Goal: Task Accomplishment & Management: Contribute content

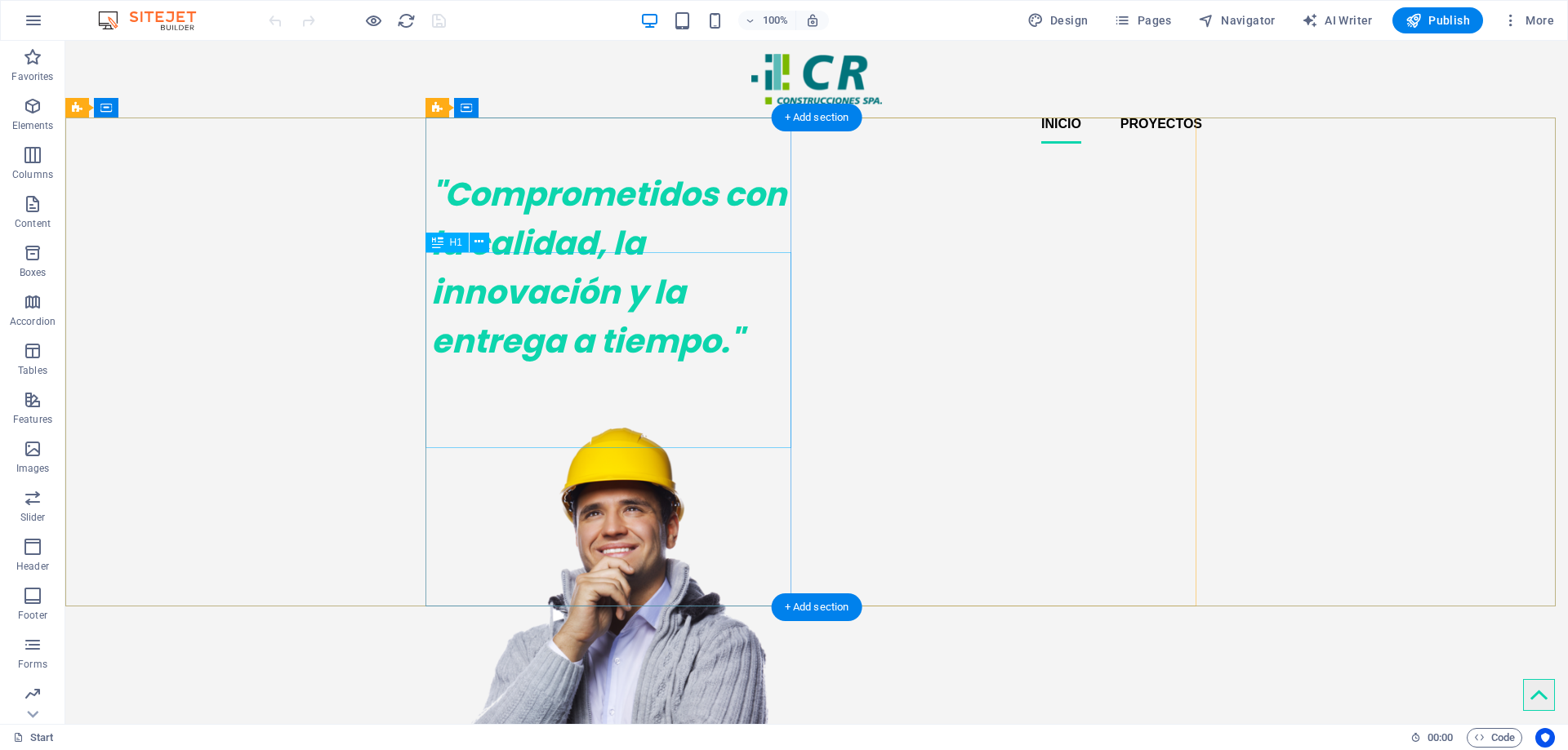
click at [507, 283] on div ""Comprometidos con la calidad, la innovación y la entrega a tiempo."" at bounding box center [614, 267] width 366 height 196
click at [507, 276] on div ""Comprometidos con la calidad, la innovación y la entrega a tiempo."" at bounding box center [614, 267] width 366 height 196
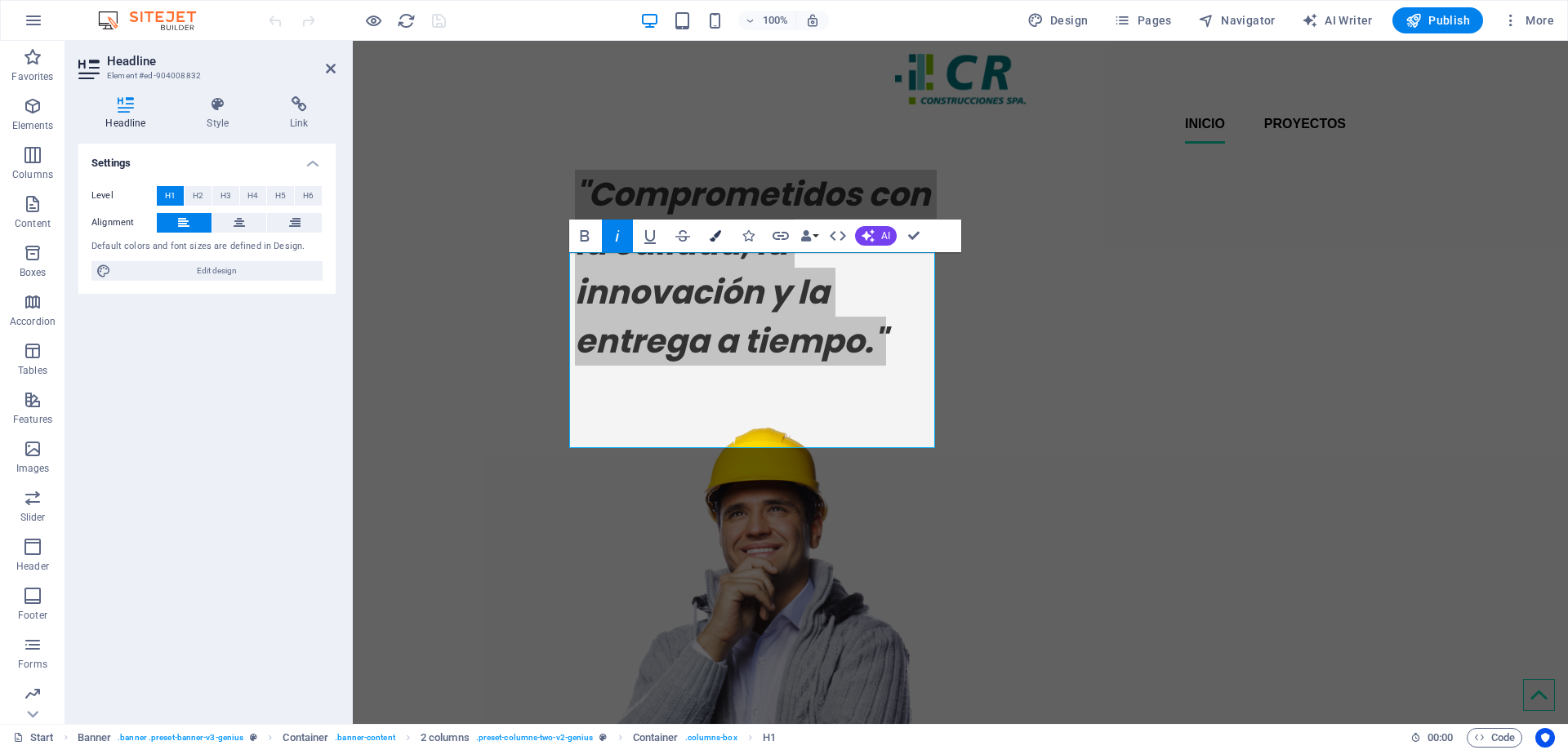
click at [716, 235] on icon "button" at bounding box center [716, 236] width 12 height 12
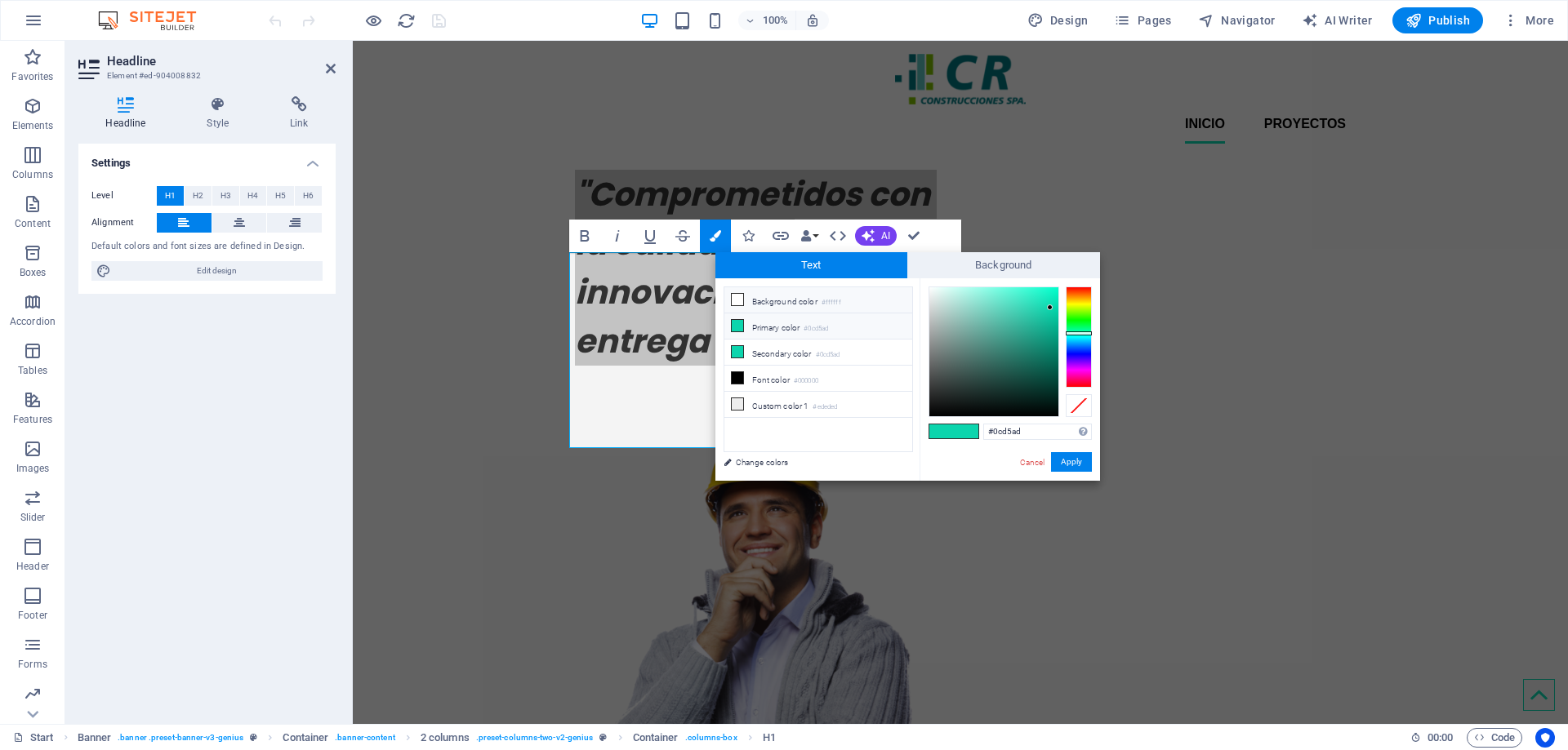
click at [738, 302] on icon at bounding box center [738, 300] width 12 height 12
type input "#ffffff"
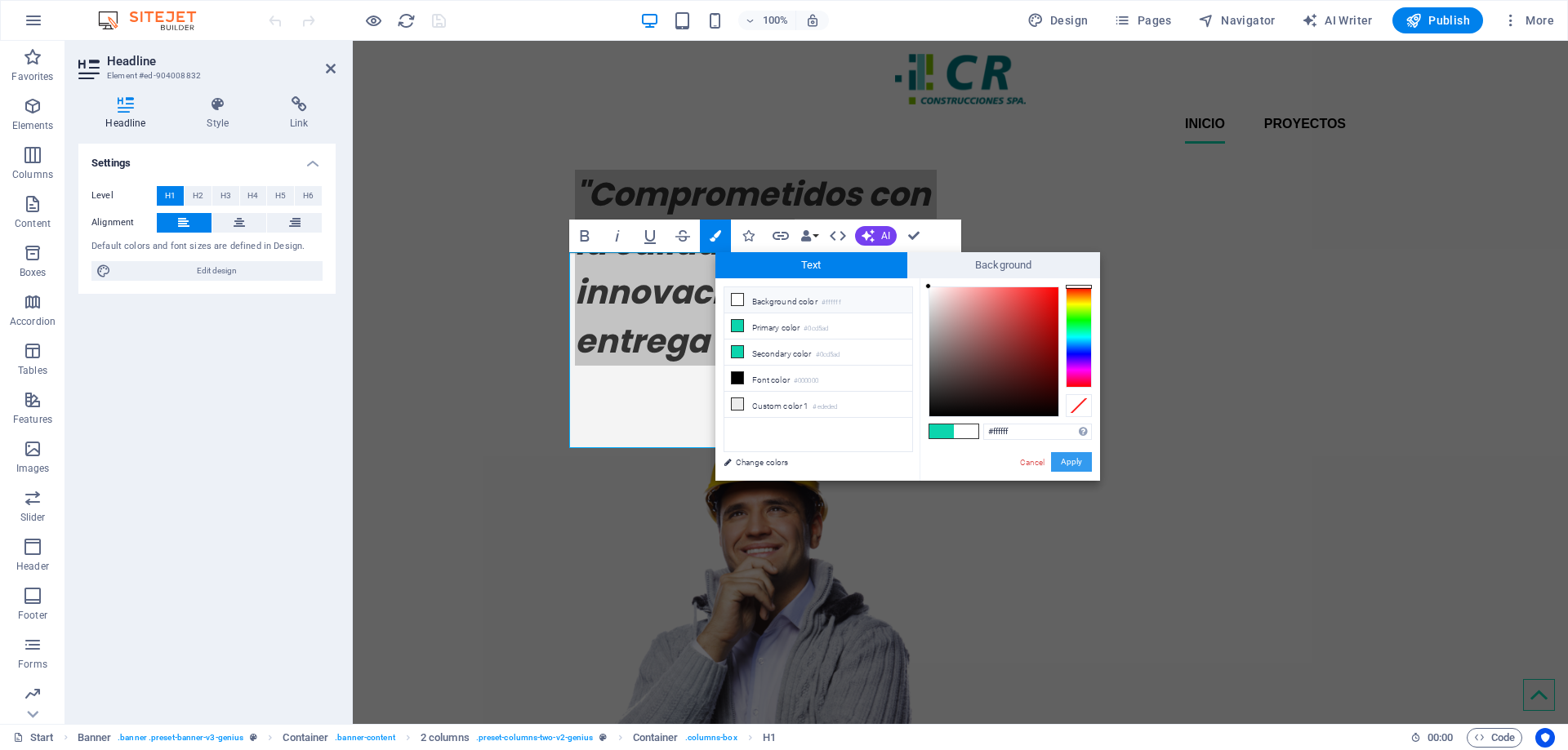
click at [1082, 461] on button "Apply" at bounding box center [1071, 462] width 40 height 19
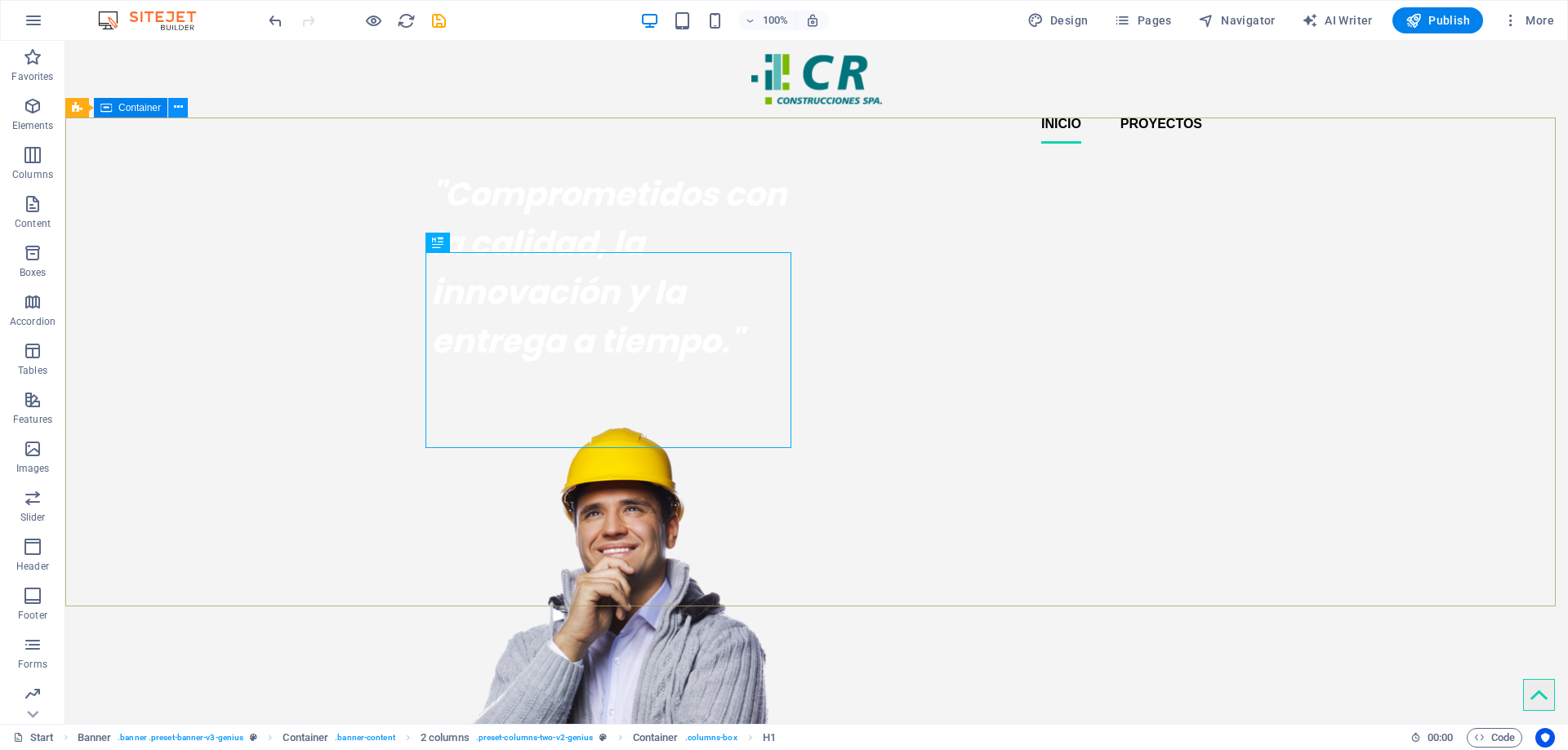
click at [177, 107] on icon at bounding box center [178, 107] width 9 height 17
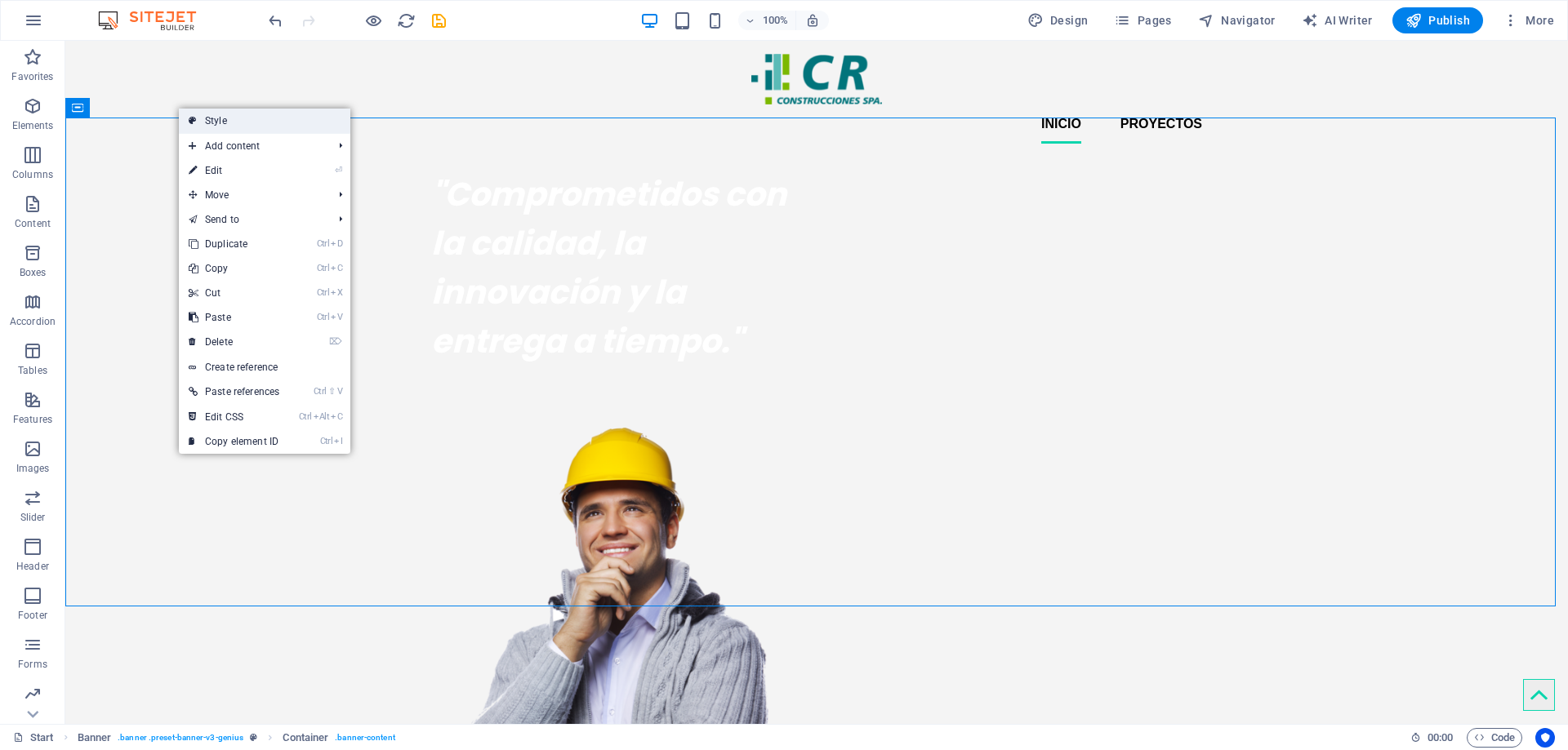
click at [263, 122] on link "Style" at bounding box center [264, 121] width 171 height 24
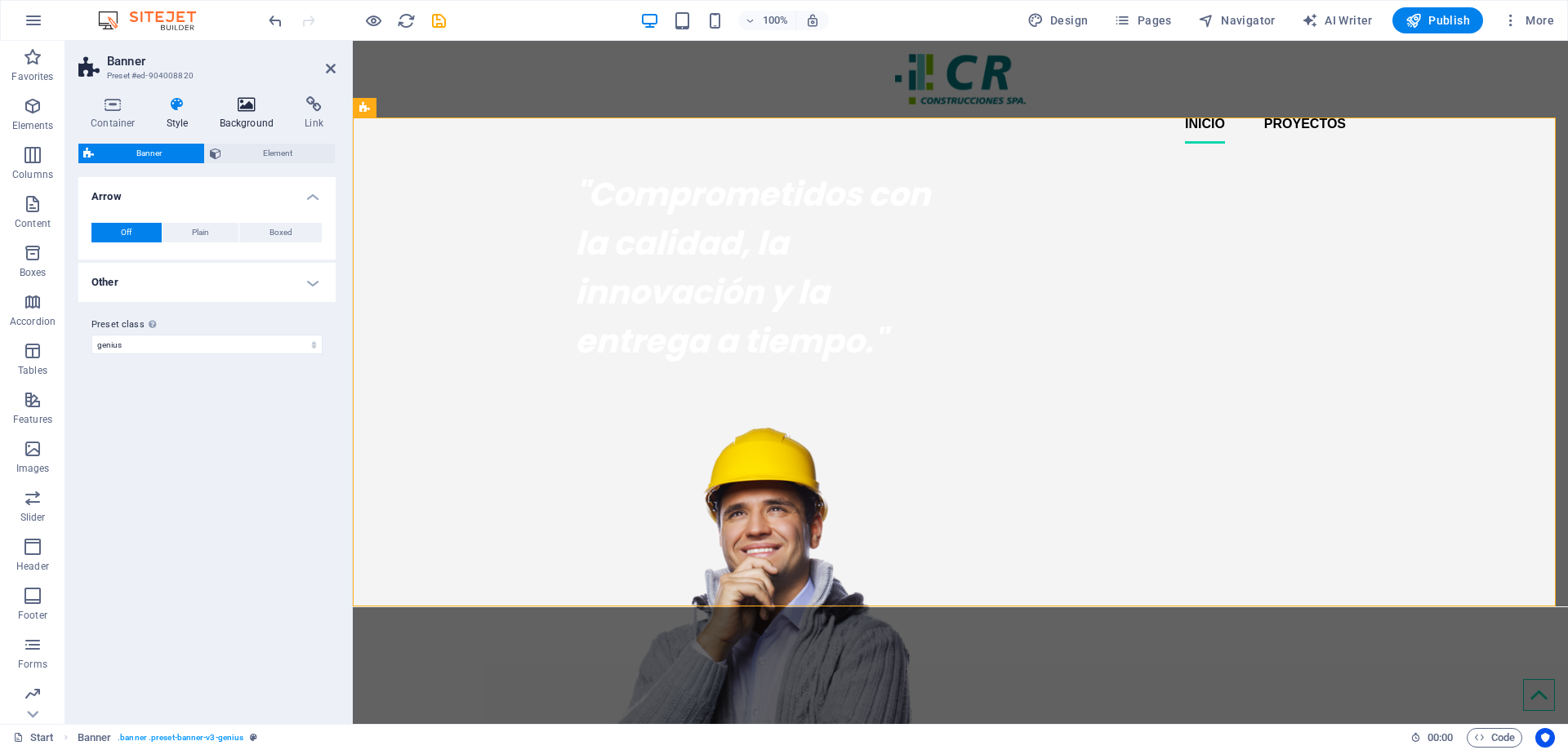
click at [244, 104] on icon at bounding box center [247, 104] width 79 height 16
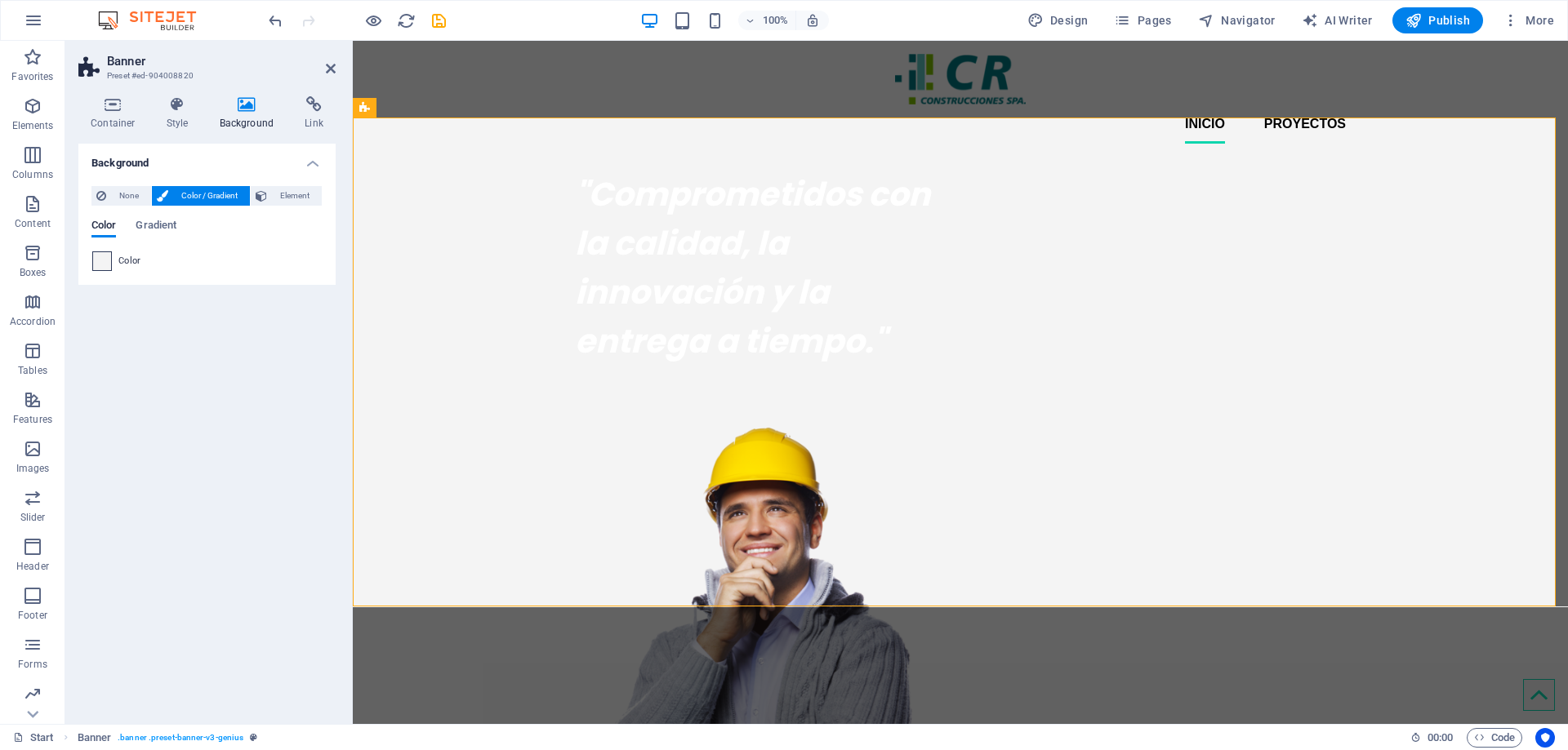
click at [105, 260] on span at bounding box center [101, 260] width 18 height 18
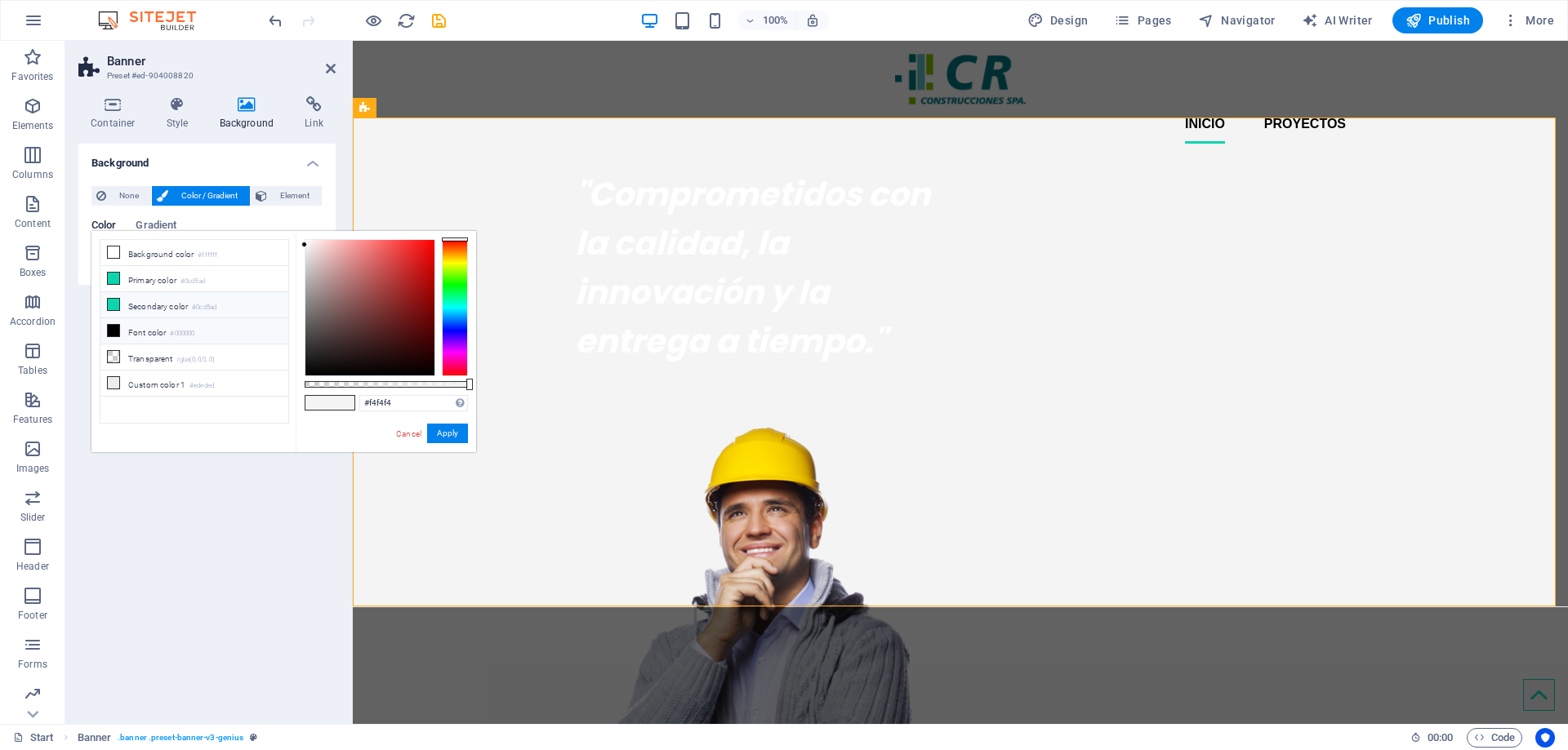
click at [111, 306] on icon at bounding box center [114, 304] width 12 height 12
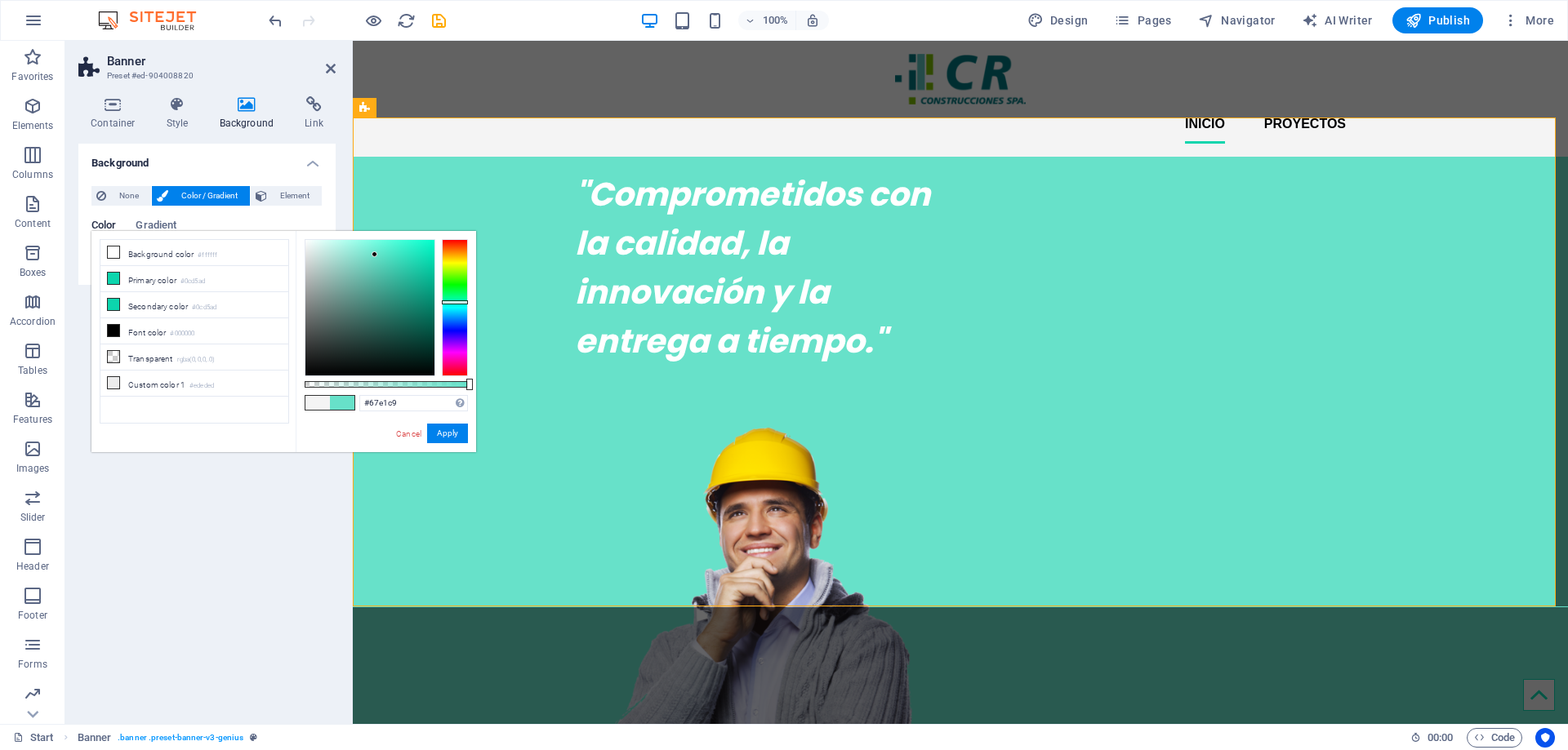
drag, startPoint x: 425, startPoint y: 259, endPoint x: 375, endPoint y: 254, distance: 50.2
click at [375, 254] on div at bounding box center [374, 254] width 6 height 6
click at [454, 438] on button "Apply" at bounding box center [448, 433] width 40 height 19
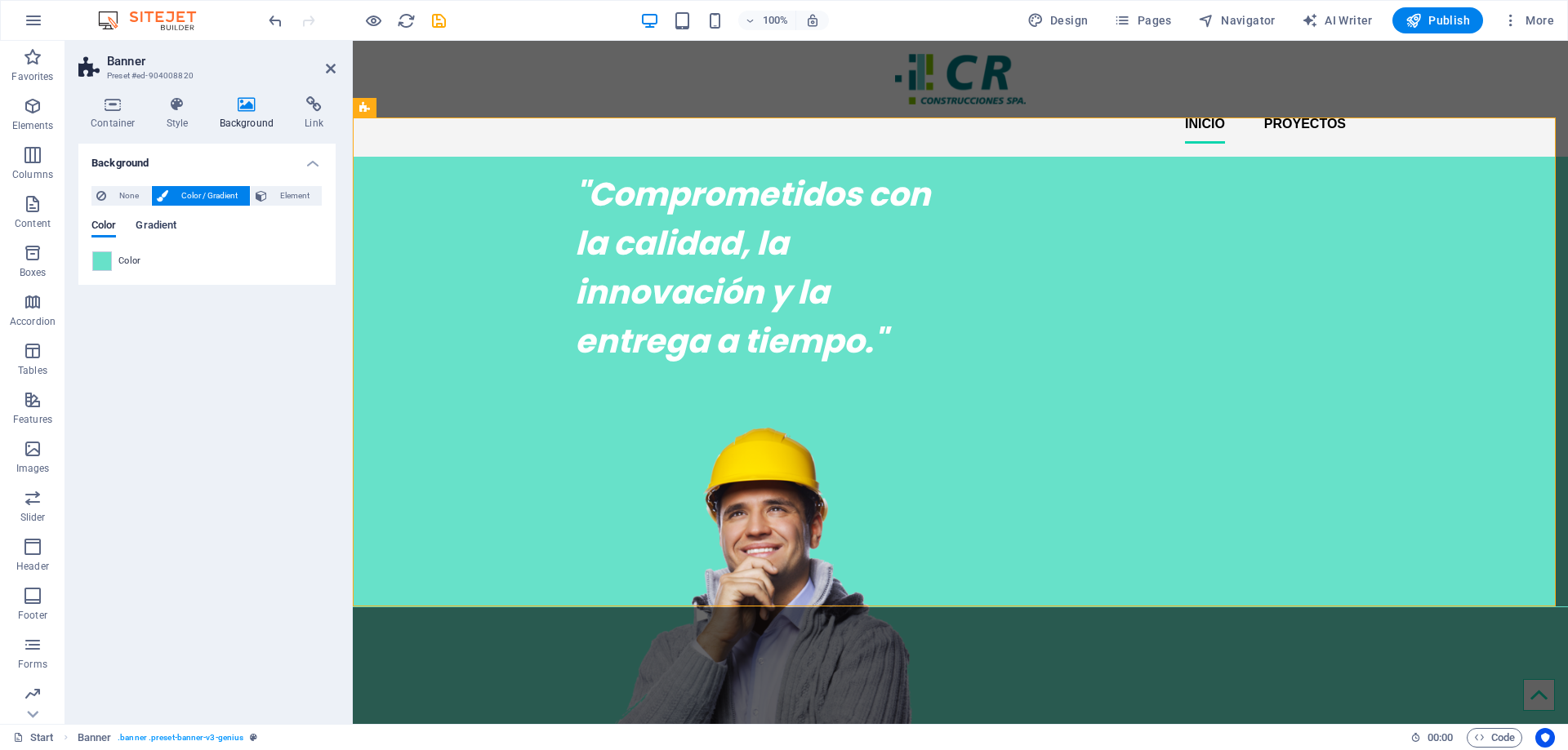
click at [176, 223] on span "Gradient" at bounding box center [156, 227] width 40 height 23
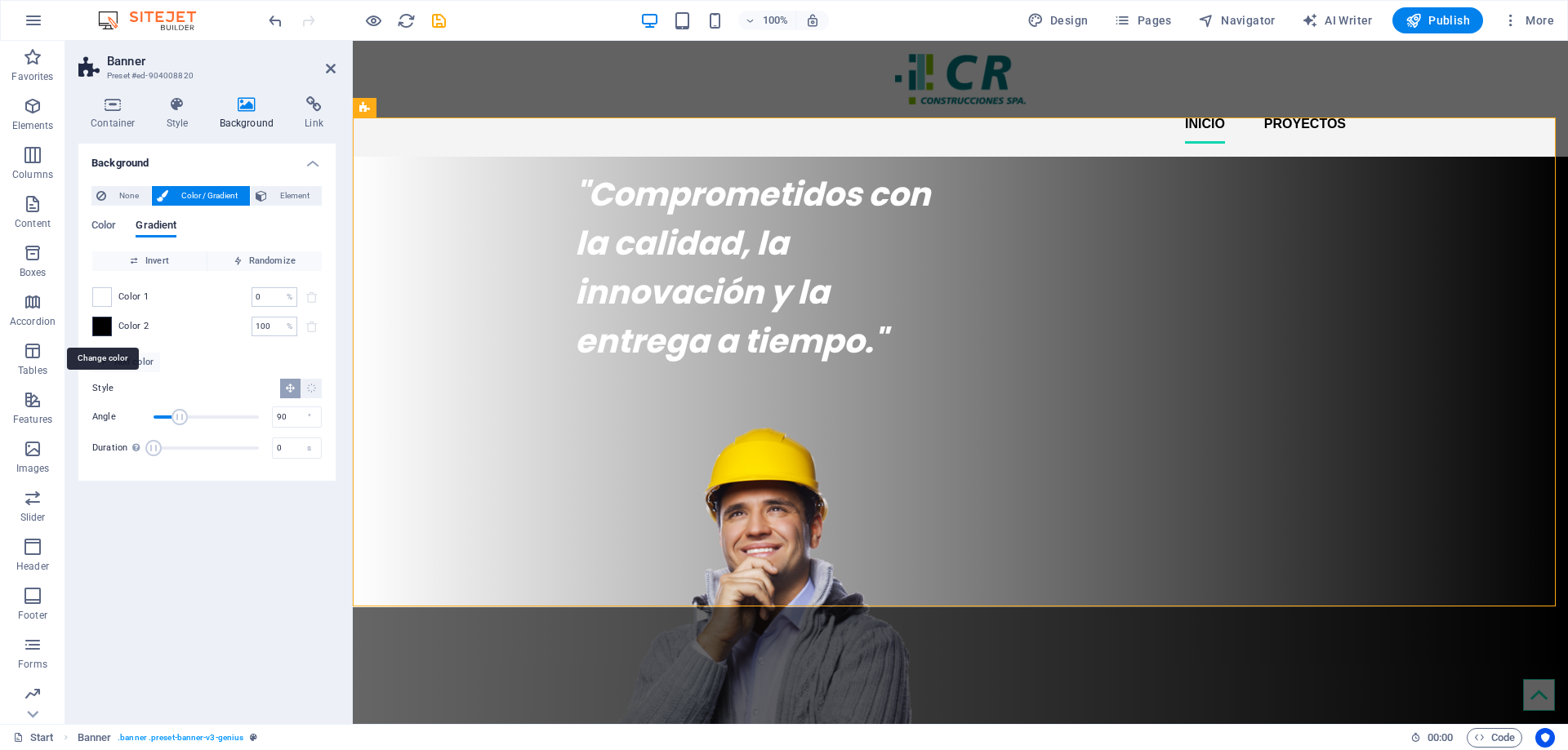
click at [104, 326] on span at bounding box center [101, 326] width 18 height 18
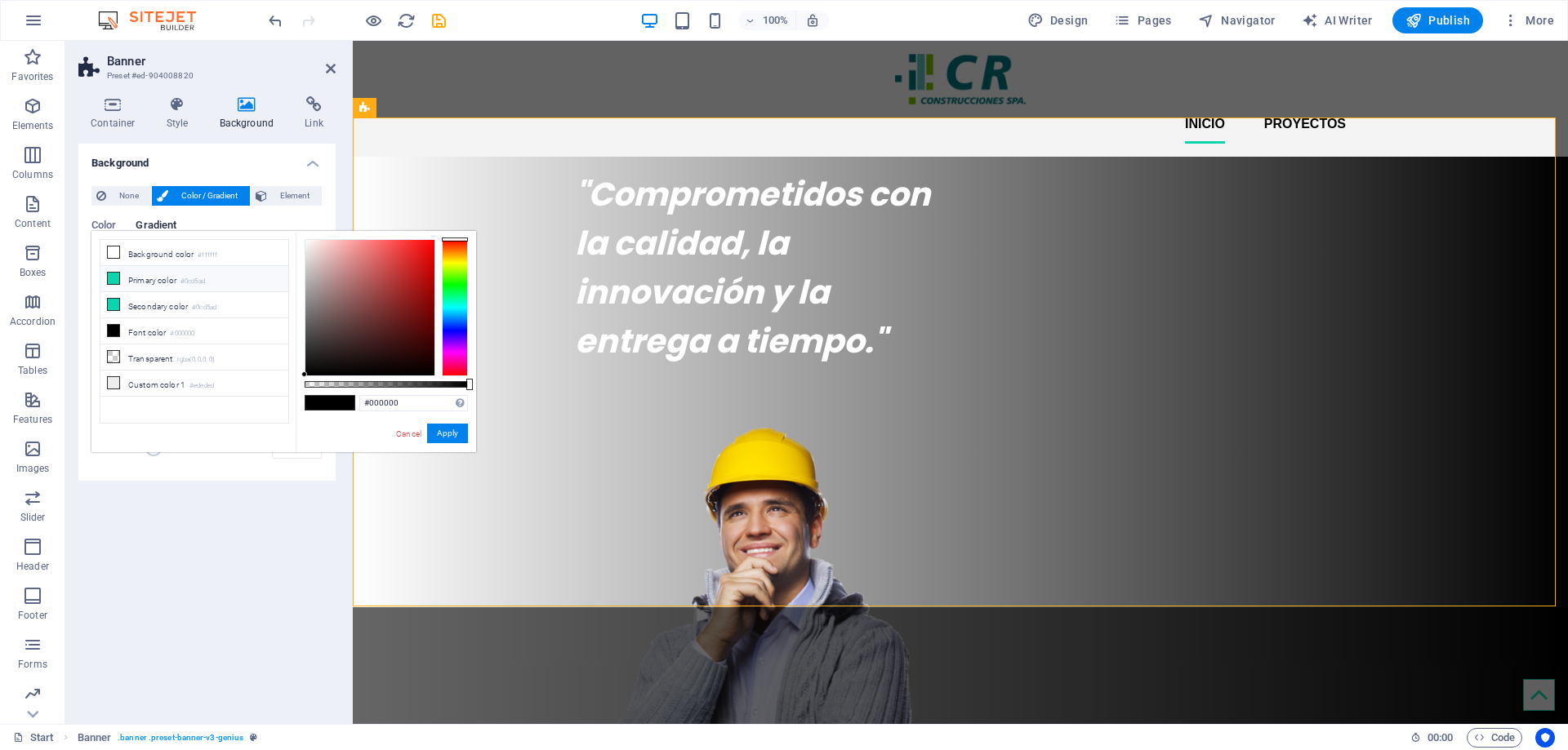
click at [114, 277] on icon at bounding box center [114, 279] width 12 height 12
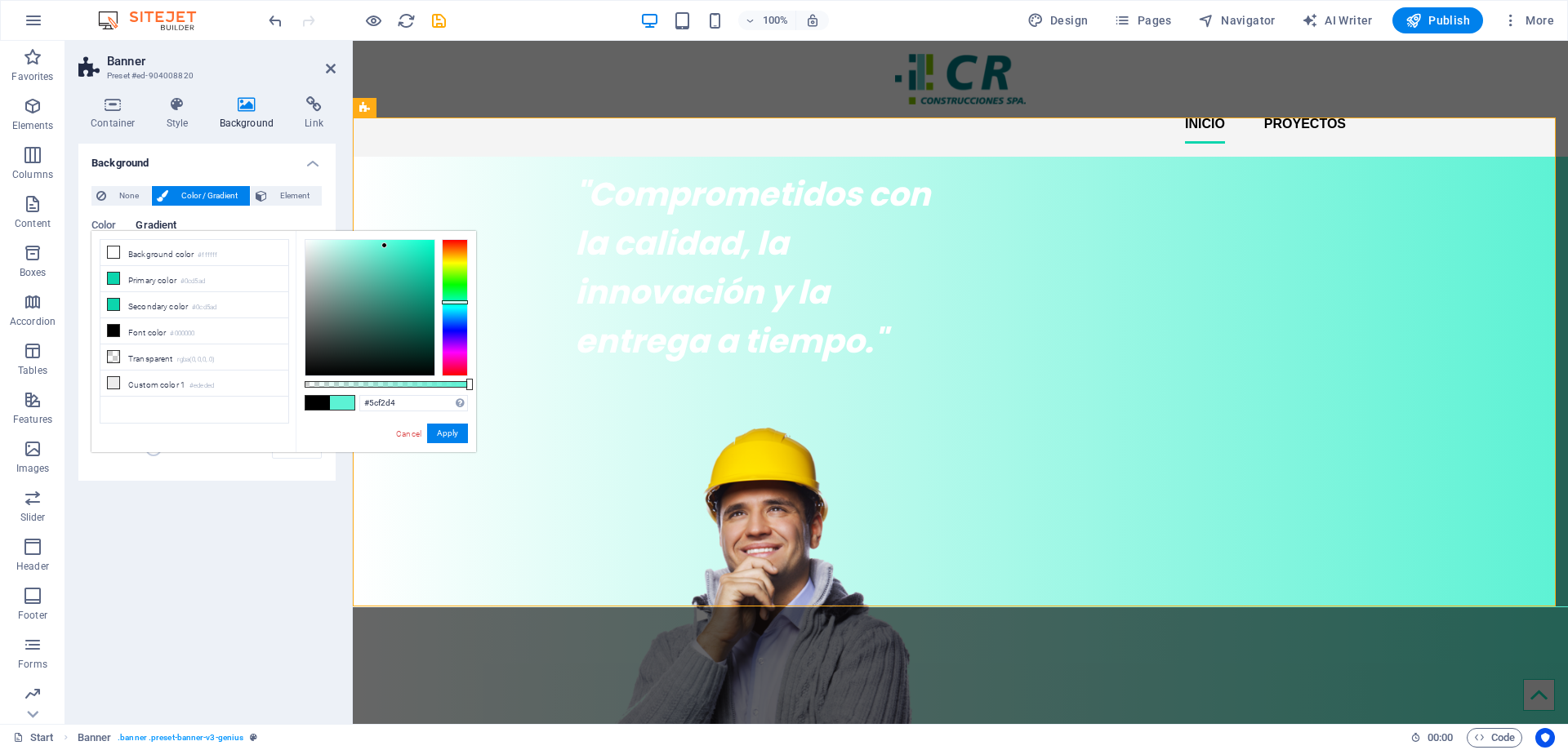
drag, startPoint x: 426, startPoint y: 260, endPoint x: 384, endPoint y: 246, distance: 44.3
click at [384, 246] on div at bounding box center [384, 245] width 6 height 6
click at [447, 435] on button "Apply" at bounding box center [448, 433] width 40 height 19
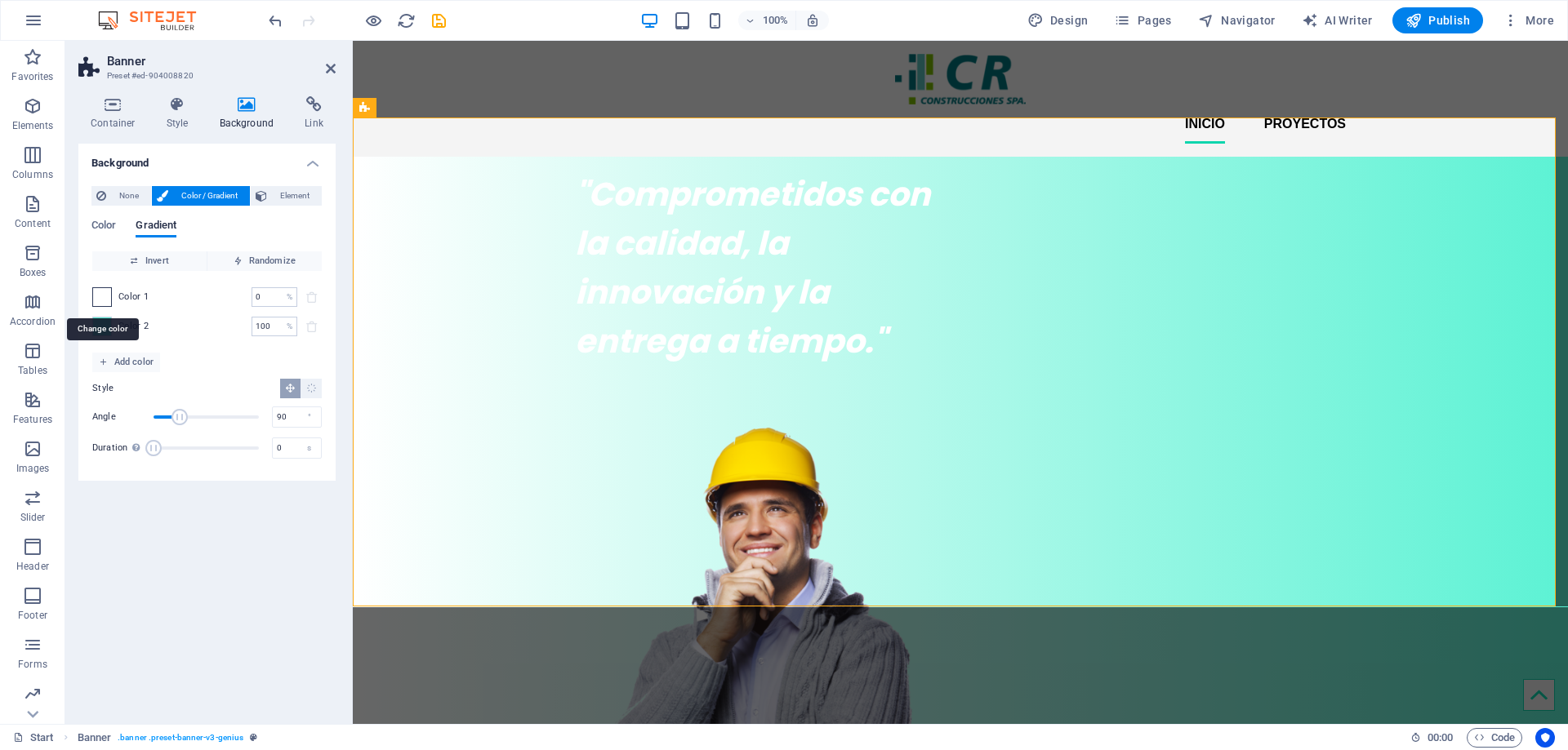
click at [98, 292] on span at bounding box center [101, 297] width 18 height 18
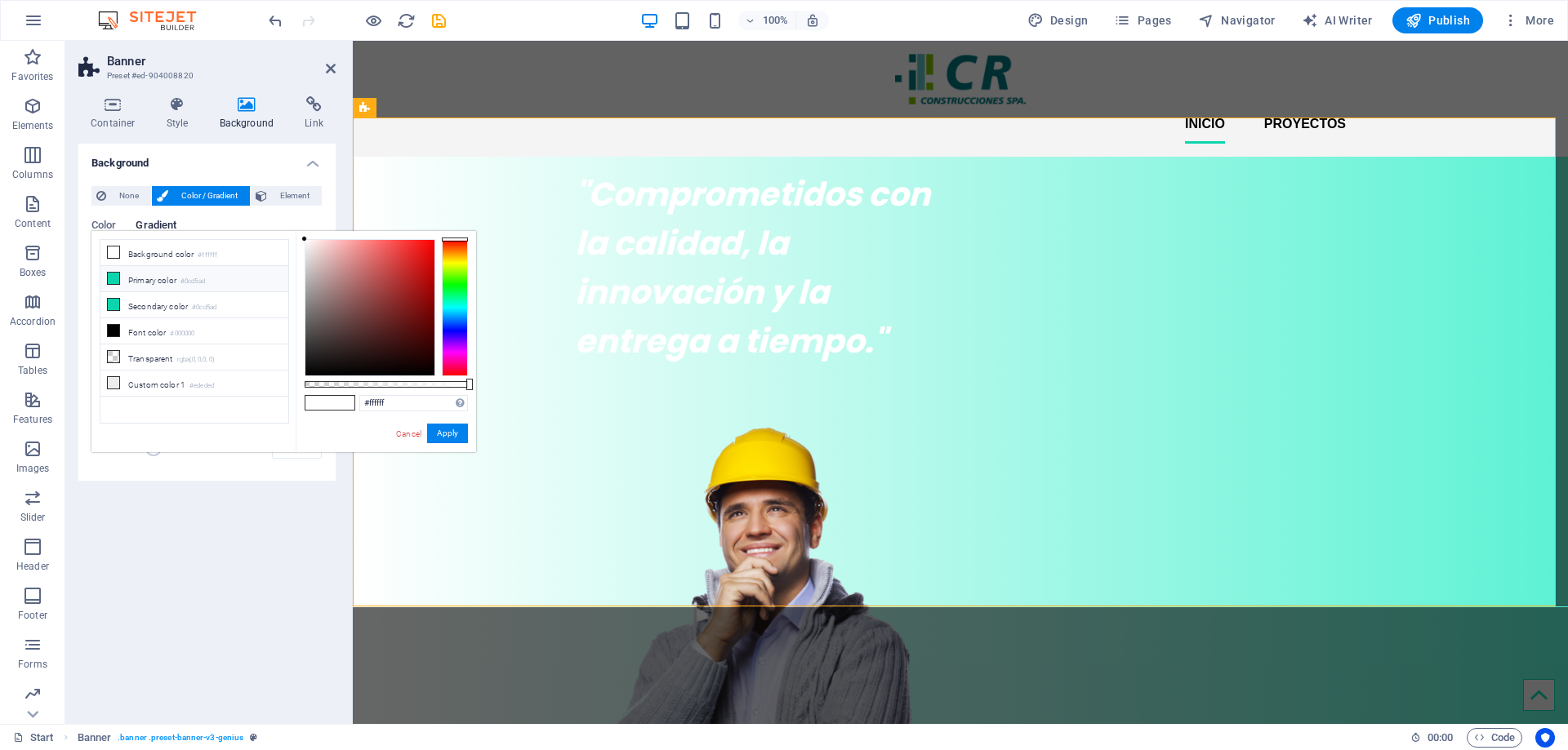
click at [117, 278] on icon at bounding box center [114, 279] width 12 height 12
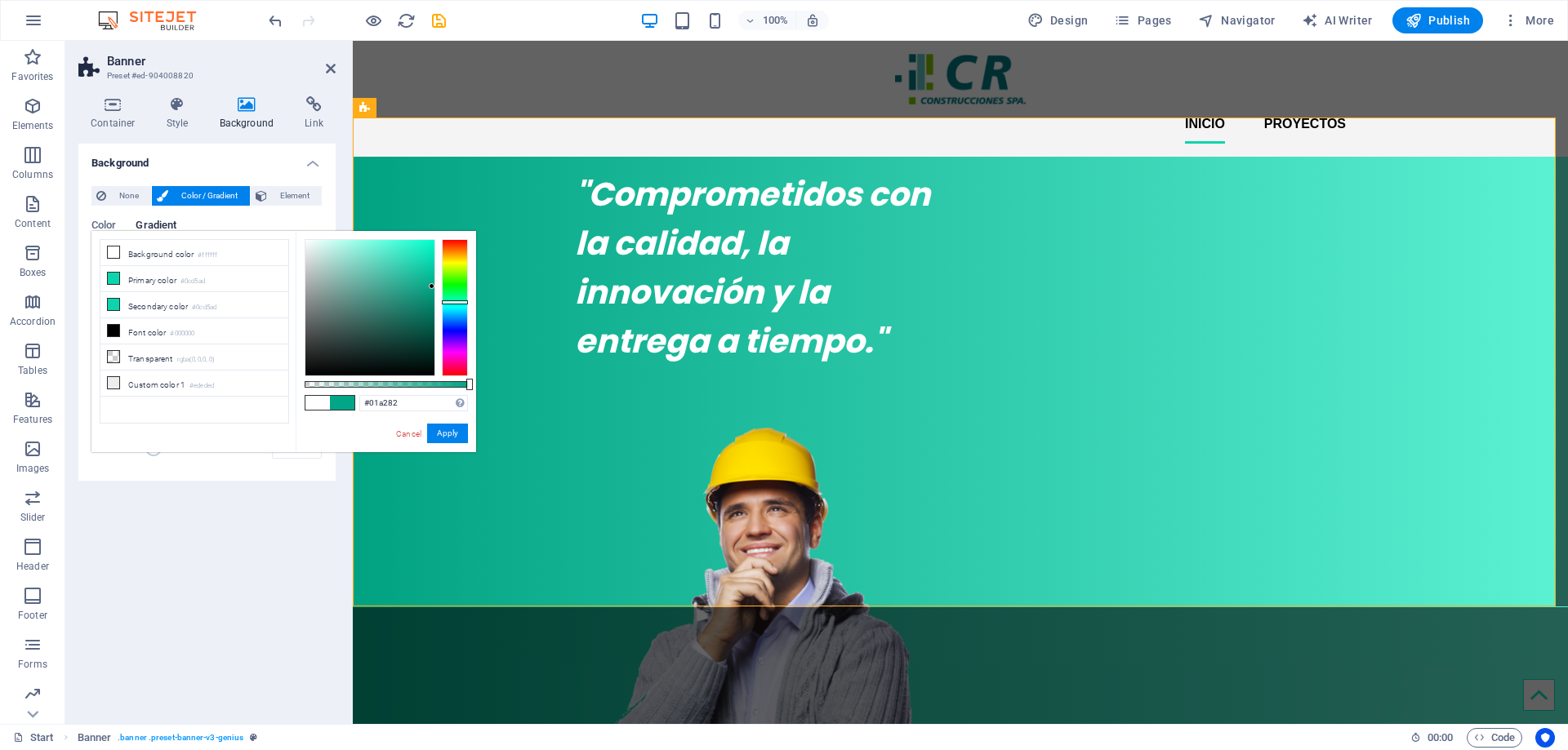
type input "#01a181"
drag, startPoint x: 424, startPoint y: 260, endPoint x: 432, endPoint y: 289, distance: 30.1
click at [432, 289] on div at bounding box center [432, 288] width 6 height 6
drag, startPoint x: 448, startPoint y: 431, endPoint x: 94, endPoint y: 390, distance: 356.4
click at [448, 431] on button "Apply" at bounding box center [448, 433] width 40 height 19
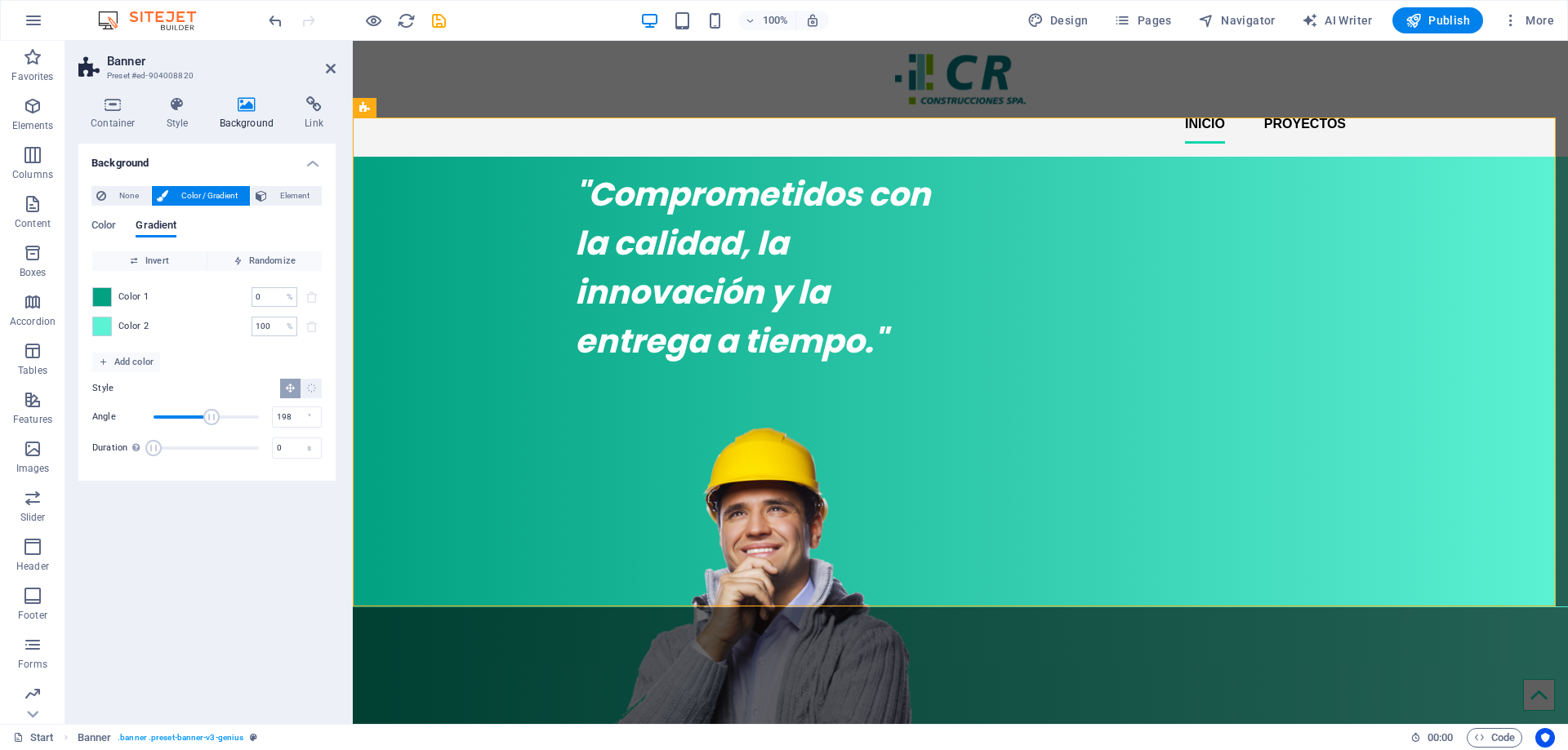
drag, startPoint x: 182, startPoint y: 418, endPoint x: 212, endPoint y: 421, distance: 30.1
click at [212, 421] on span "Angle" at bounding box center [211, 416] width 16 height 16
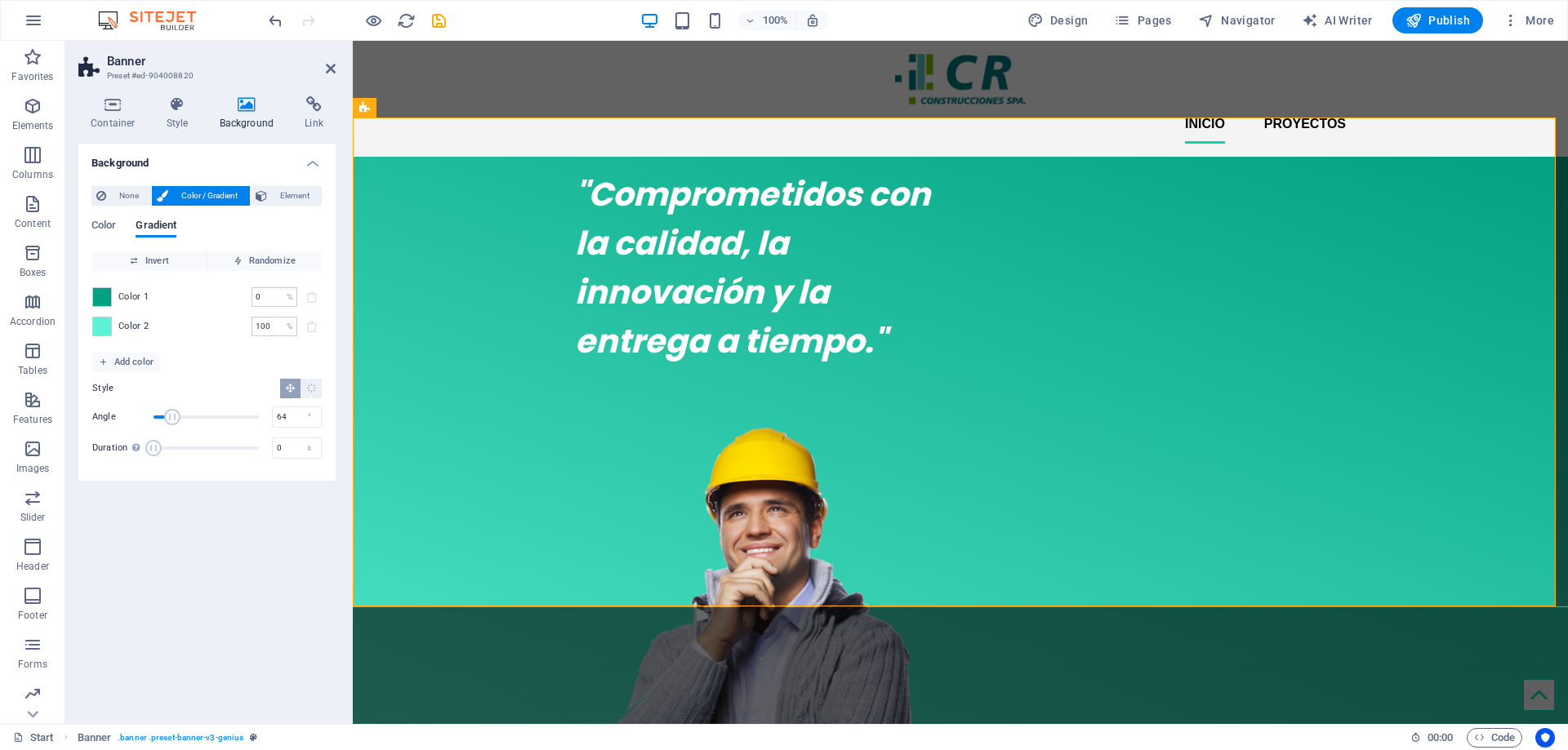
drag, startPoint x: 212, startPoint y: 418, endPoint x: 172, endPoint y: 415, distance: 40.1
click at [172, 415] on span "Angle" at bounding box center [172, 416] width 16 height 16
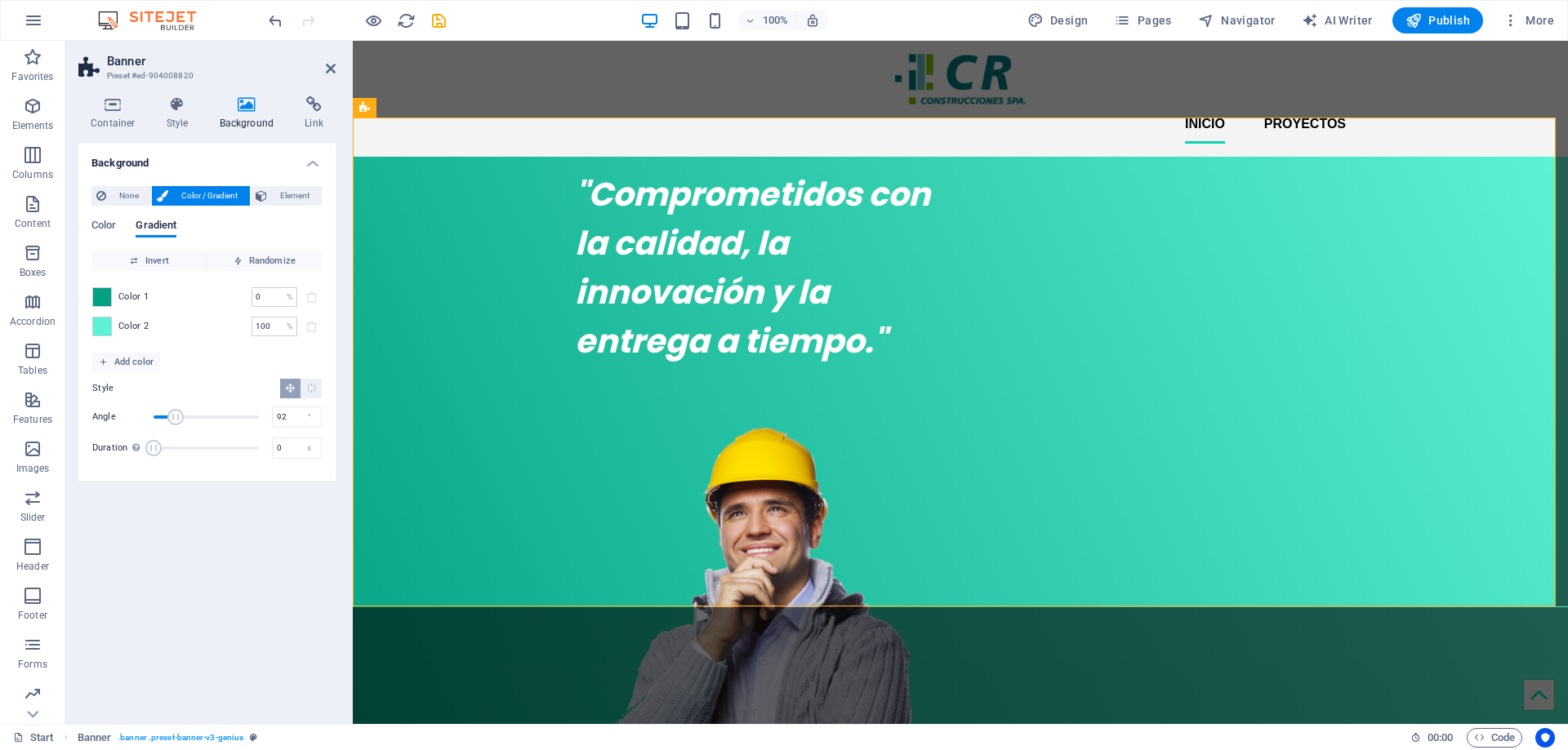
type input "98"
click at [182, 421] on span "Angle" at bounding box center [175, 416] width 16 height 16
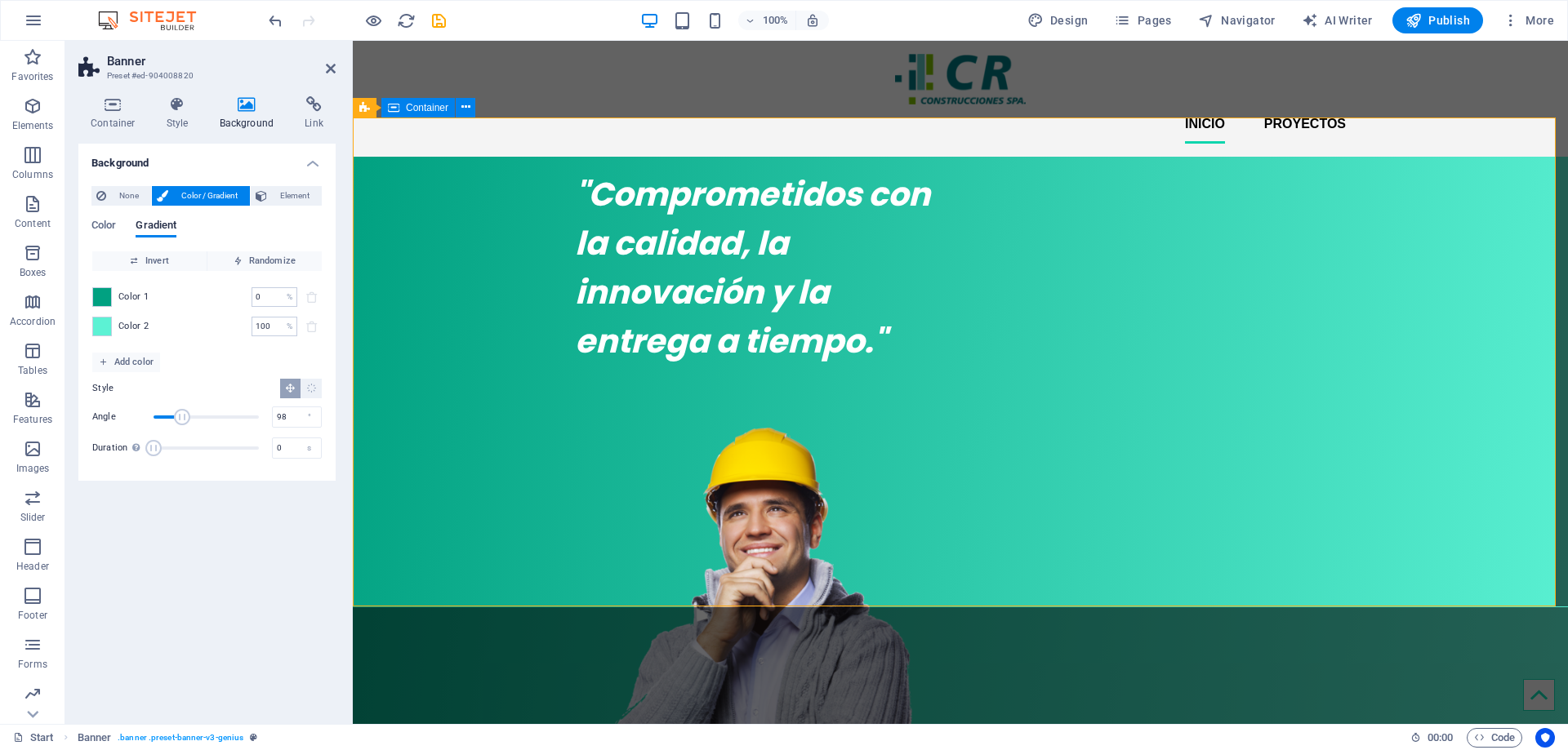
click at [437, 360] on div ""Comprometidos con la calidad, la innovación y la entrega a tiempo."" at bounding box center [959, 534] width 1215 height 756
click at [622, 321] on div ""Comprometidos con la calidad, la innovación y la entrega a tiempo."" at bounding box center [758, 267] width 366 height 196
click at [642, 332] on div ""Comprometidos con la calidad, la innovación y la entrega a tiempo."" at bounding box center [758, 267] width 366 height 196
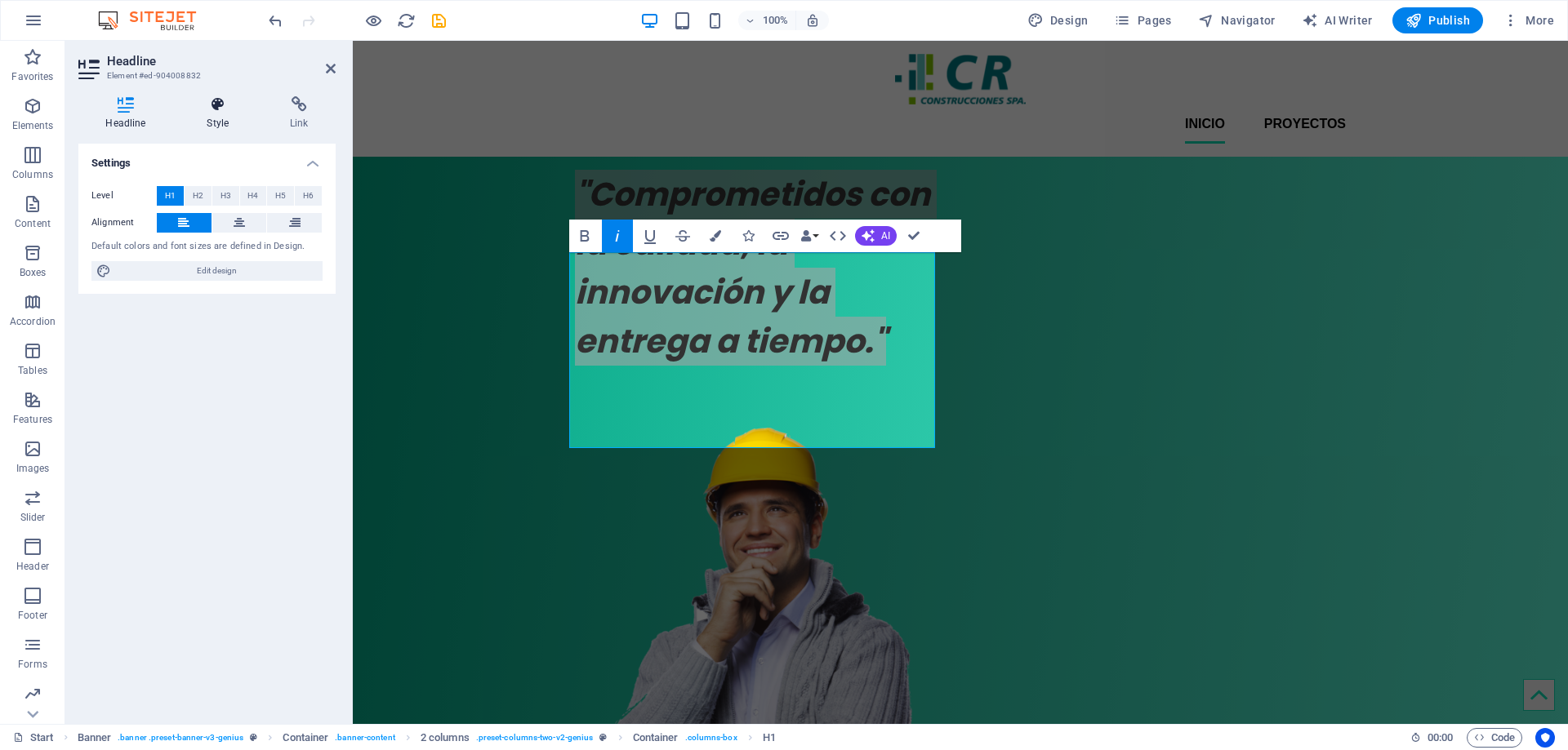
click at [219, 105] on icon at bounding box center [217, 104] width 77 height 16
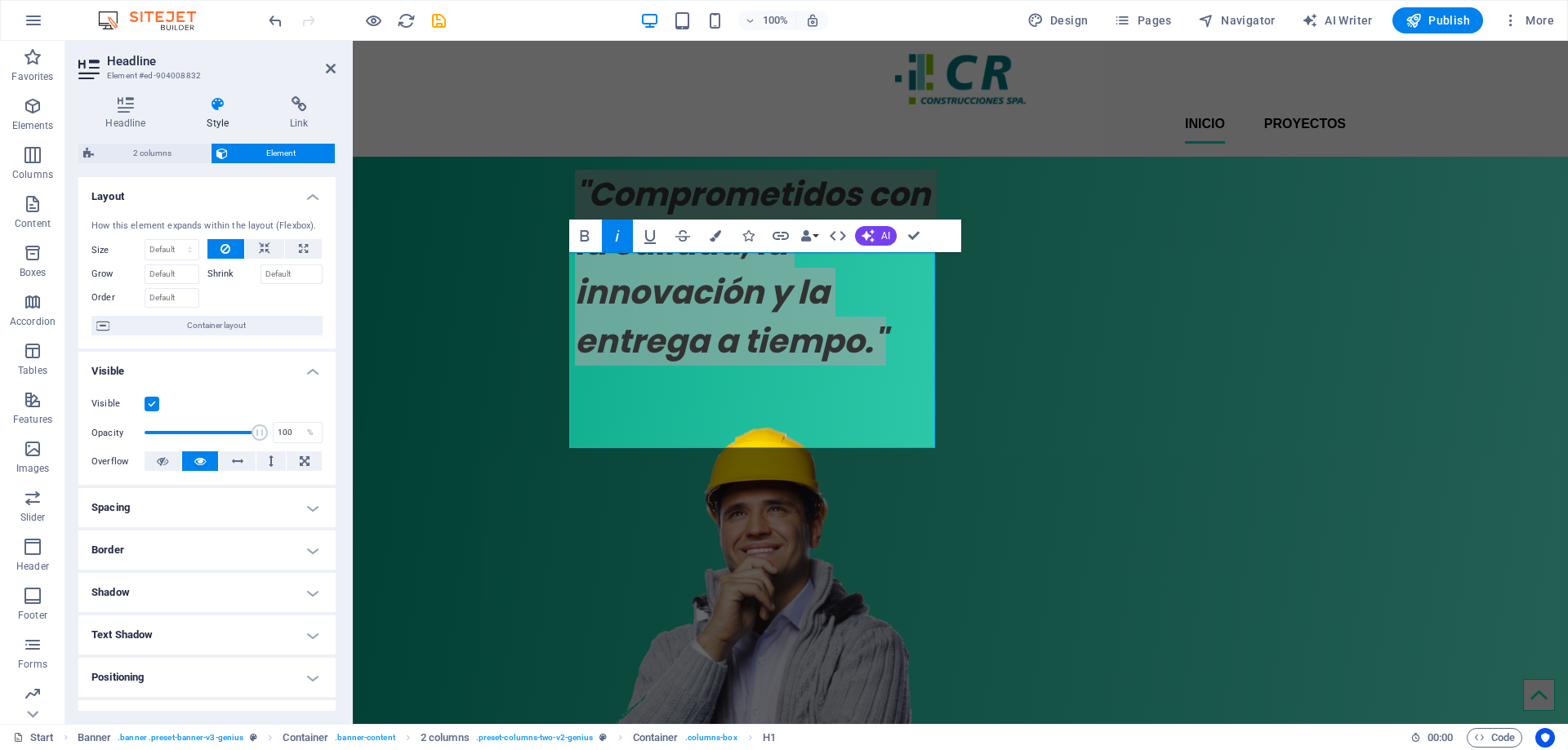
click at [303, 512] on h4 "Spacing" at bounding box center [207, 507] width 257 height 39
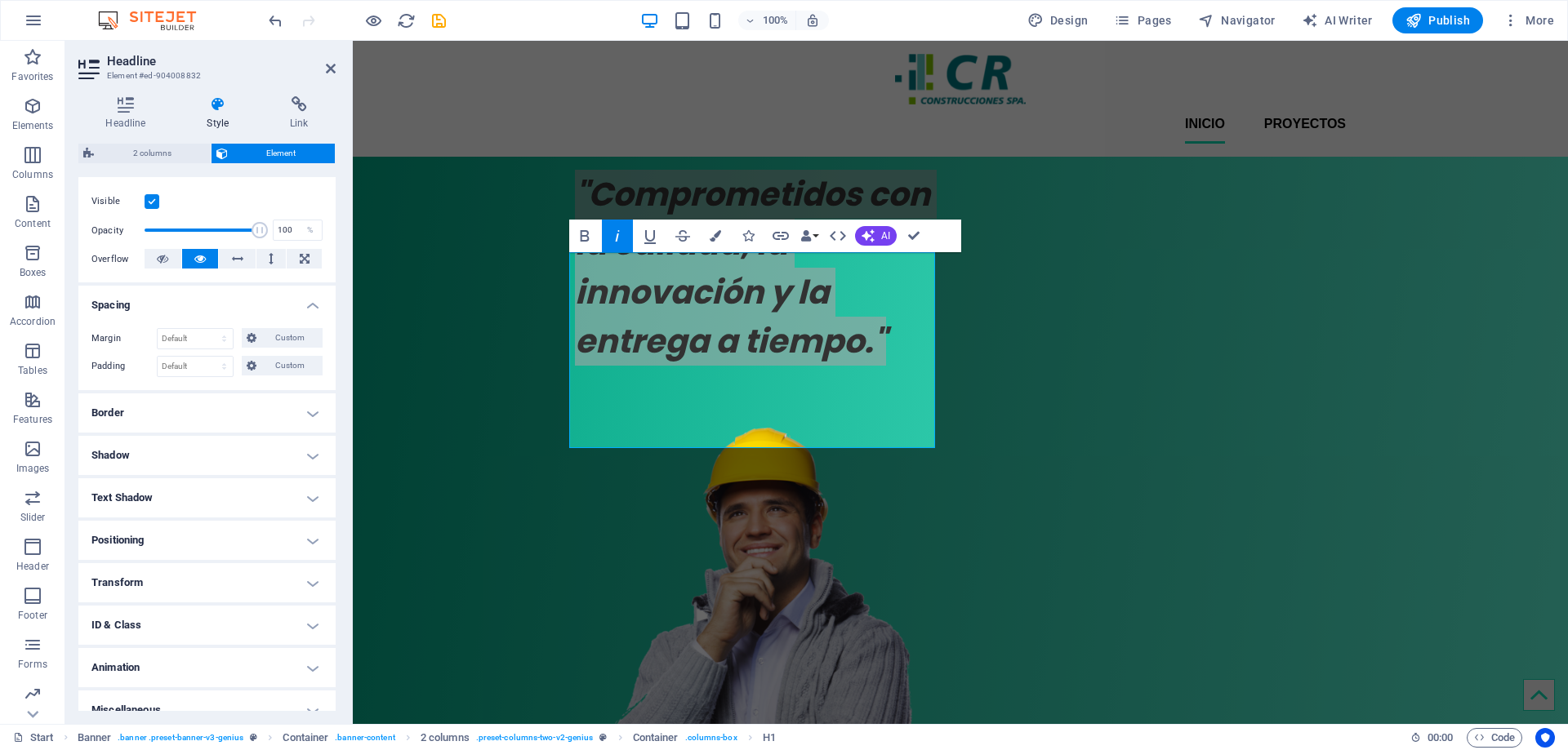
scroll to position [221, 0]
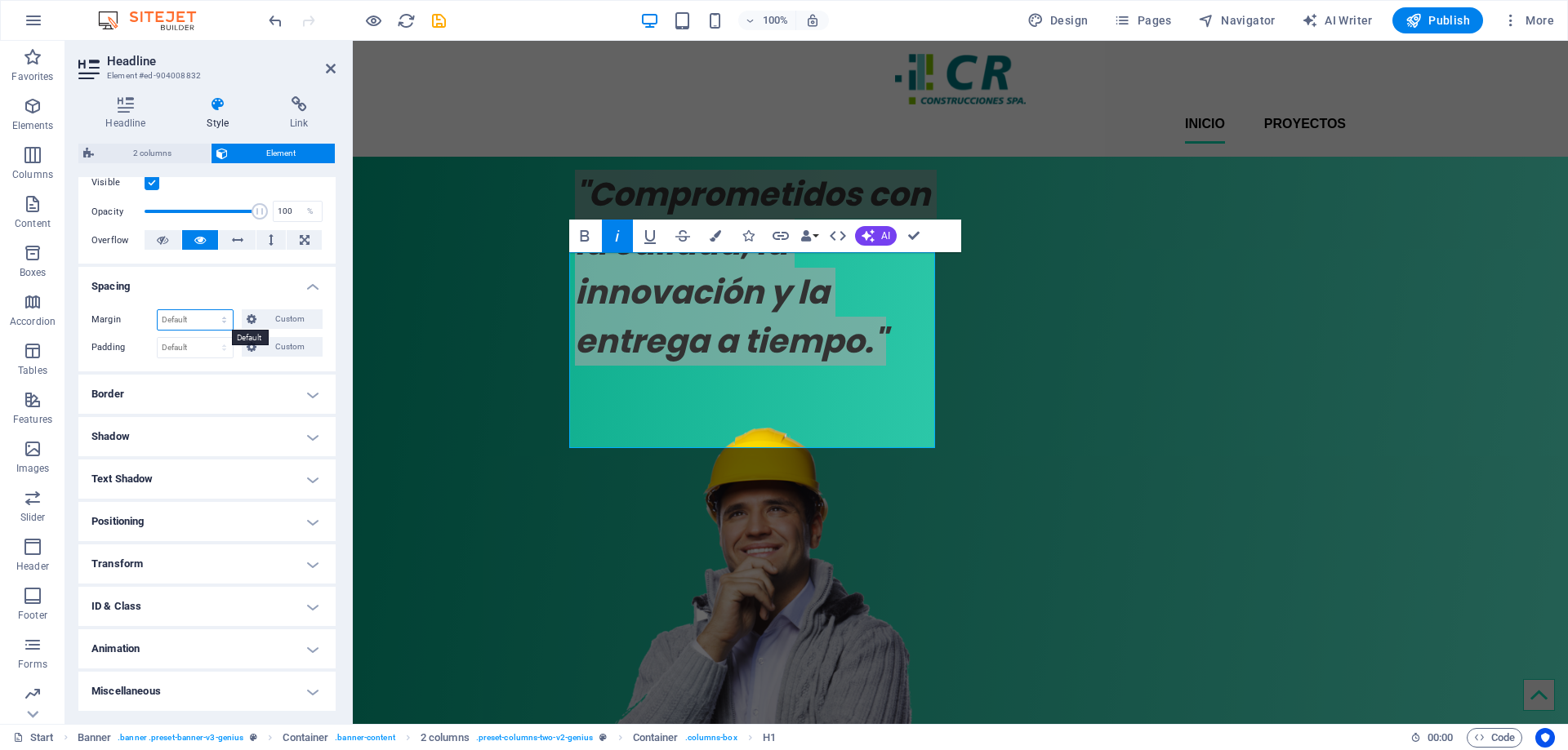
click at [215, 316] on select "Default auto px % rem vw vh Custom" at bounding box center [195, 319] width 75 height 19
click at [158, 310] on select "Default auto px % rem vw vh Custom" at bounding box center [195, 319] width 75 height 19
click at [207, 320] on select "Default auto px % rem vw vh Custom" at bounding box center [195, 319] width 75 height 19
select select "%"
click at [208, 310] on select "Default auto px % rem vw vh Custom" at bounding box center [195, 319] width 75 height 19
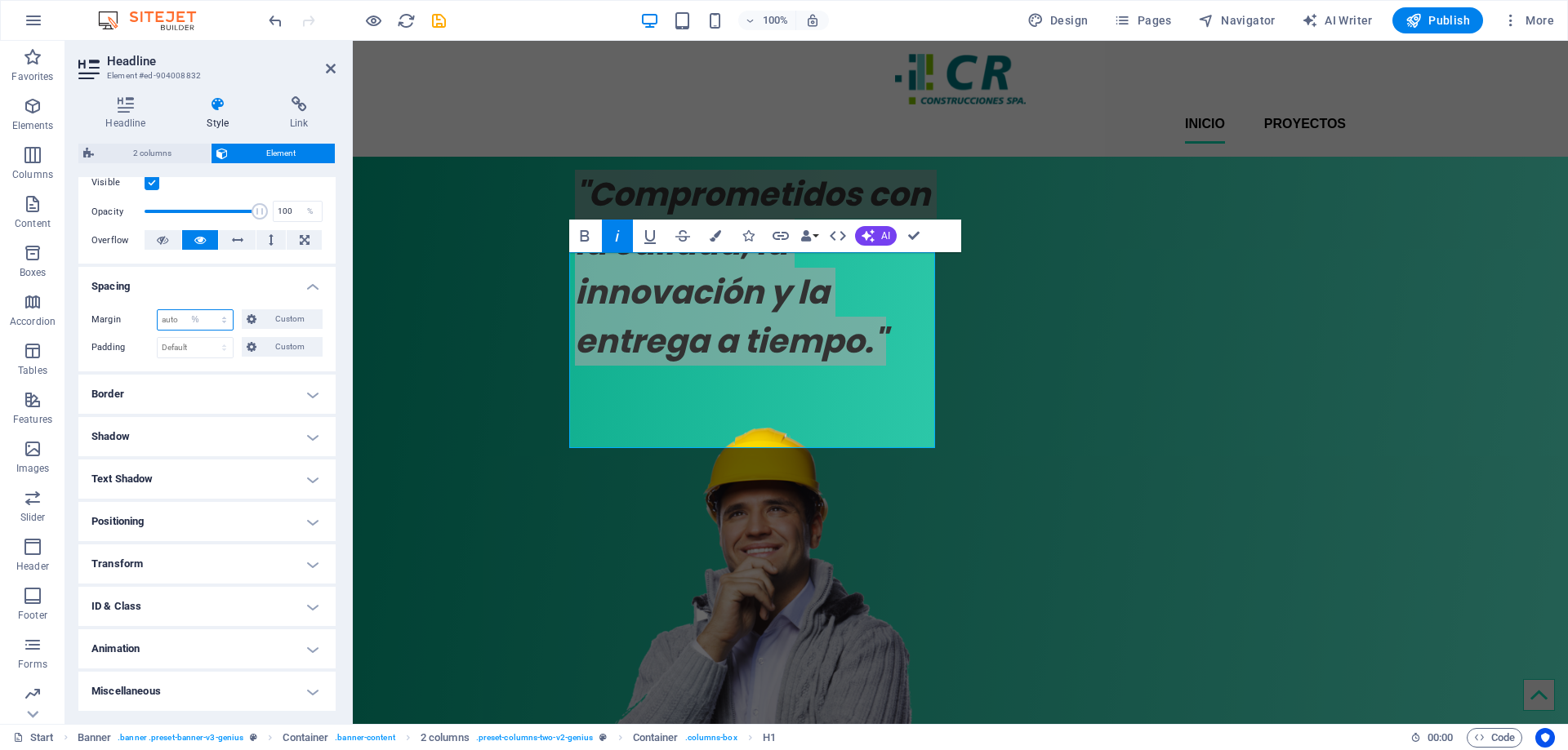
type input "100"
click at [217, 322] on select "Default auto px % rem vw vh Custom" at bounding box center [195, 319] width 75 height 19
click at [158, 310] on select "Default auto px % rem vw vh Custom" at bounding box center [195, 319] width 75 height 19
select select "DISABLED_OPTION_VALUE"
click at [272, 241] on button at bounding box center [271, 239] width 30 height 19
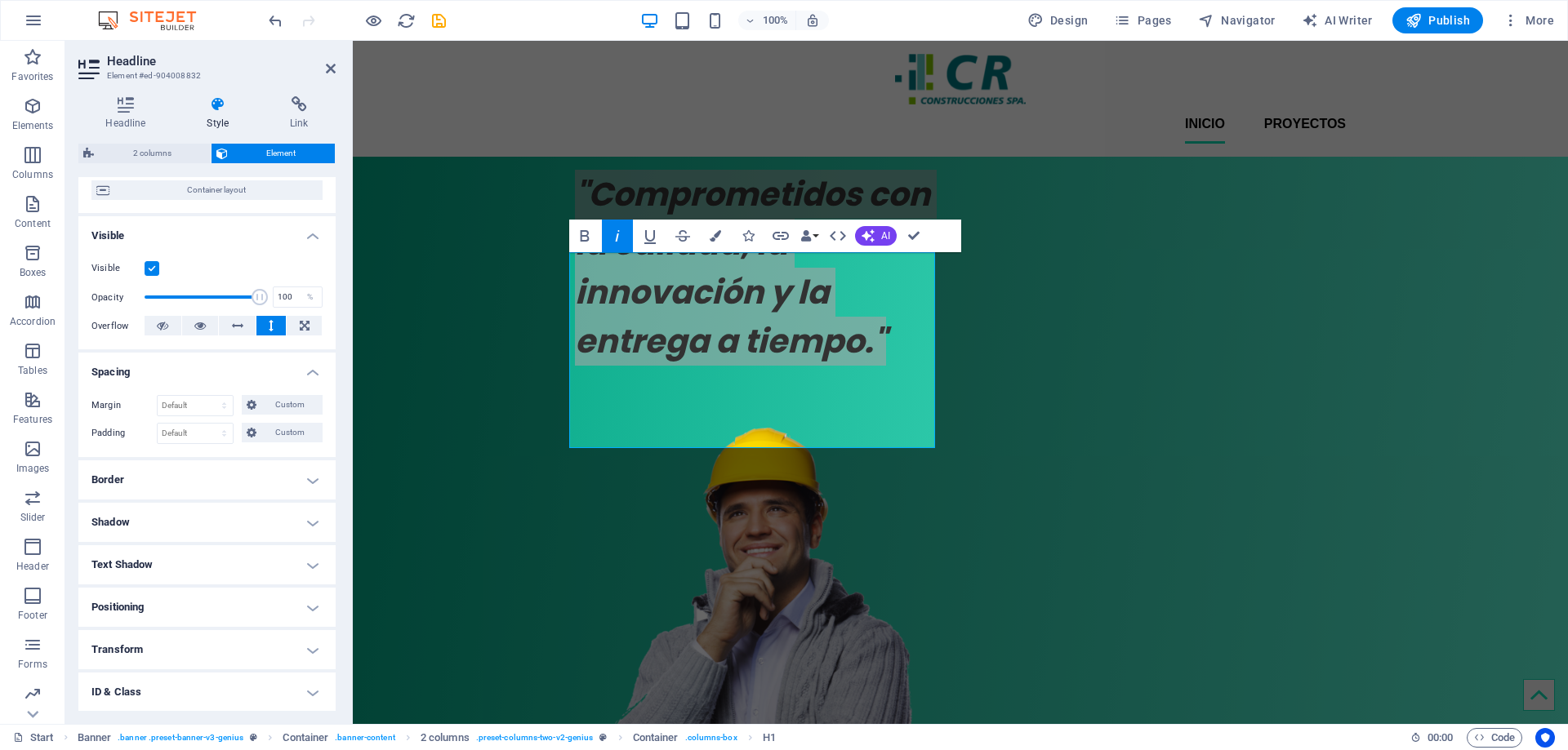
scroll to position [163, 0]
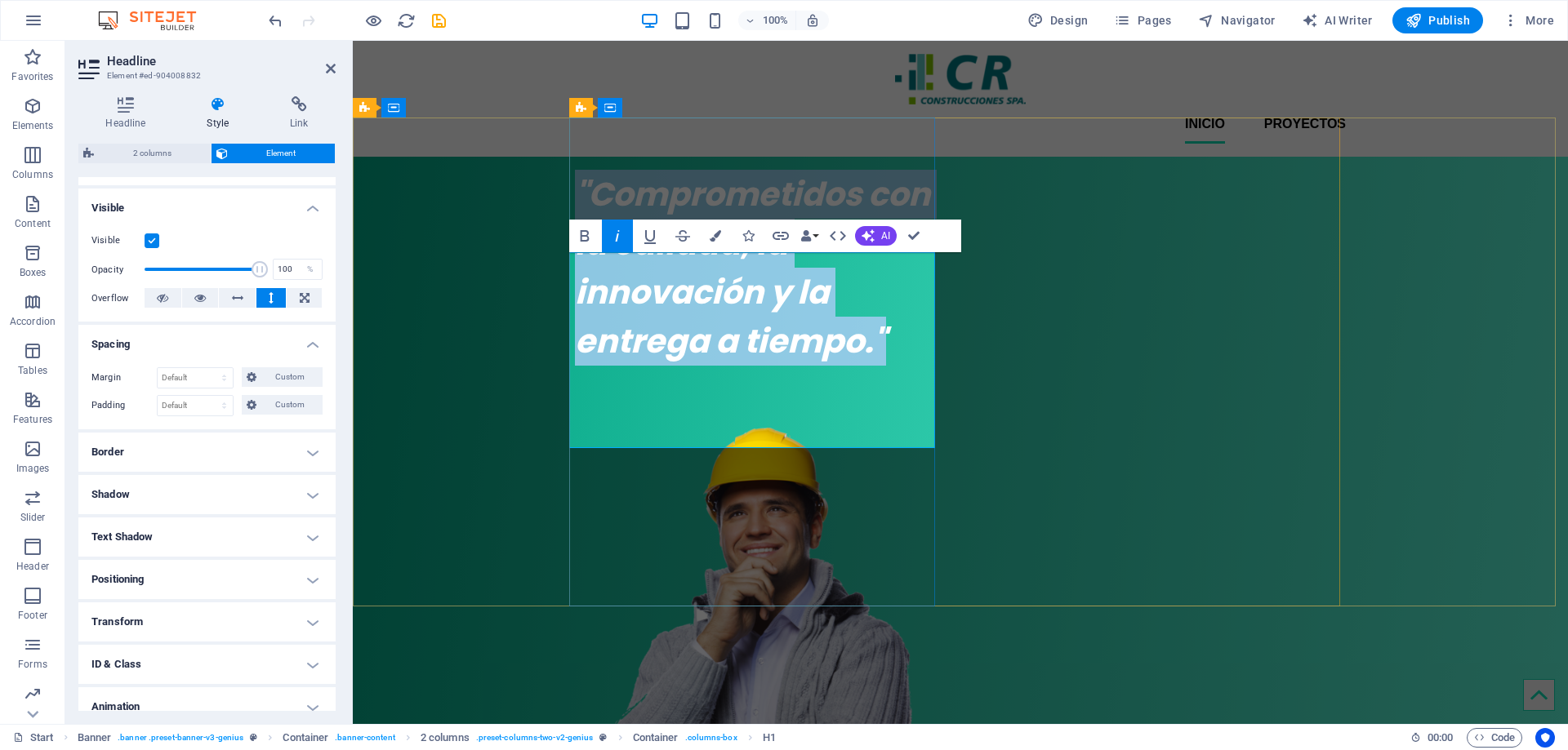
click at [843, 327] on h1 ""Comprometidos con la calidad, la innovación y la entrega a tiempo."" at bounding box center [758, 267] width 366 height 196
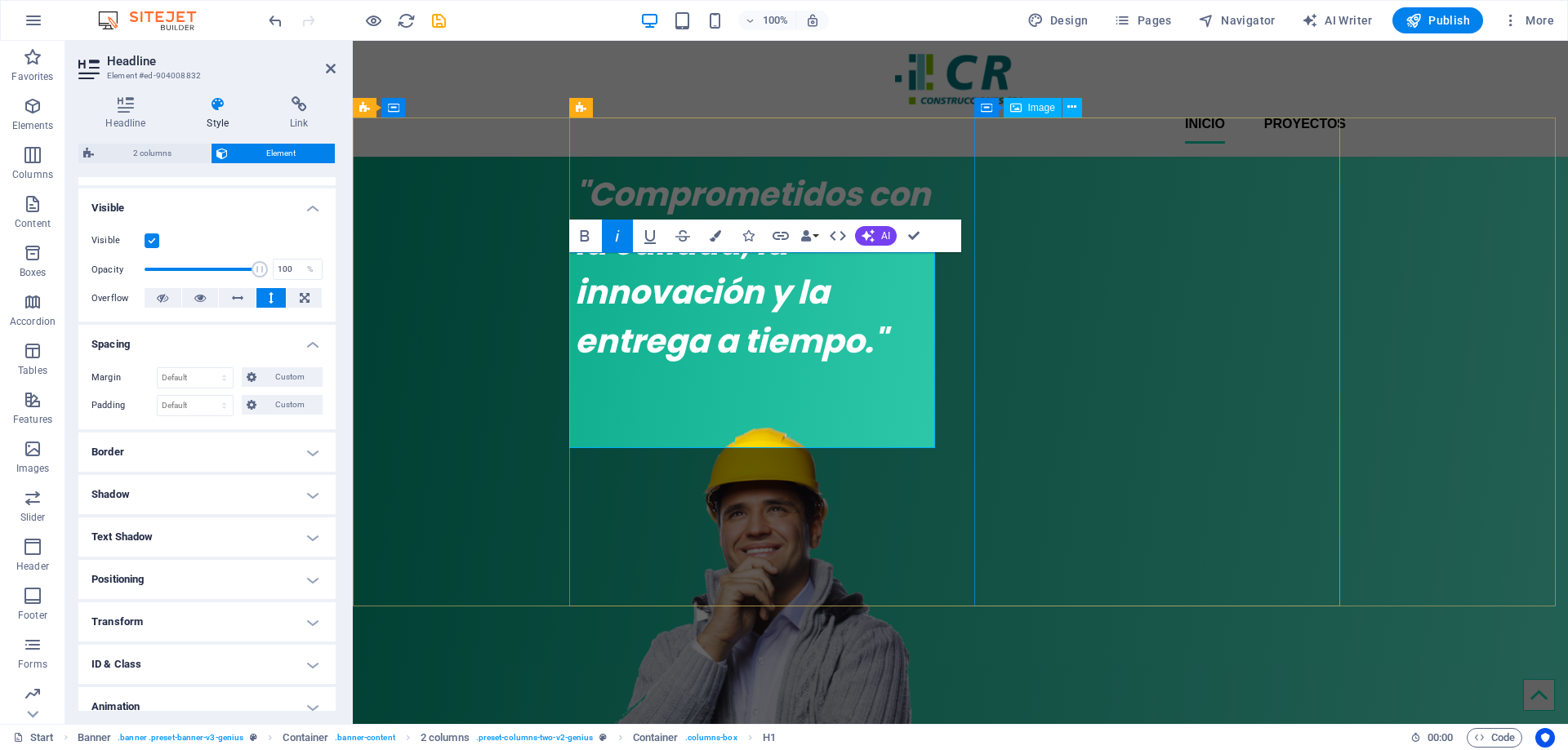
click at [941, 423] on figure at bounding box center [758, 667] width 366 height 490
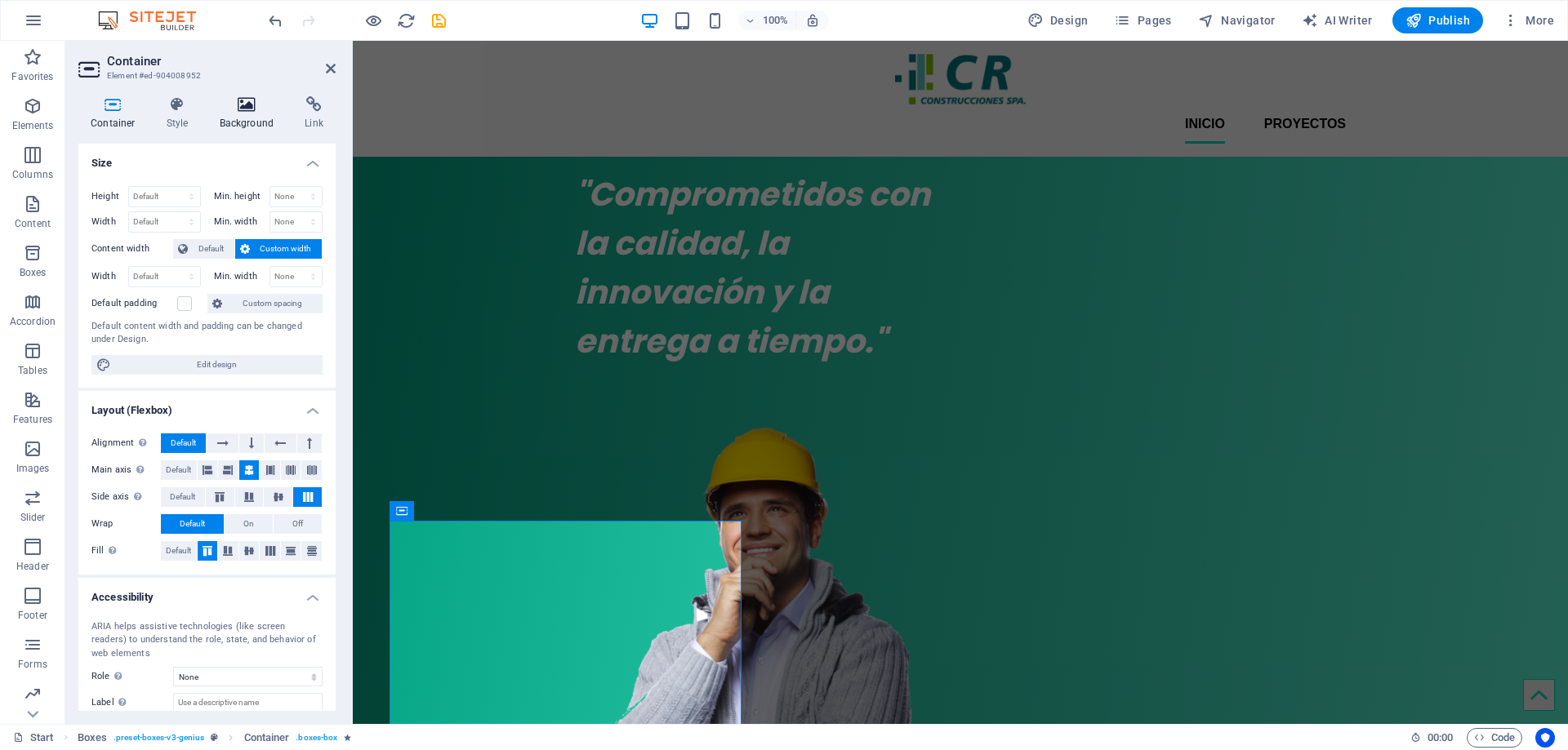
click at [247, 109] on icon at bounding box center [247, 104] width 79 height 16
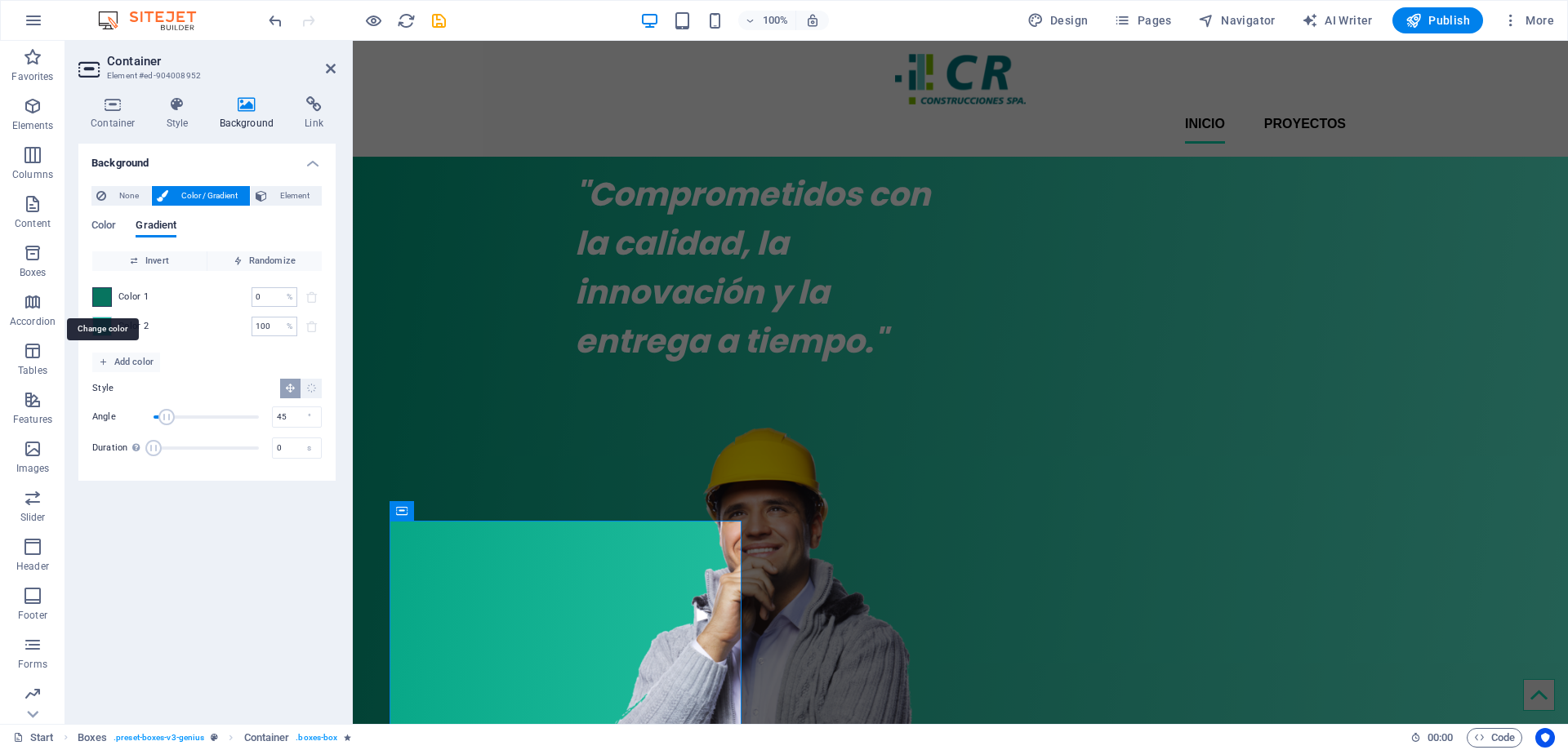
click at [99, 297] on span at bounding box center [101, 297] width 18 height 18
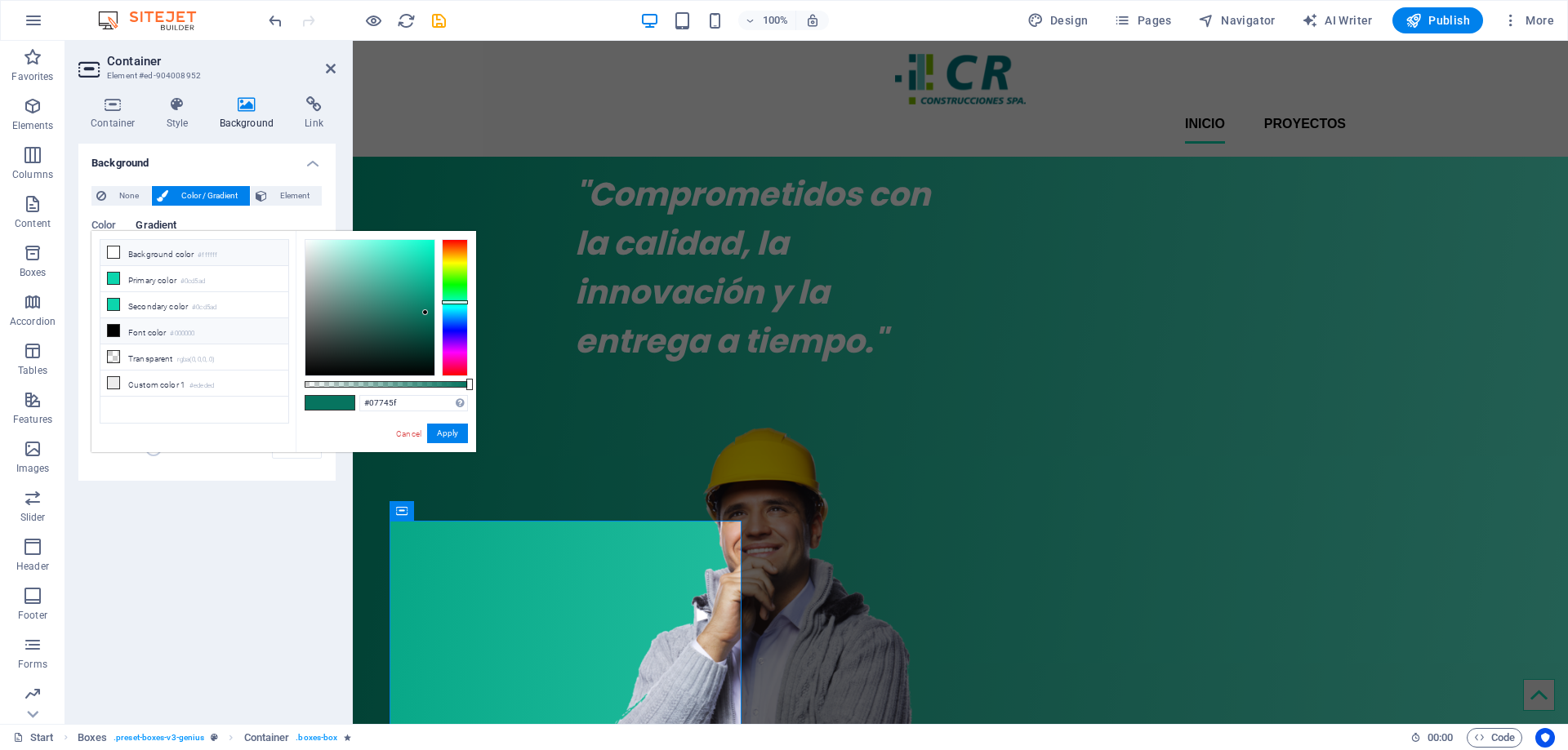
click at [115, 253] on icon at bounding box center [114, 253] width 12 height 12
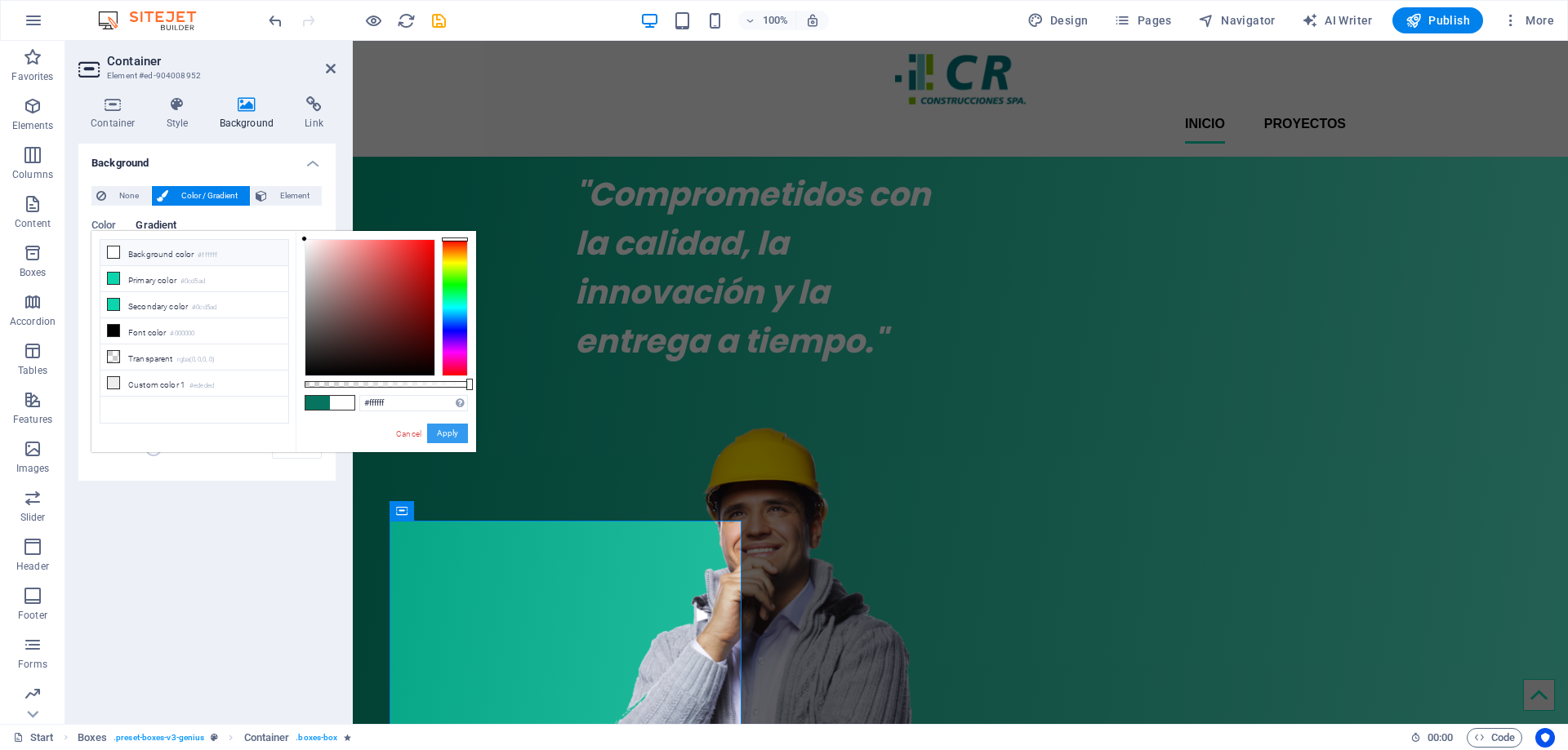
click at [448, 433] on button "Apply" at bounding box center [448, 433] width 40 height 19
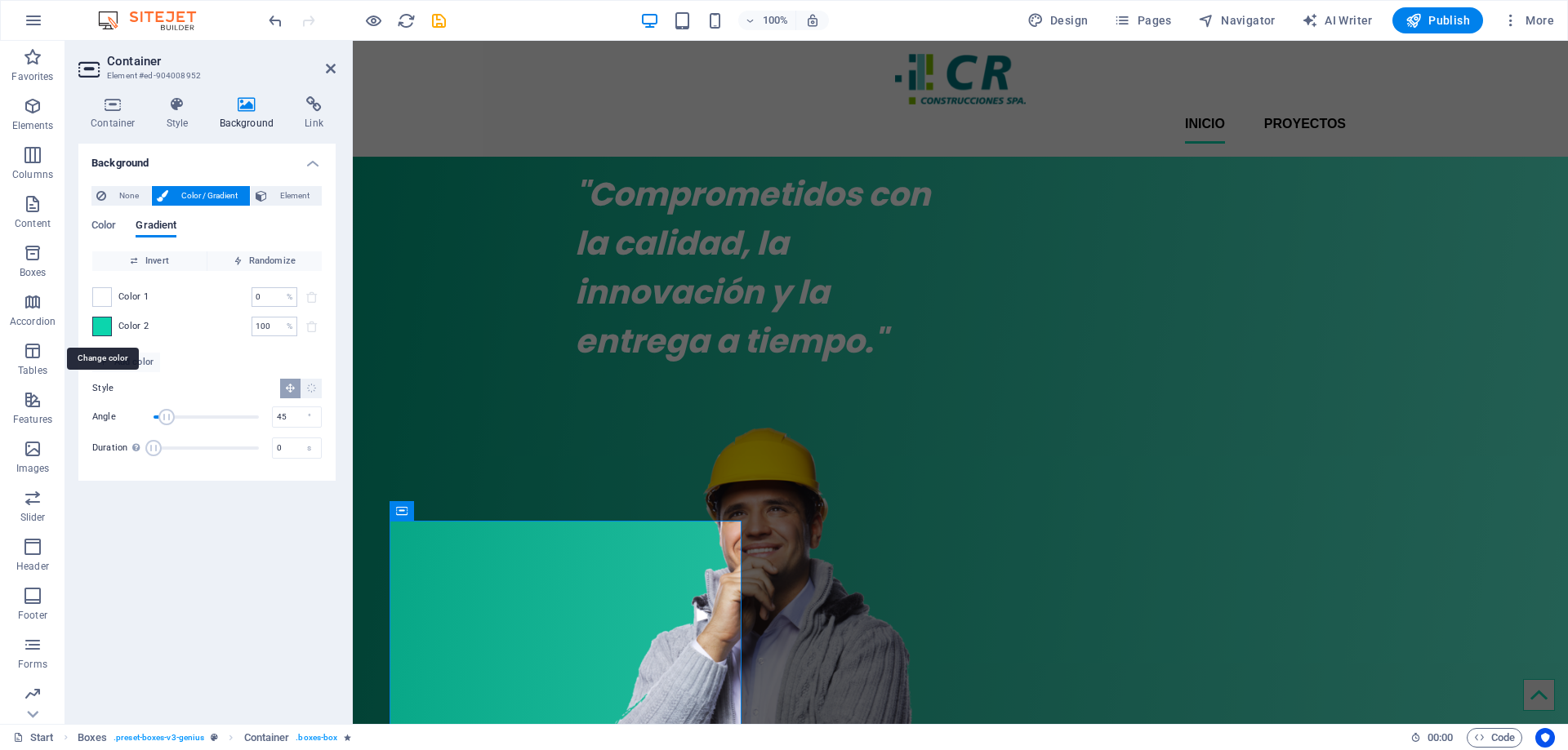
click at [102, 326] on span at bounding box center [101, 326] width 18 height 18
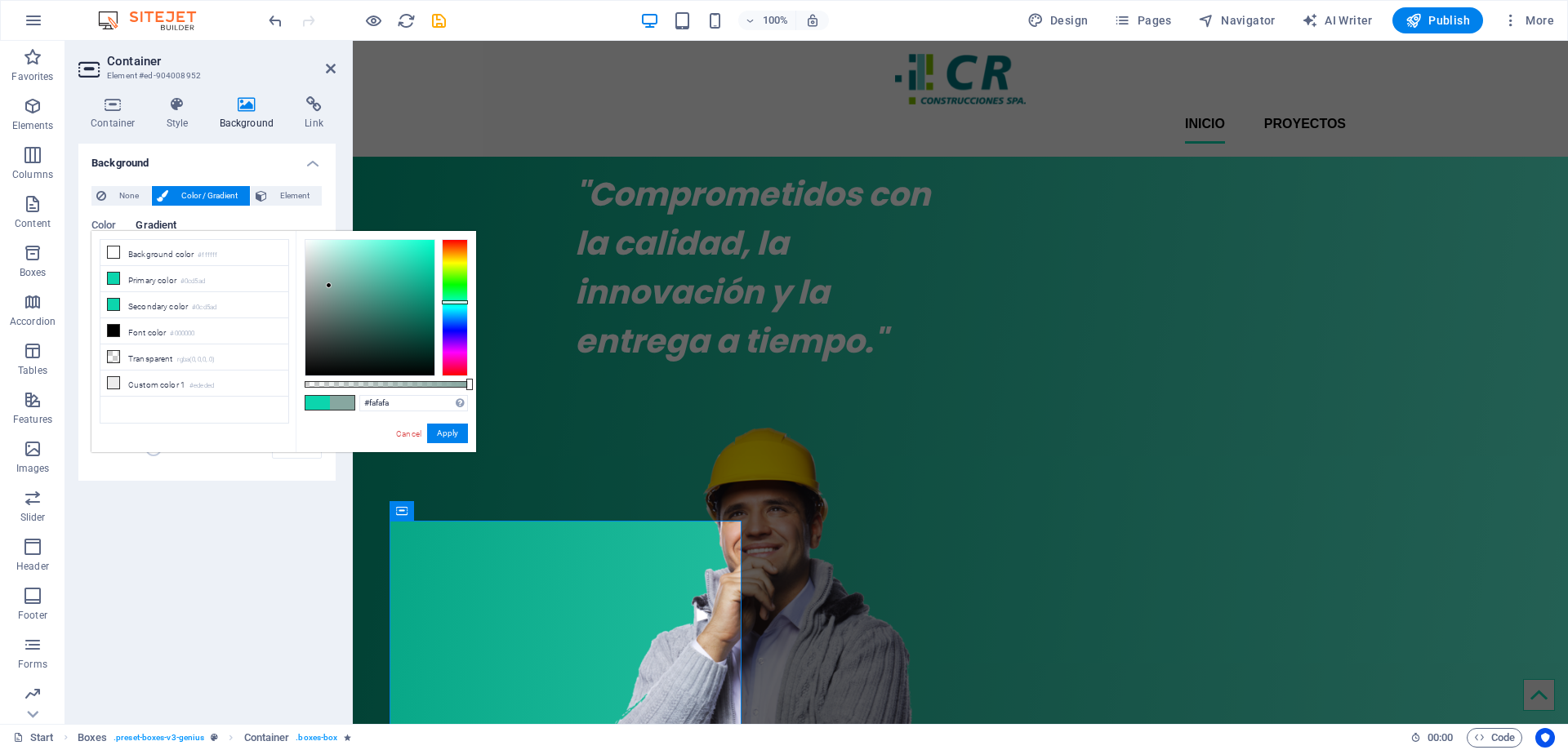
type input "#ffffff"
drag, startPoint x: 332, startPoint y: 290, endPoint x: 282, endPoint y: 204, distance: 99.5
click at [282, 204] on body "construccioncr.cl Start Favorites Elements Columns Content Boxes Accordion Tabl…" at bounding box center [784, 375] width 1568 height 750
drag, startPoint x: 452, startPoint y: 432, endPoint x: 99, endPoint y: 391, distance: 355.4
click at [452, 431] on button "Apply" at bounding box center [448, 433] width 40 height 19
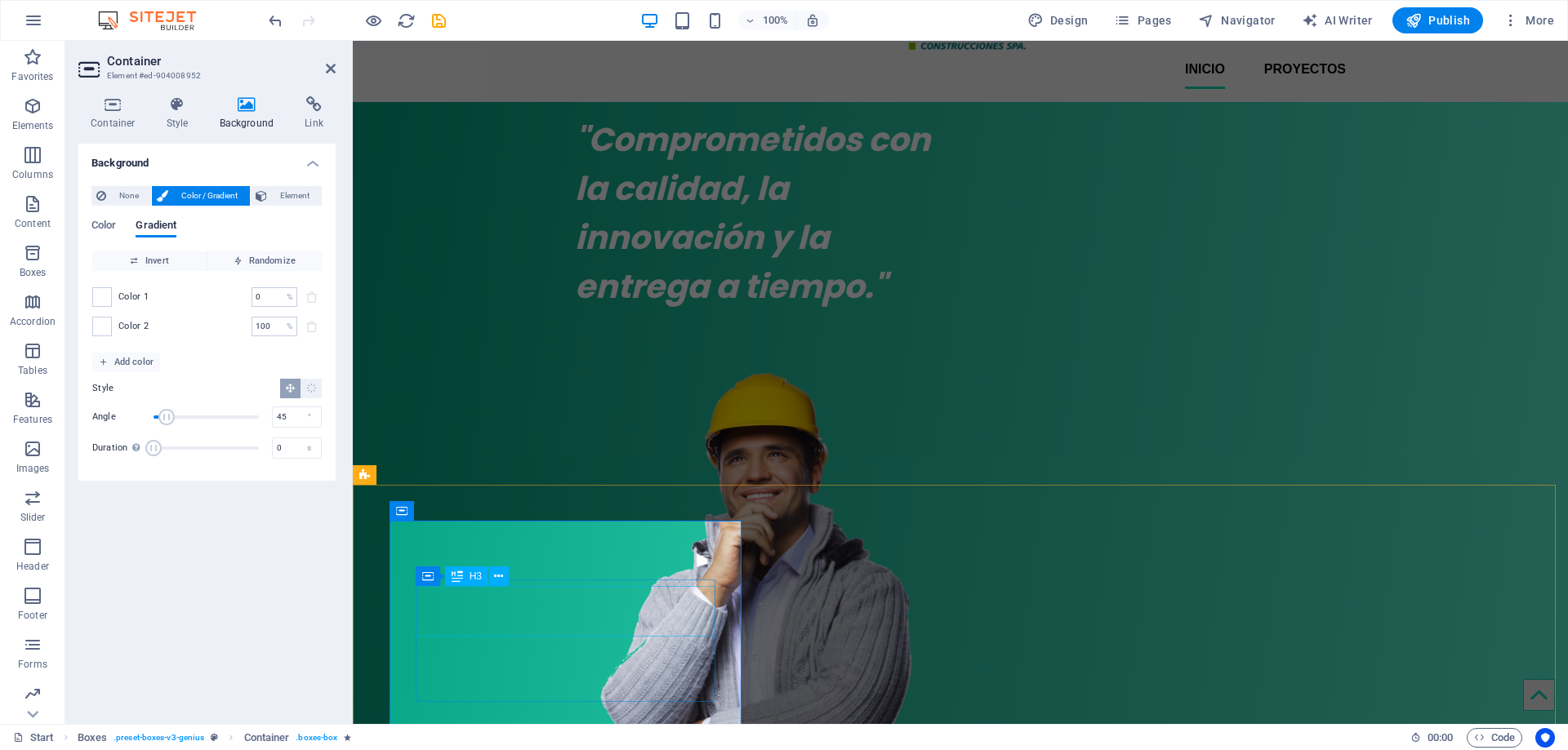
scroll to position [82, 0]
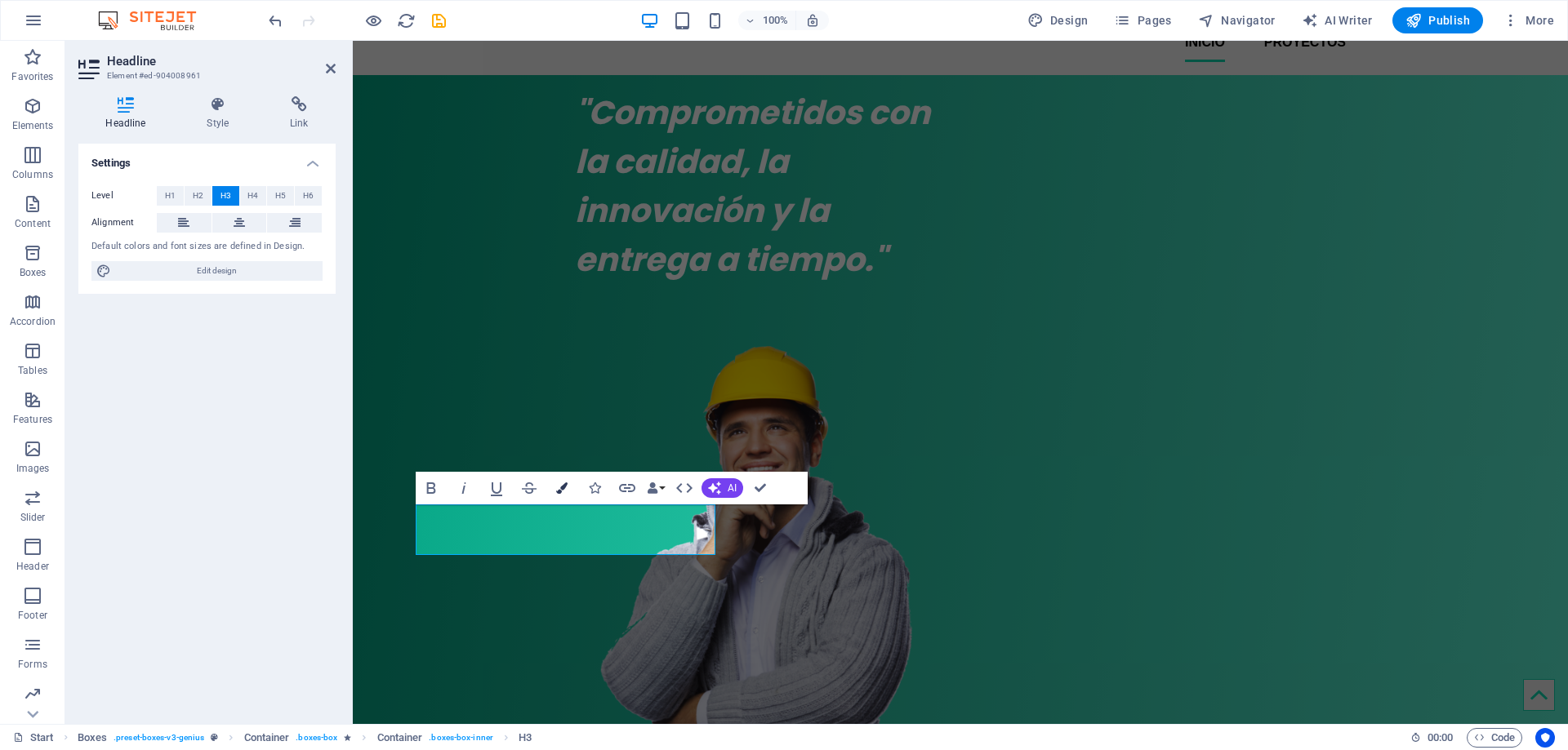
click at [561, 492] on icon "button" at bounding box center [562, 488] width 12 height 12
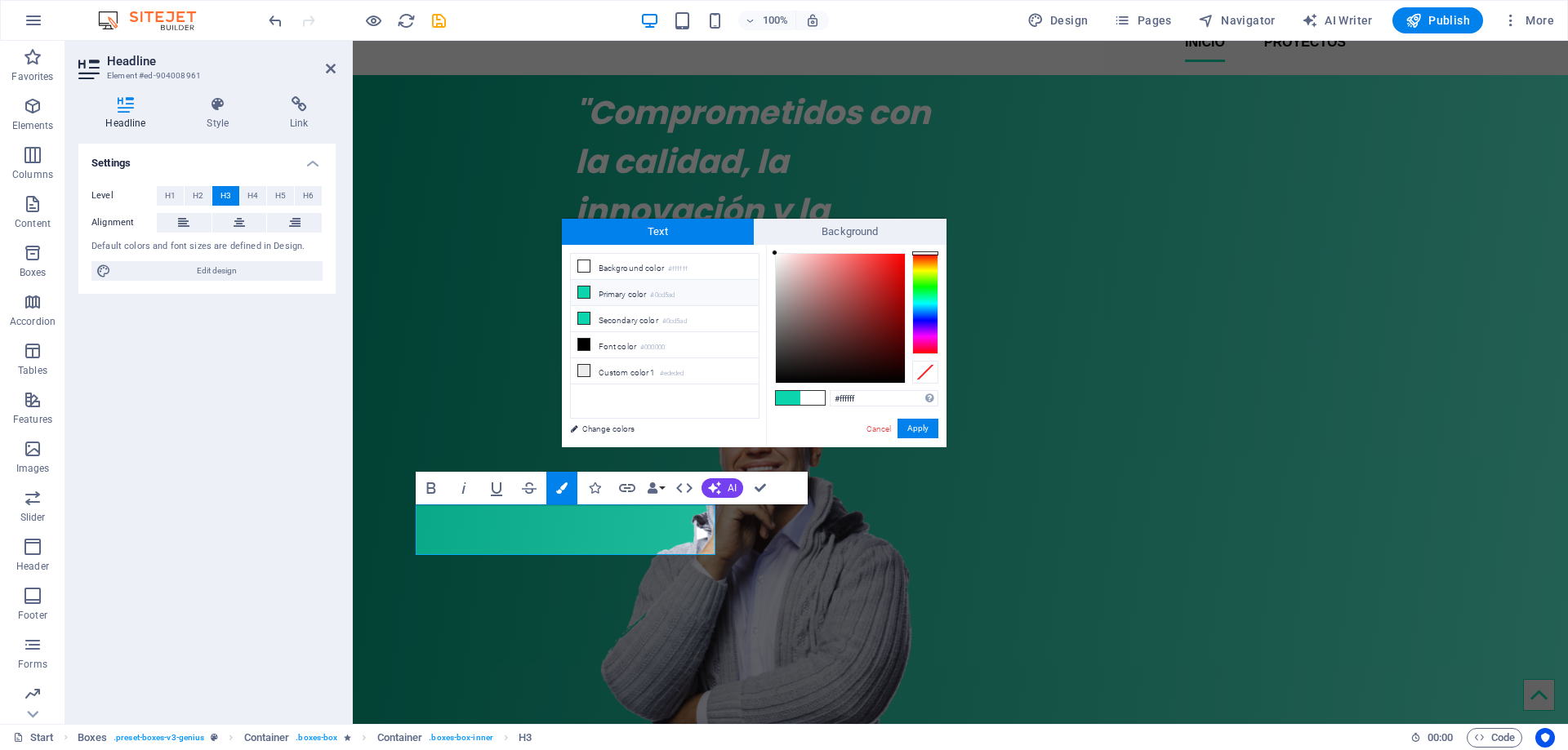
click at [586, 292] on icon at bounding box center [584, 292] width 12 height 12
type input "#0cd5ad"
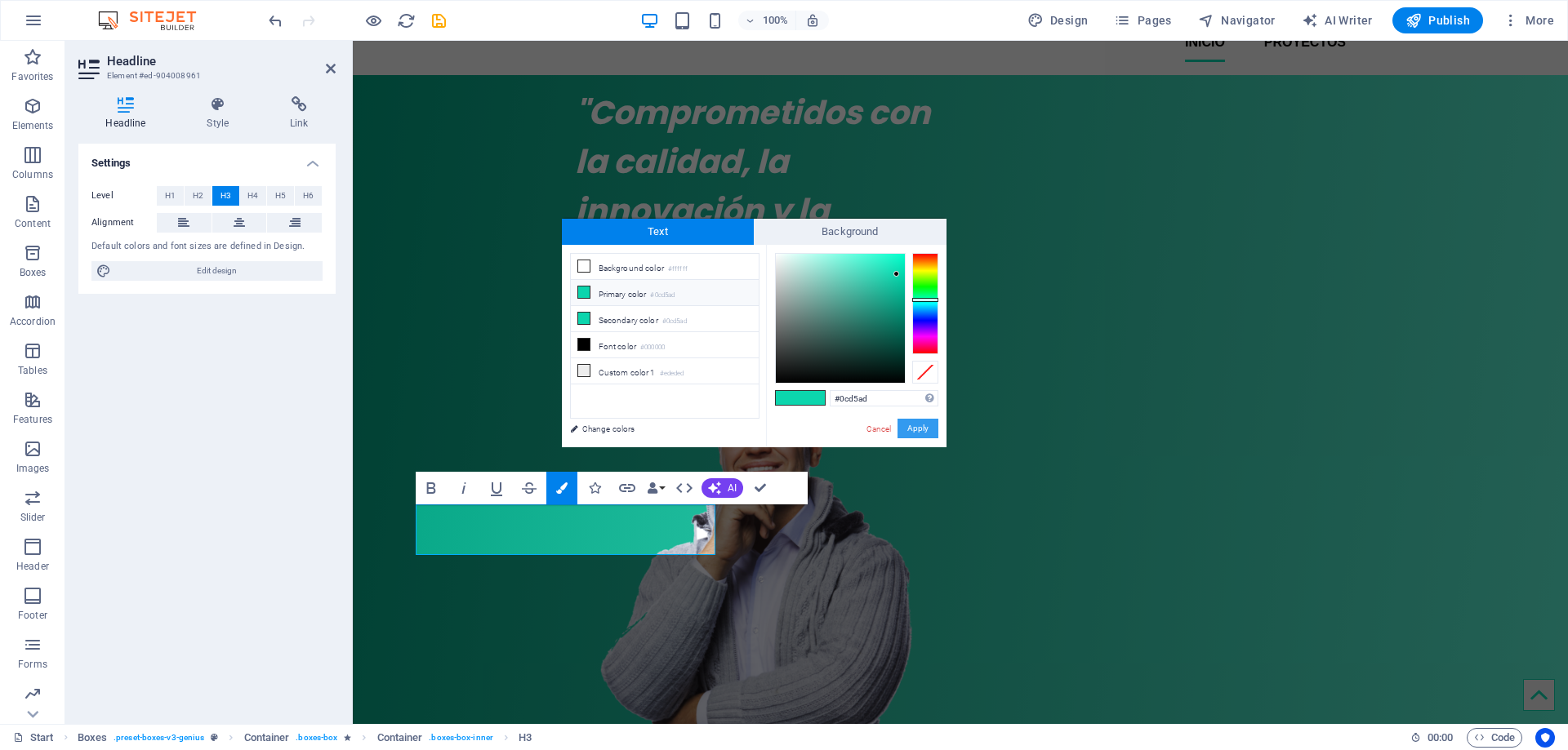
drag, startPoint x: 567, startPoint y: 394, endPoint x: 921, endPoint y: 435, distance: 356.4
click at [921, 435] on button "Apply" at bounding box center [917, 428] width 40 height 19
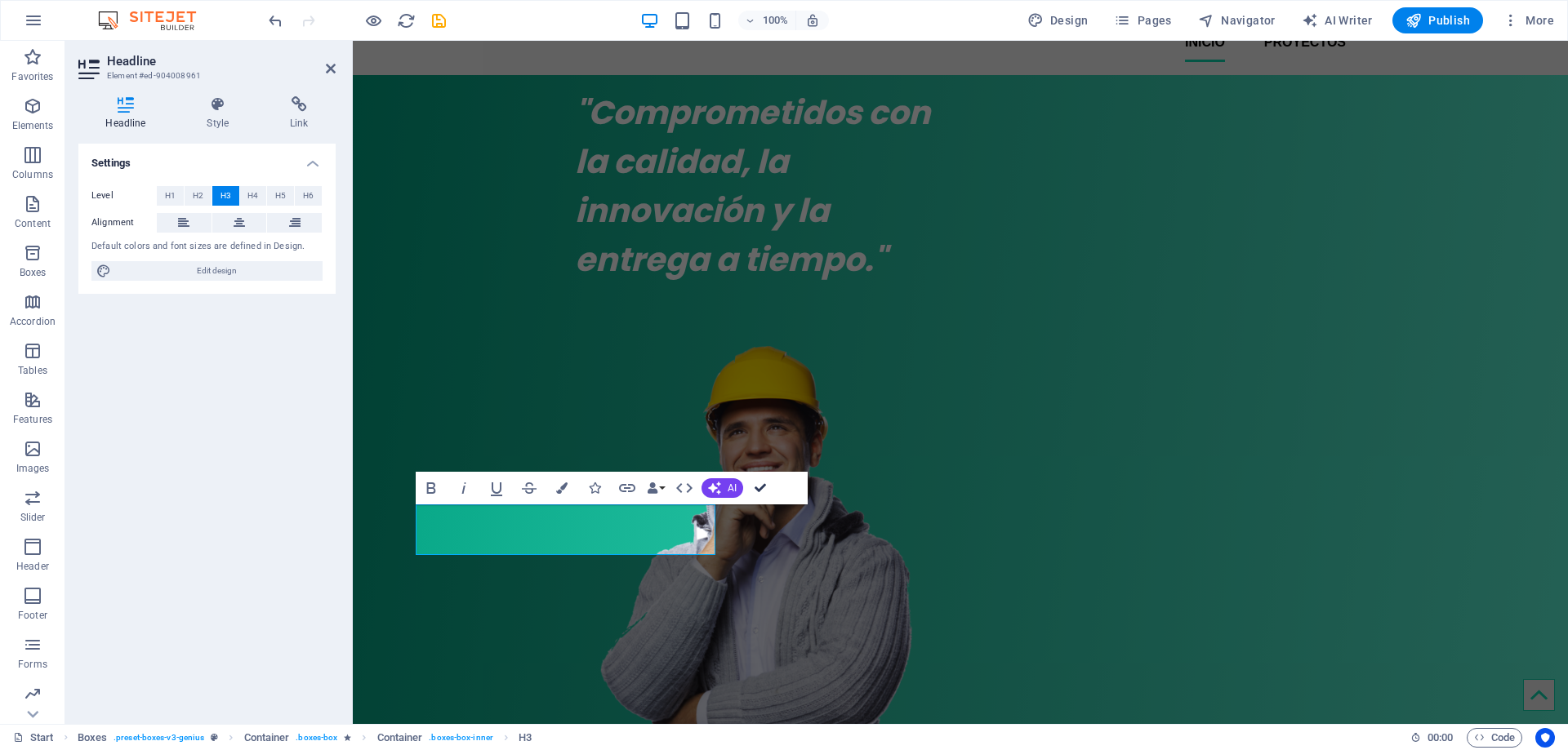
drag, startPoint x: 697, startPoint y: 446, endPoint x: 763, endPoint y: 486, distance: 77.2
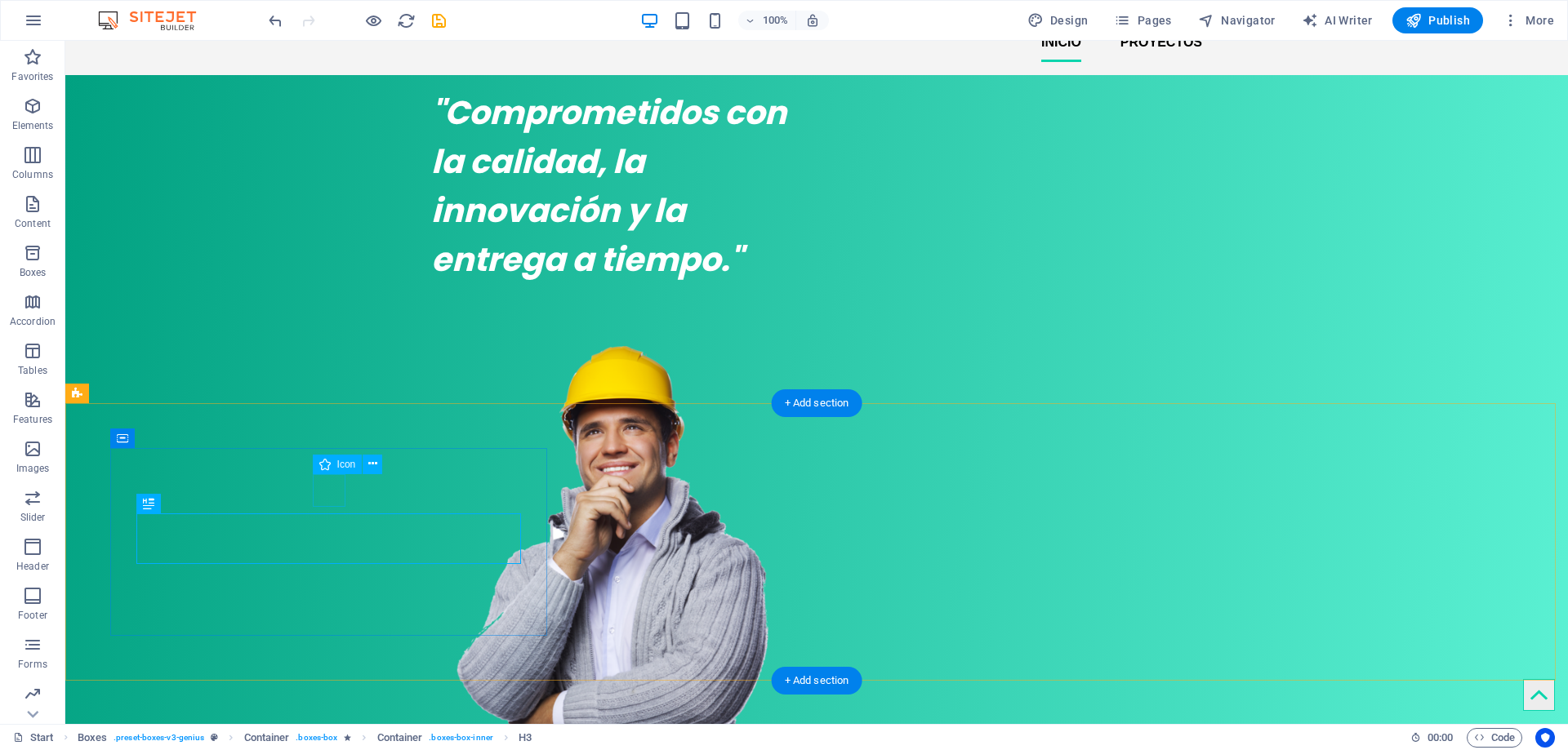
select select "xMidYMid"
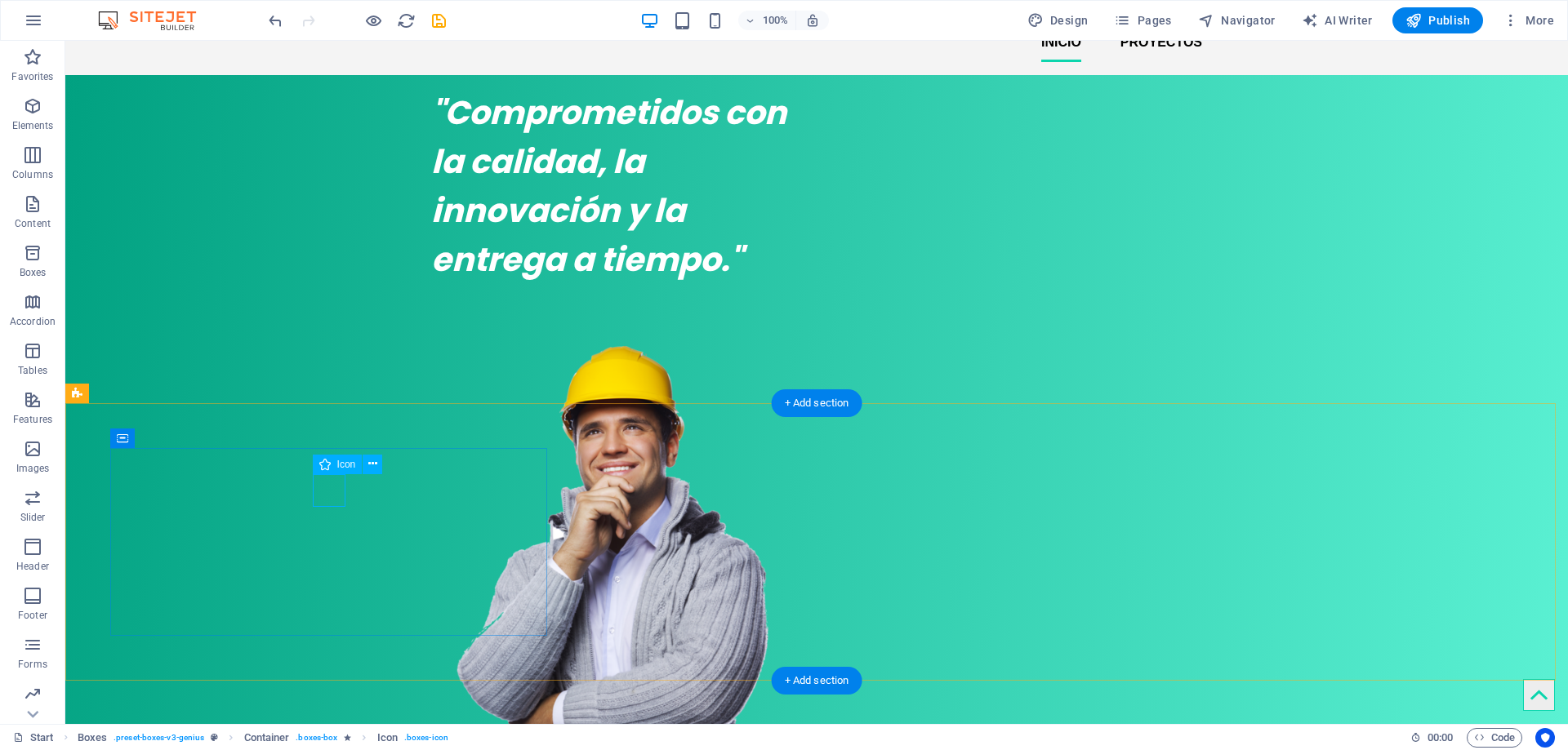
select select "px"
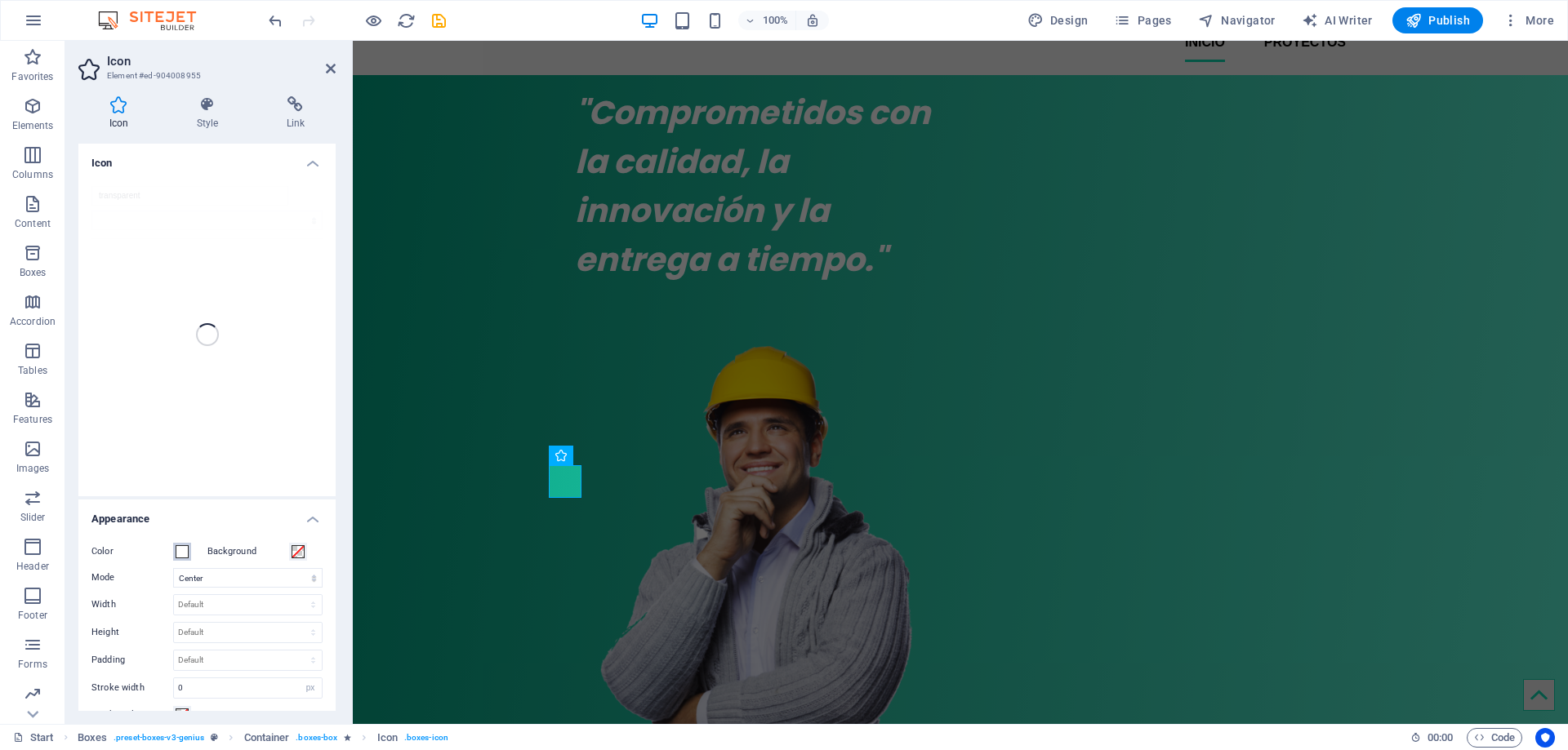
click at [185, 549] on span at bounding box center [181, 551] width 13 height 13
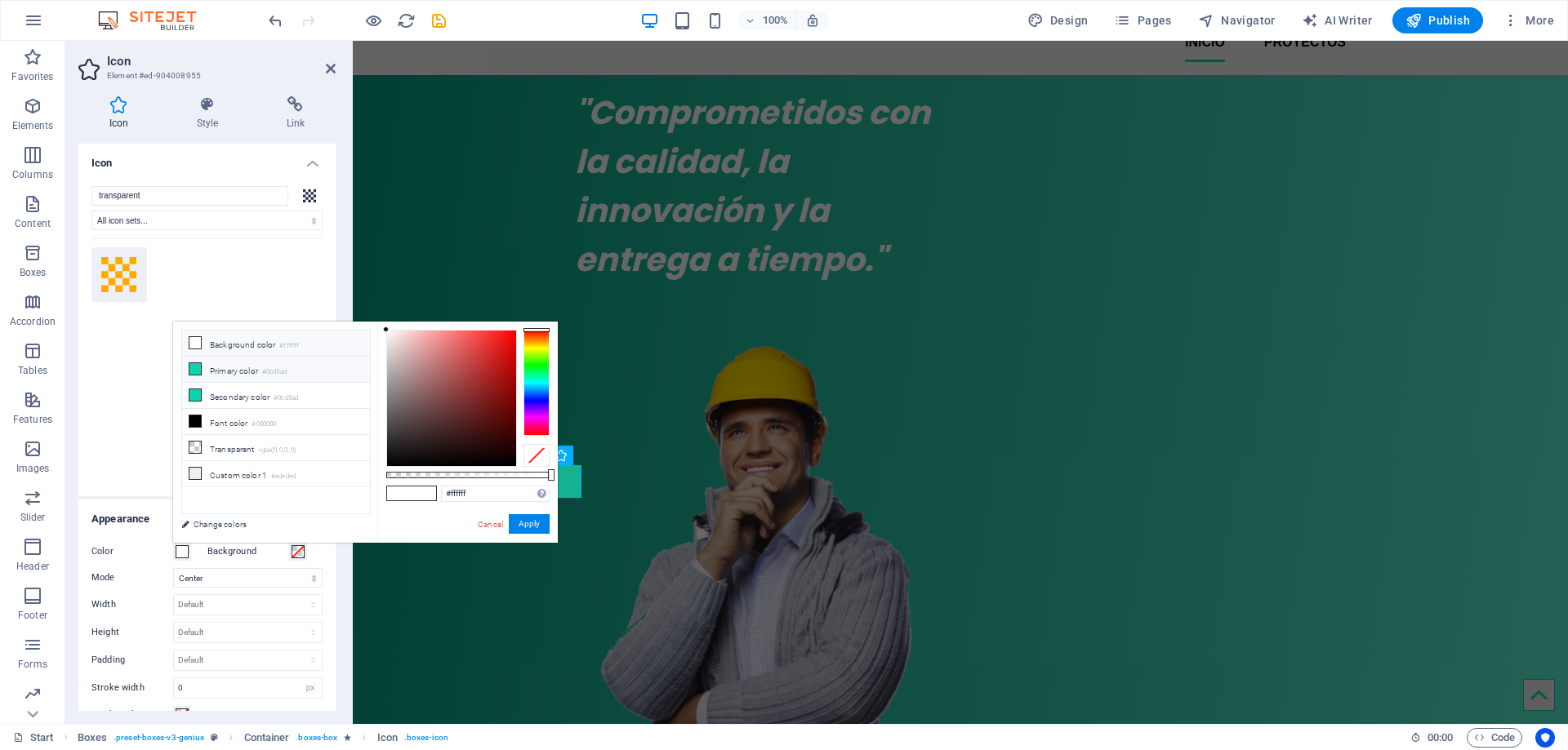
click at [195, 370] on icon at bounding box center [196, 369] width 12 height 12
type input "#0cd5ad"
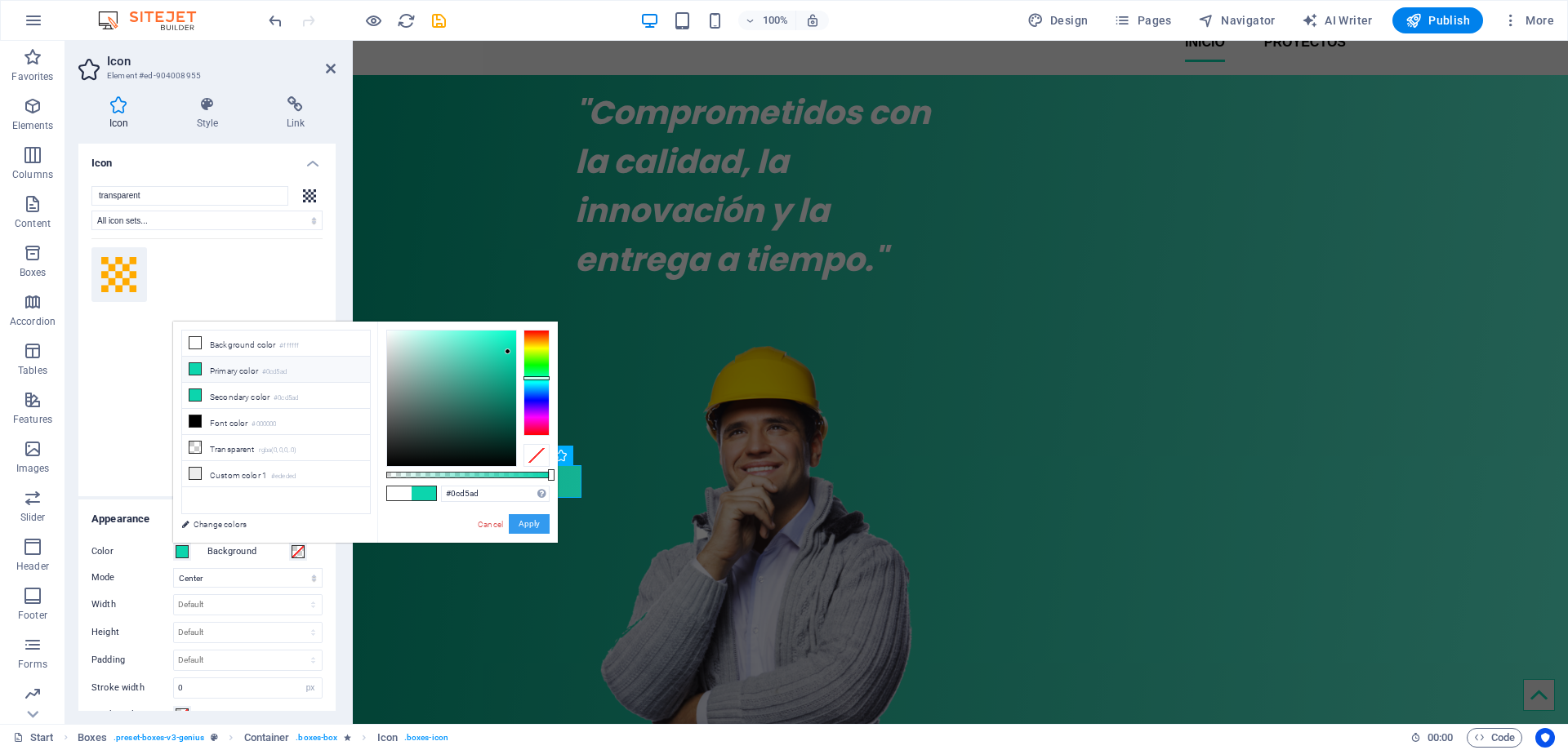
click at [529, 526] on button "Apply" at bounding box center [529, 523] width 40 height 19
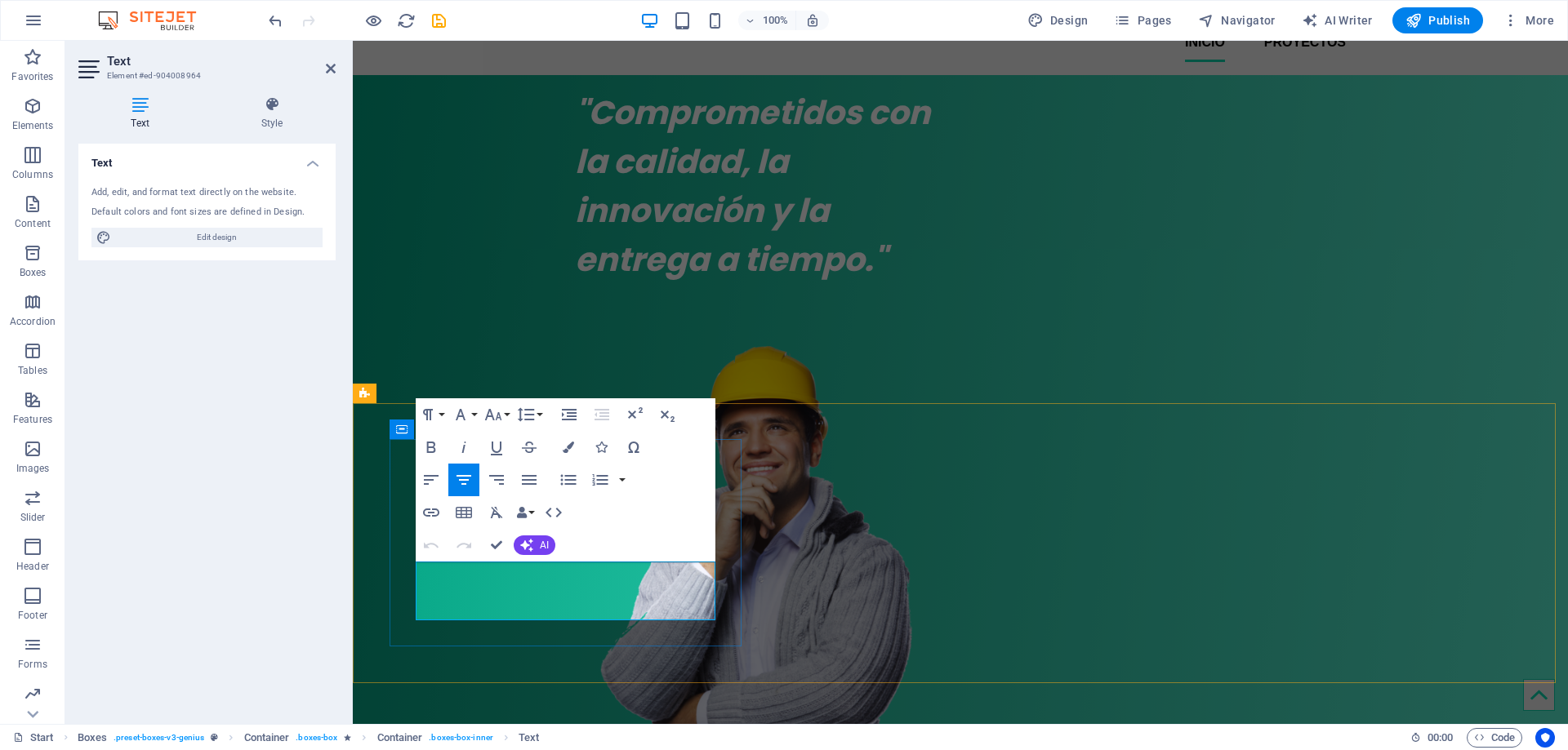
click at [568, 449] on icon "button" at bounding box center [568, 447] width 12 height 12
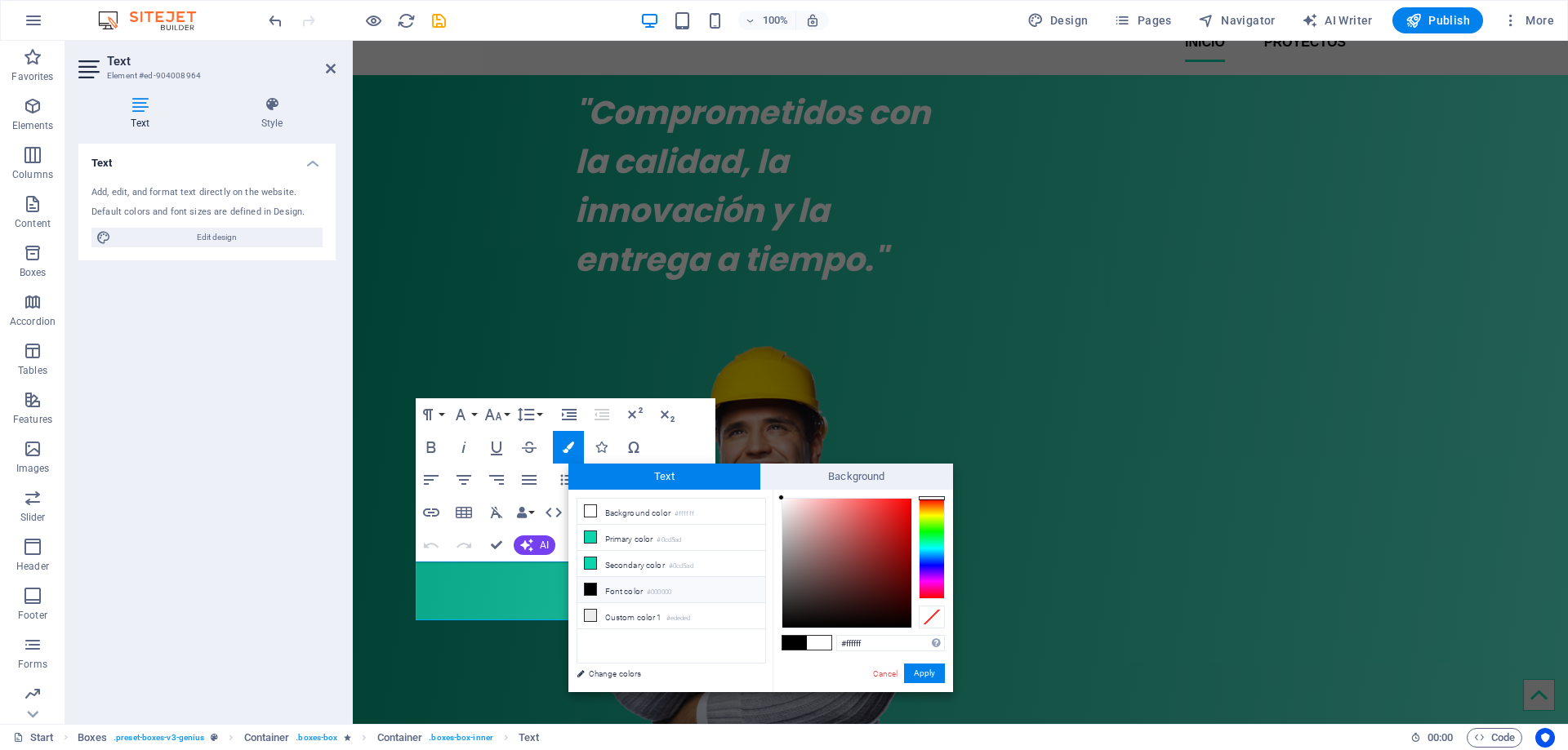
click at [592, 585] on icon at bounding box center [591, 590] width 12 height 12
type input "#000000"
click at [922, 675] on button "Apply" at bounding box center [924, 672] width 40 height 19
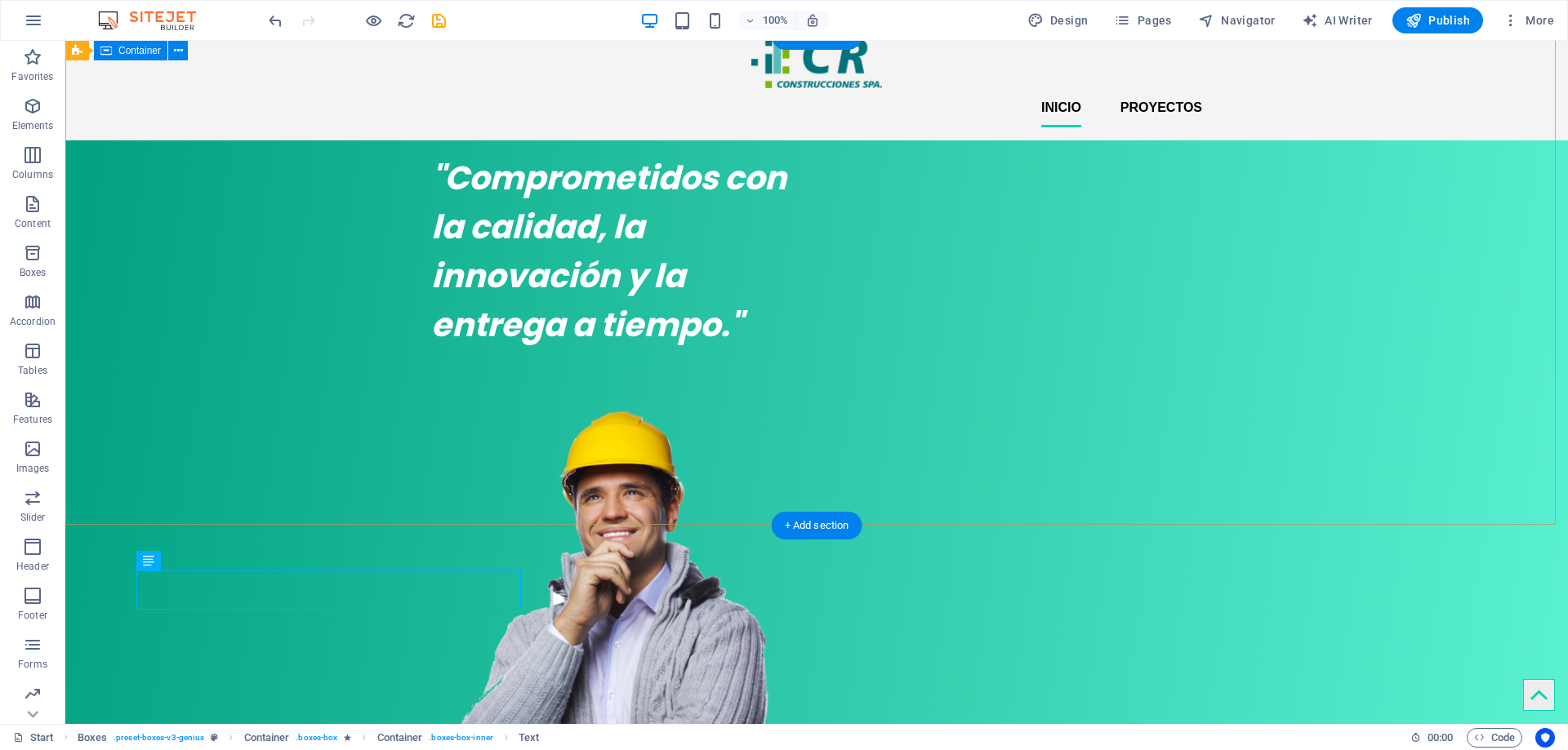
scroll to position [0, 0]
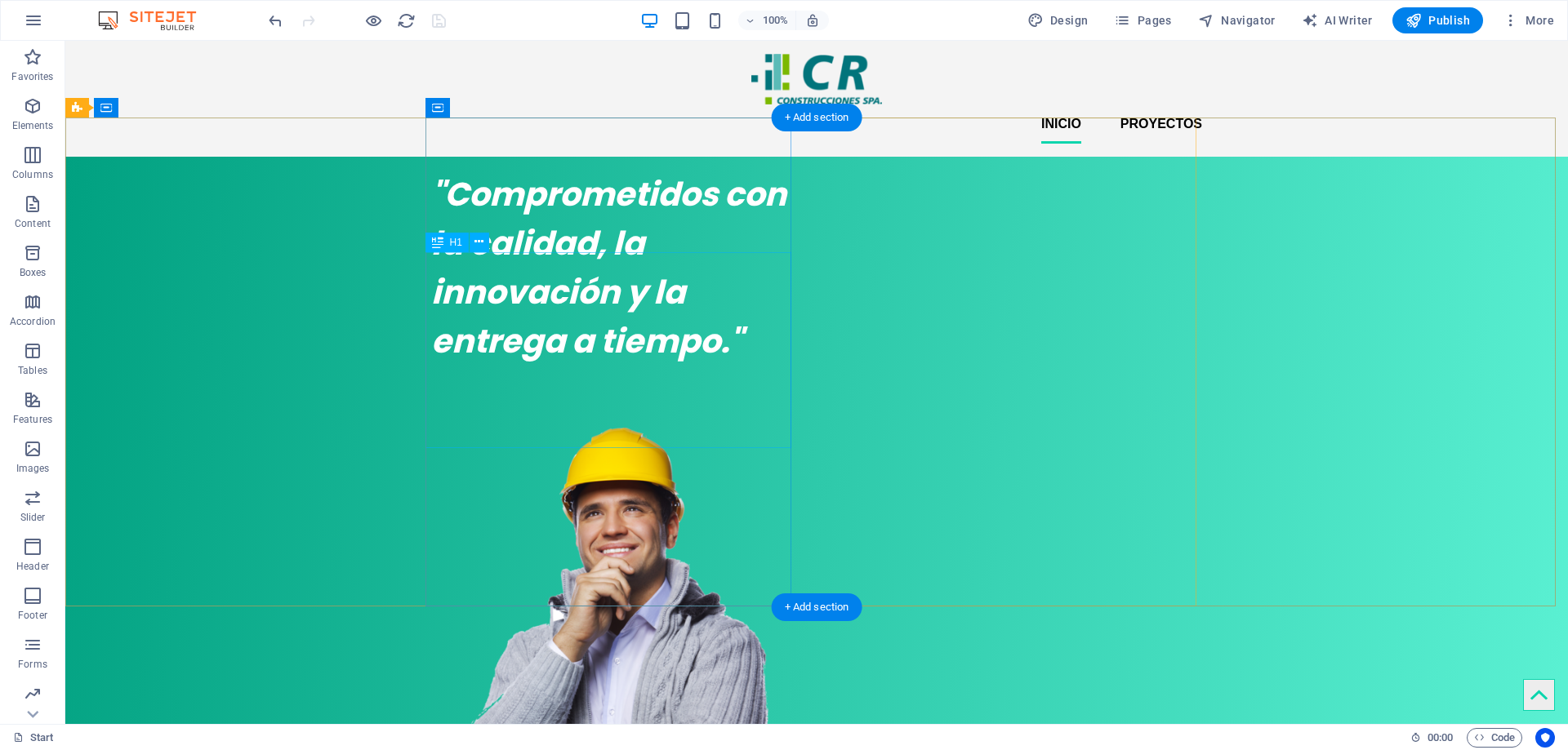
click at [631, 362] on div ""Comprometidos con la calidad, la innovación y la entrega a tiempo."" at bounding box center [614, 267] width 366 height 196
click at [610, 327] on div ""Comprometidos con la calidad, la innovación y la entrega a tiempo."" at bounding box center [614, 267] width 366 height 196
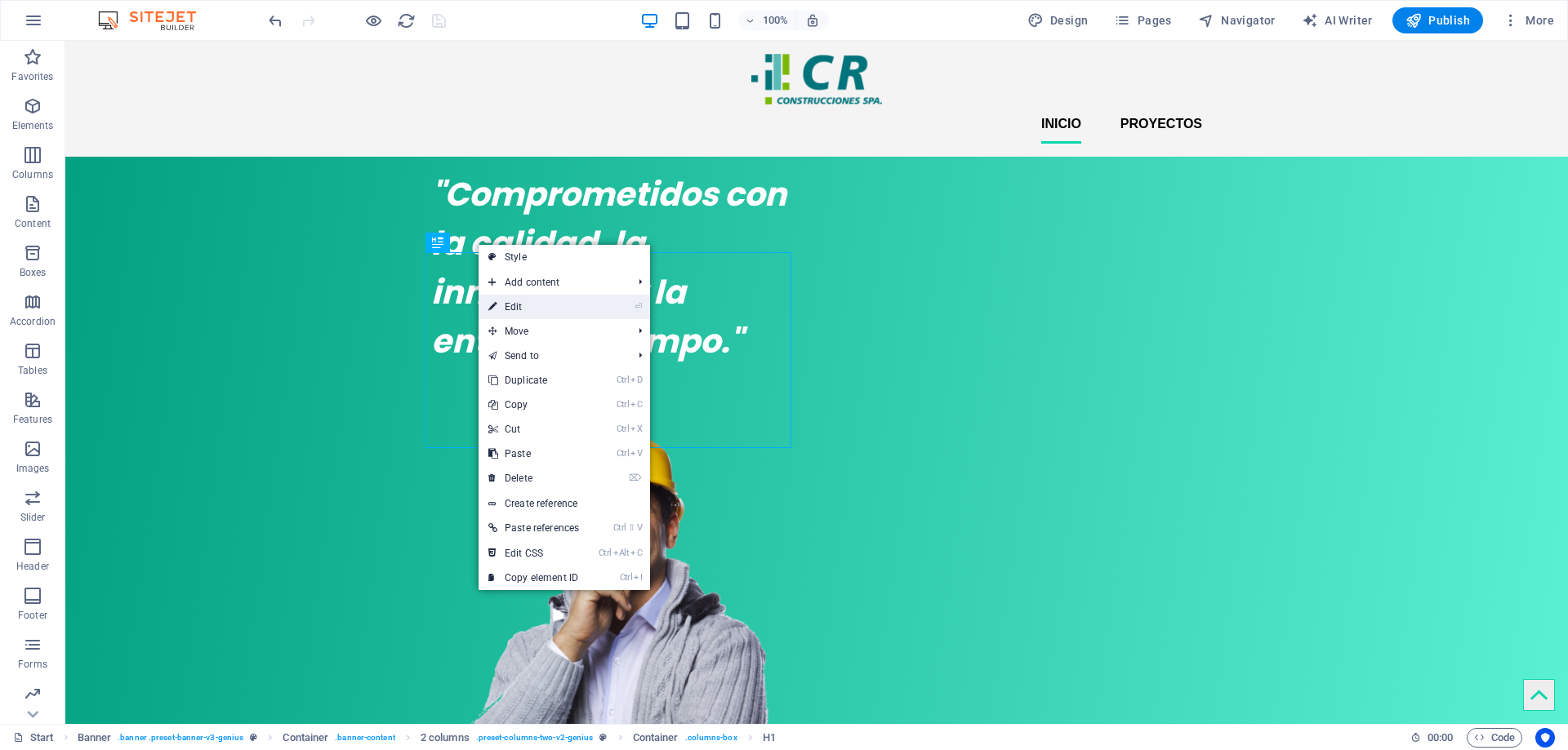
click at [578, 306] on link "⏎ Edit" at bounding box center [534, 307] width 110 height 24
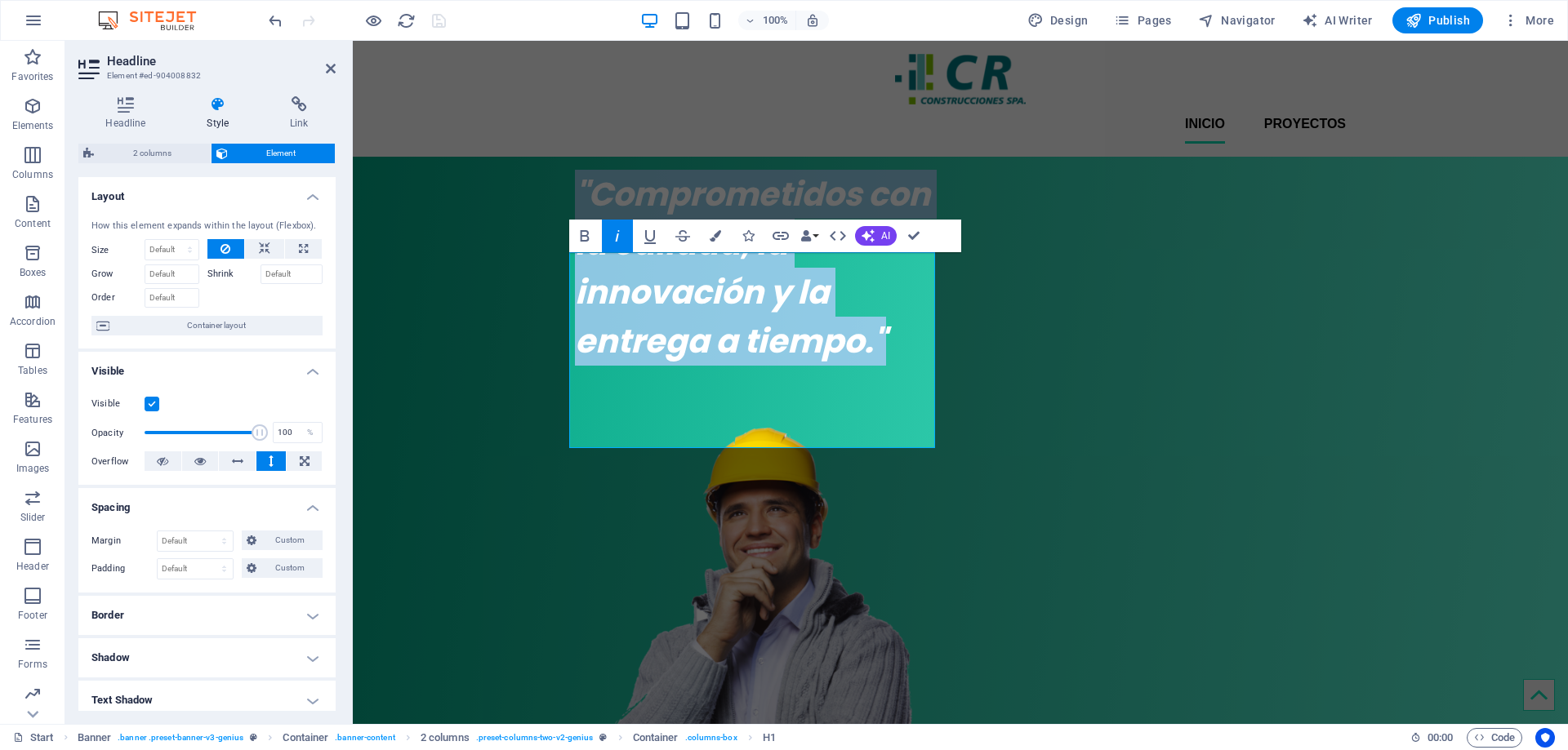
scroll to position [163, 0]
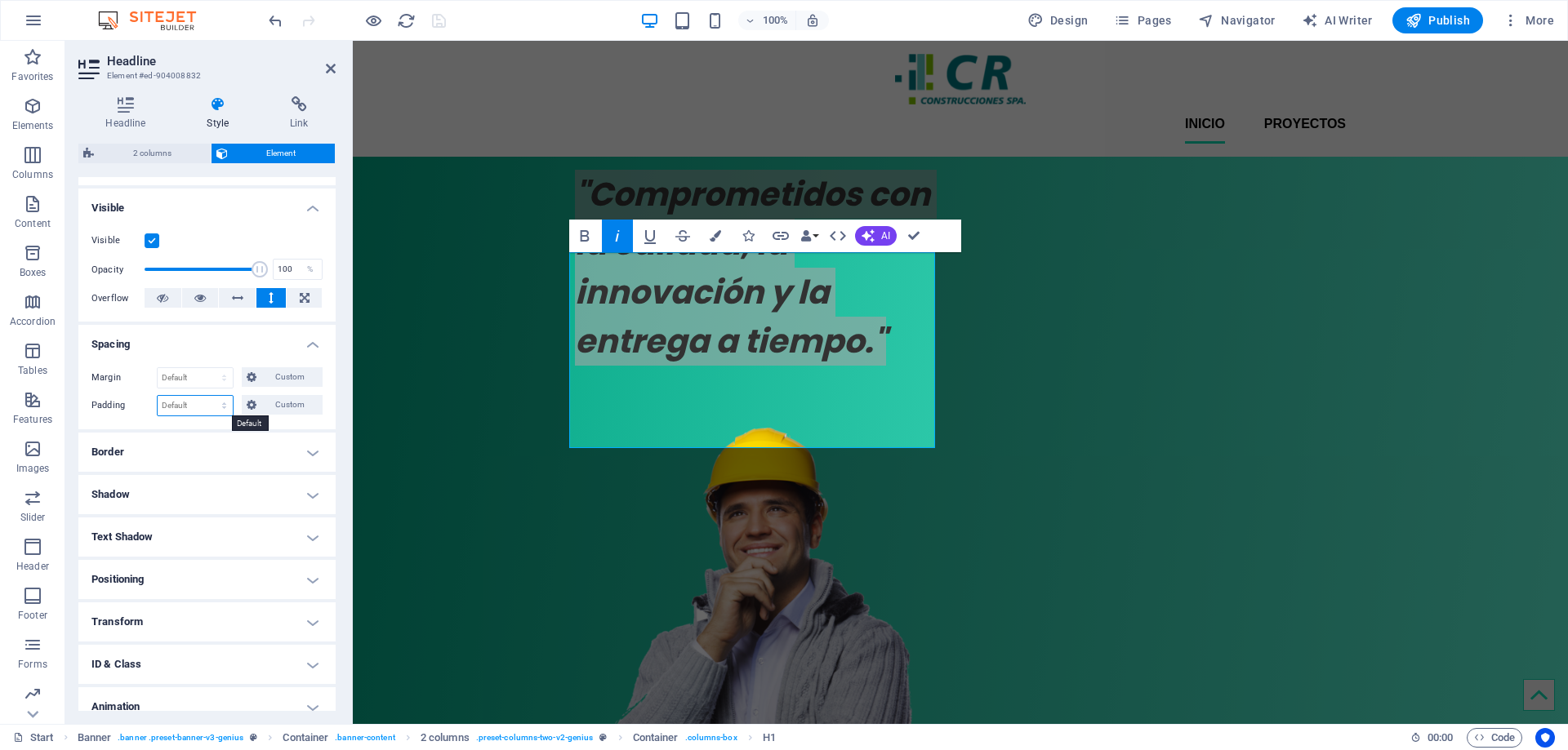
click at [223, 406] on select "Default px rem % vh vw Custom" at bounding box center [195, 405] width 75 height 19
select select "px"
click at [208, 396] on select "Default px rem % vh vw Custom" at bounding box center [195, 405] width 75 height 19
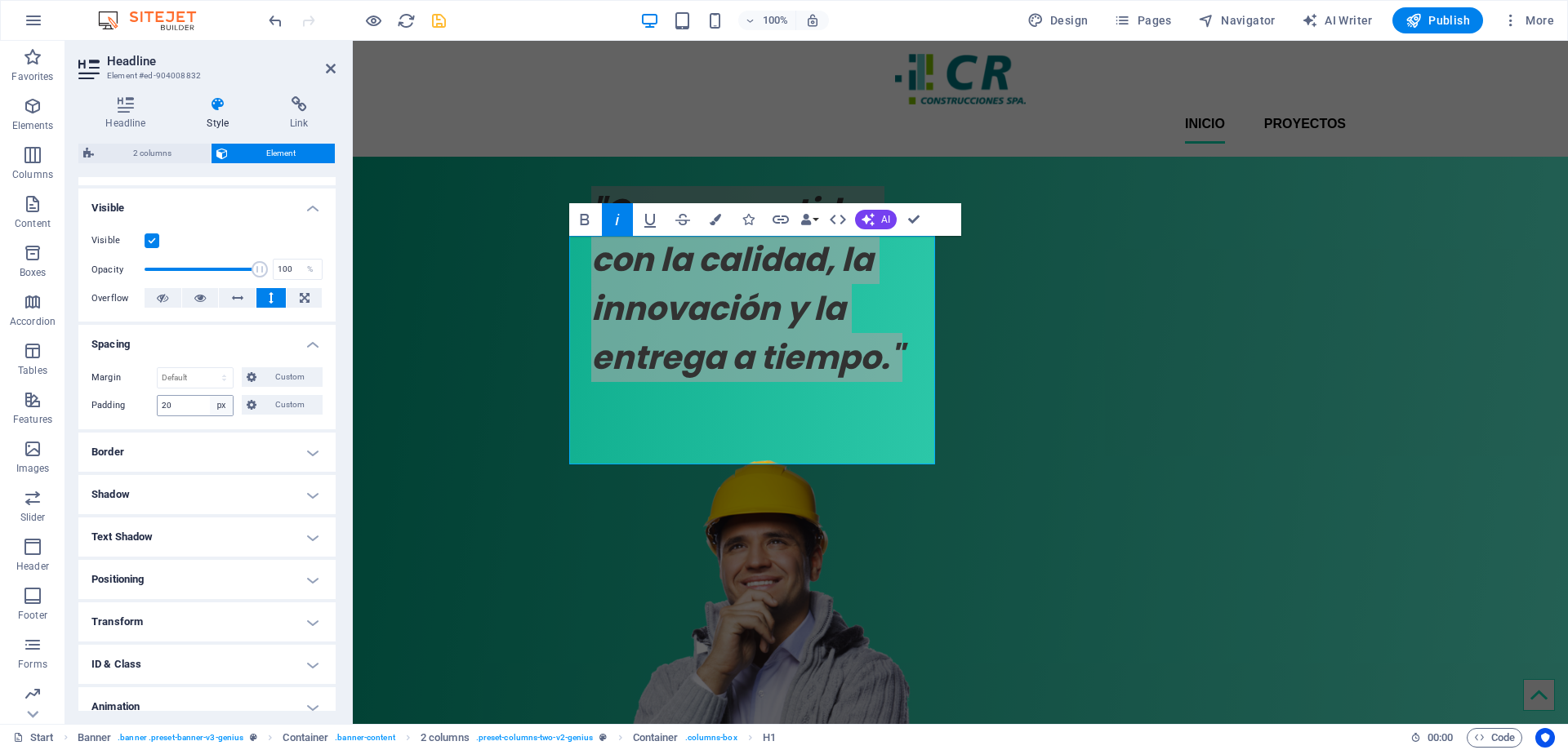
type input "0"
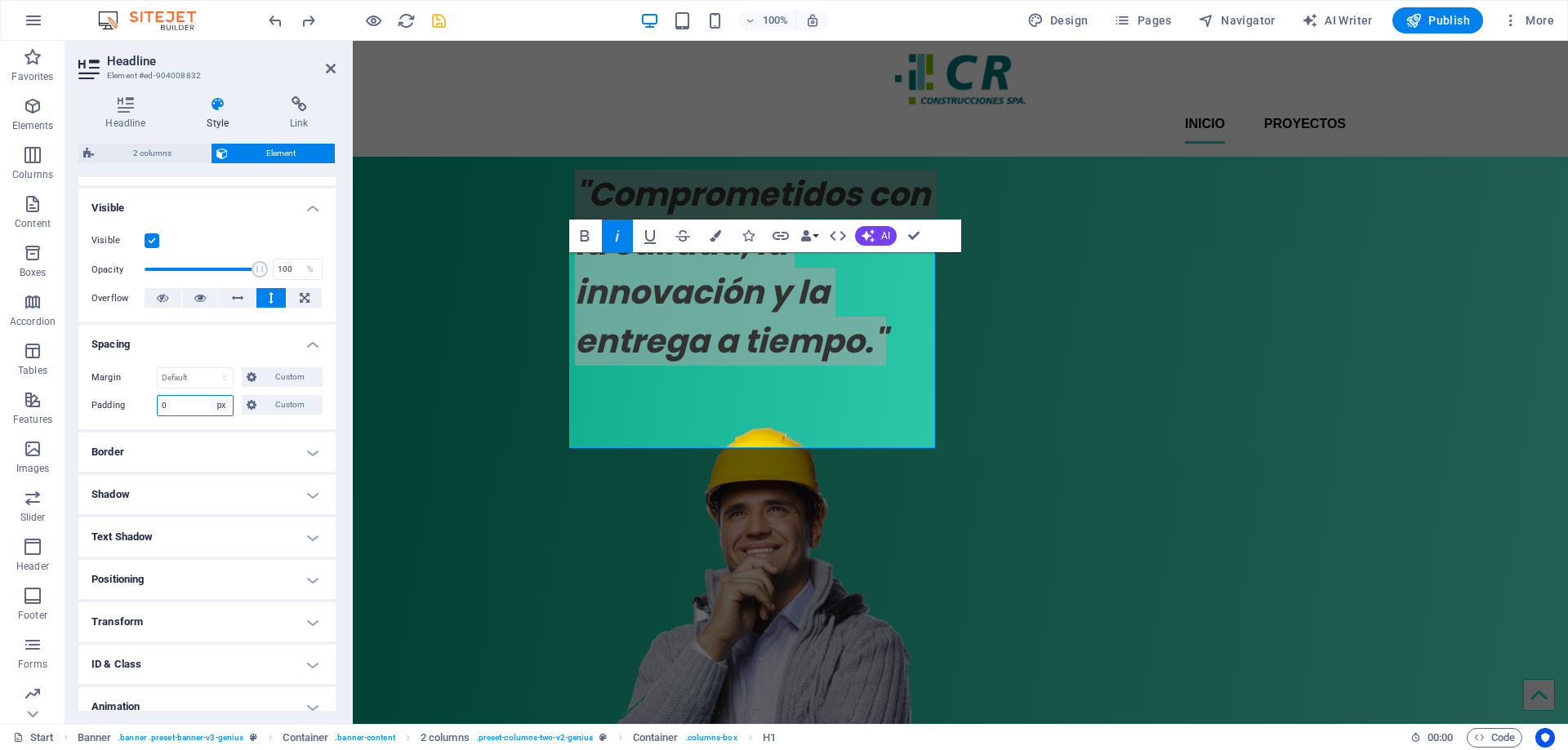
click at [216, 403] on select "Default px rem % vh vw Custom" at bounding box center [221, 405] width 23 height 19
select select "default"
click at [210, 396] on select "Default px rem % vh vw Custom" at bounding box center [221, 405] width 23 height 19
select select "DISABLED_OPTION_VALUE"
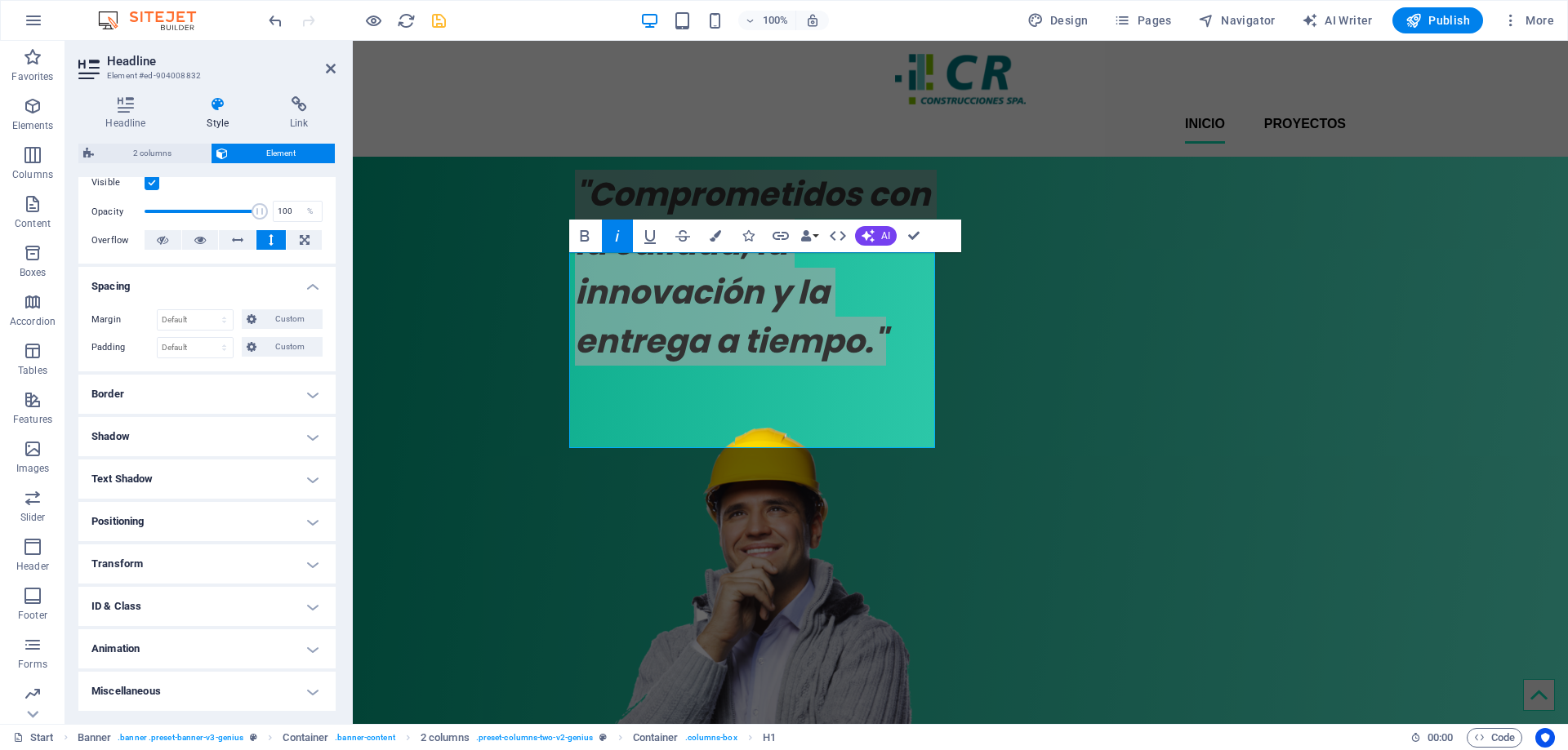
click at [310, 565] on h4 "Transform" at bounding box center [207, 564] width 257 height 39
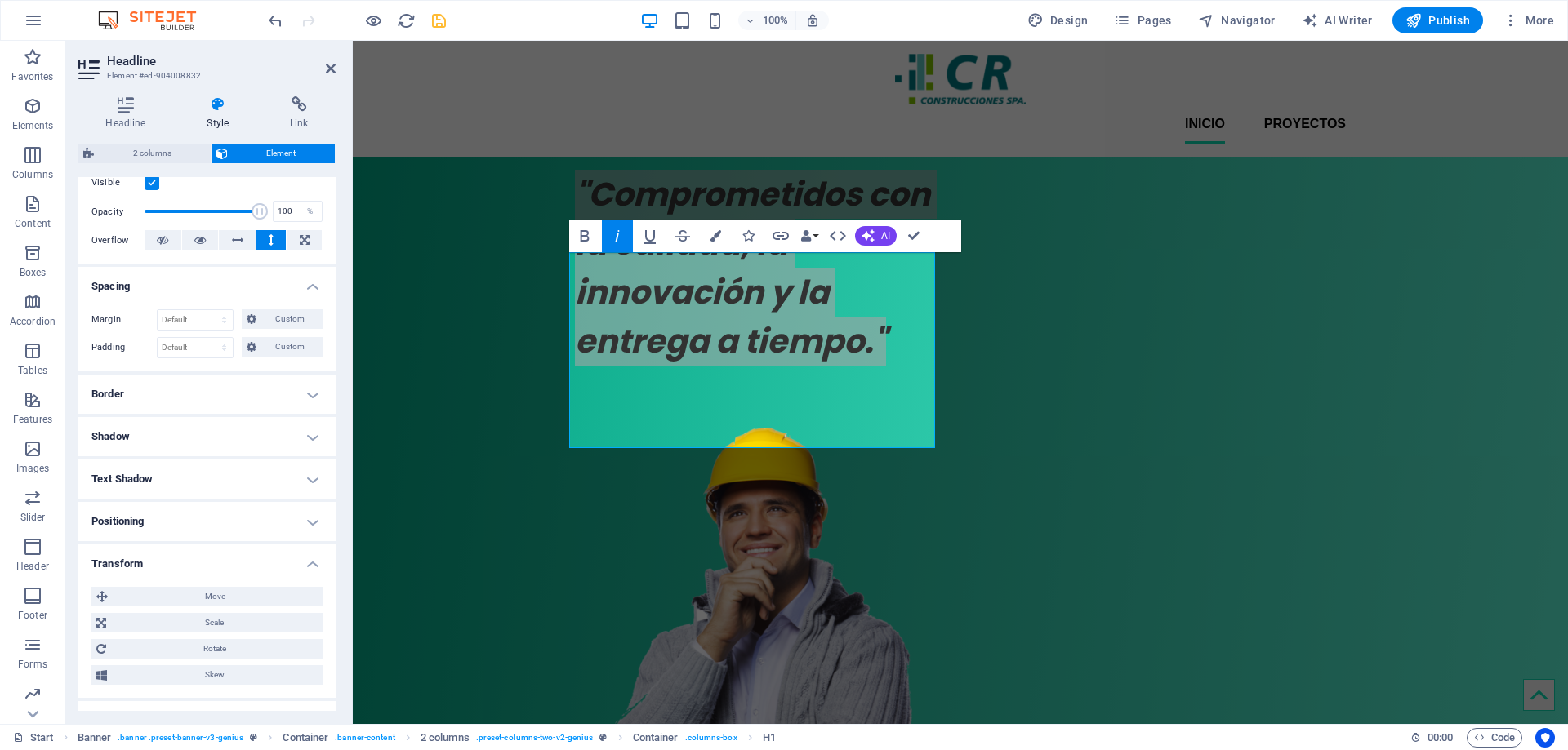
click at [310, 564] on h4 "Transform" at bounding box center [207, 559] width 257 height 29
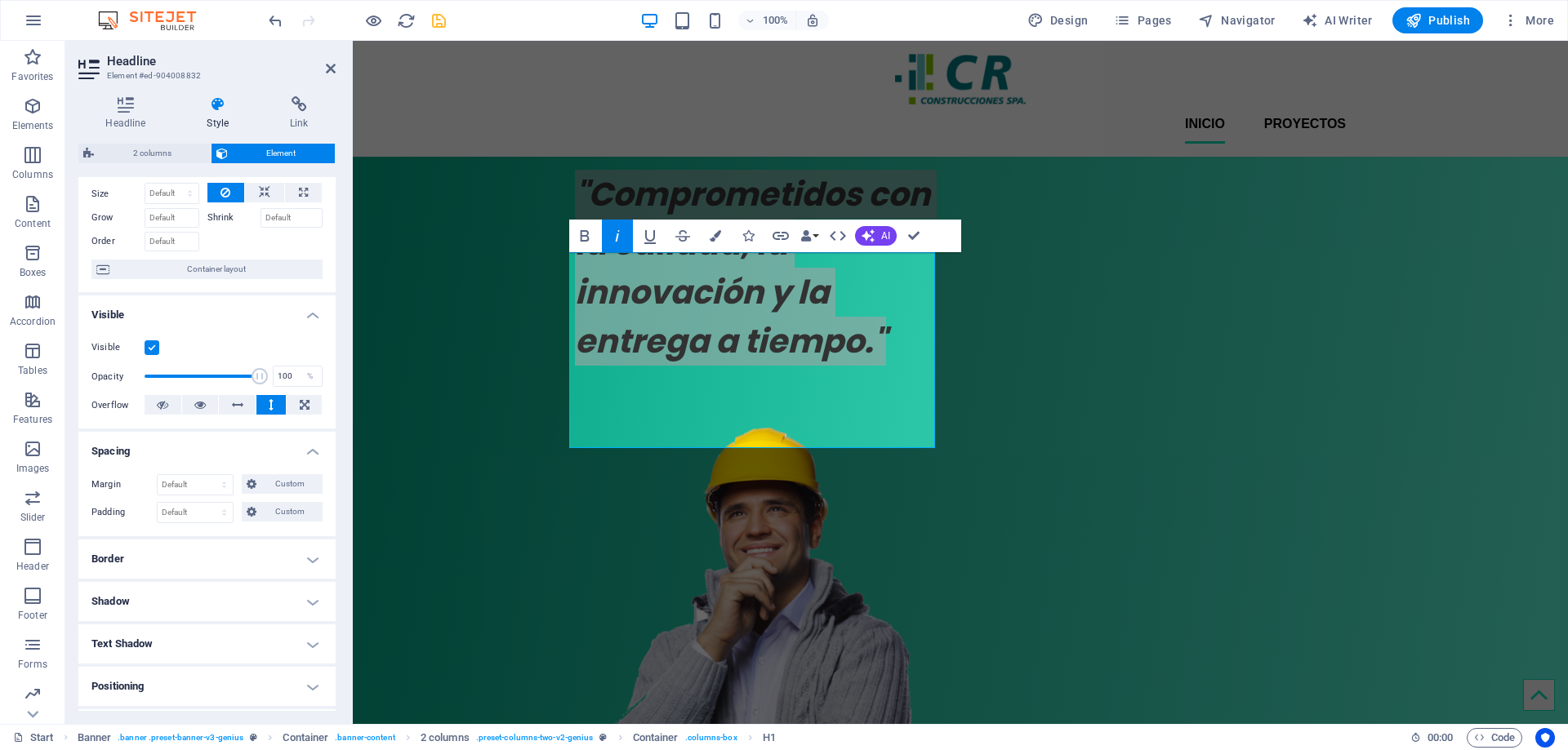
scroll to position [0, 0]
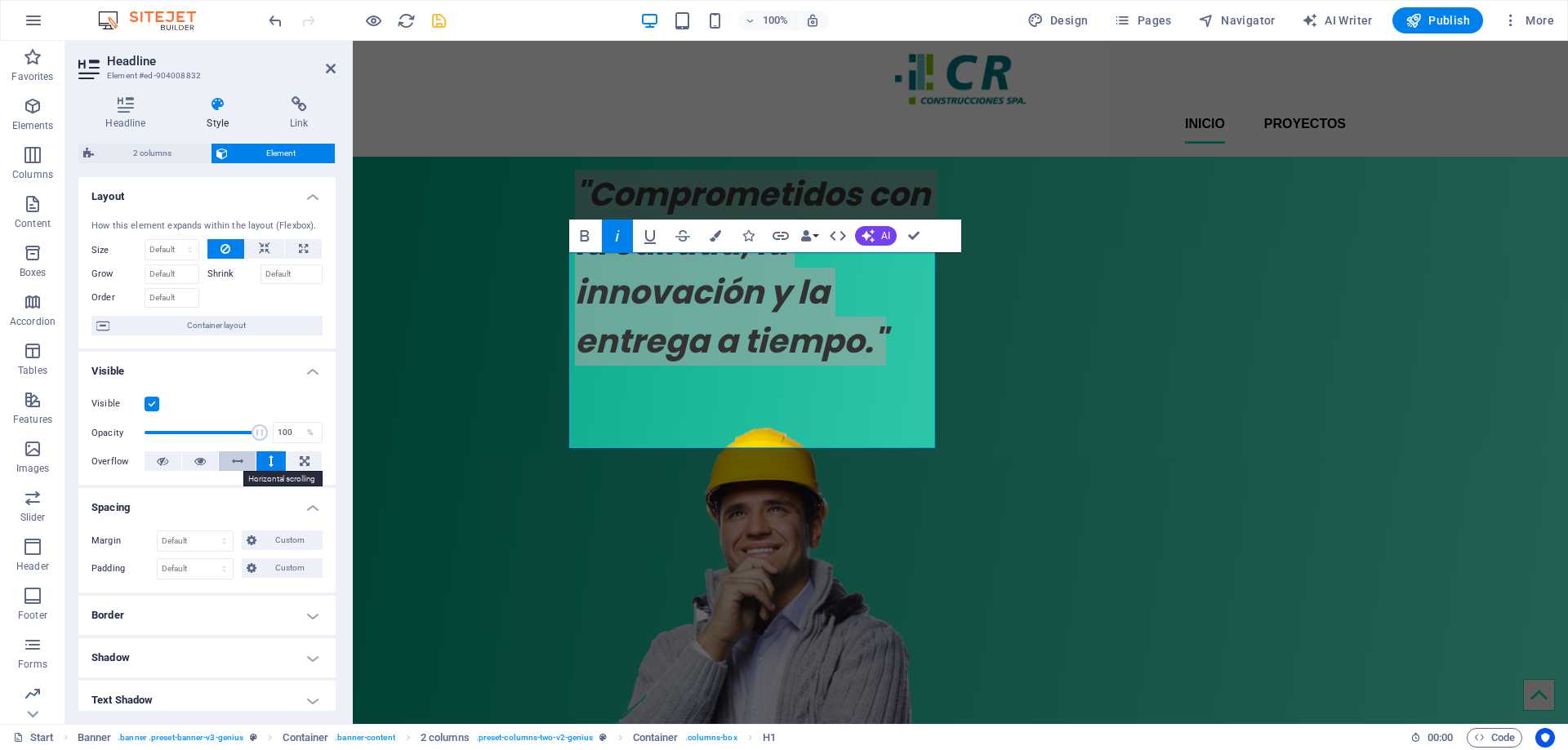
click at [234, 463] on icon at bounding box center [238, 461] width 12 height 19
click at [815, 237] on button "Data Bindings" at bounding box center [808, 236] width 23 height 33
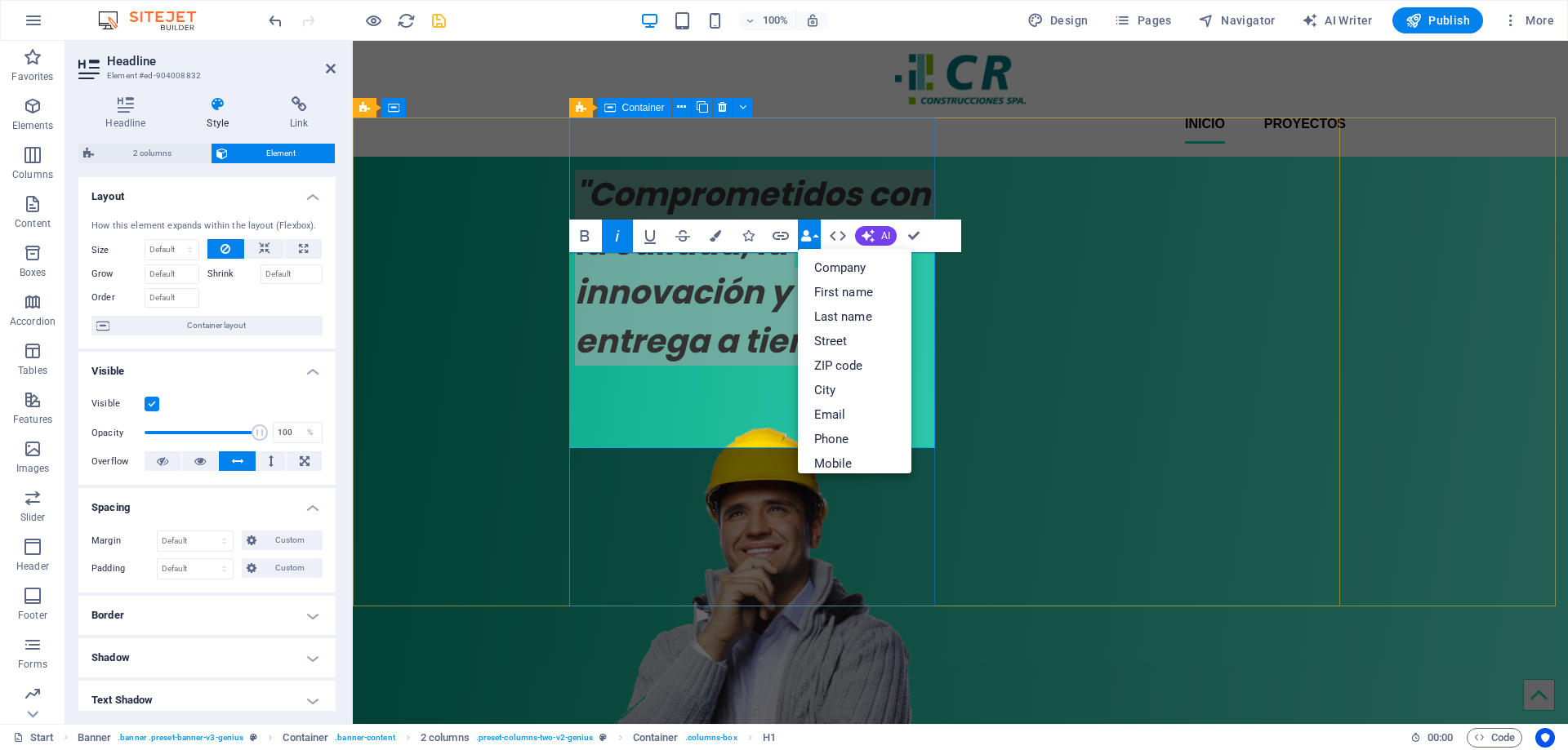
click at [882, 199] on div ""Comprometidos con la calidad, la innovación y la entrega a tiempo."" at bounding box center [758, 280] width 366 height 247
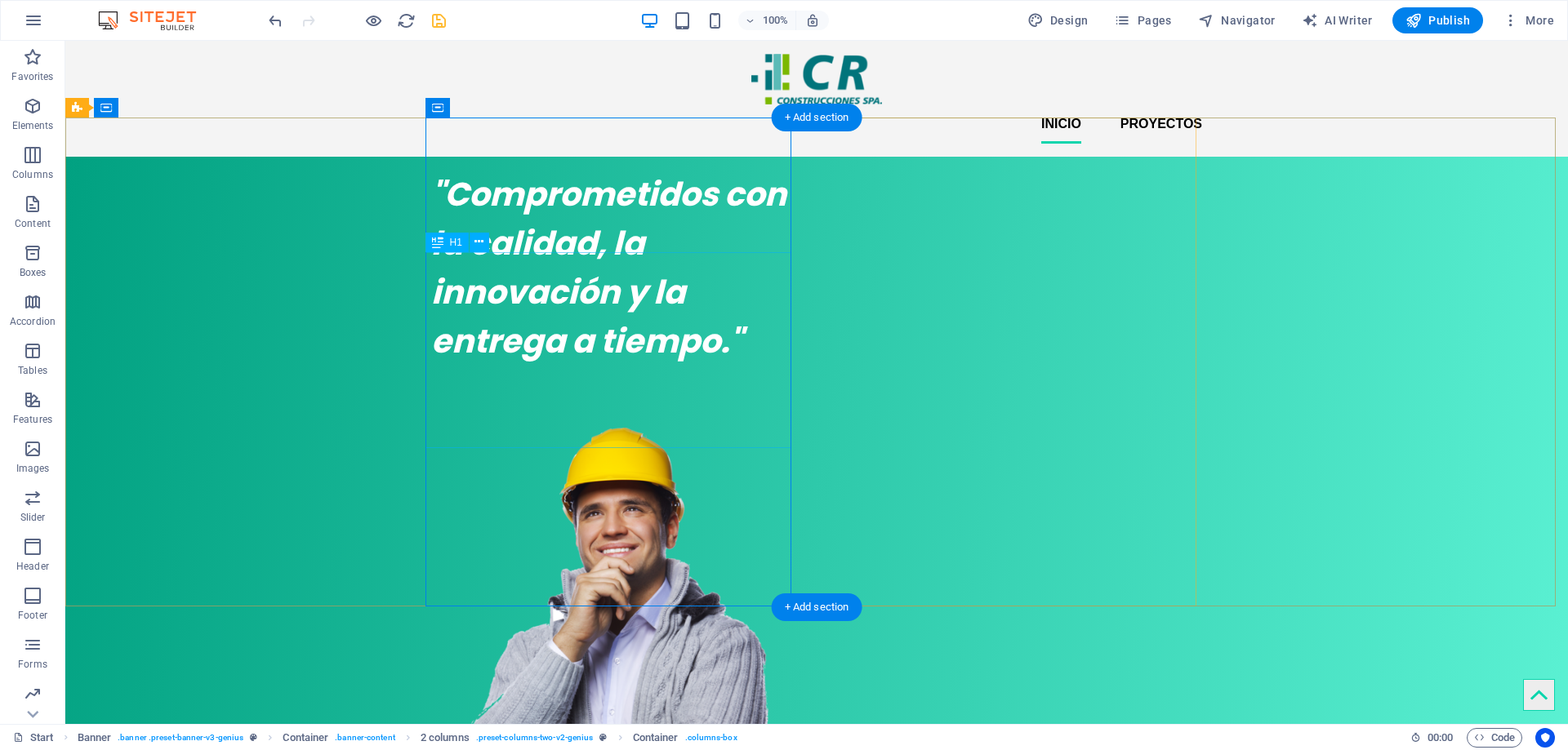
click at [695, 343] on div ""Comprometidos con la calidad, la innovación y la entrega a tiempo."" at bounding box center [614, 267] width 366 height 196
click at [648, 366] on div ""Comprometidos con la calidad, la innovación y la entrega a tiempo."" at bounding box center [614, 267] width 366 height 196
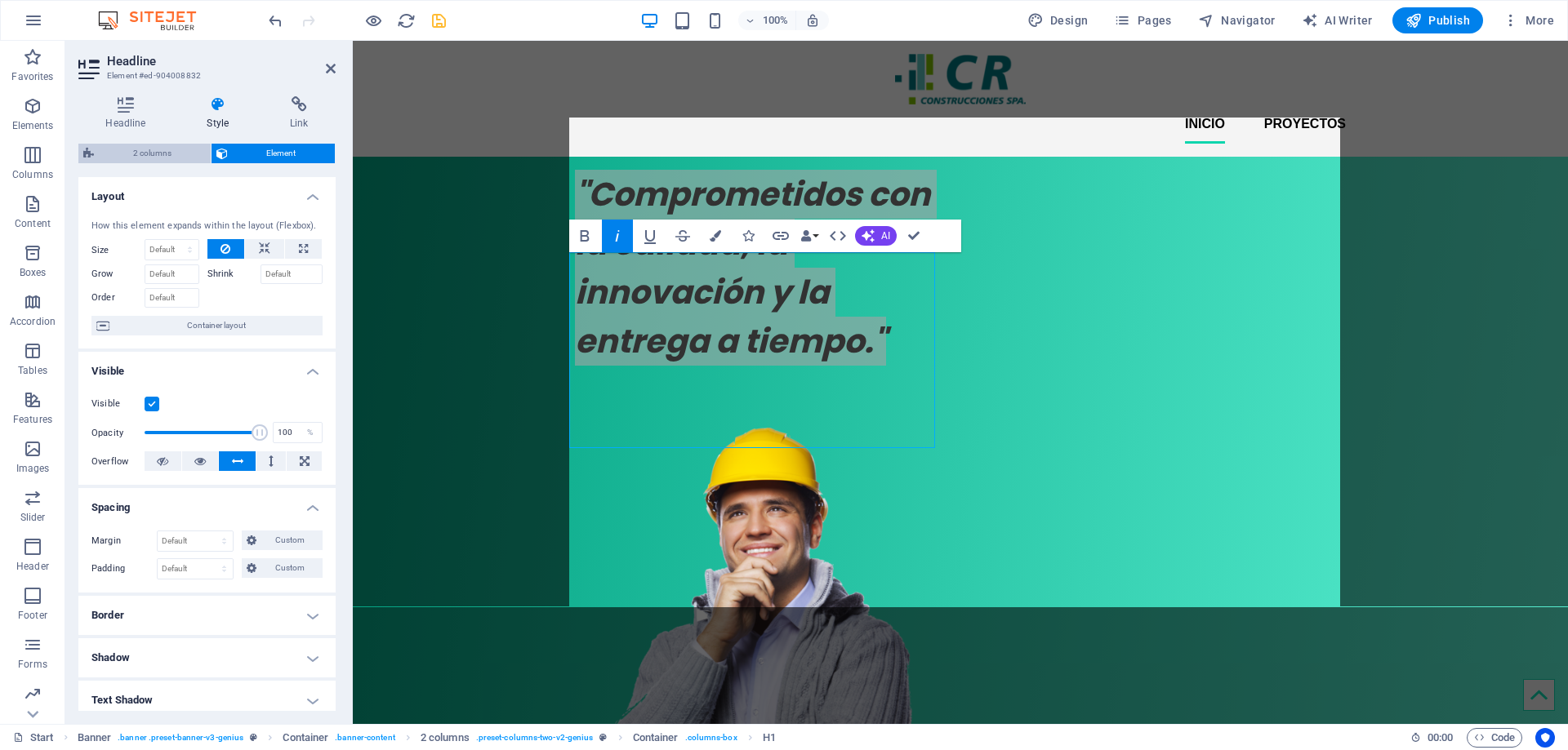
click at [153, 150] on span "2 columns" at bounding box center [152, 153] width 107 height 19
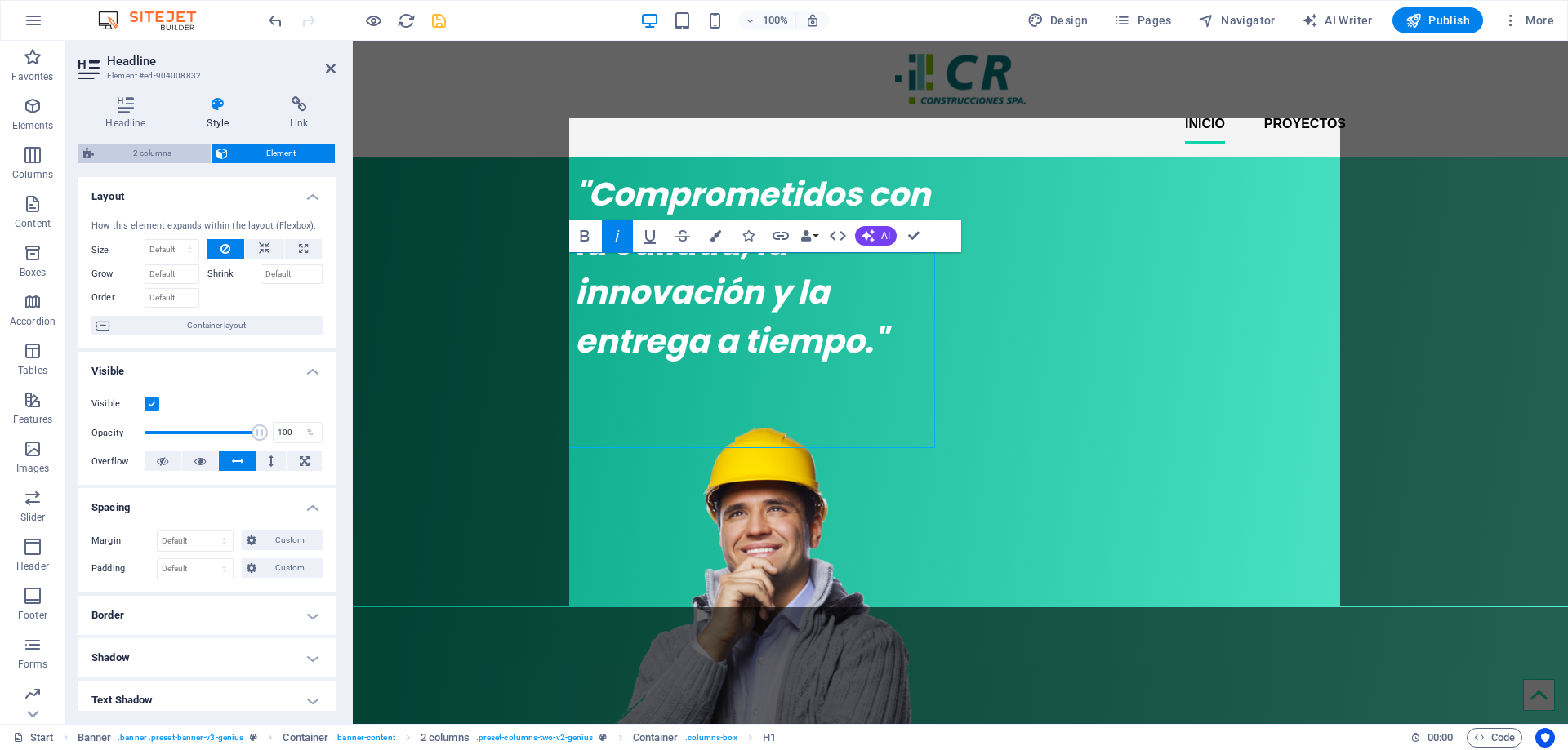
select select "rem"
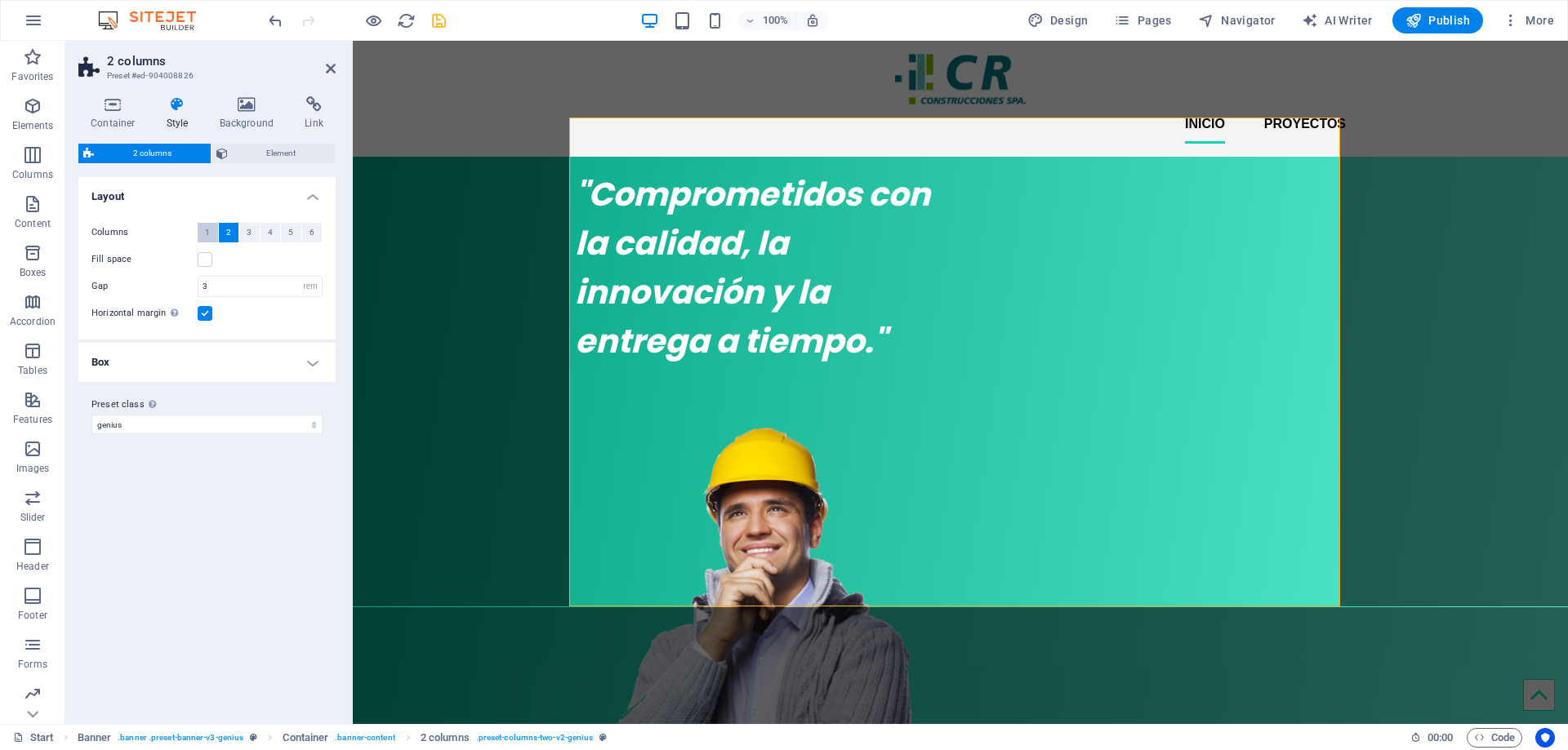
click at [209, 231] on span "1" at bounding box center [207, 232] width 5 height 19
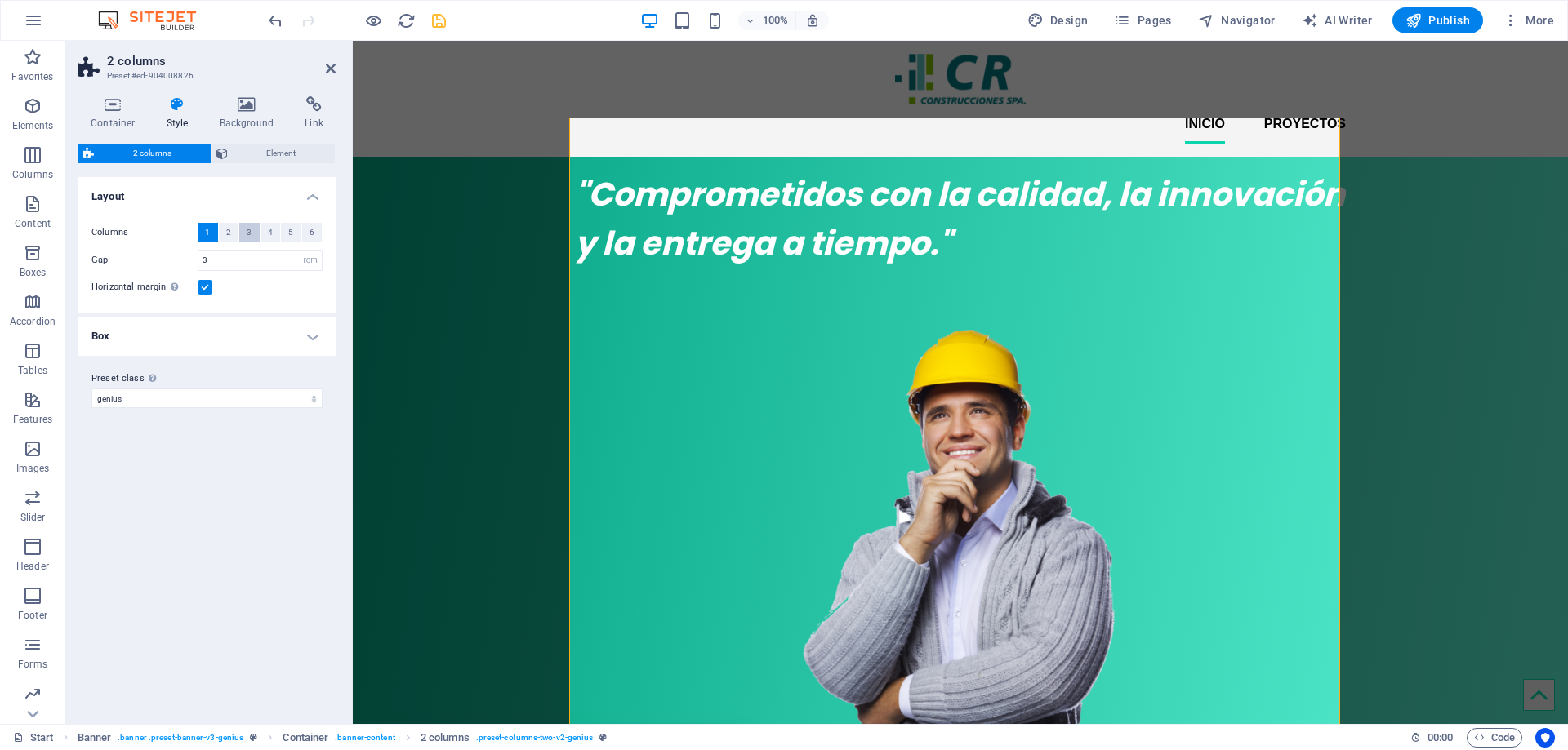
click at [247, 230] on span "3" at bounding box center [250, 232] width 5 height 19
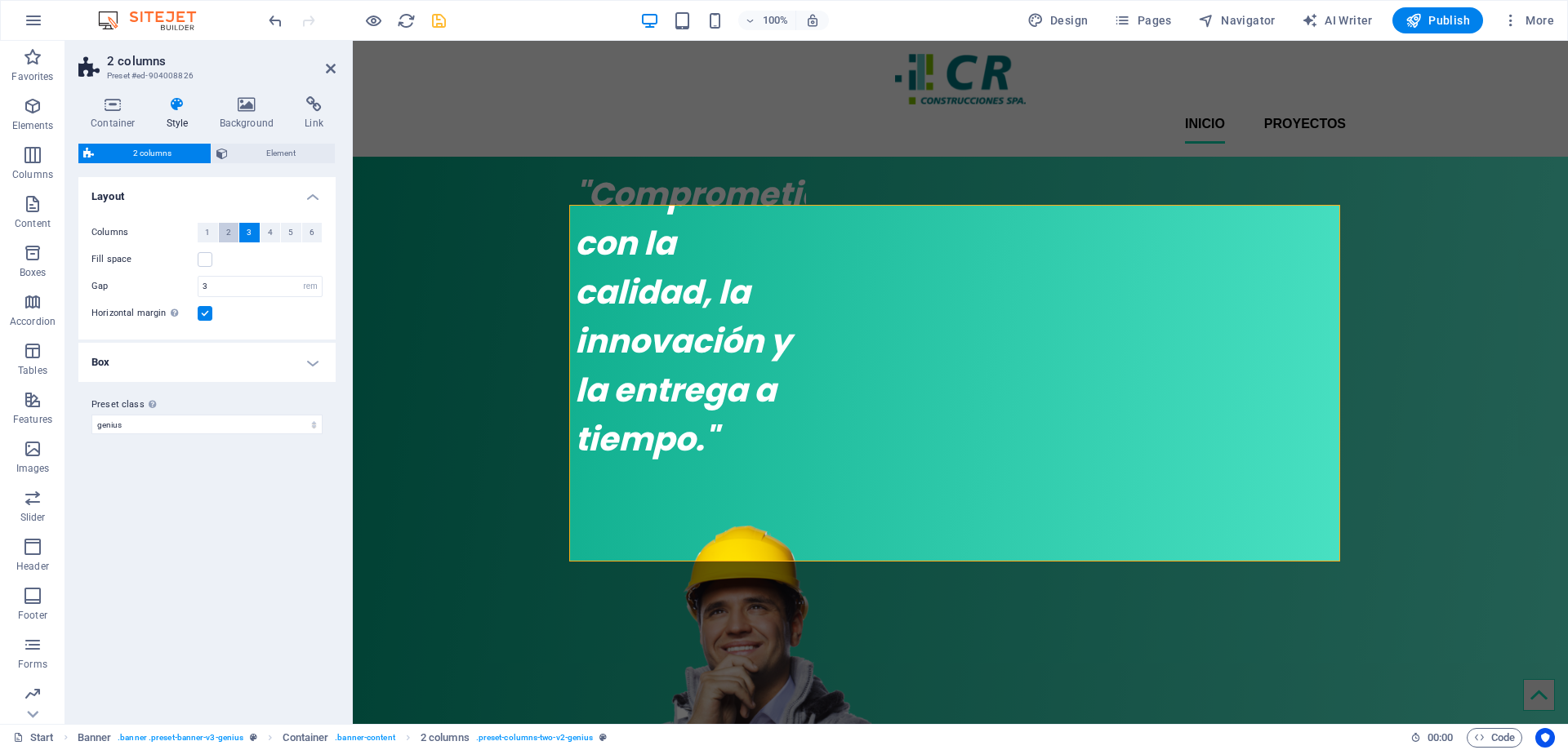
click at [230, 228] on span "2" at bounding box center [228, 232] width 5 height 19
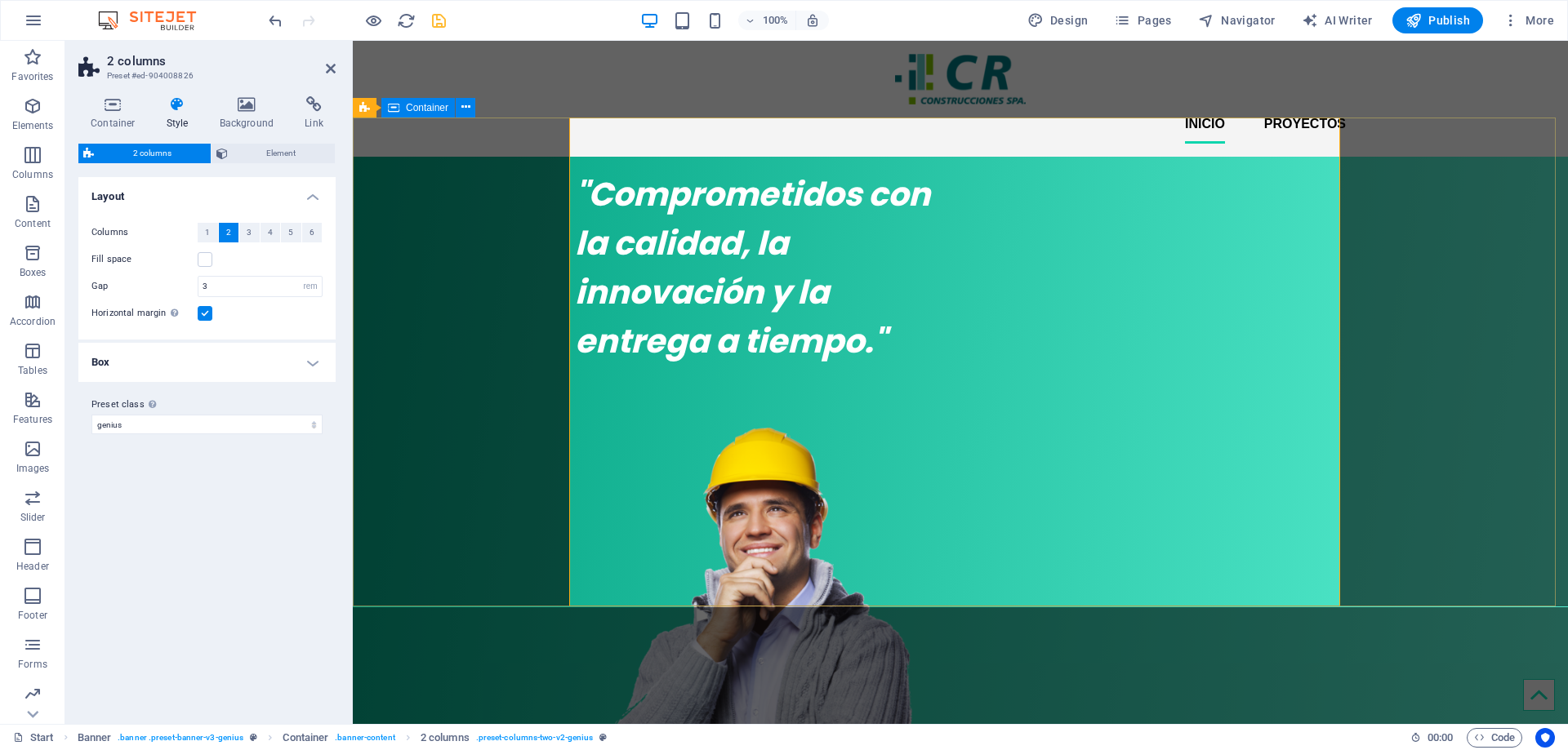
click at [428, 273] on div ""Comprometidos con la calidad, la innovación y la entrega a tiempo."" at bounding box center [959, 534] width 1215 height 756
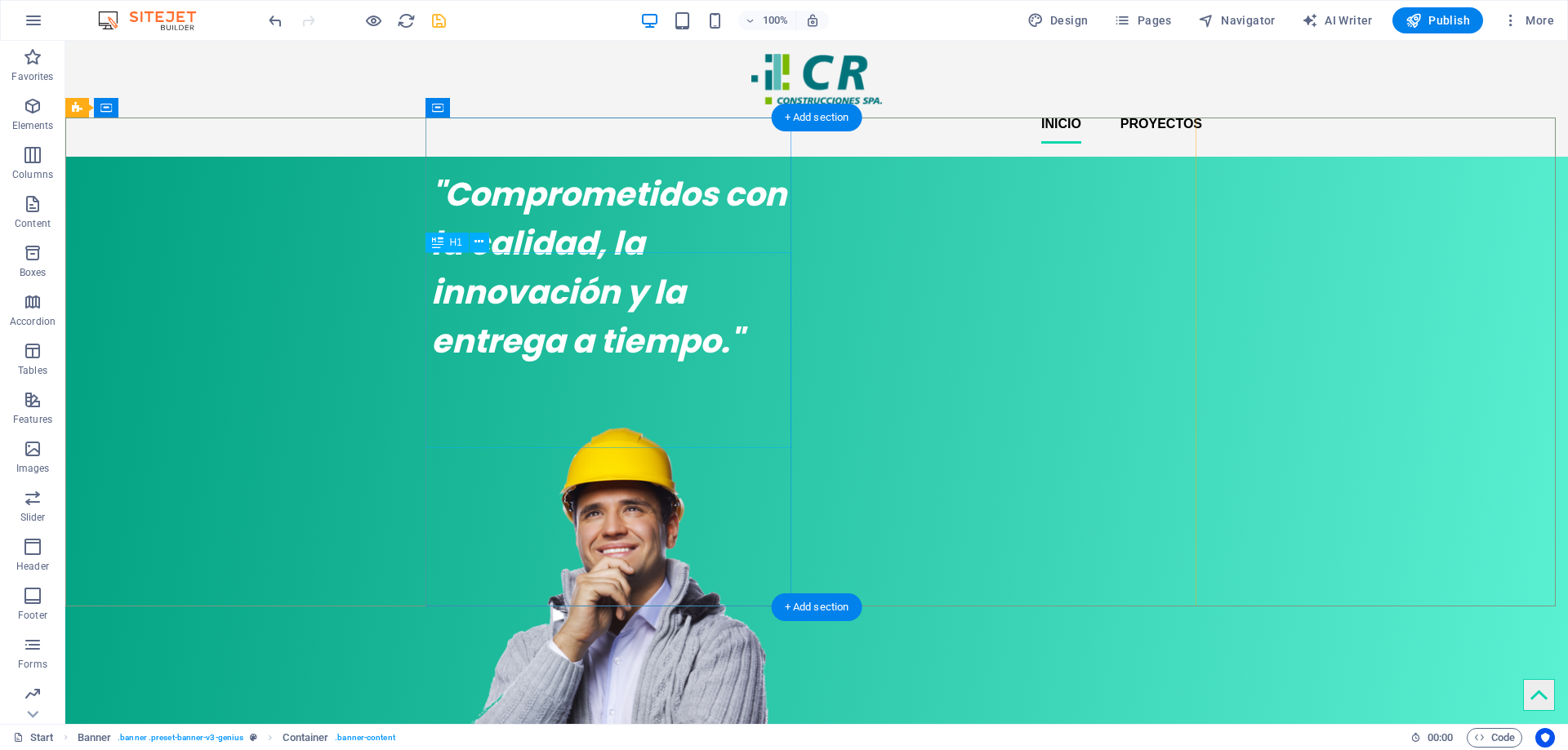
click at [689, 285] on div ""Comprometidos con la calidad, la innovación y la entrega a tiempo."" at bounding box center [614, 267] width 366 height 196
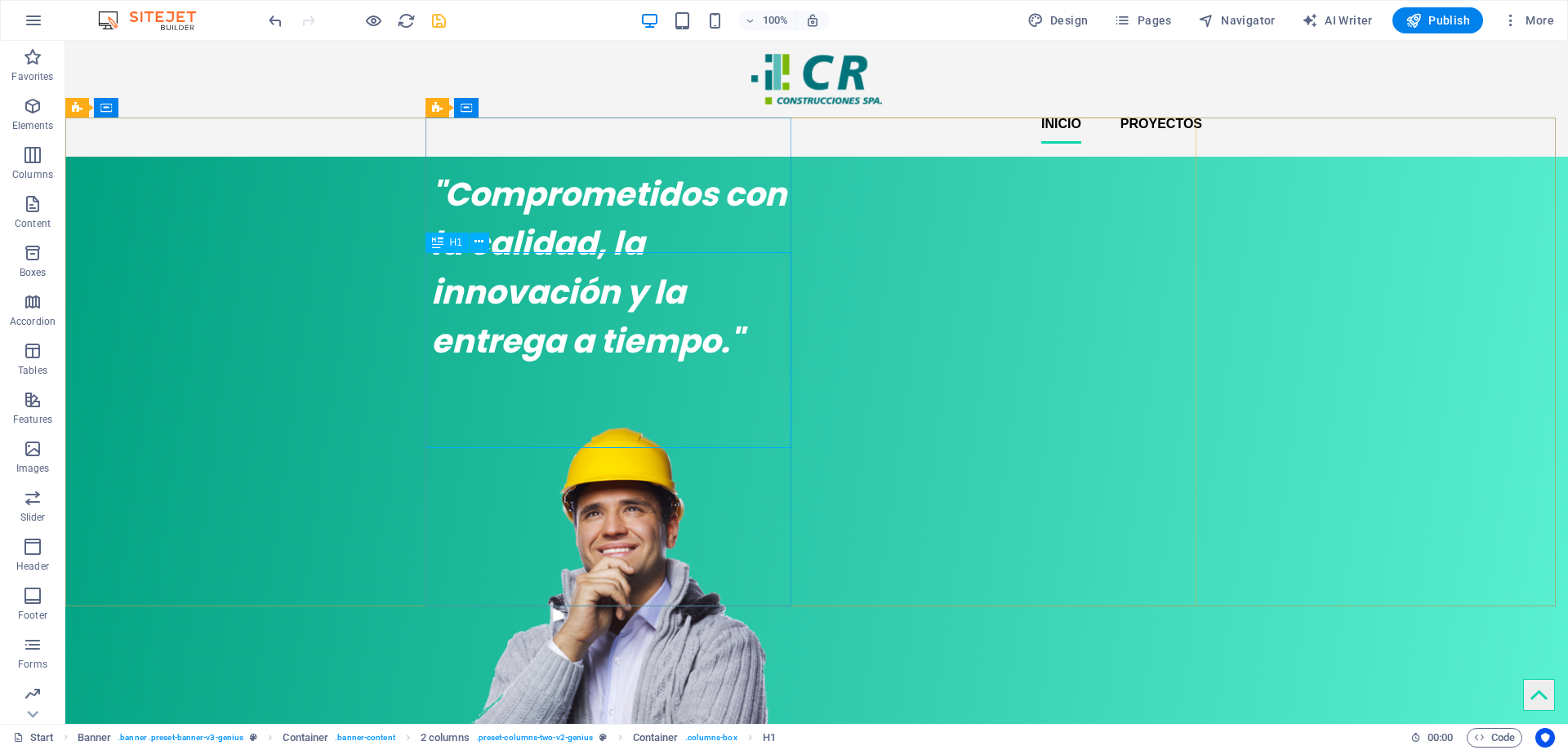
click at [455, 243] on span "H1" at bounding box center [456, 243] width 13 height 10
click at [455, 242] on span "H1" at bounding box center [456, 243] width 13 height 10
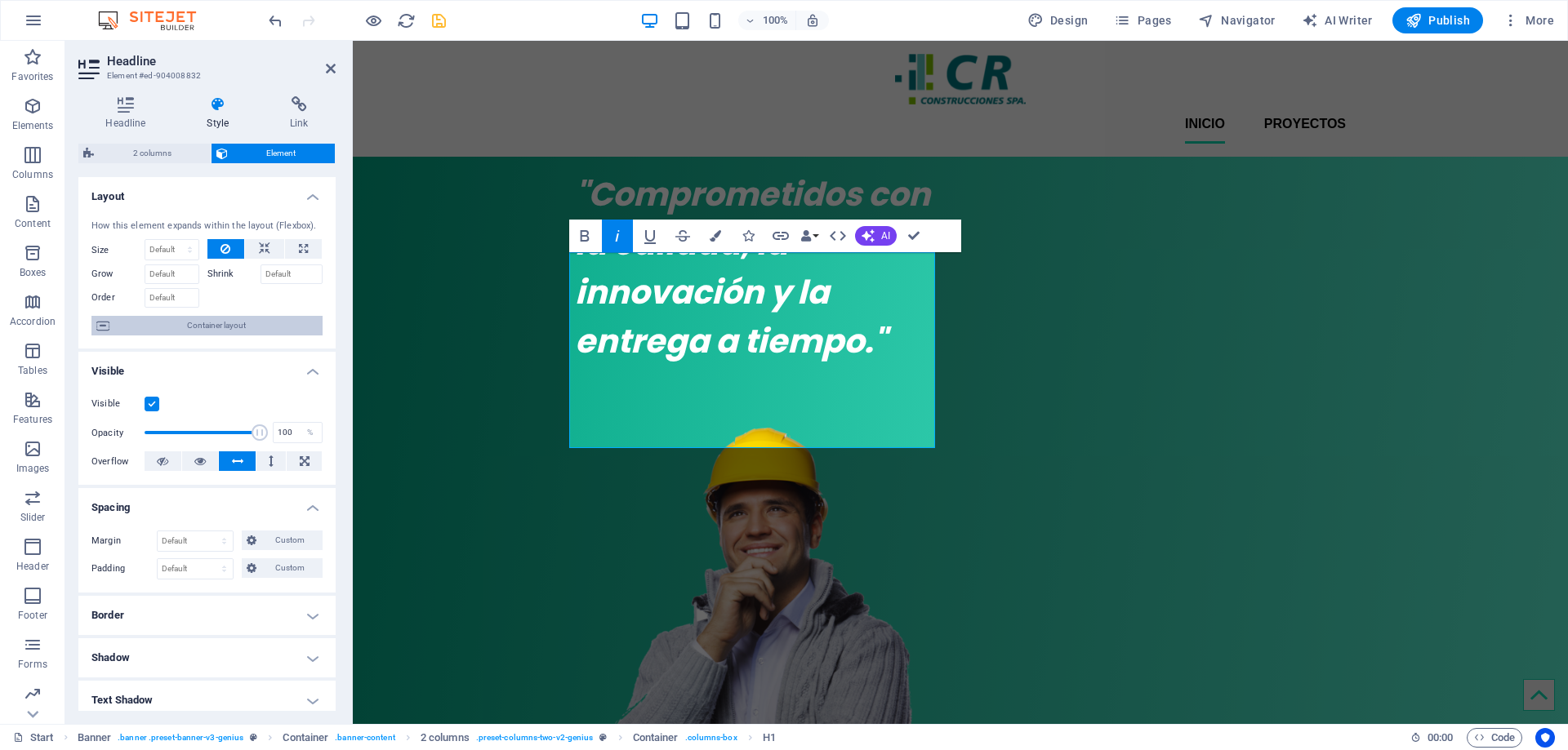
click at [255, 326] on span "Container layout" at bounding box center [216, 325] width 203 height 19
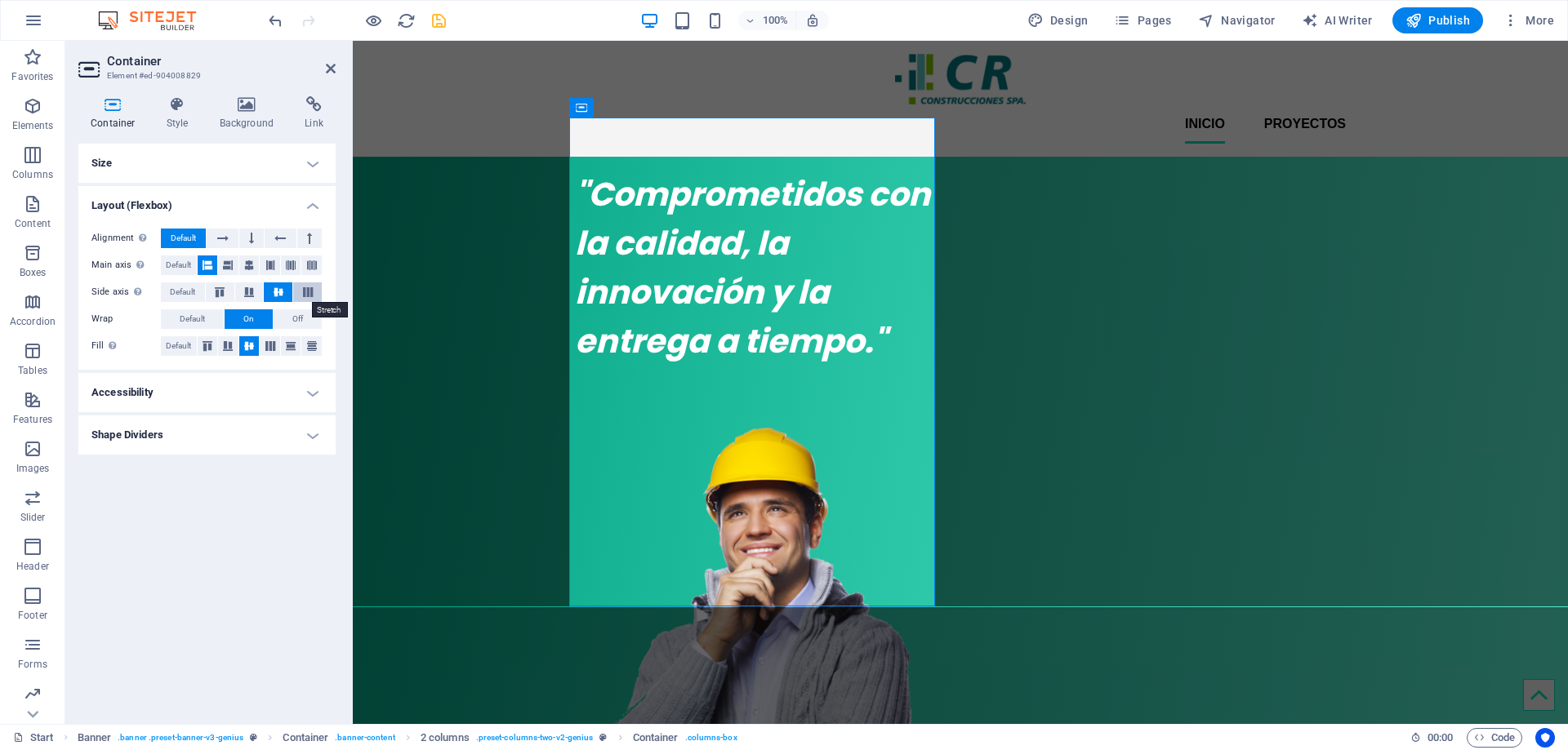
click at [309, 290] on icon at bounding box center [308, 292] width 19 height 10
click at [282, 291] on icon at bounding box center [278, 292] width 19 height 10
click at [256, 291] on icon at bounding box center [249, 292] width 19 height 10
click at [277, 292] on icon at bounding box center [278, 292] width 19 height 10
click at [315, 206] on h4 "Layout (Flexbox)" at bounding box center [207, 201] width 257 height 29
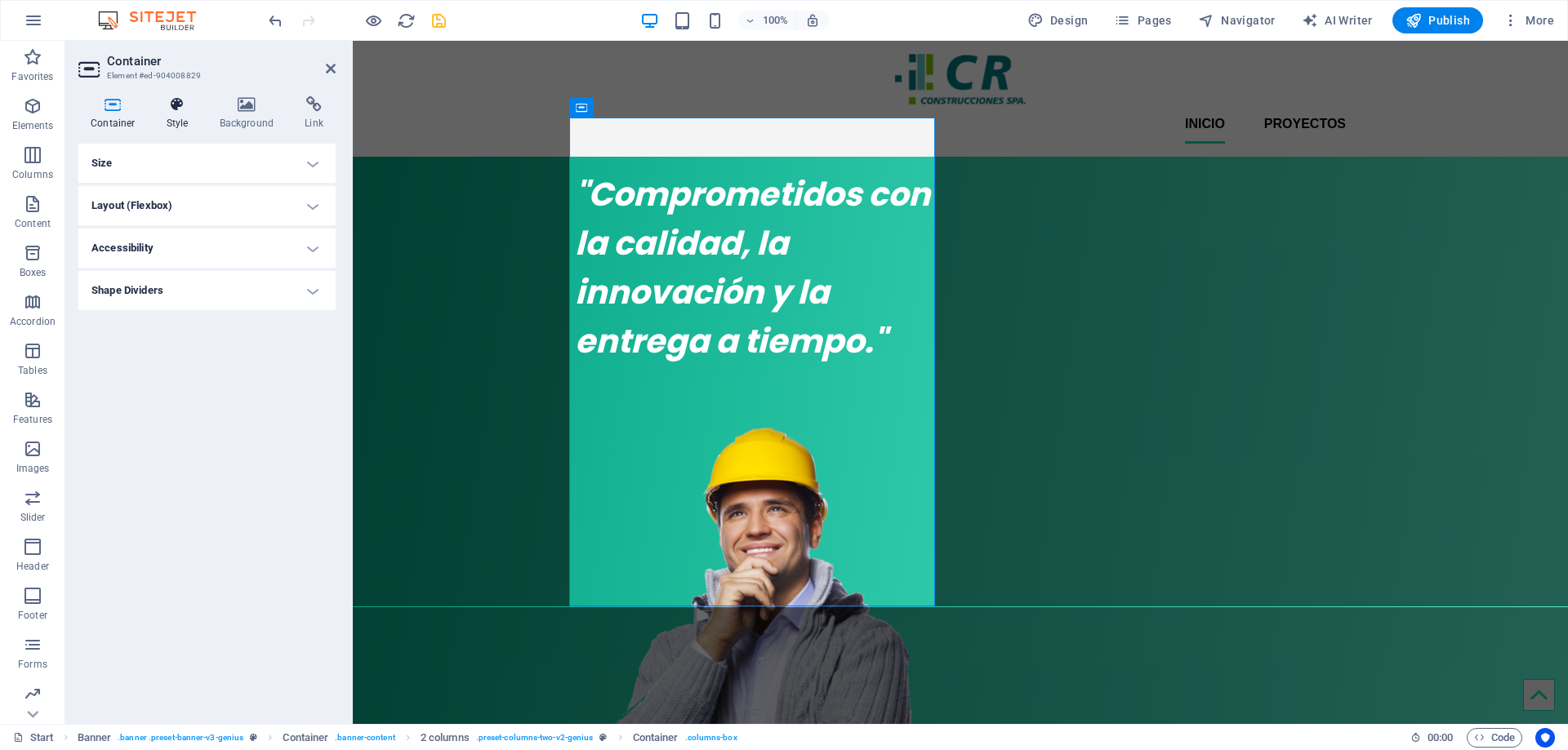
click at [179, 106] on icon at bounding box center [177, 104] width 46 height 16
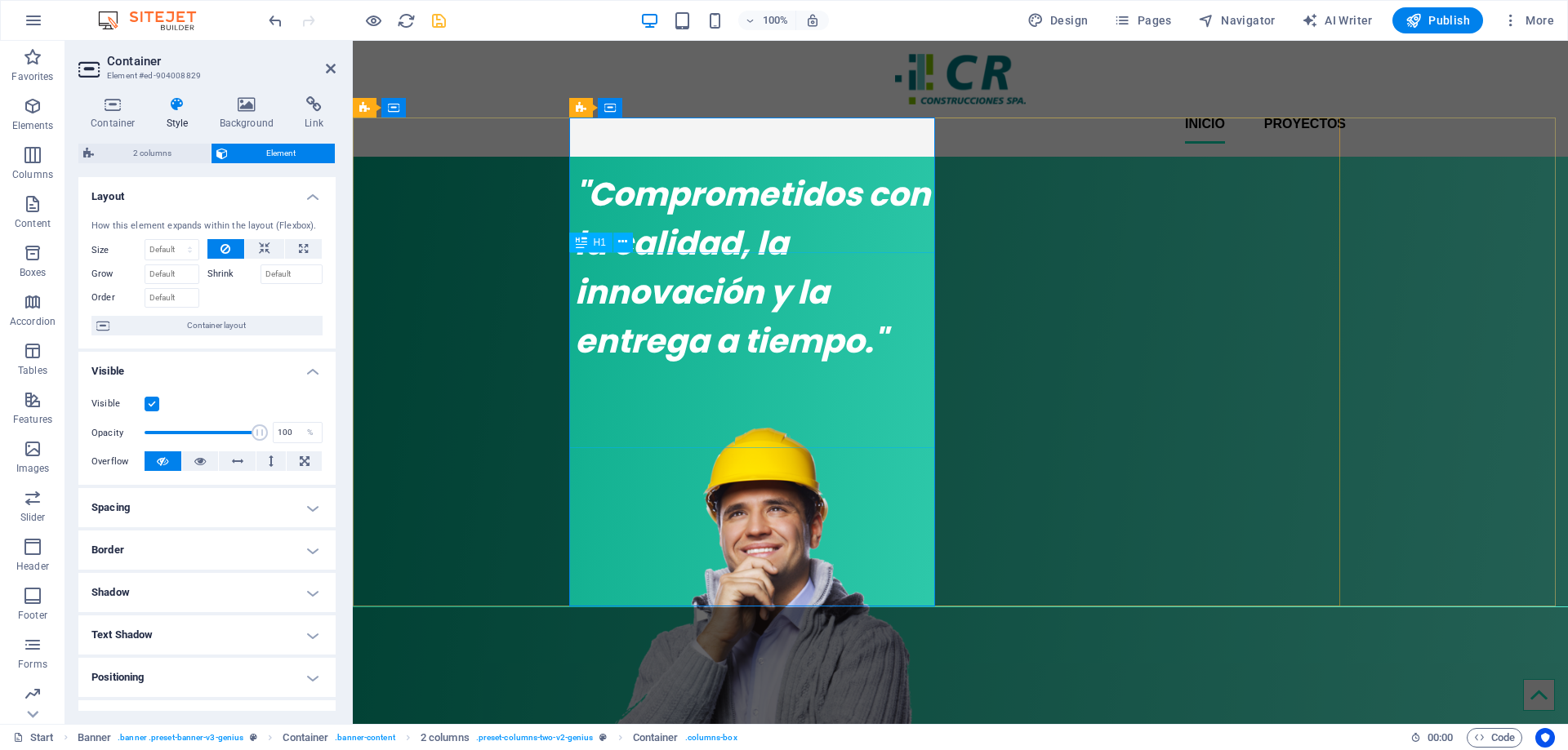
click at [643, 281] on div ""Comprometidos con la calidad, la innovación y la entrega a tiempo."" at bounding box center [758, 267] width 366 height 196
click at [583, 244] on icon at bounding box center [582, 242] width 12 height 19
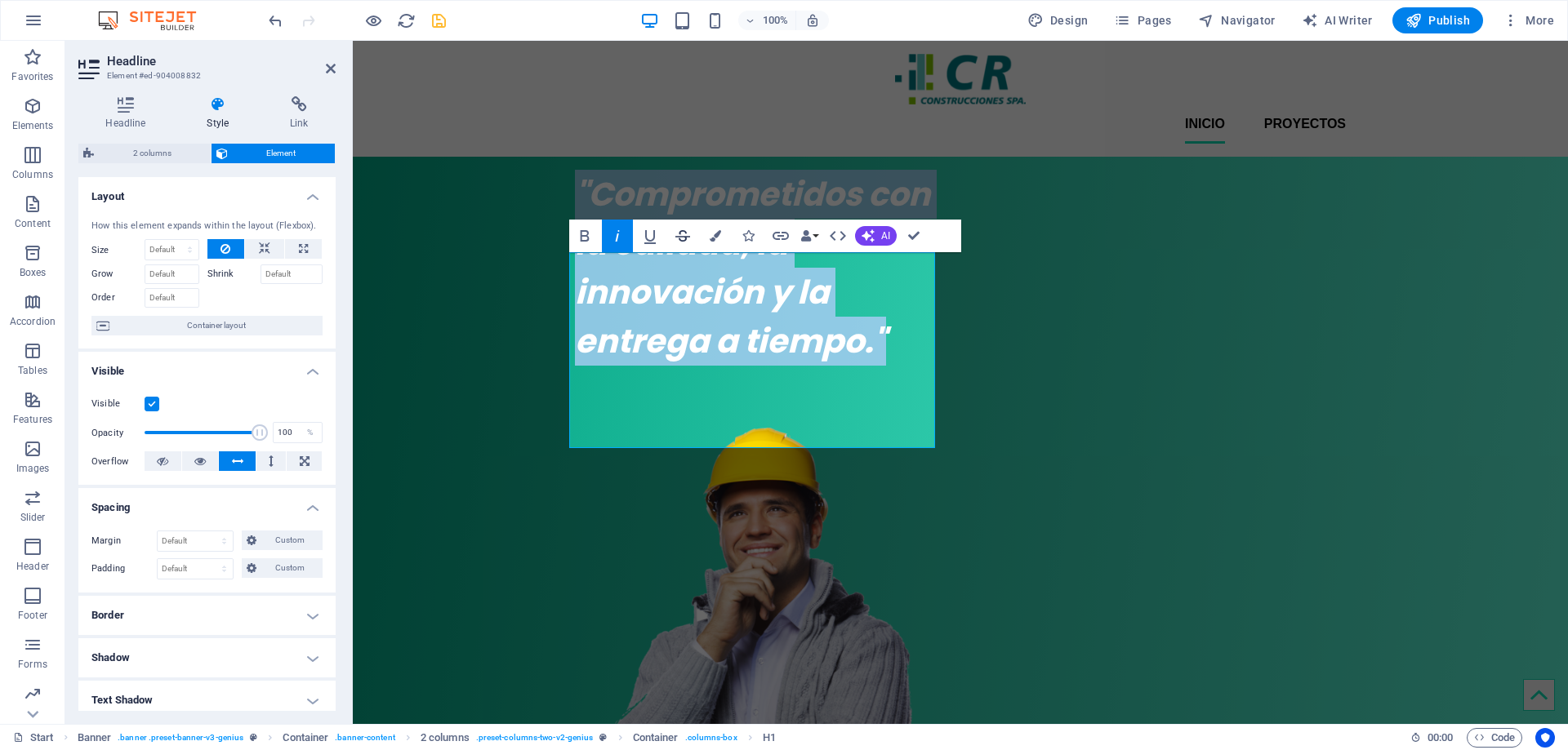
click at [685, 234] on icon "button" at bounding box center [682, 235] width 19 height 19
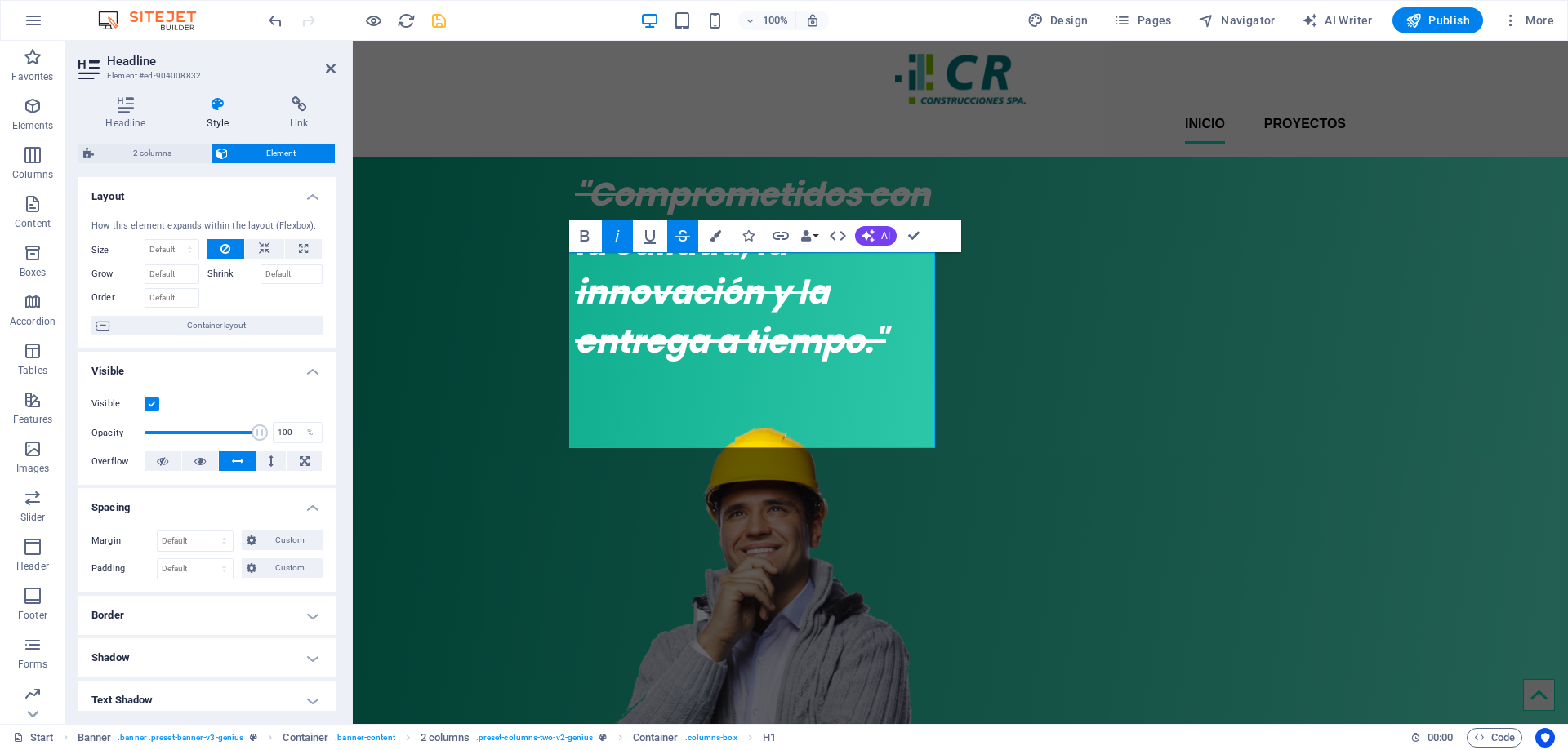
click at [685, 234] on icon "button" at bounding box center [682, 235] width 19 height 19
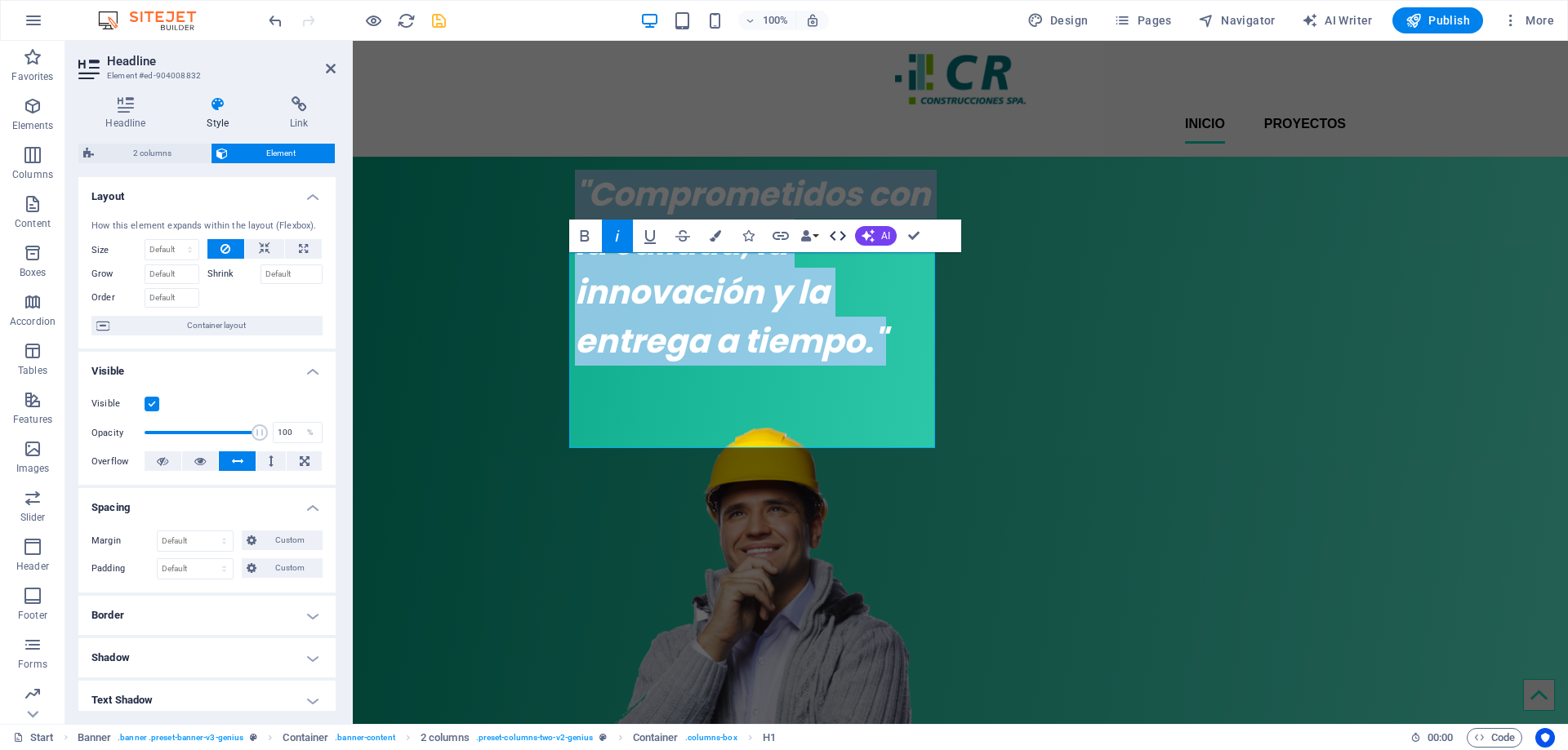
click at [837, 234] on icon "button" at bounding box center [837, 235] width 19 height 19
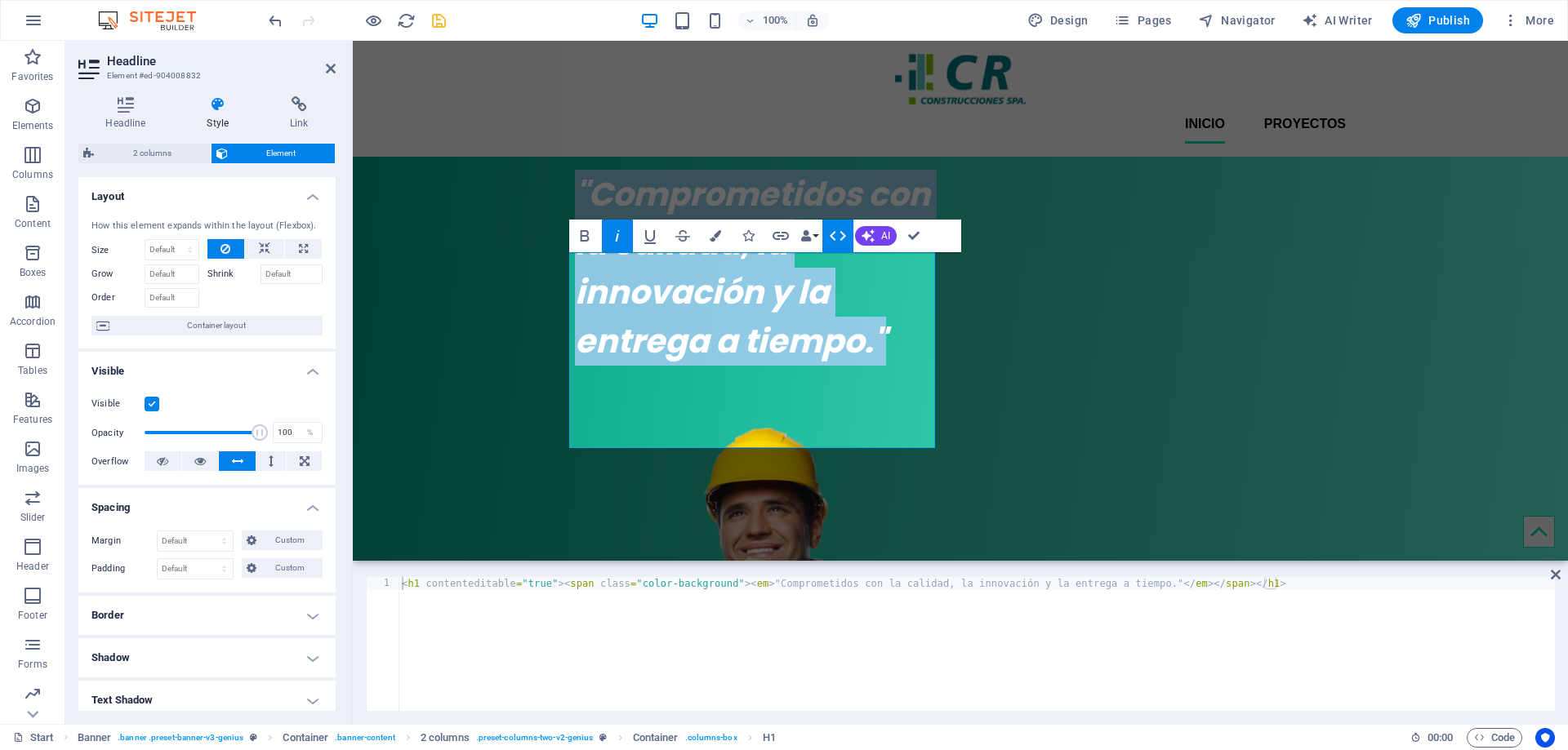
click at [837, 234] on icon "button" at bounding box center [837, 235] width 19 height 19
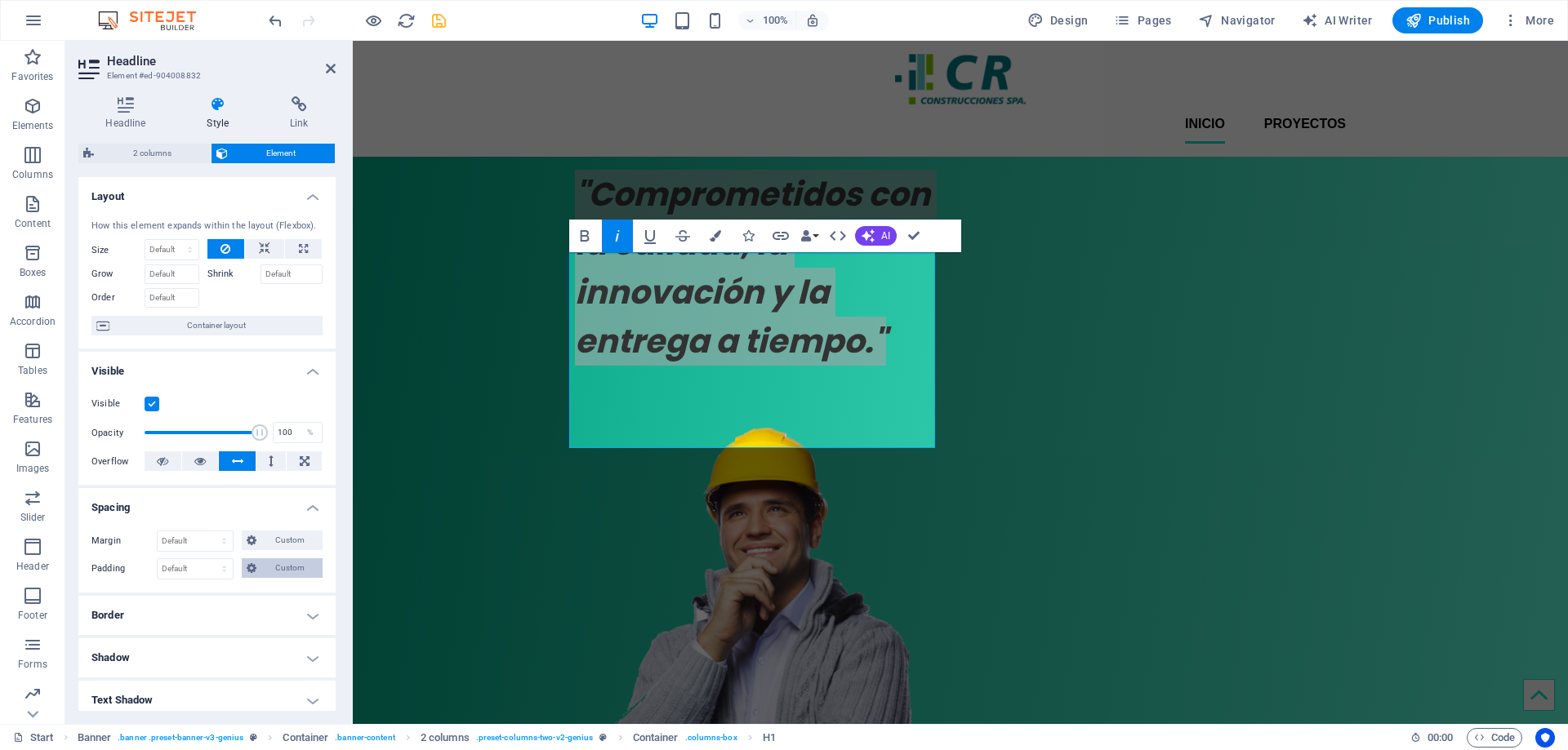
click at [250, 570] on icon at bounding box center [252, 568] width 10 height 19
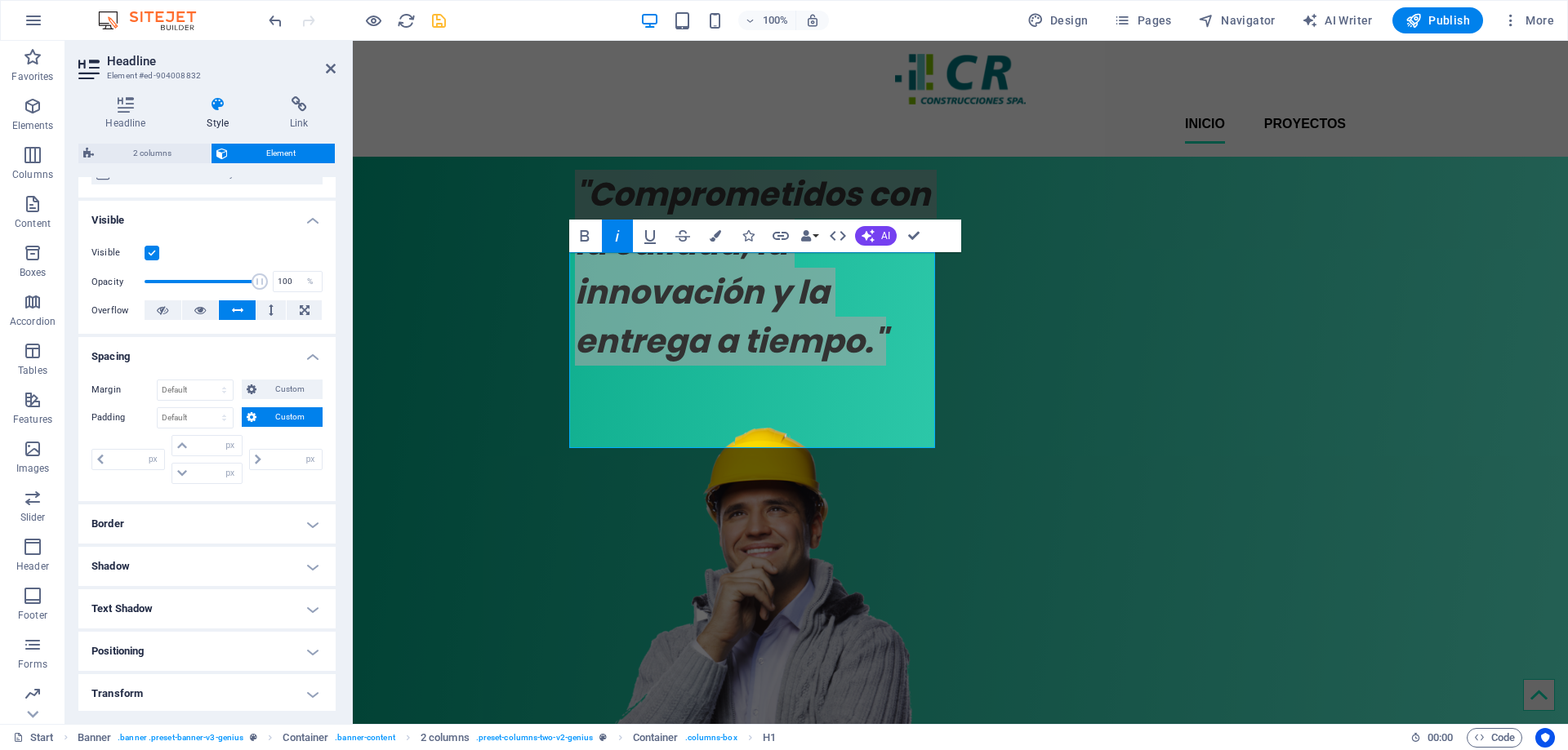
scroll to position [163, 0]
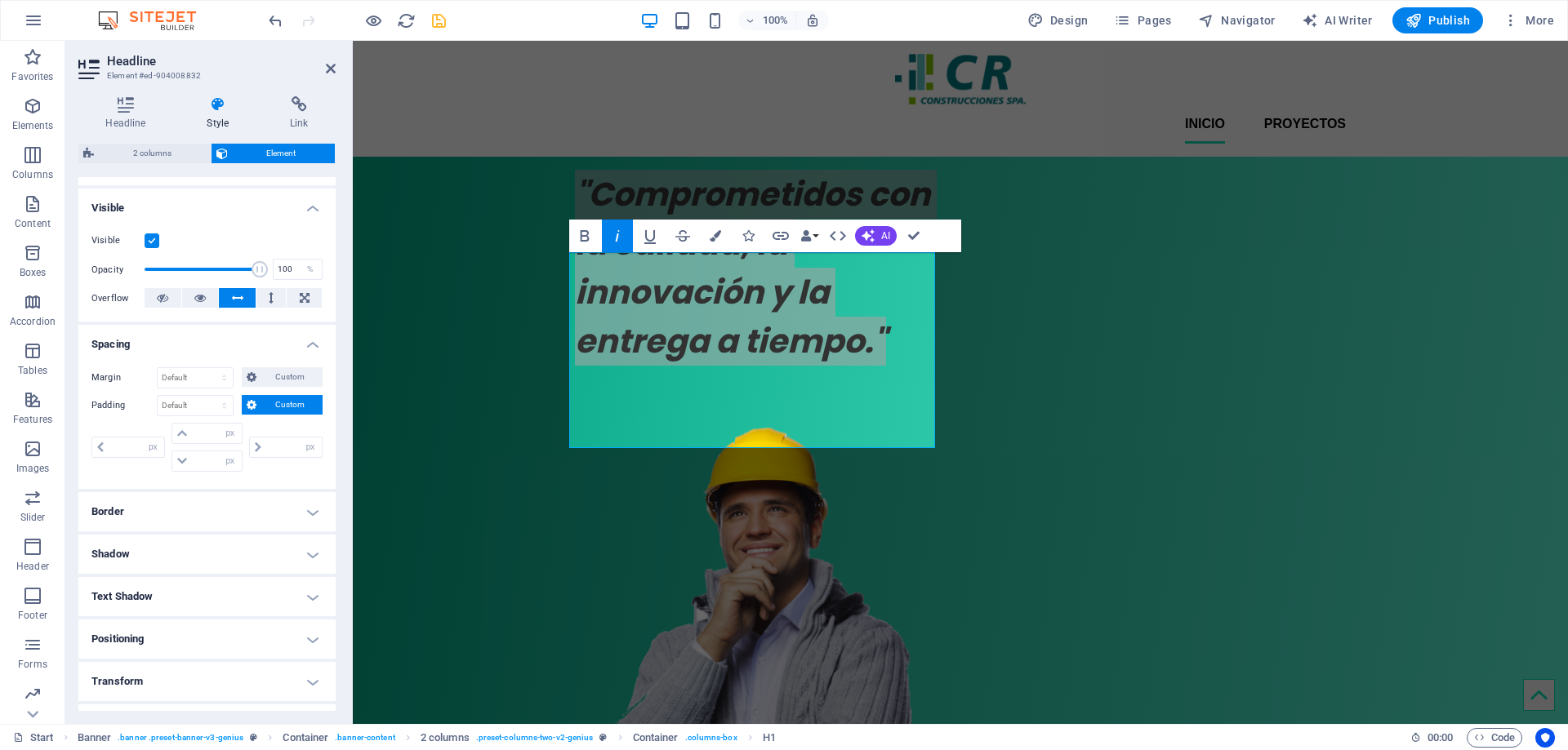
click at [308, 343] on h4 "Spacing" at bounding box center [207, 339] width 257 height 29
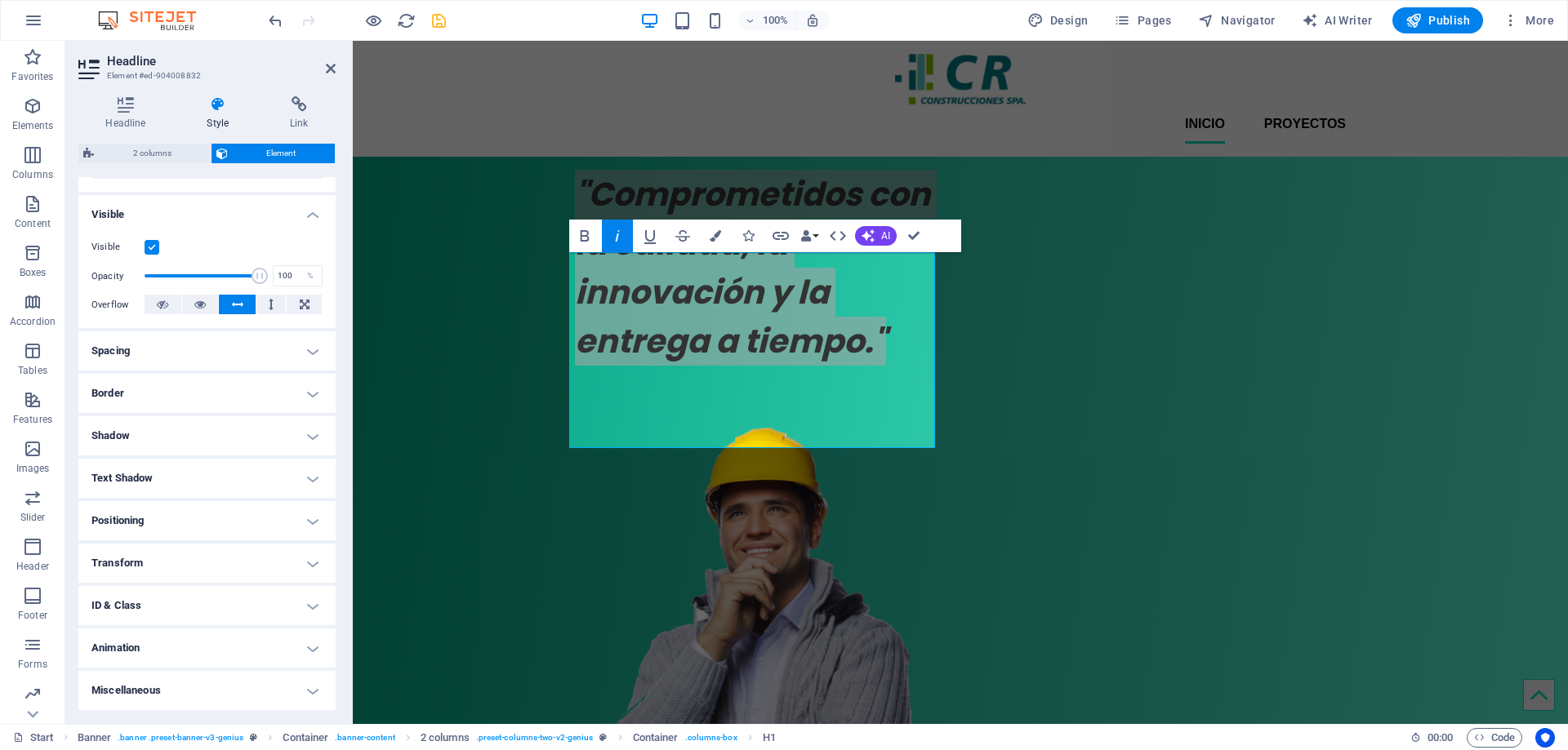
scroll to position [157, 0]
click at [311, 520] on h4 "Positioning" at bounding box center [207, 521] width 257 height 39
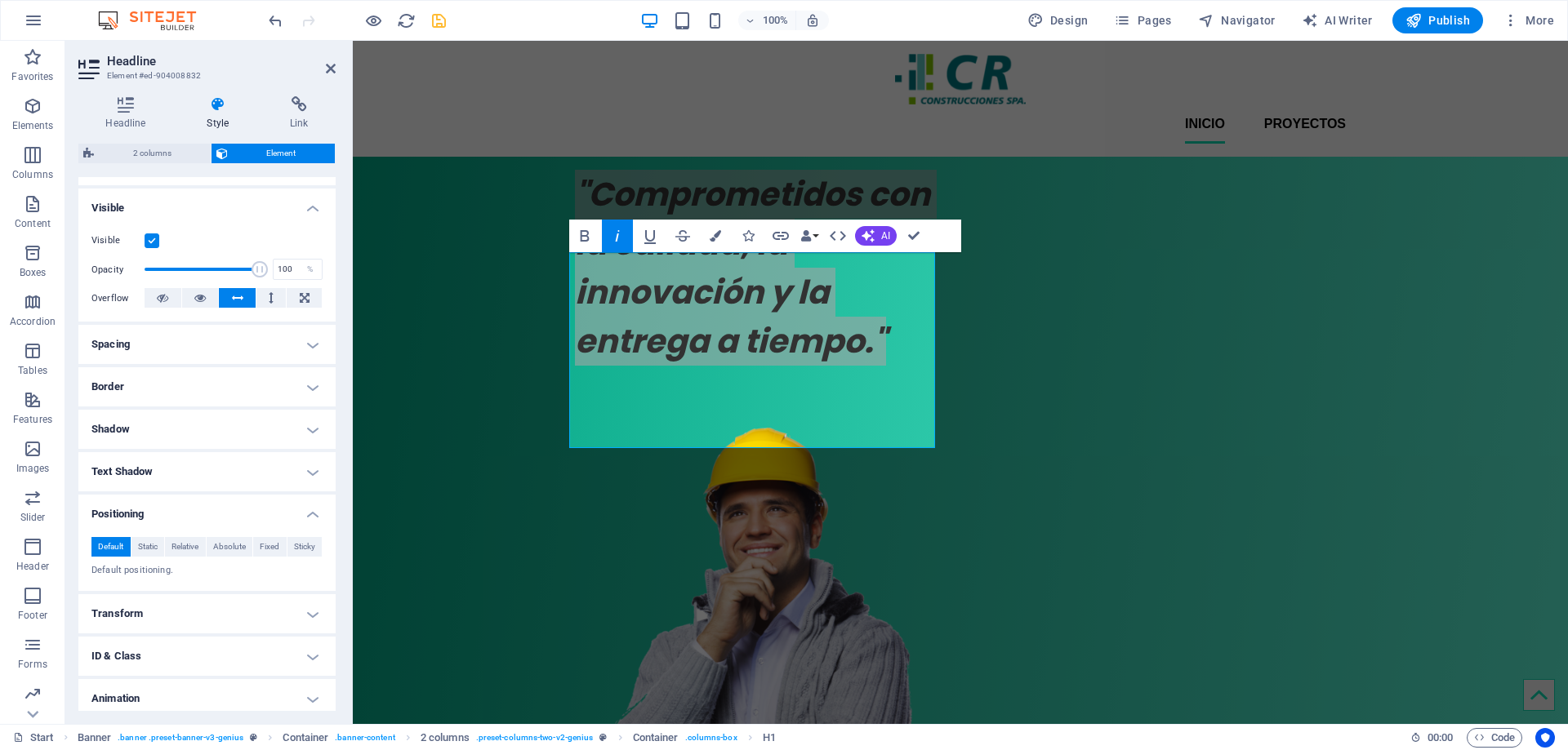
click at [309, 508] on h4 "Positioning" at bounding box center [207, 509] width 257 height 29
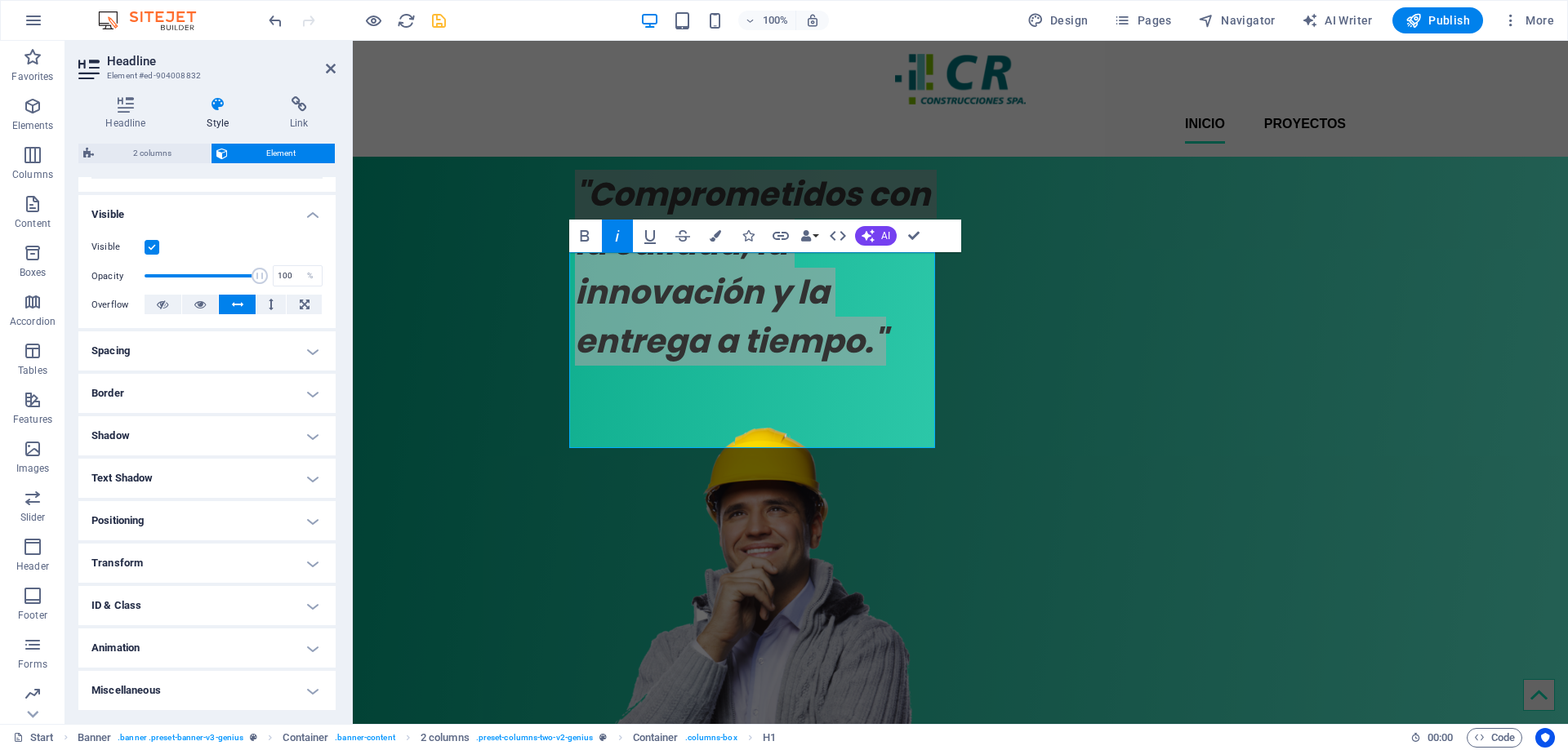
scroll to position [157, 0]
click at [314, 567] on h4 "Transform" at bounding box center [207, 563] width 257 height 39
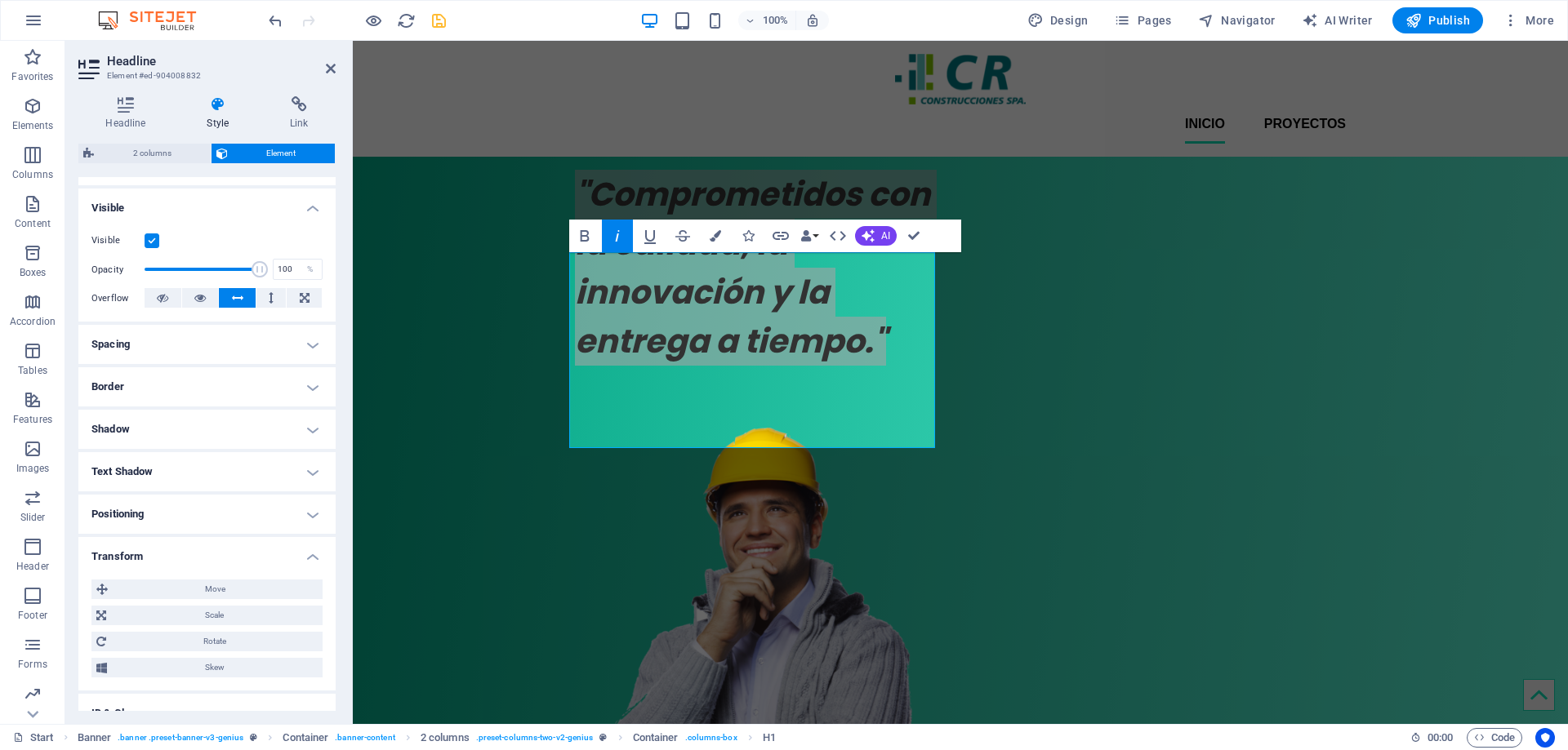
click at [311, 551] on h4 "Transform" at bounding box center [207, 551] width 257 height 29
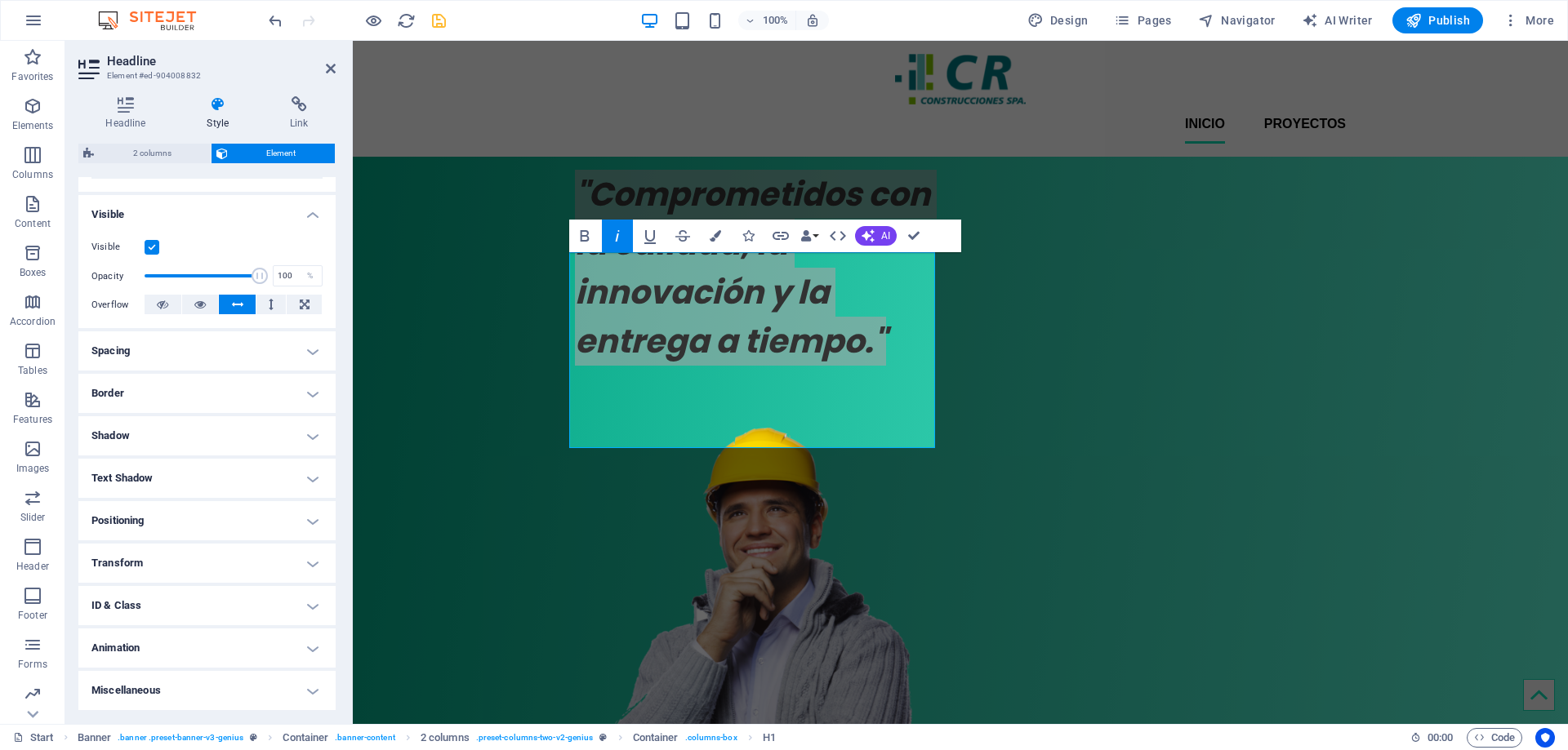
scroll to position [156, 0]
click at [310, 690] on h4 "Miscellaneous" at bounding box center [207, 691] width 257 height 39
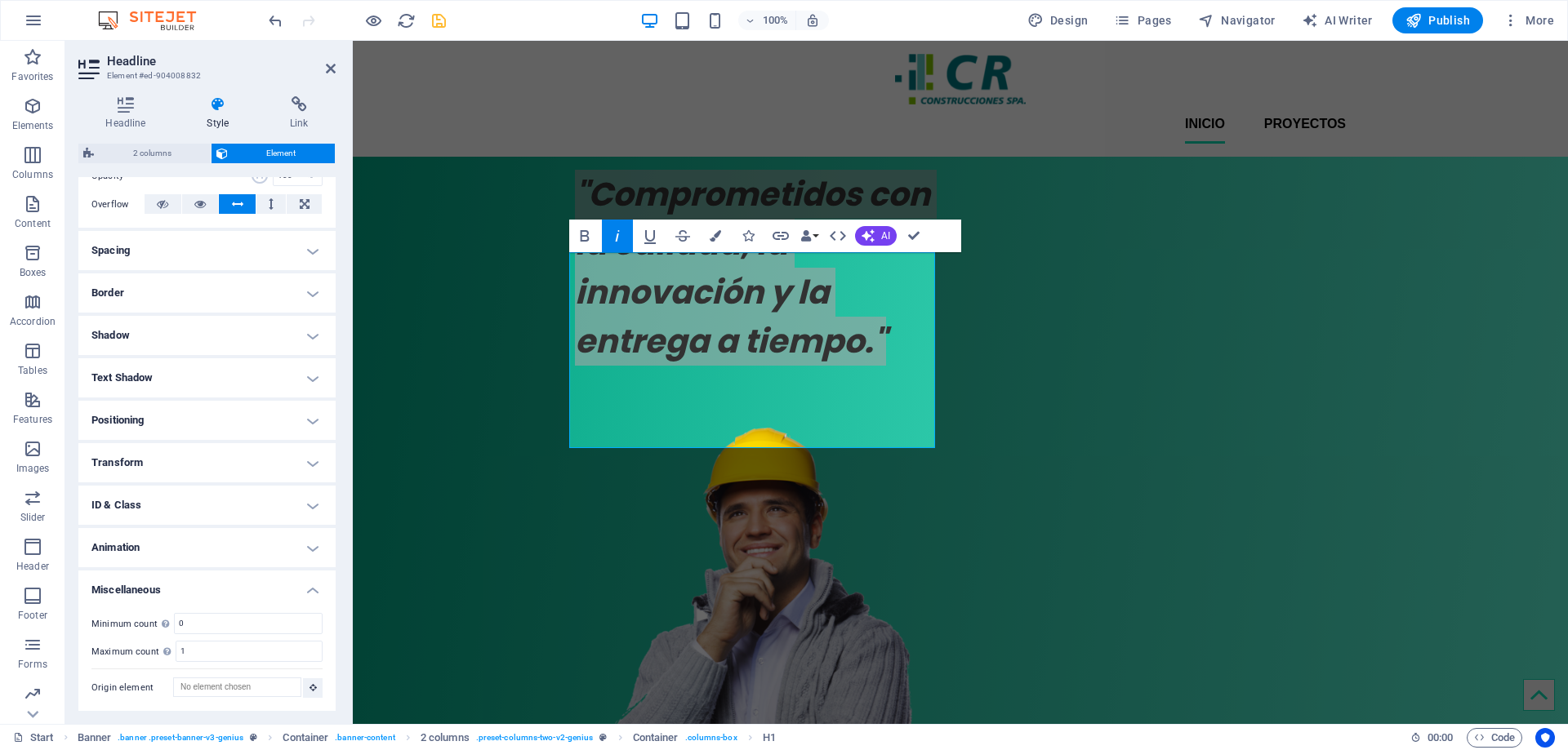
click at [310, 584] on h4 "Miscellaneous" at bounding box center [207, 585] width 257 height 29
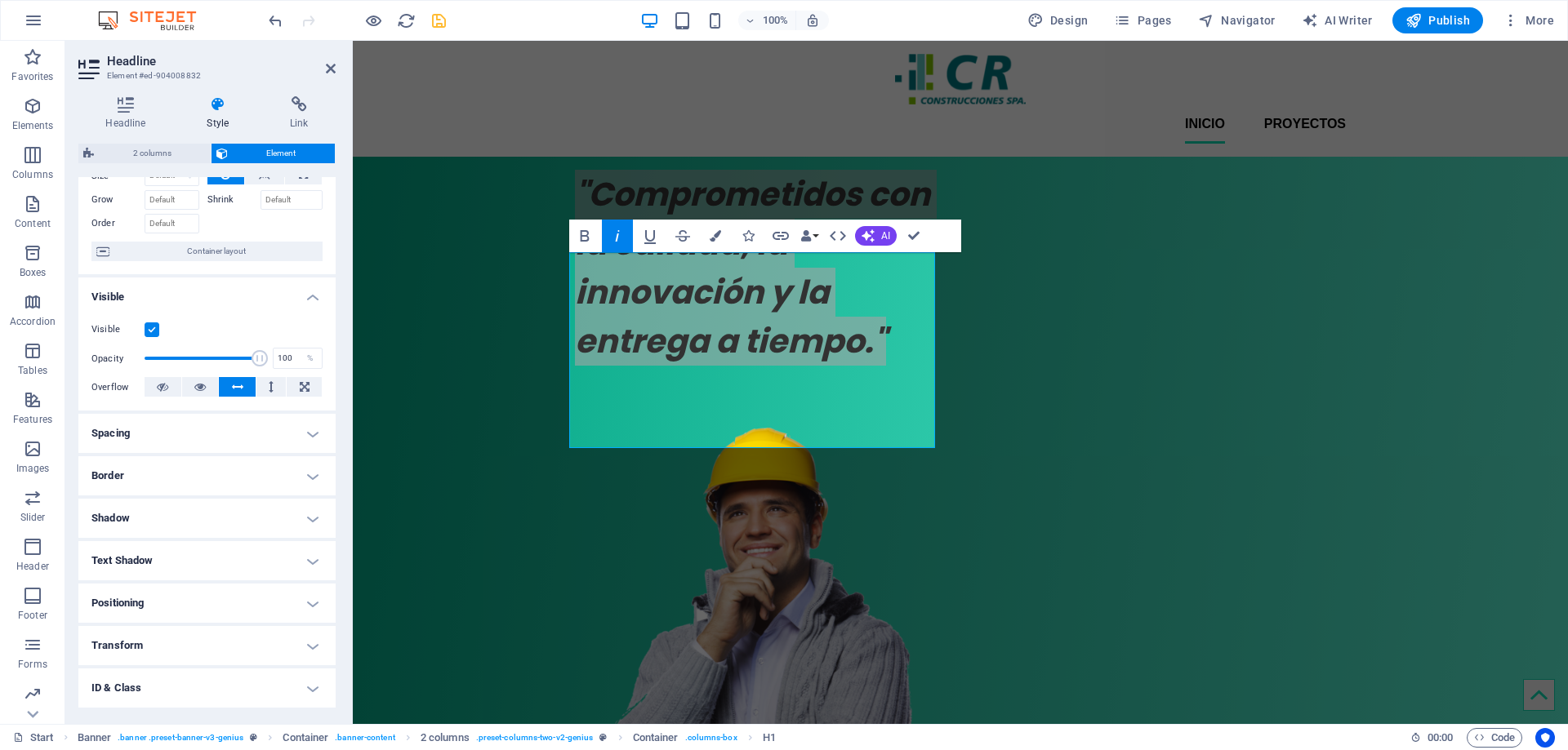
scroll to position [0, 0]
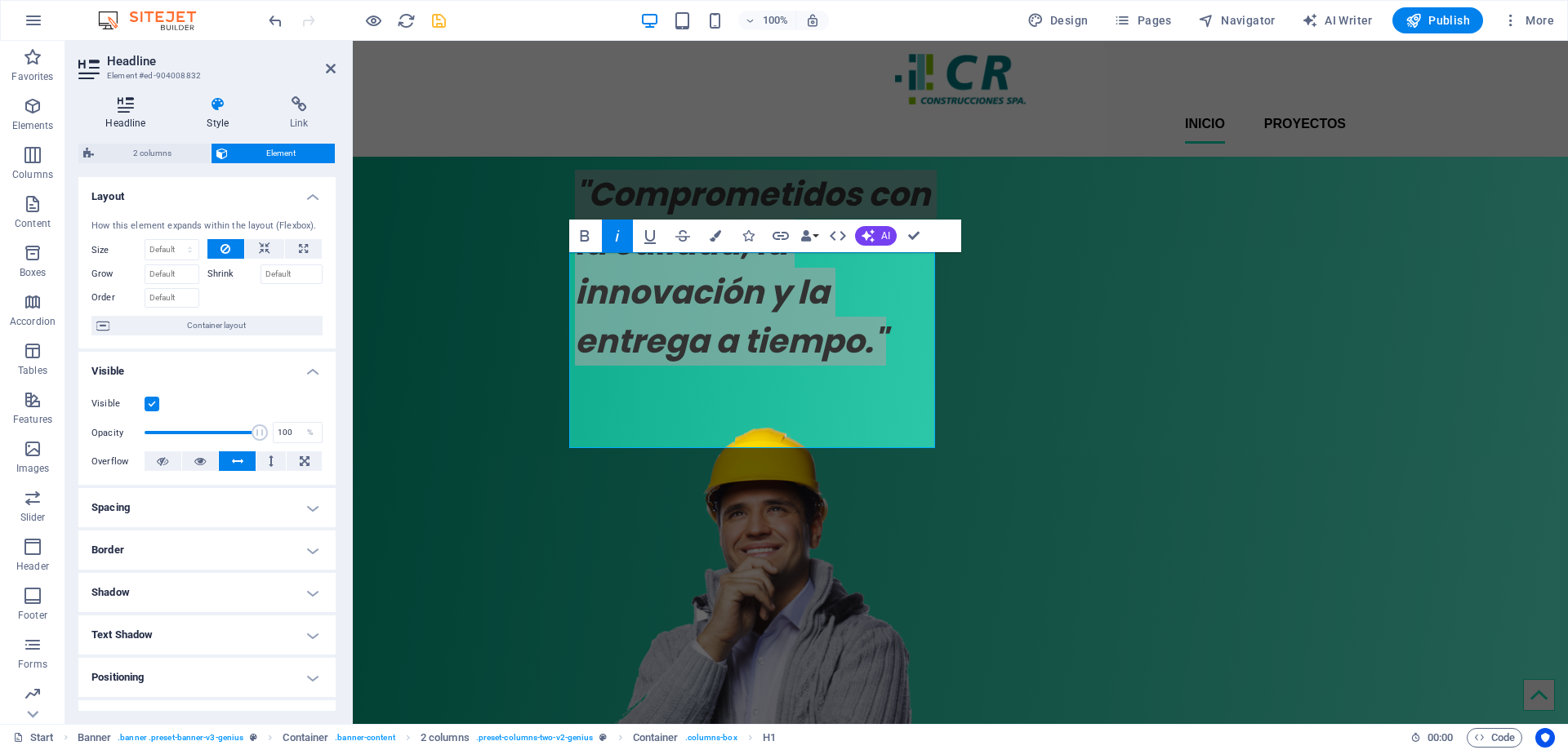
click at [128, 110] on icon at bounding box center [126, 104] width 94 height 16
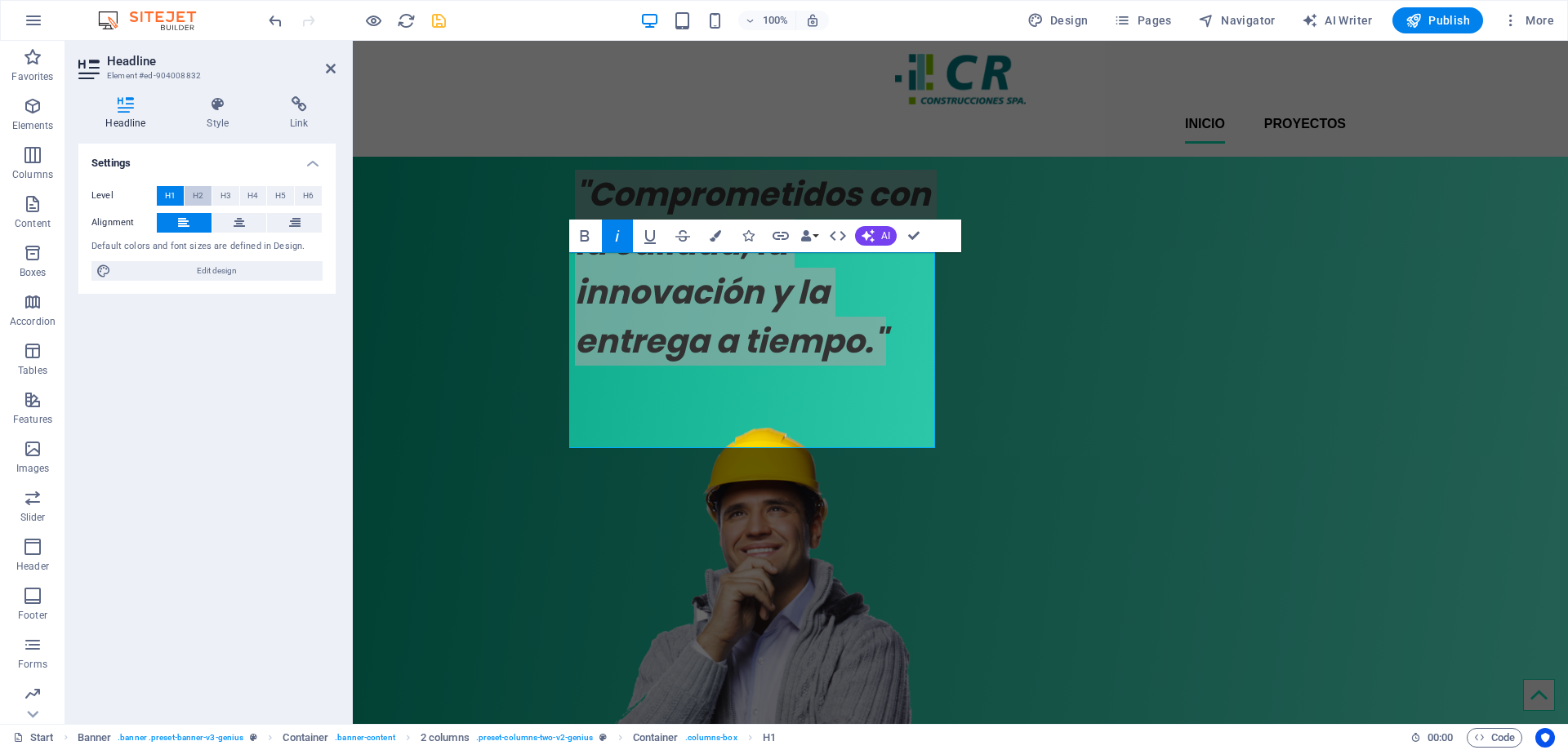
click at [200, 195] on span "H2" at bounding box center [198, 196] width 11 height 19
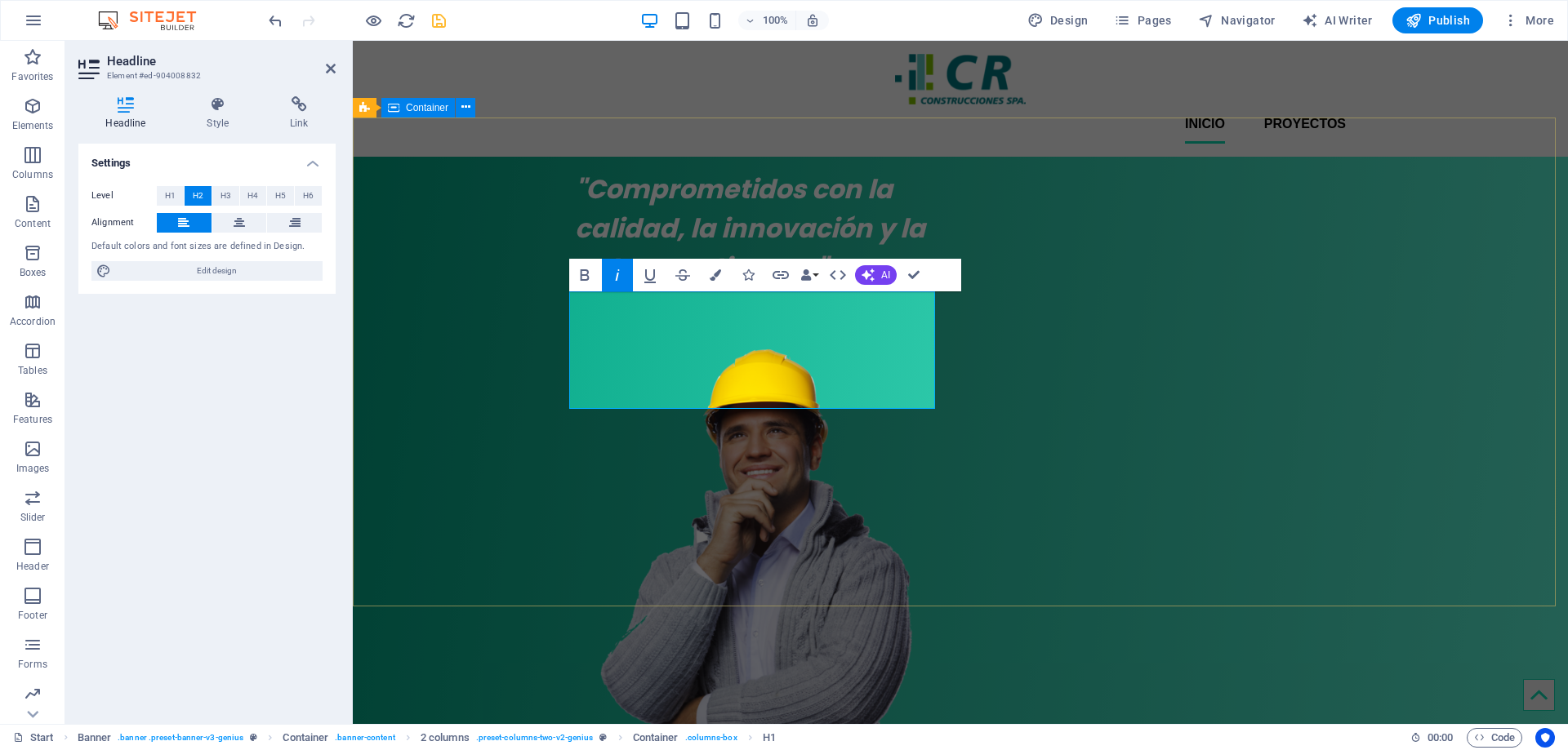
drag, startPoint x: 1414, startPoint y: 303, endPoint x: 1353, endPoint y: 303, distance: 61.0
click at [1414, 302] on div ""Comprometidos con la calidad, la innovación y la entrega a tiempo."" at bounding box center [959, 496] width 1215 height 678
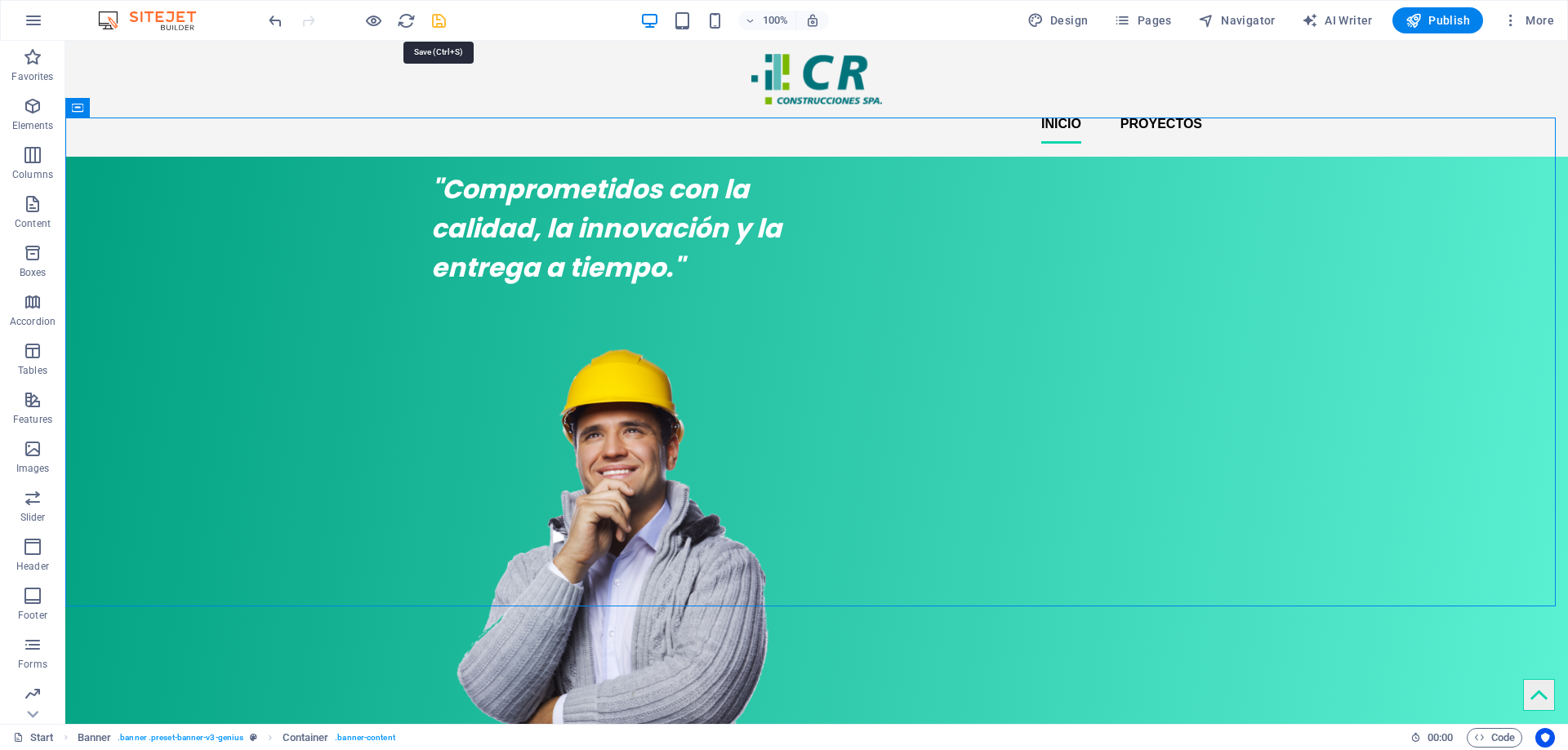
click at [443, 21] on icon "save" at bounding box center [438, 21] width 19 height 19
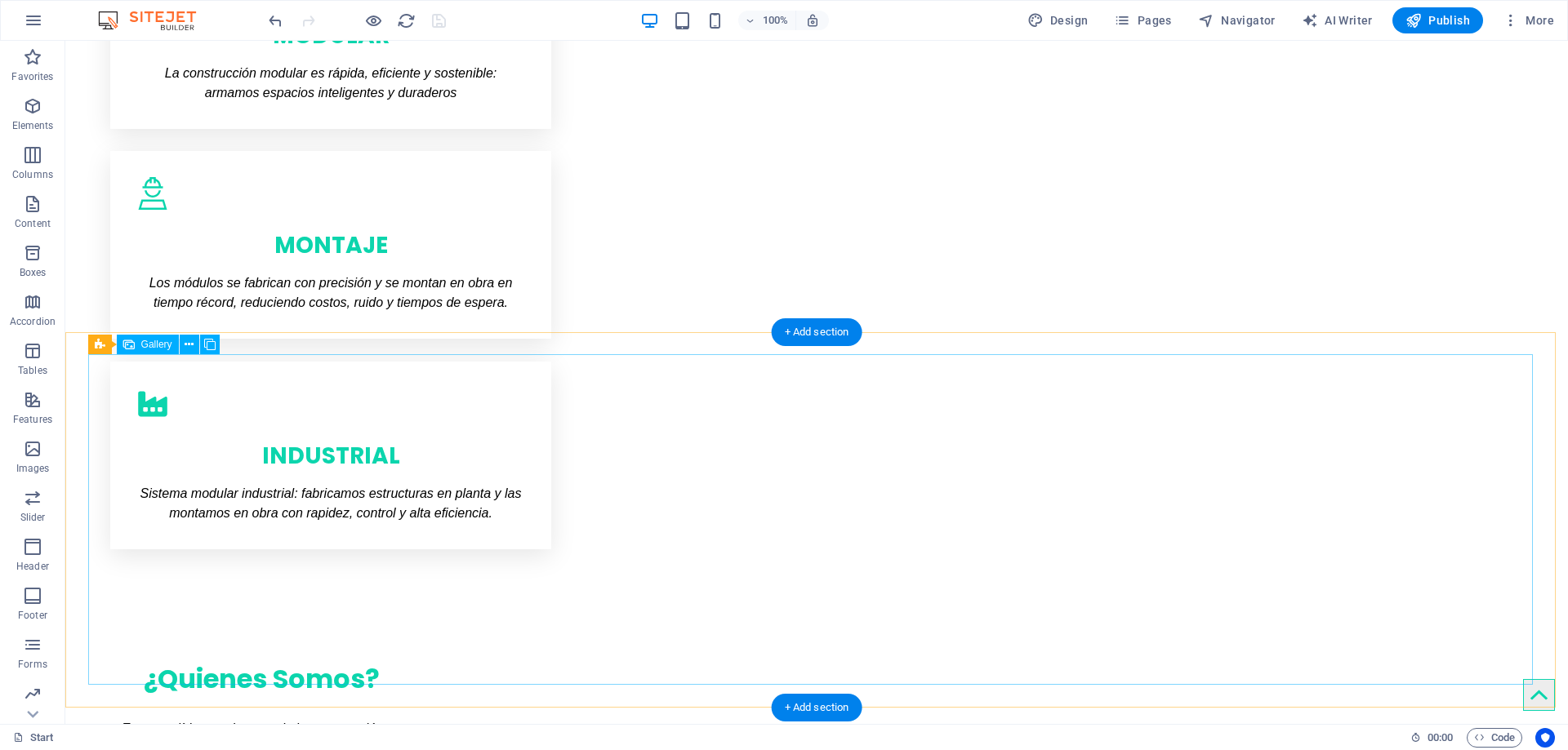
scroll to position [817, 0]
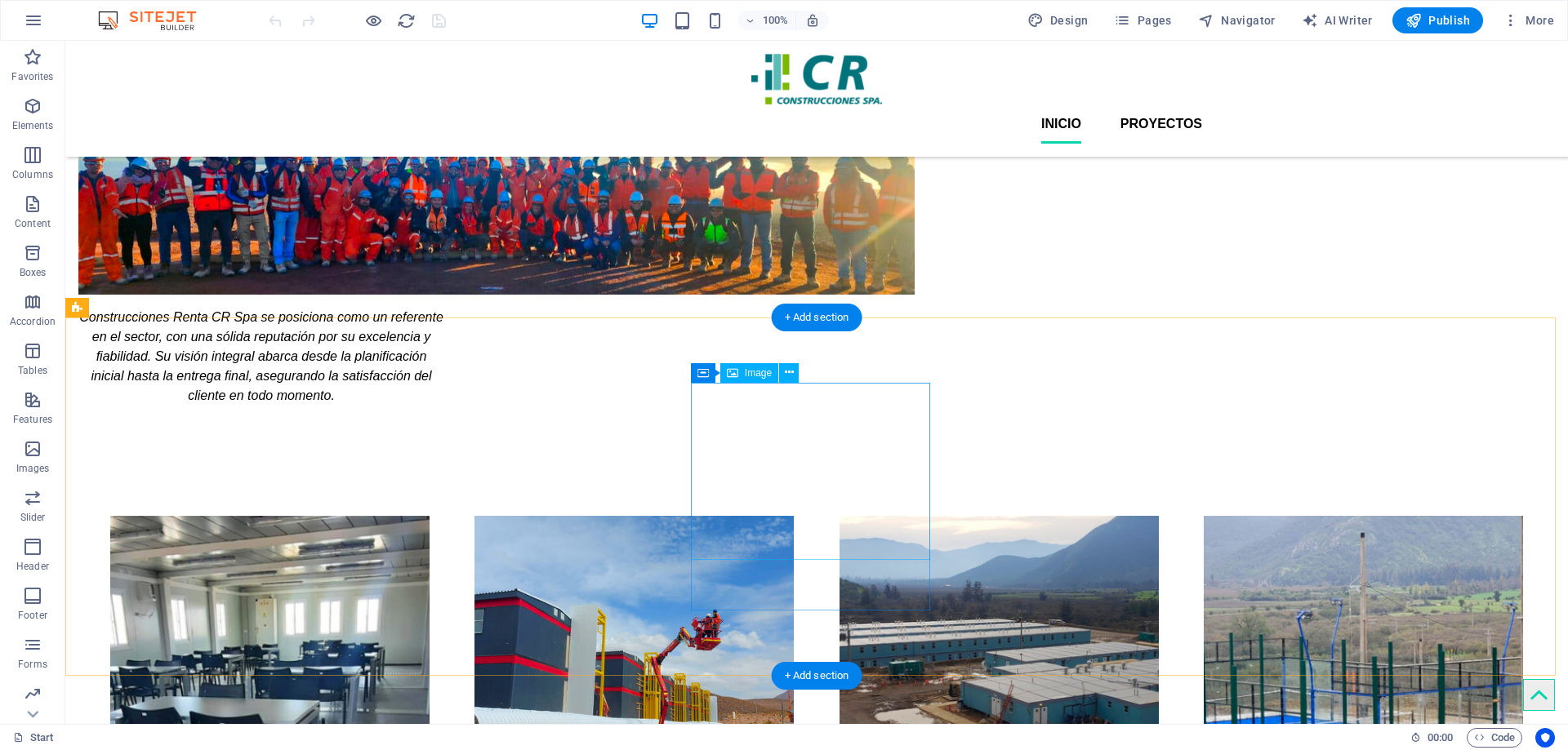
scroll to position [1551, 0]
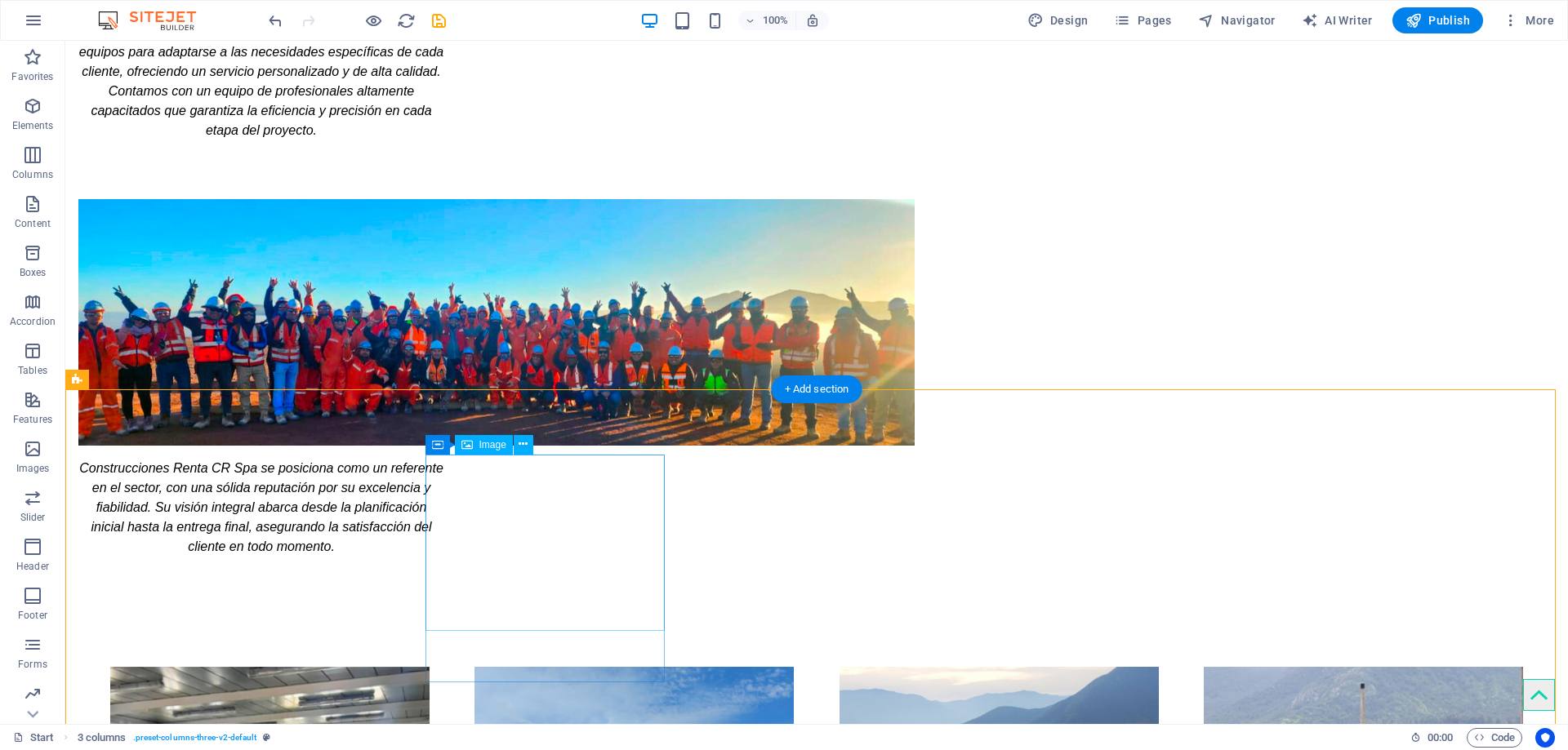
select select "px"
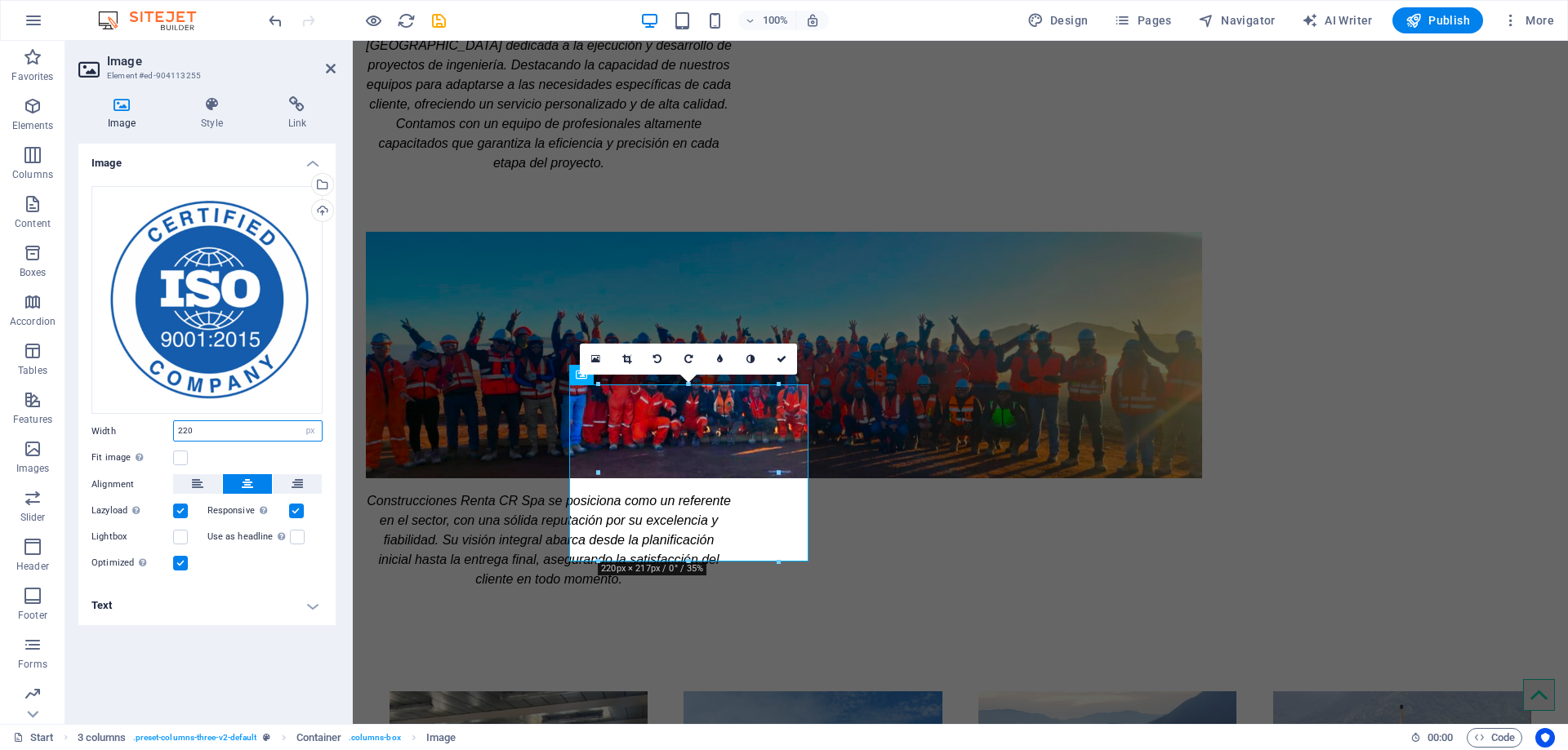
drag, startPoint x: 196, startPoint y: 432, endPoint x: 170, endPoint y: 431, distance: 26.0
click at [170, 431] on div "Width 220 Default auto px rem % em vh vw" at bounding box center [207, 431] width 231 height 21
type input "180"
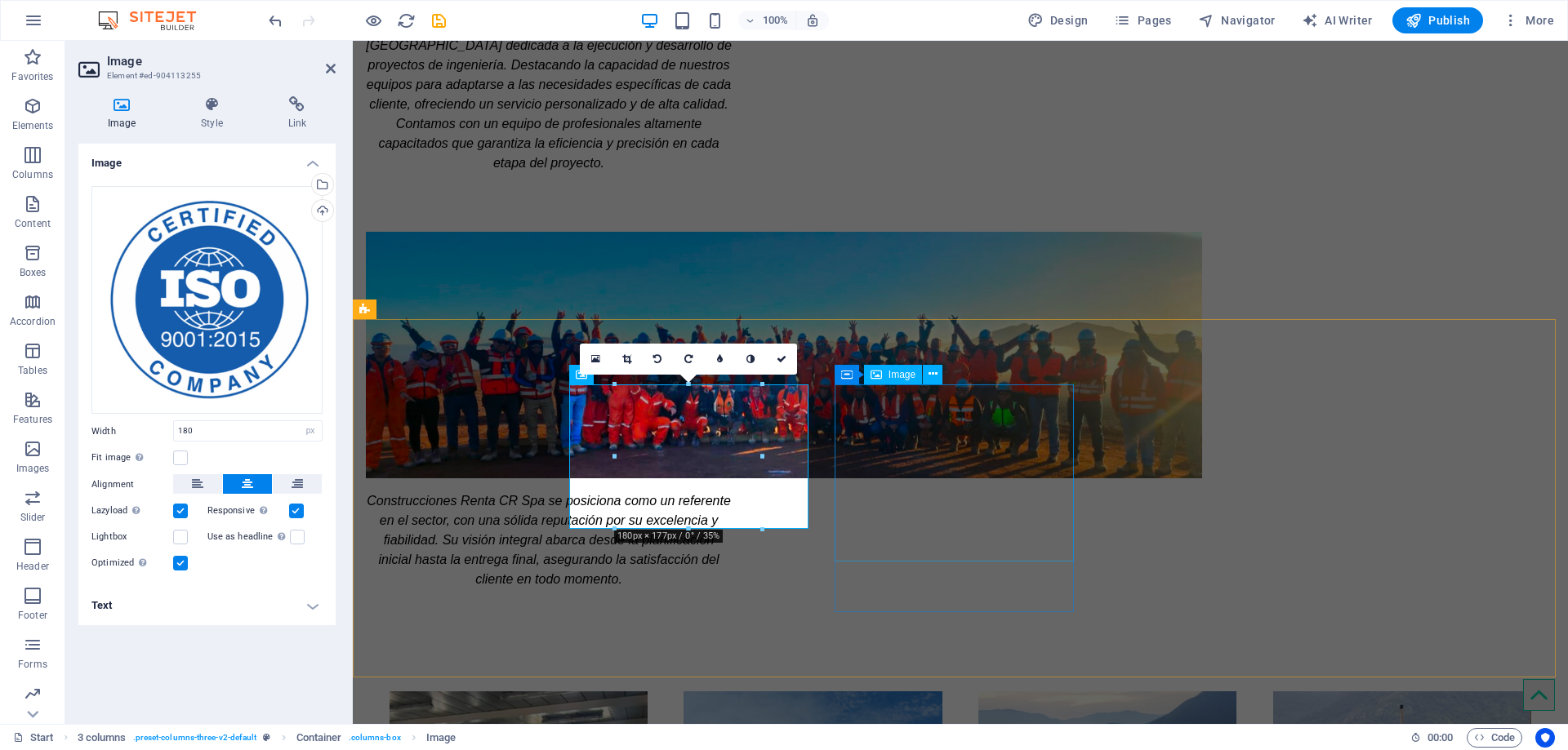
select select "px"
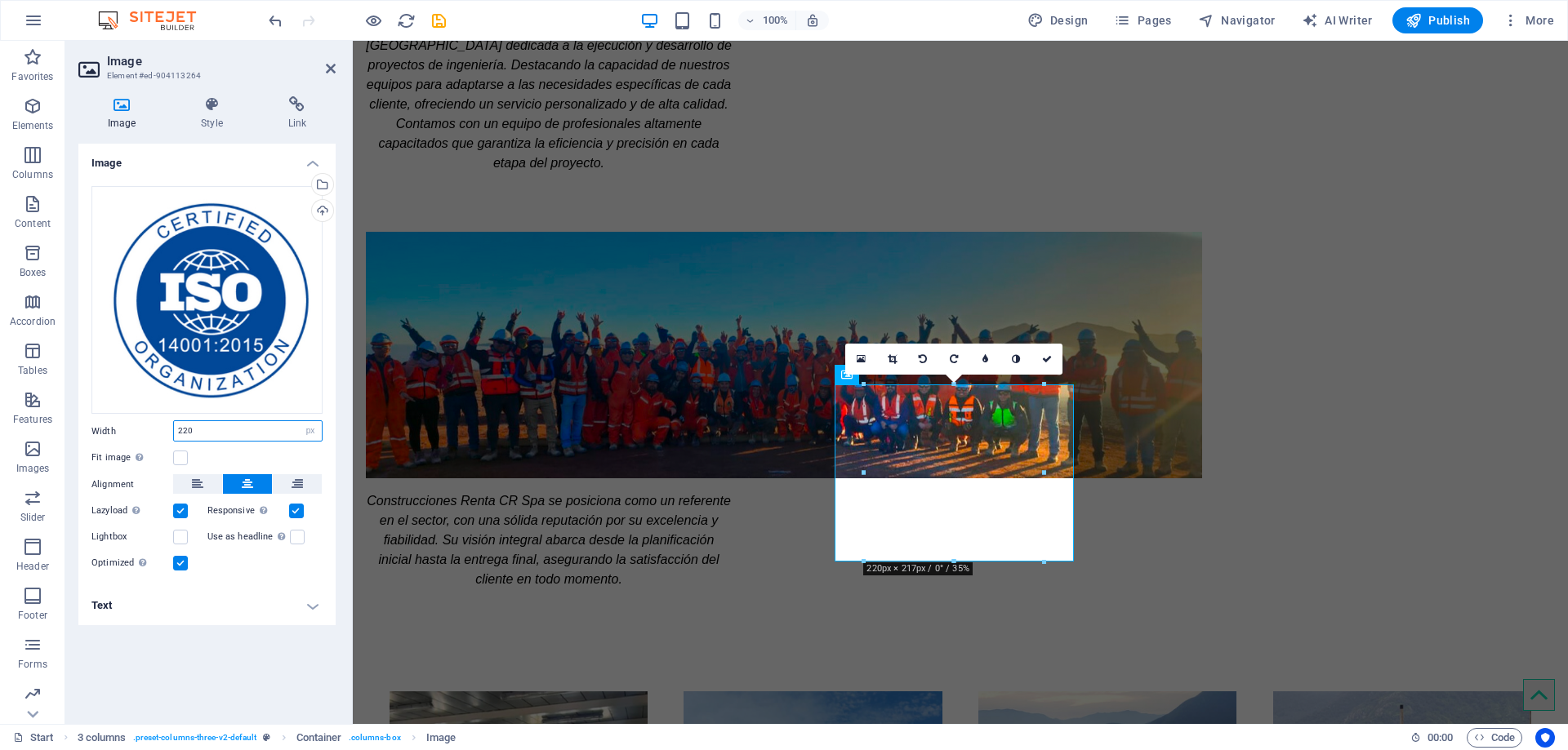
drag, startPoint x: 219, startPoint y: 430, endPoint x: 172, endPoint y: 429, distance: 47.0
click at [172, 429] on div "Width 220 Default auto px rem % em vh vw" at bounding box center [207, 431] width 231 height 21
type input "180"
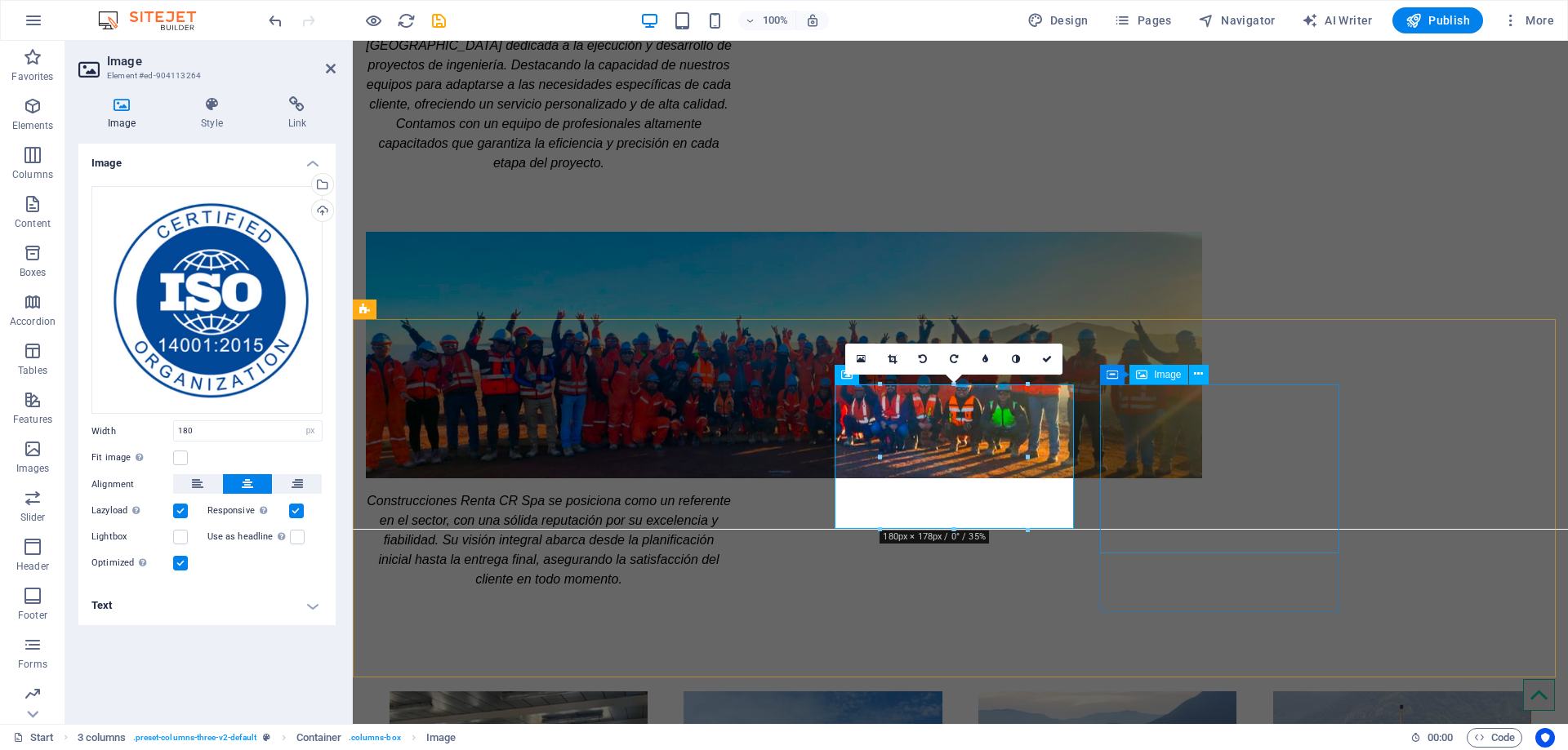
select select "px"
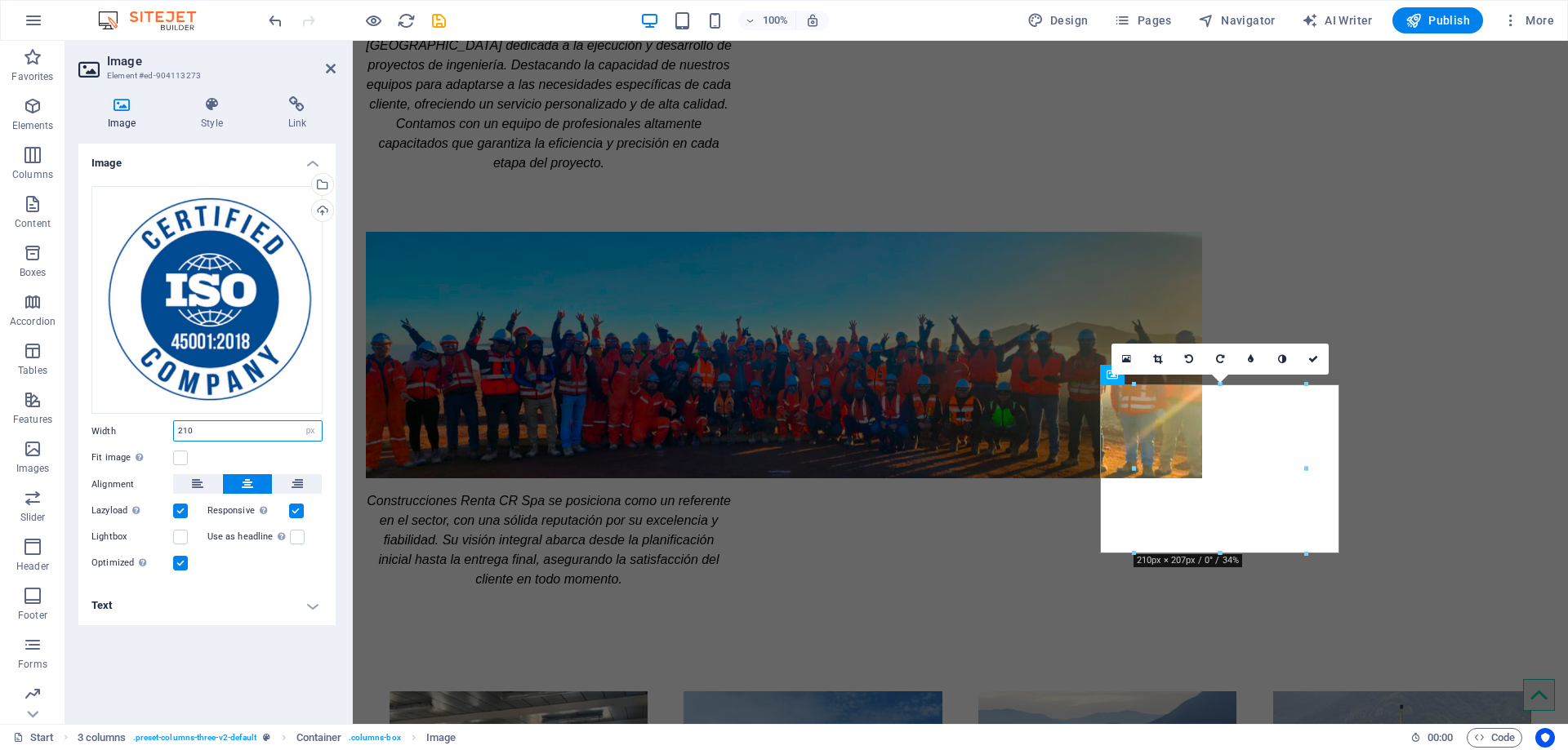
drag, startPoint x: 212, startPoint y: 431, endPoint x: 159, endPoint y: 431, distance: 53.0
click at [159, 431] on div "Width 210 Default auto px rem % em vh vw" at bounding box center [207, 431] width 231 height 21
type input "170"
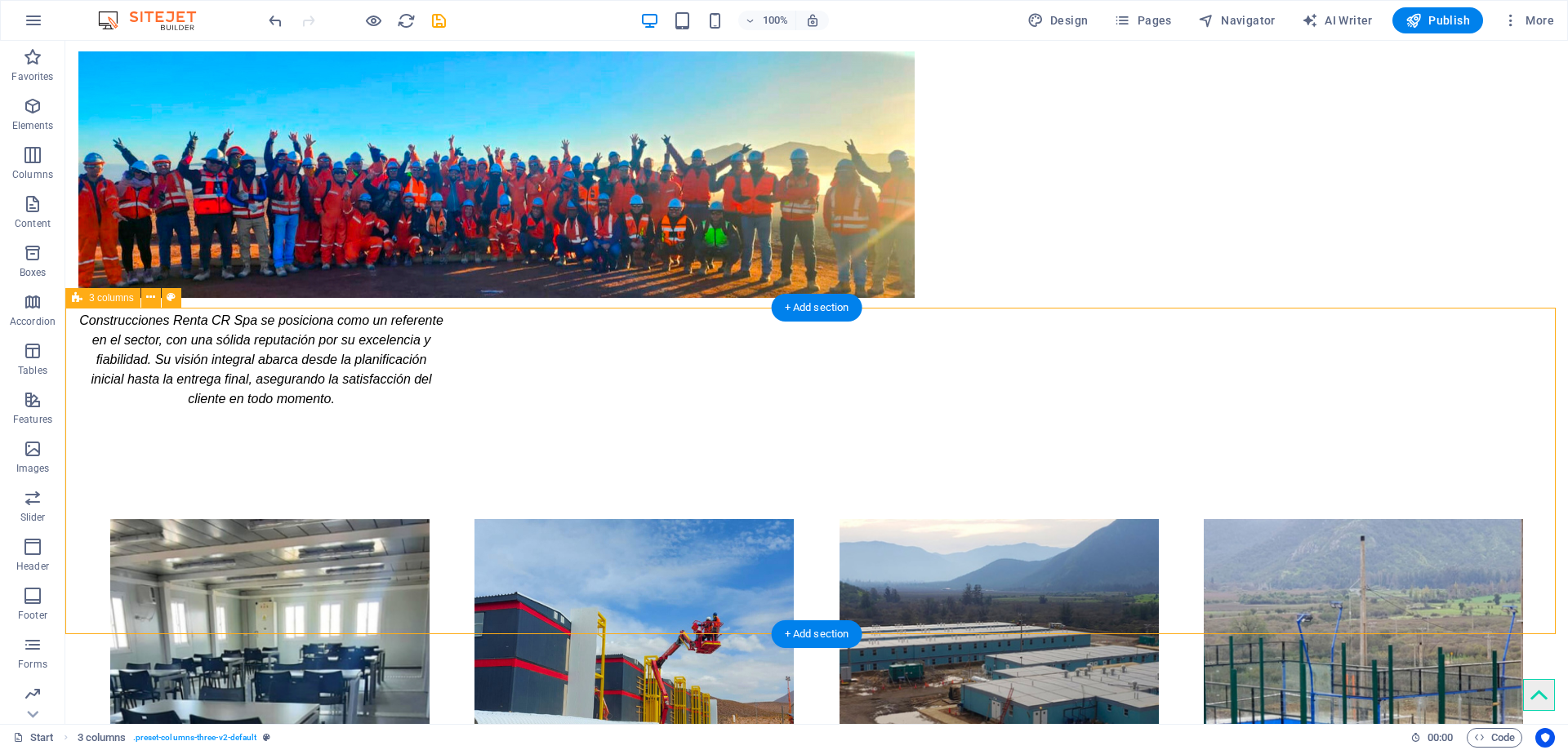
scroll to position [1796, 0]
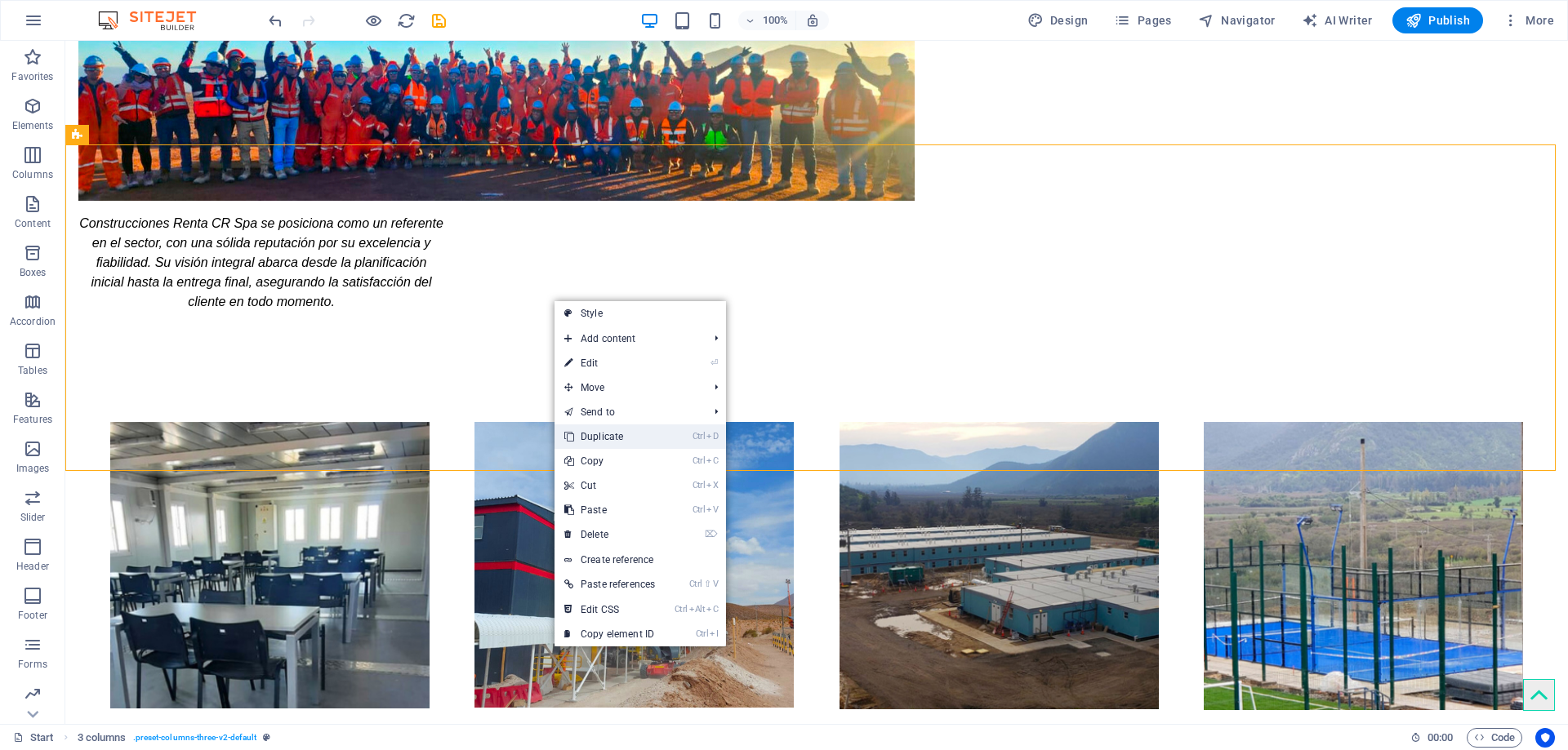
click at [643, 440] on link "Ctrl D Duplicate" at bounding box center [609, 437] width 110 height 24
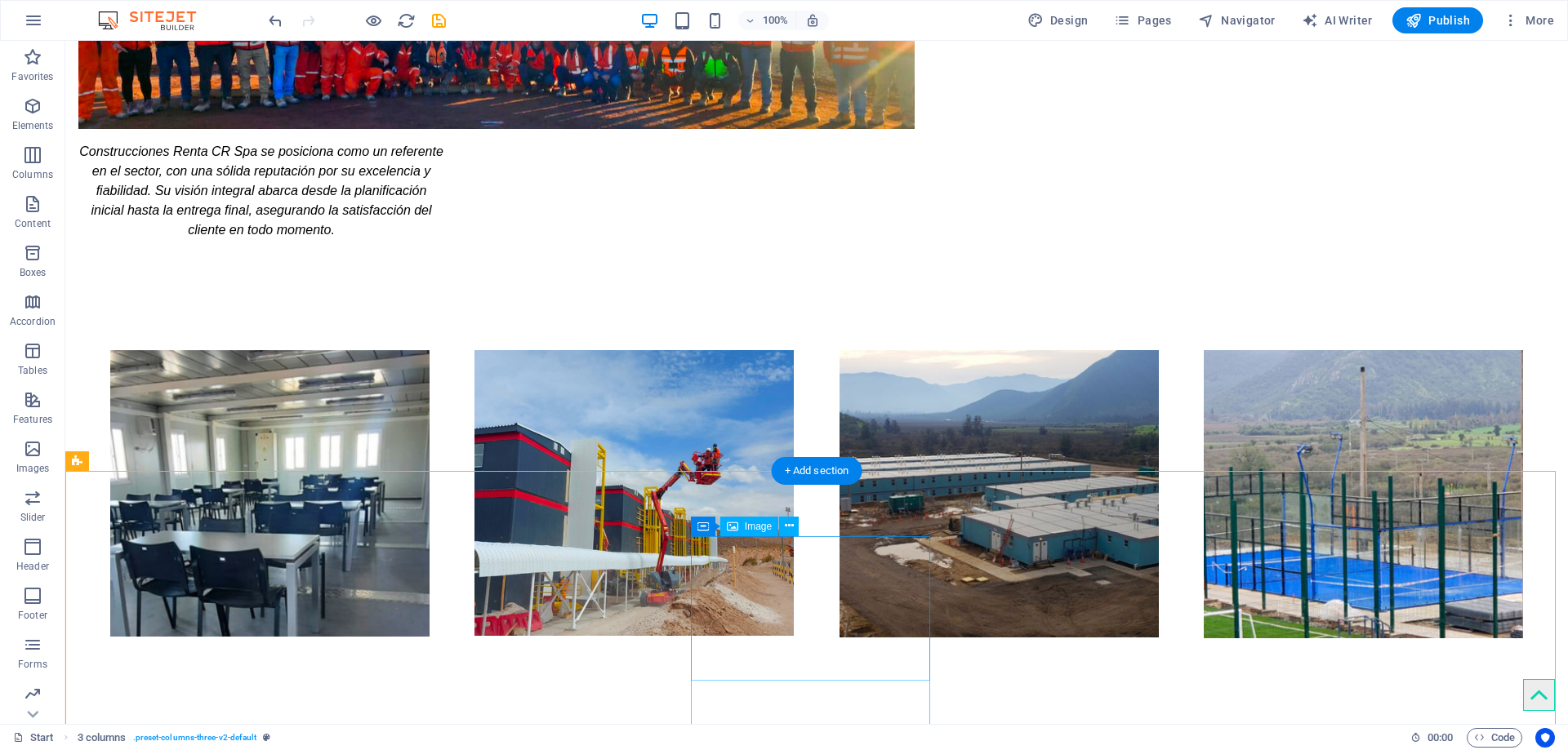
scroll to position [1959, 0]
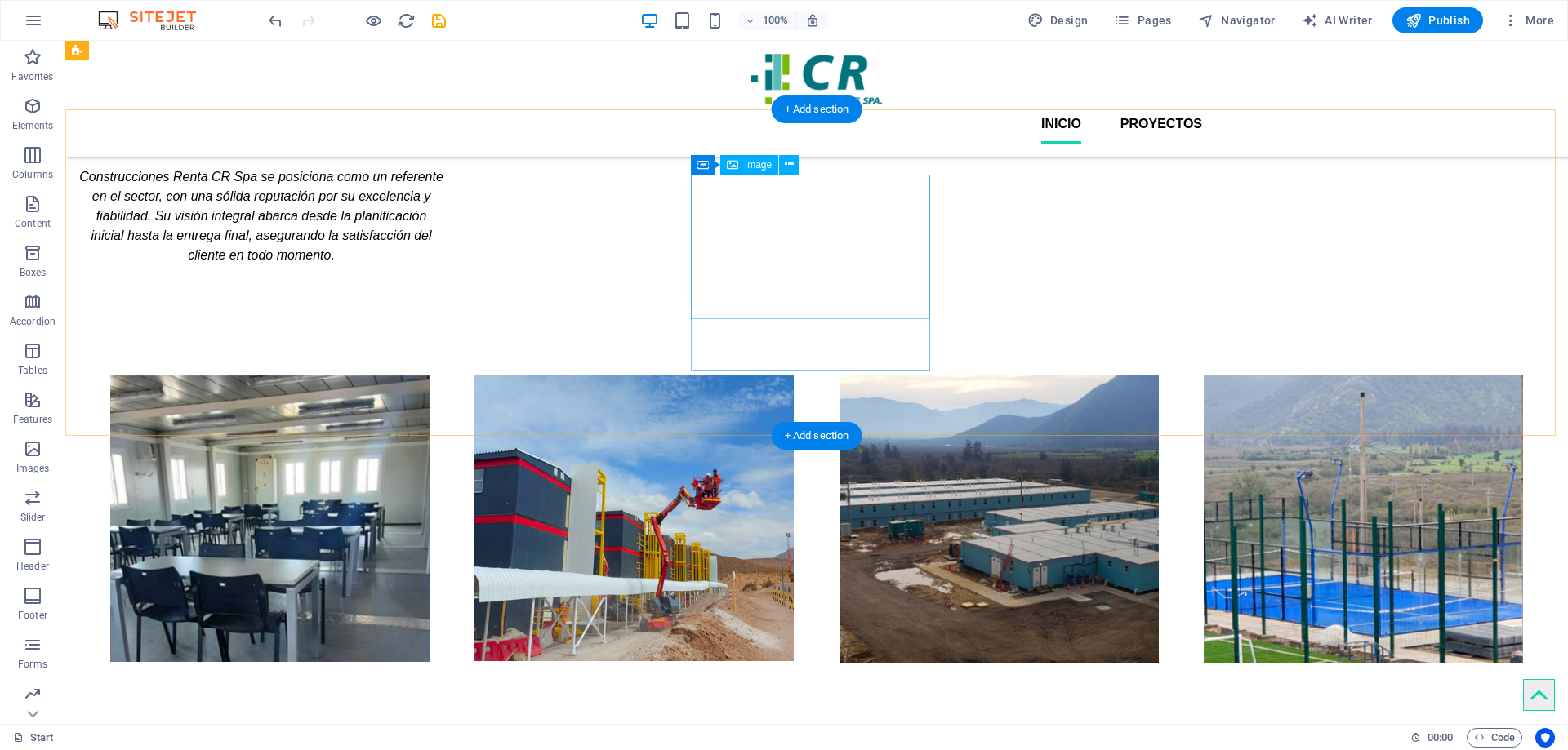
scroll to position [1796, 0]
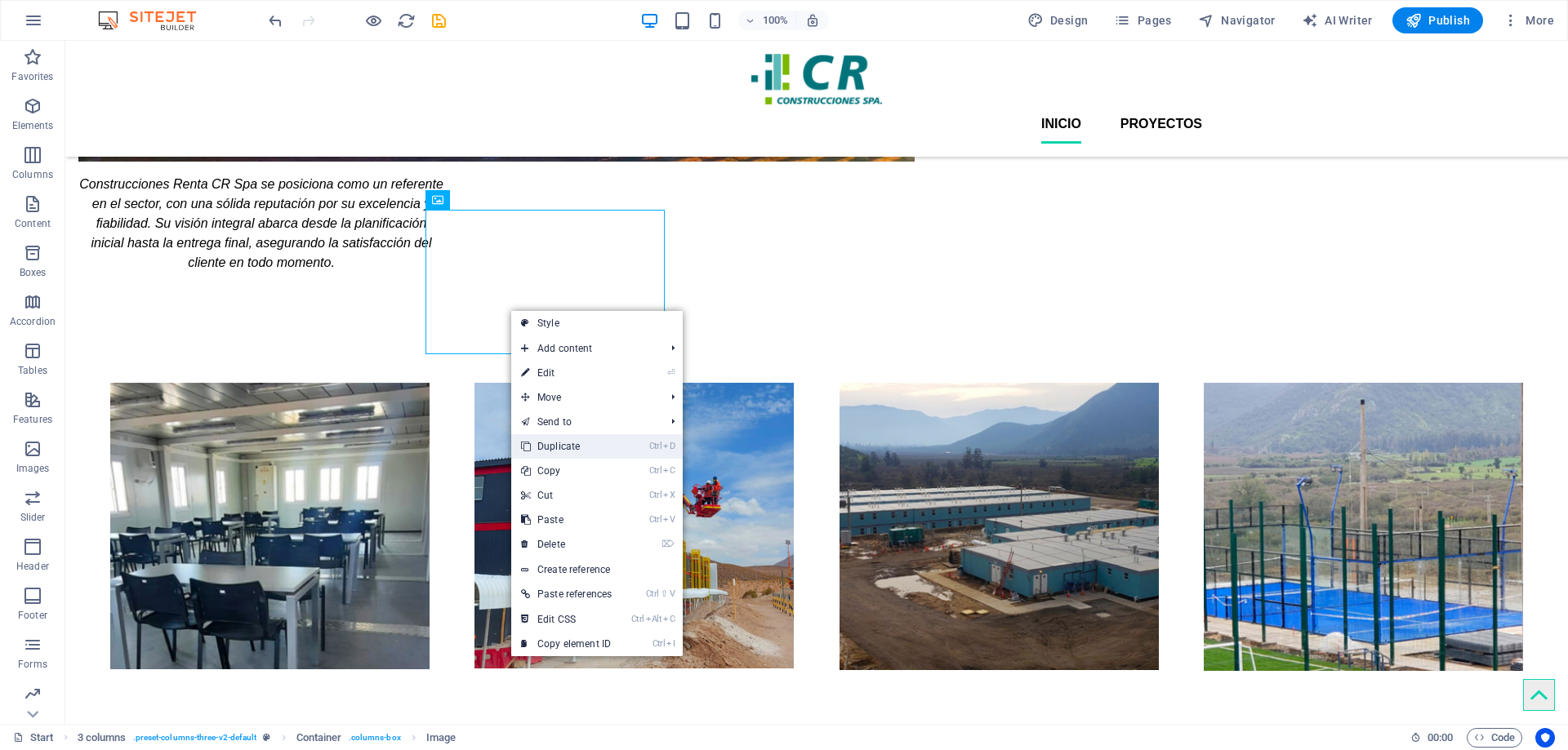
click at [603, 440] on link "Ctrl D Duplicate" at bounding box center [566, 446] width 110 height 24
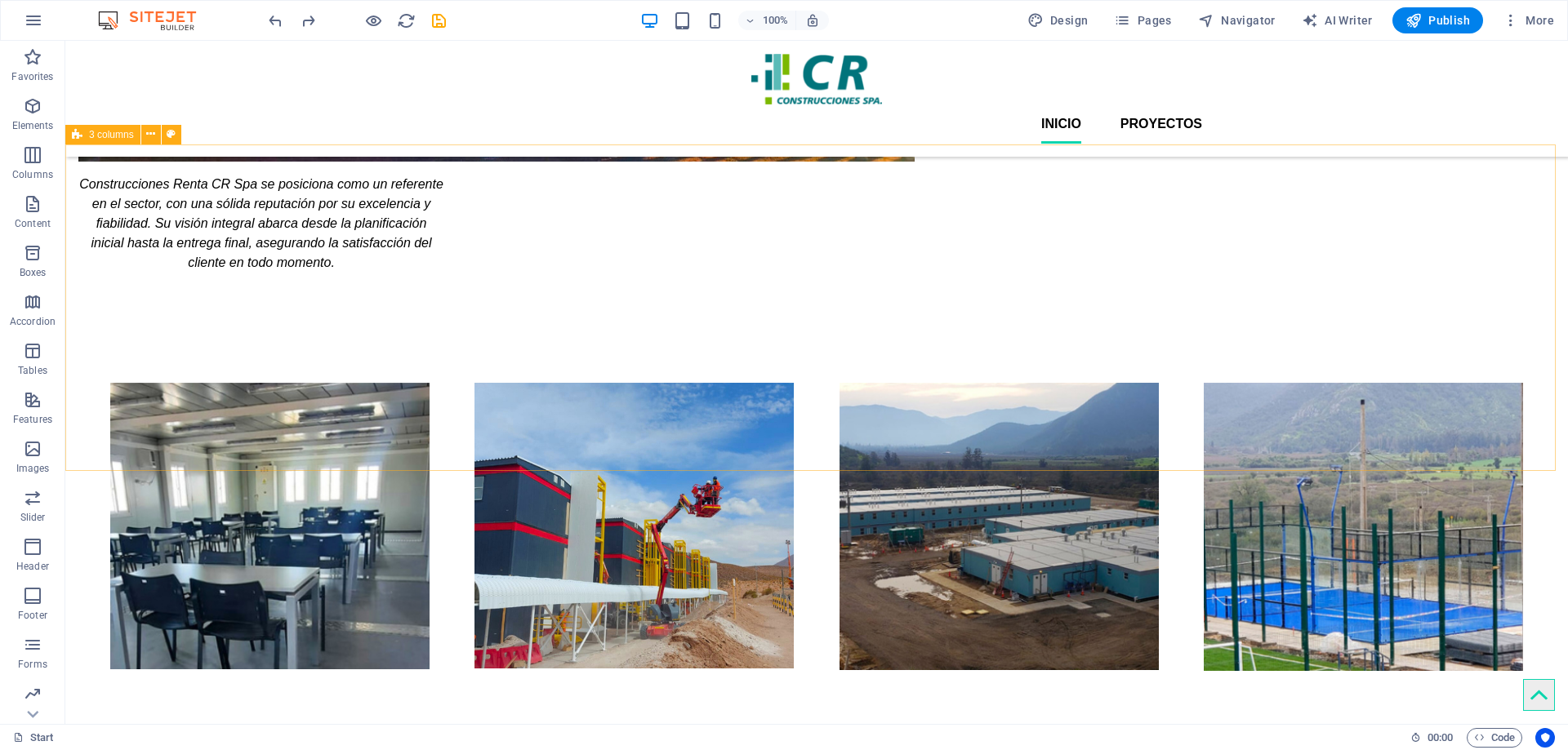
click at [115, 137] on span "3 columns" at bounding box center [111, 135] width 45 height 10
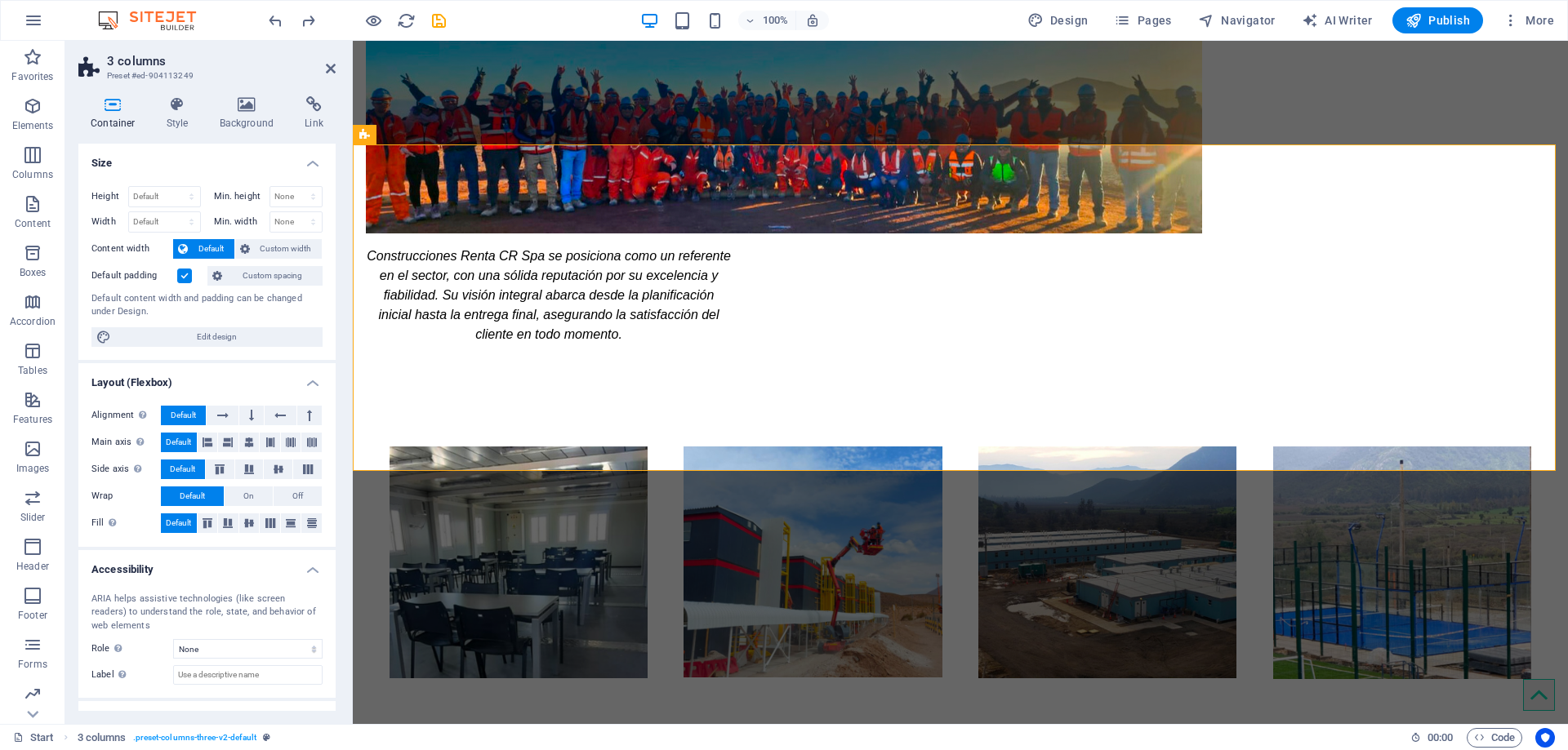
scroll to position [1726, 0]
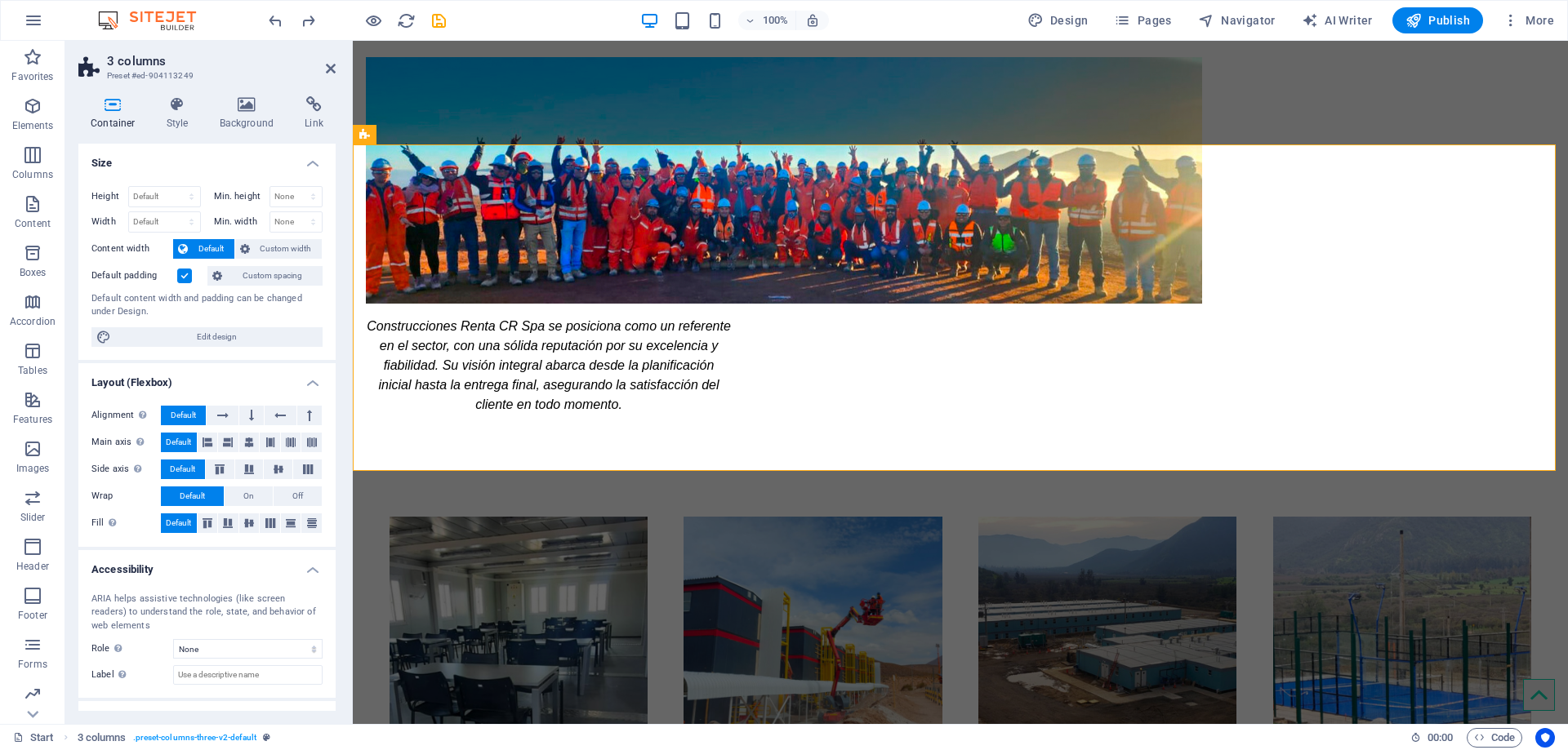
click at [126, 111] on icon at bounding box center [113, 104] width 69 height 16
click at [107, 111] on icon at bounding box center [113, 104] width 69 height 16
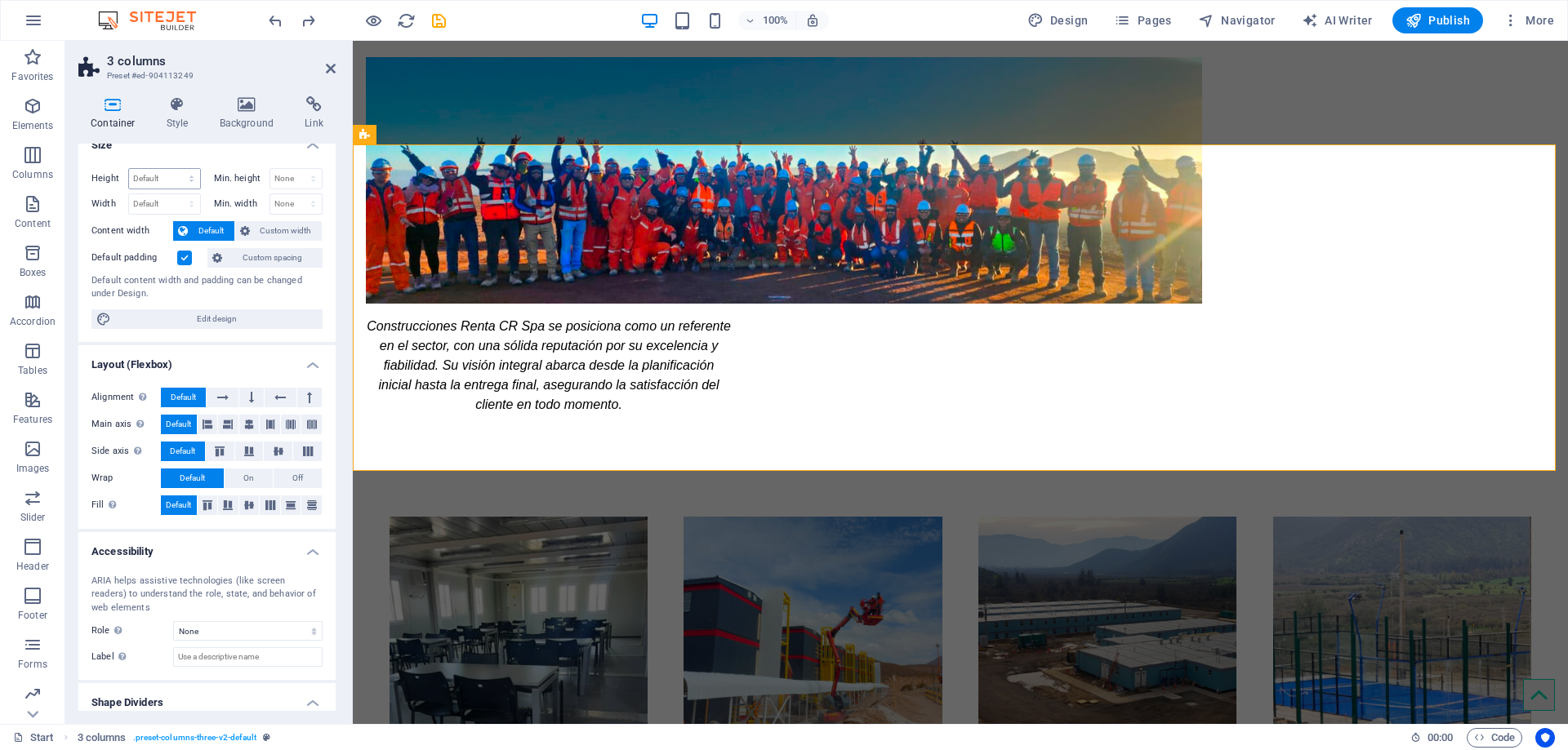
scroll to position [0, 0]
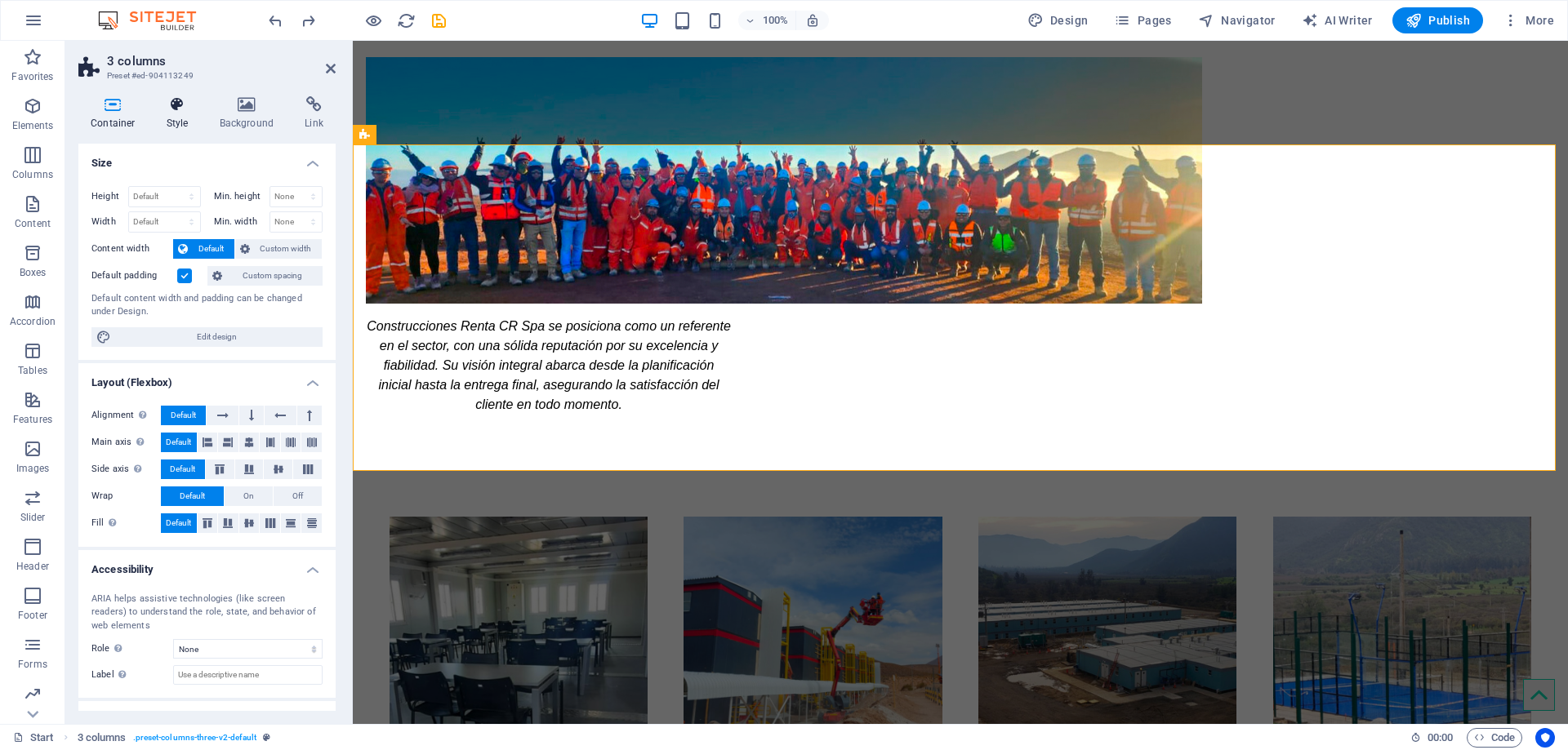
click at [181, 115] on h4 "Style" at bounding box center [180, 113] width 53 height 35
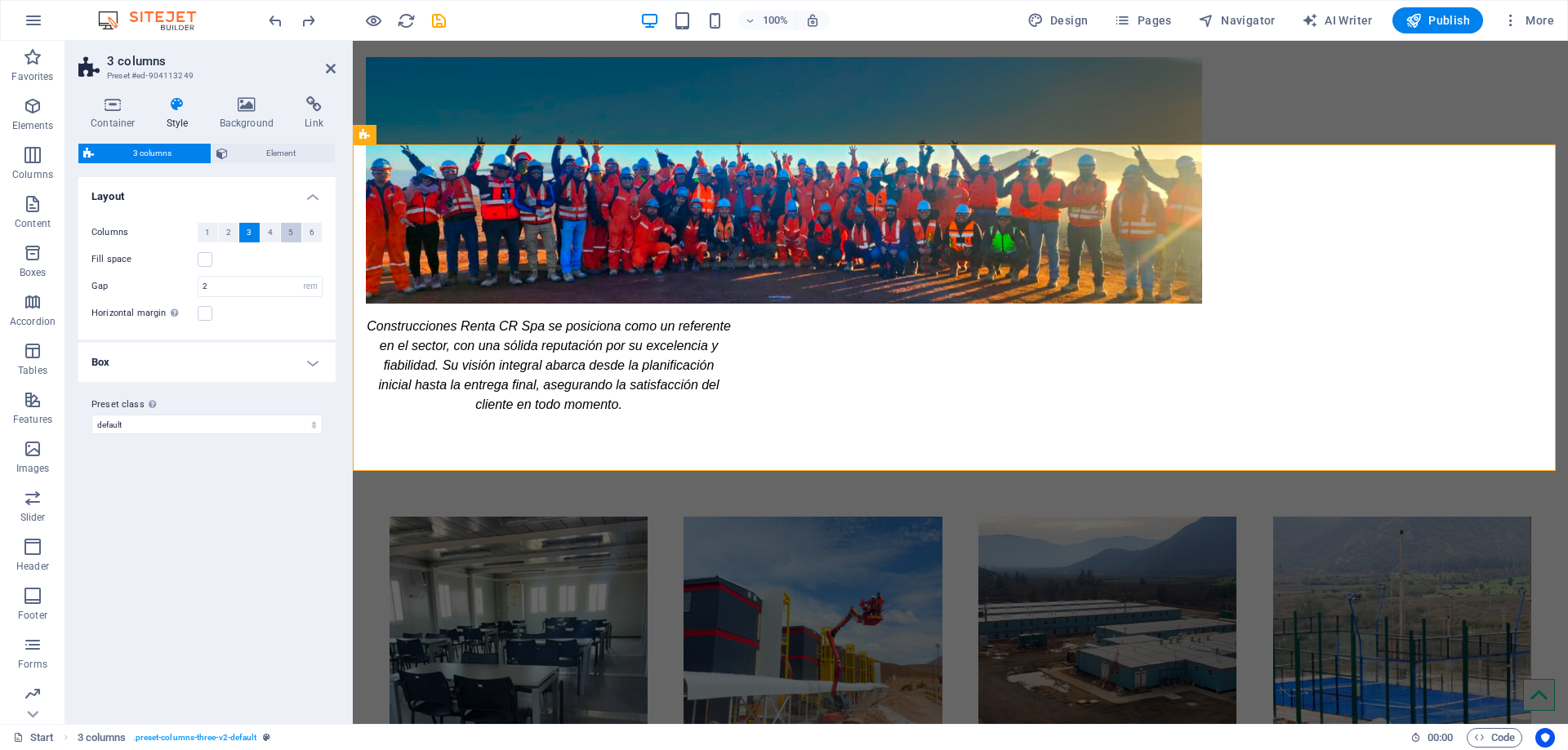
click at [288, 233] on span "5" at bounding box center [291, 232] width 5 height 19
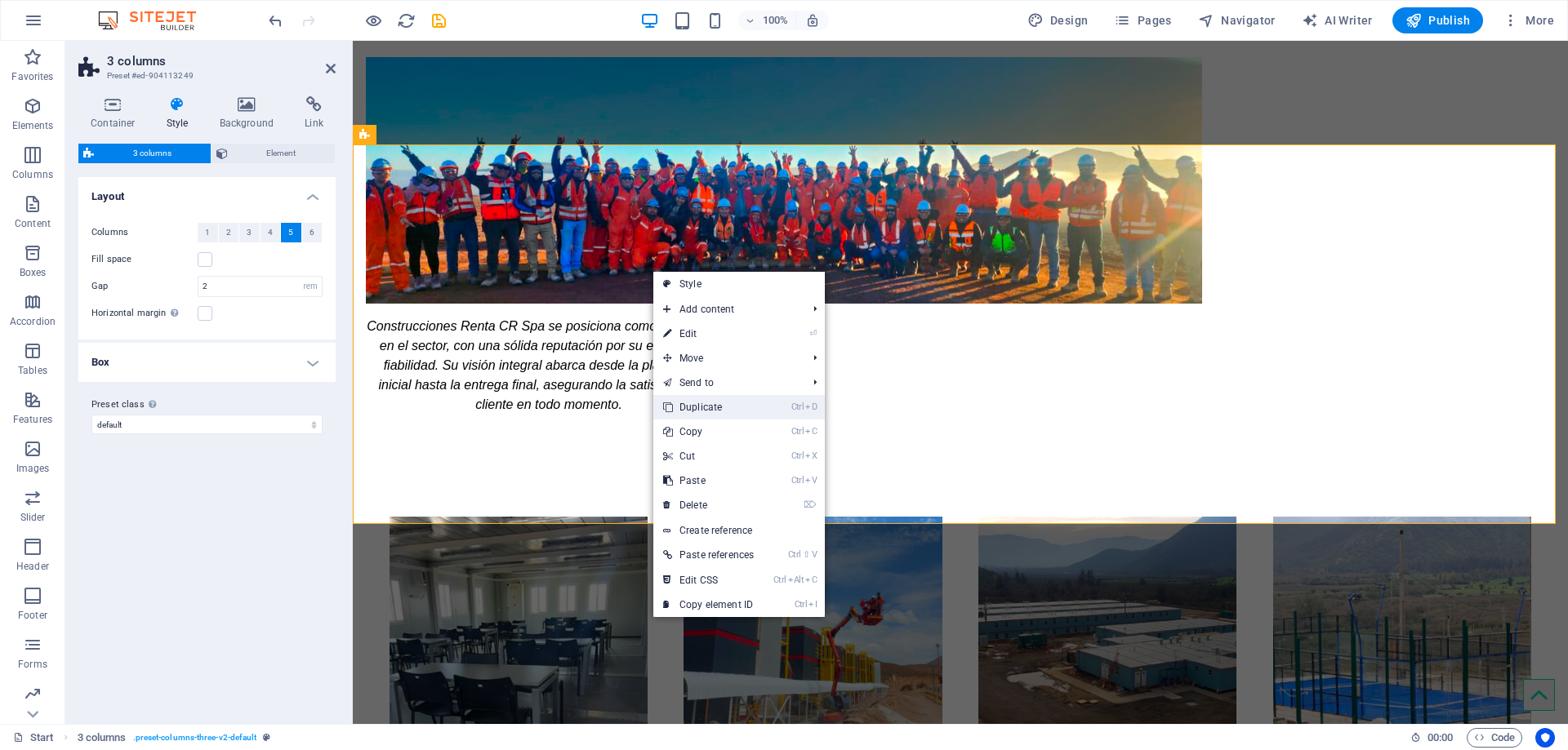
click at [733, 408] on link "Ctrl D Duplicate" at bounding box center [708, 407] width 110 height 24
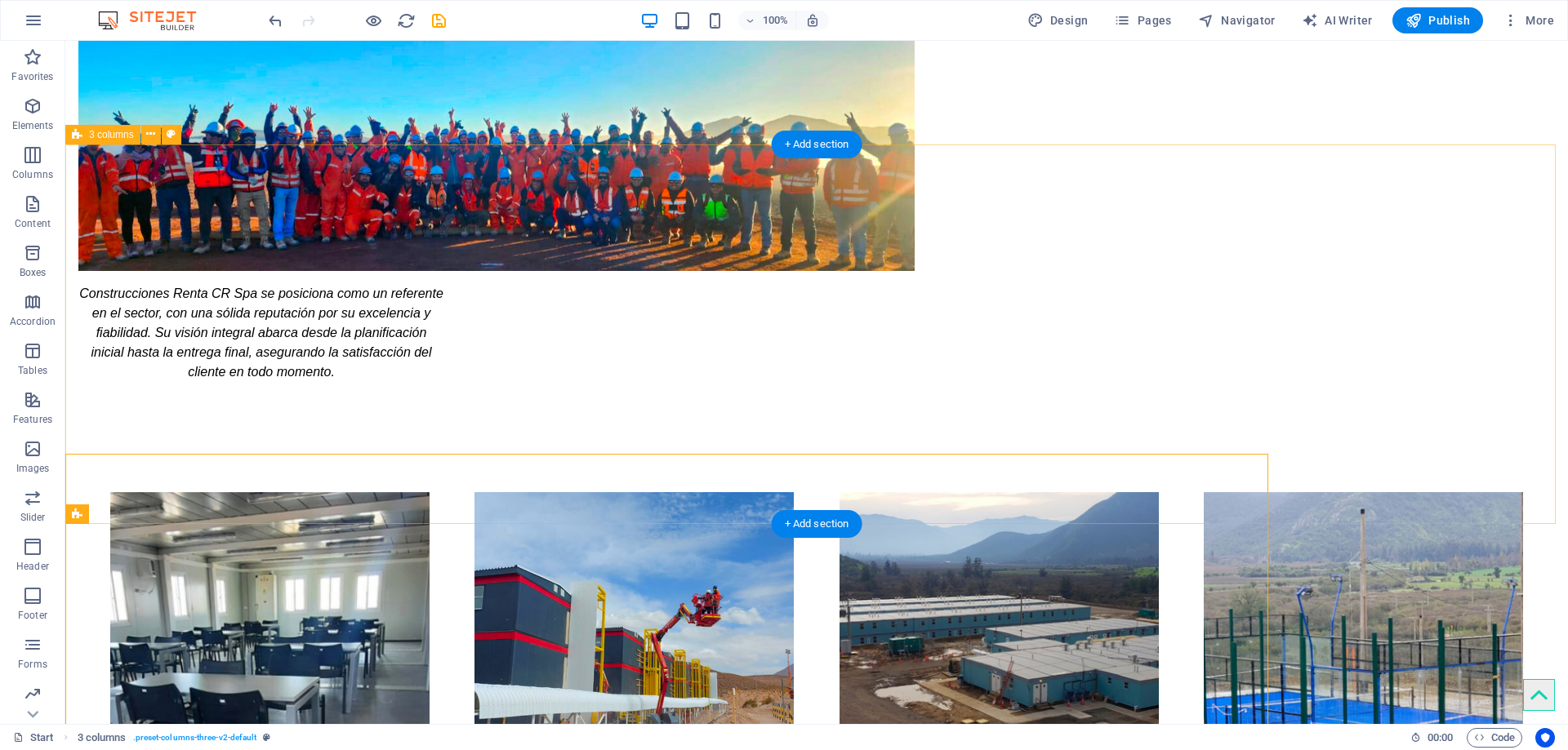
scroll to position [1796, 0]
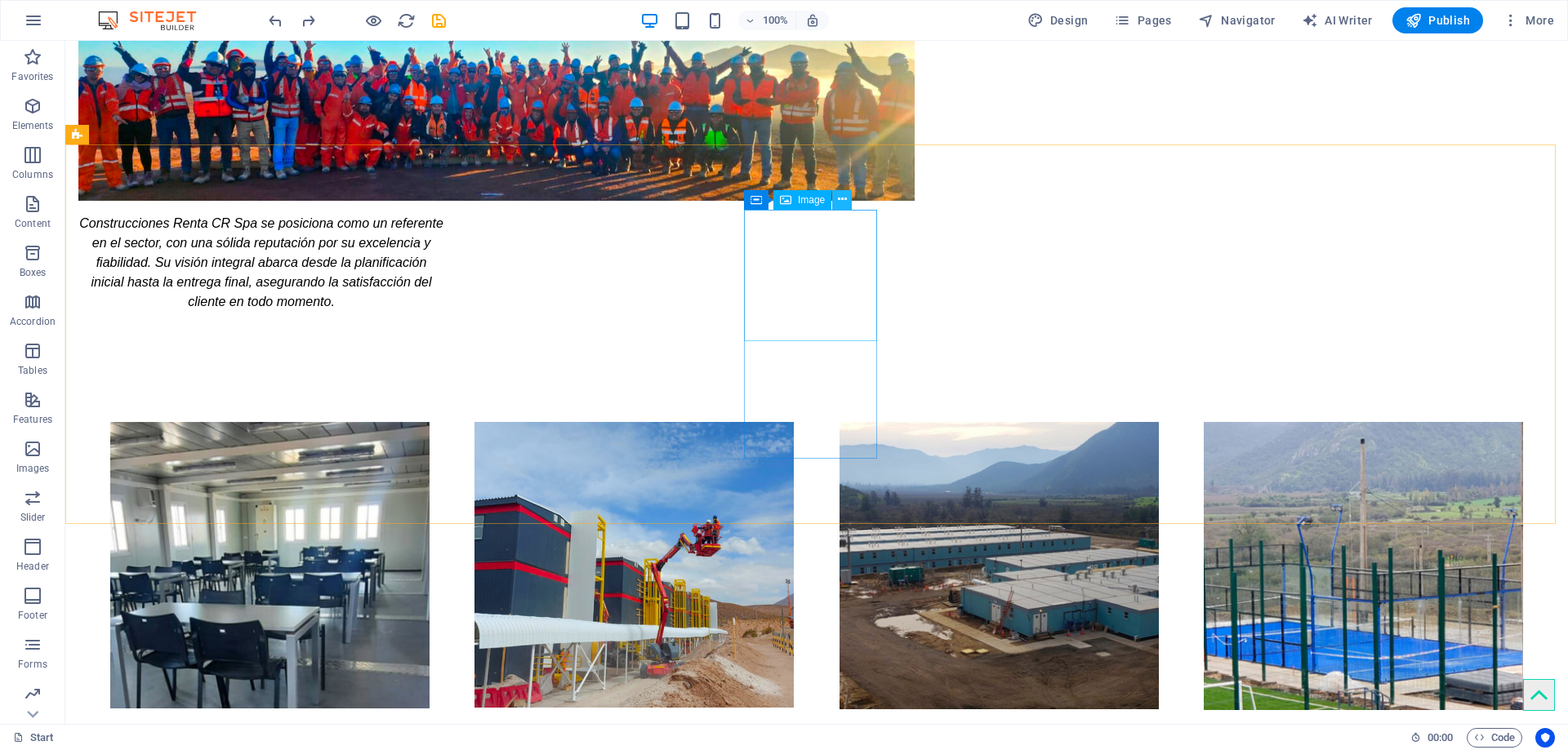
click at [841, 196] on icon at bounding box center [842, 200] width 9 height 17
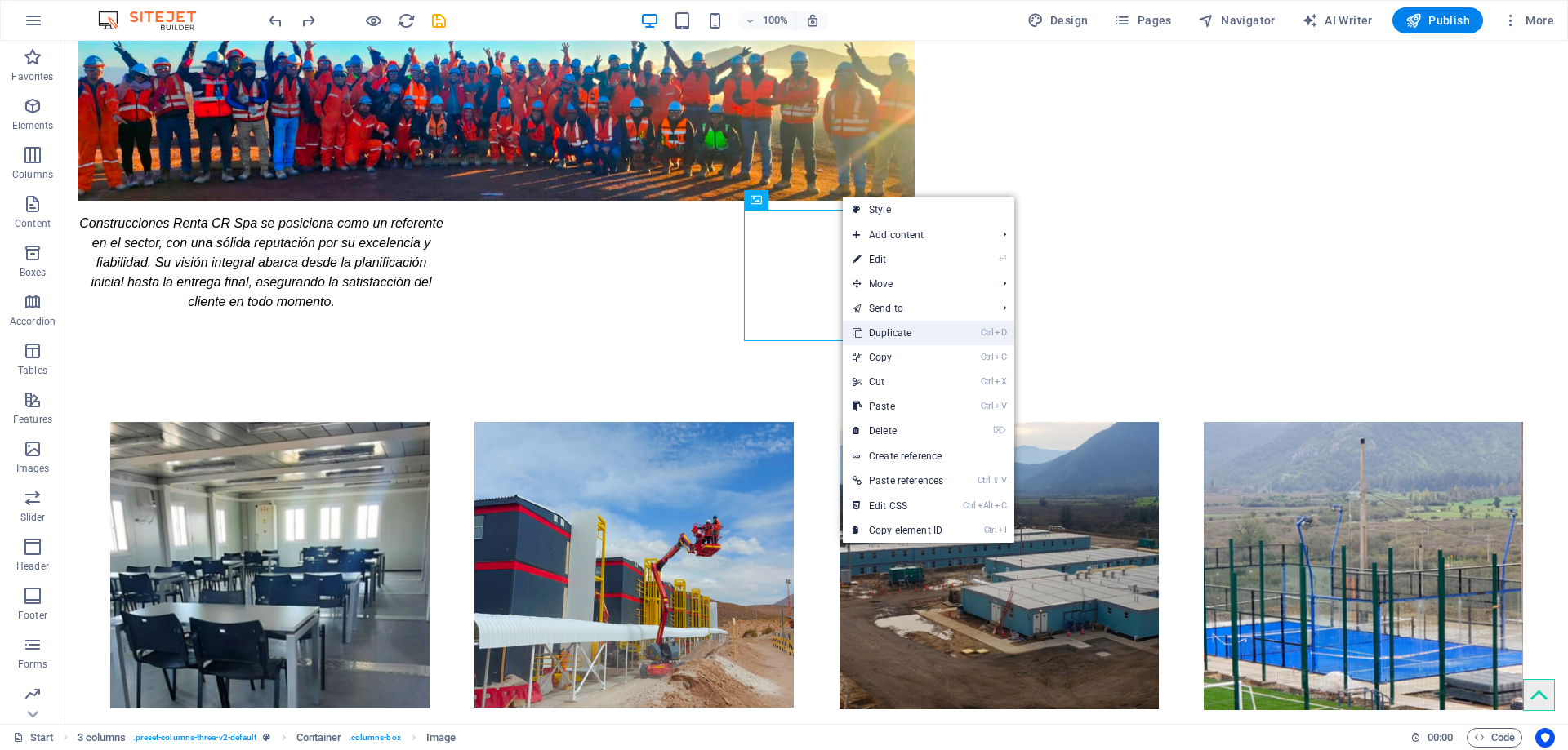
drag, startPoint x: 939, startPoint y: 333, endPoint x: 874, endPoint y: 292, distance: 76.9
click at [939, 333] on link "Ctrl D Duplicate" at bounding box center [898, 333] width 110 height 24
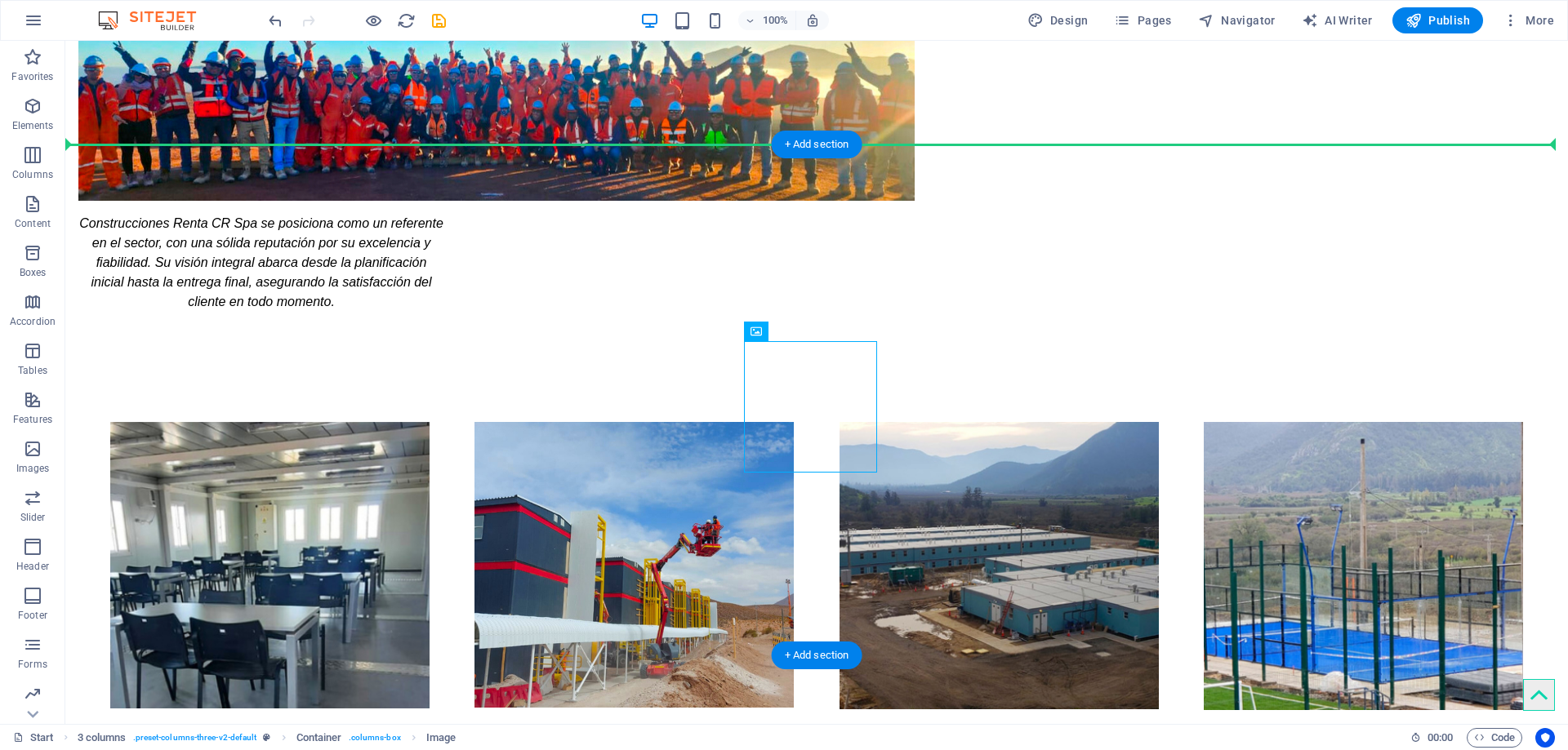
drag, startPoint x: 835, startPoint y: 389, endPoint x: 753, endPoint y: 323, distance: 105.3
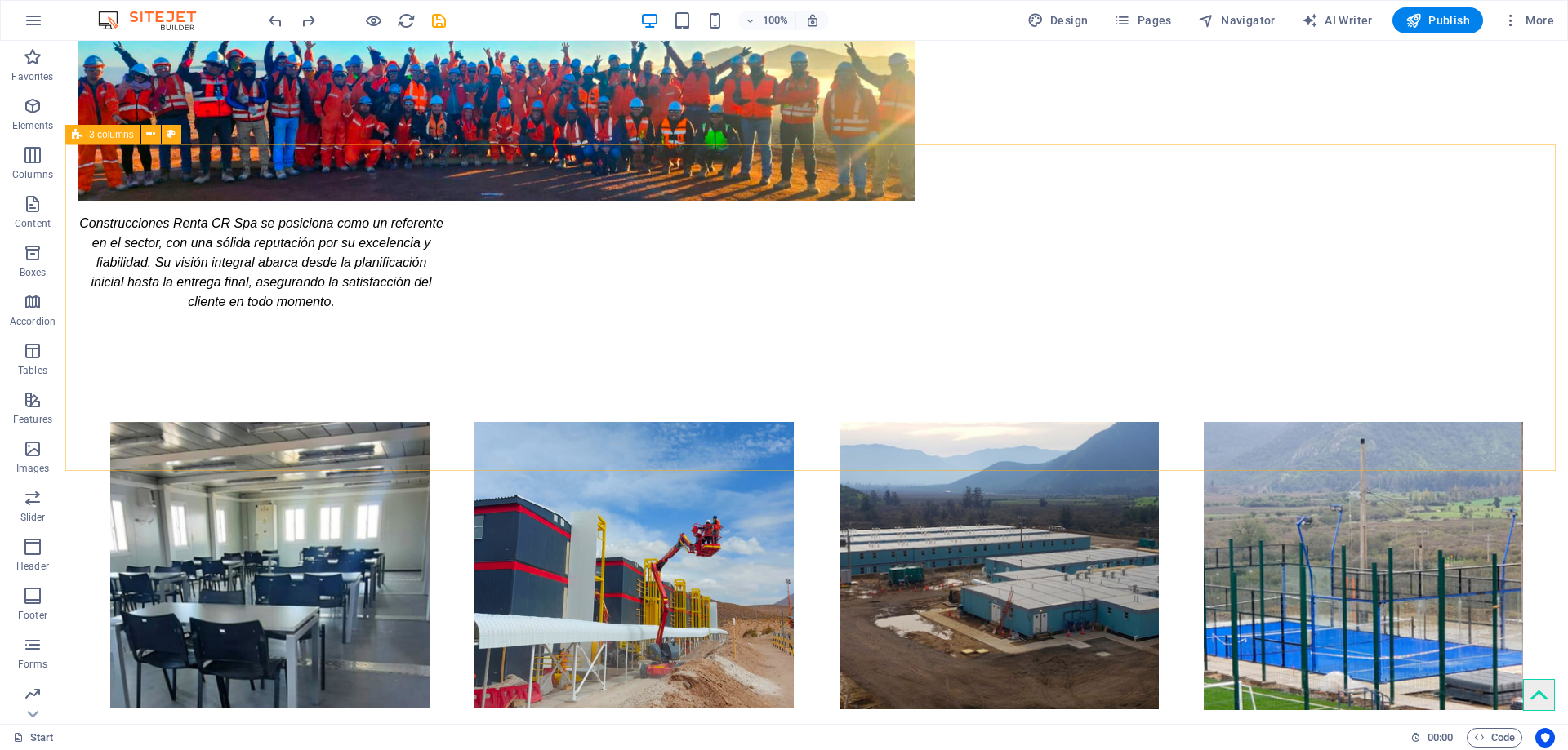
click at [115, 135] on span "3 columns" at bounding box center [111, 135] width 45 height 10
select select "rem"
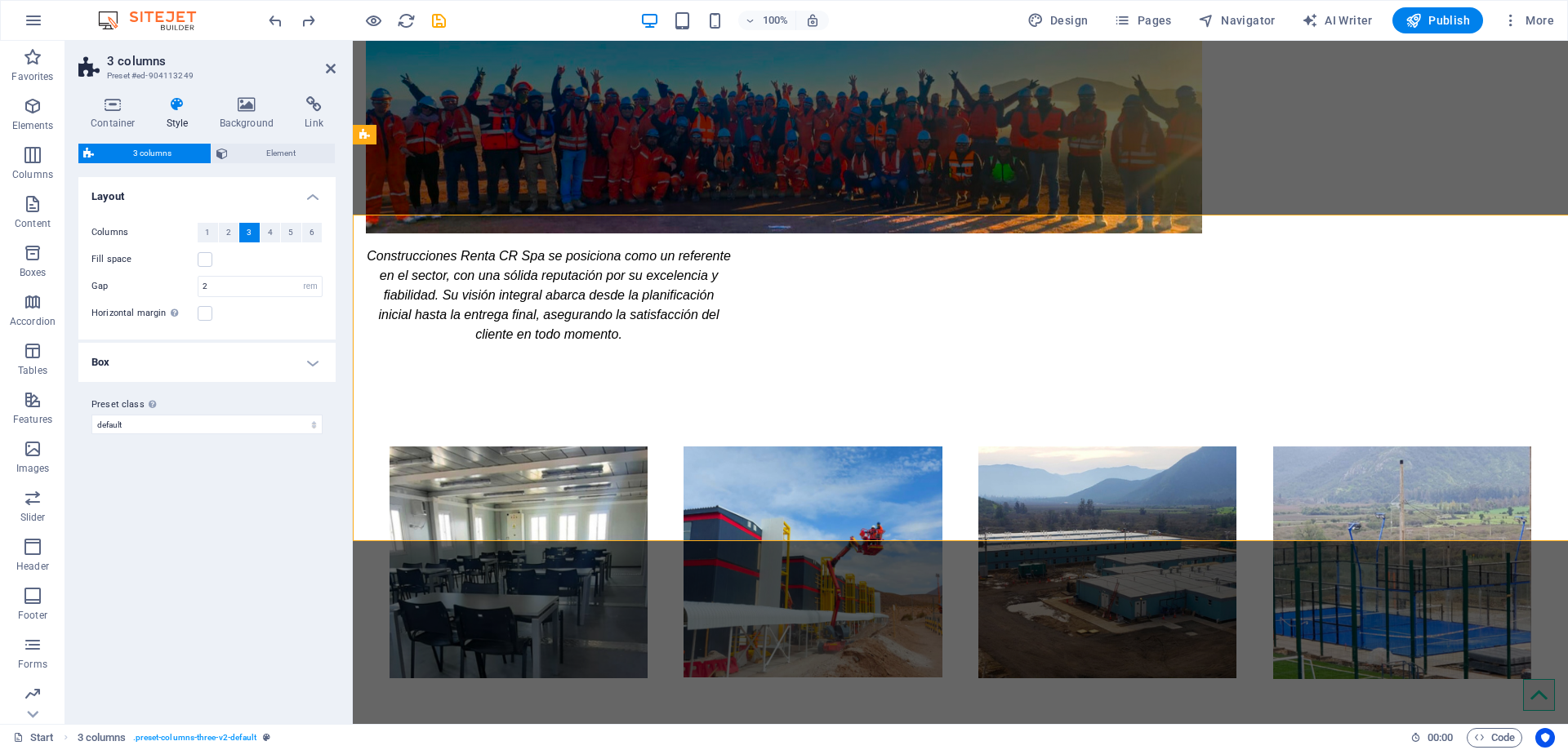
scroll to position [1726, 0]
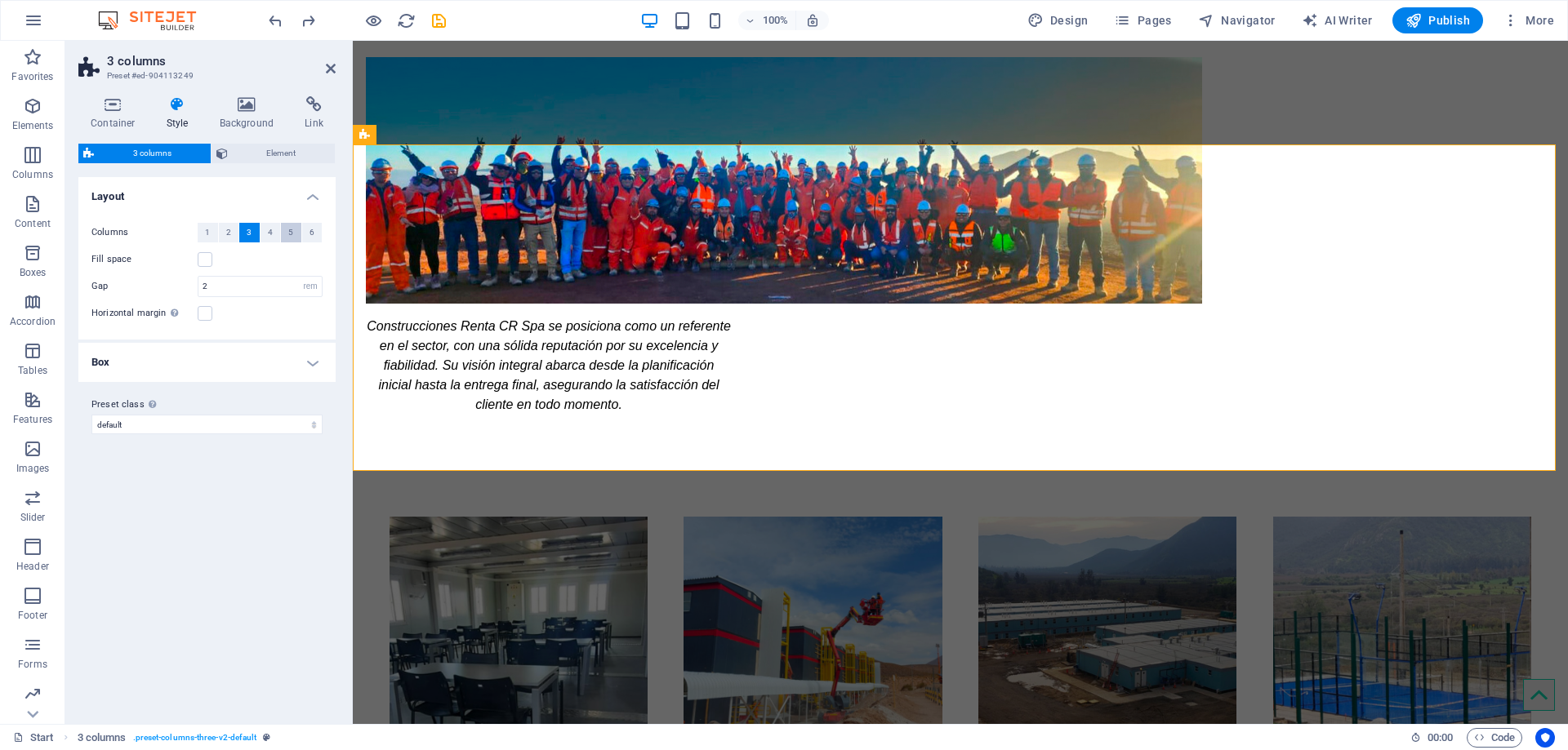
click at [290, 228] on span "5" at bounding box center [291, 232] width 5 height 19
click at [269, 153] on span "Element" at bounding box center [282, 153] width 98 height 19
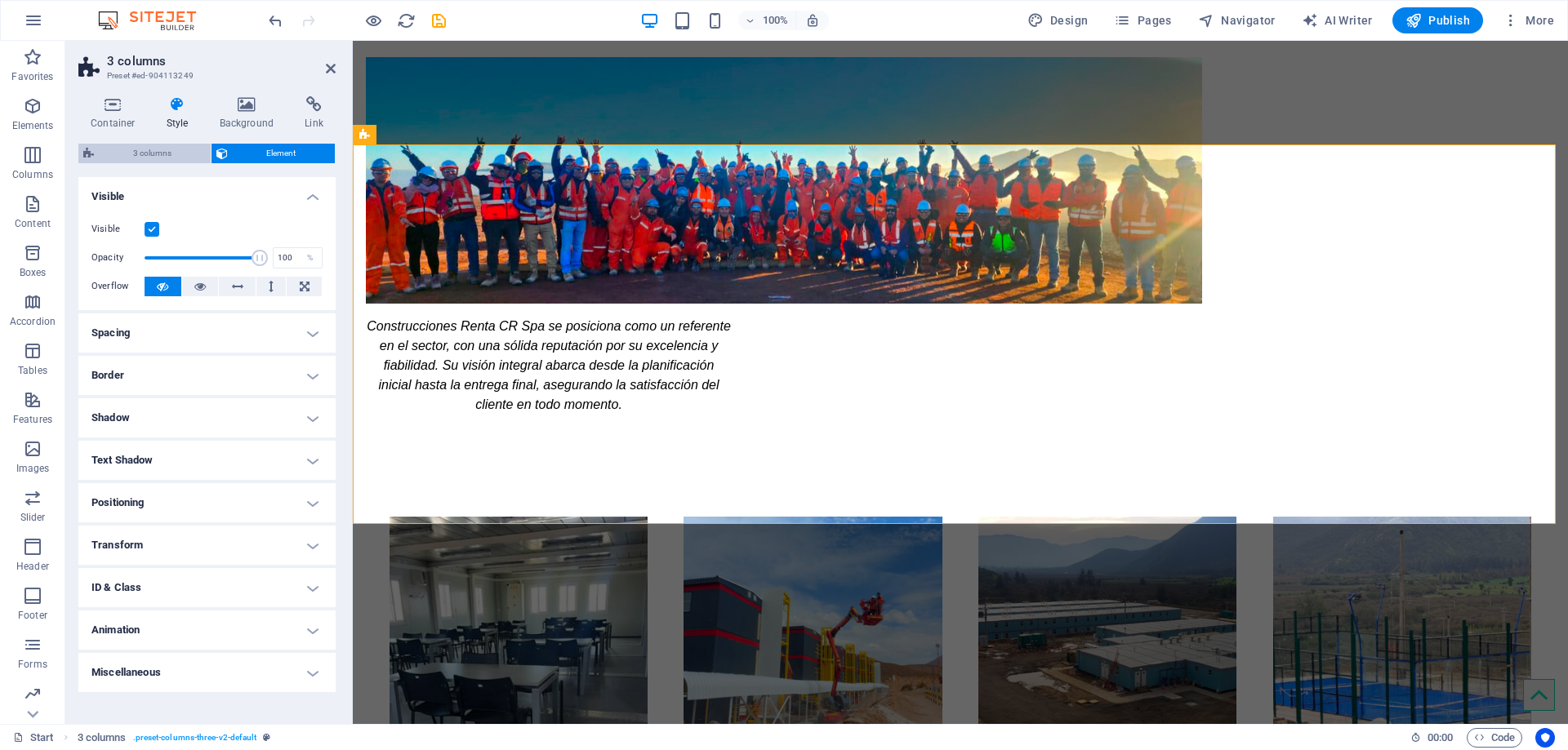
click at [157, 154] on span "3 columns" at bounding box center [152, 153] width 107 height 19
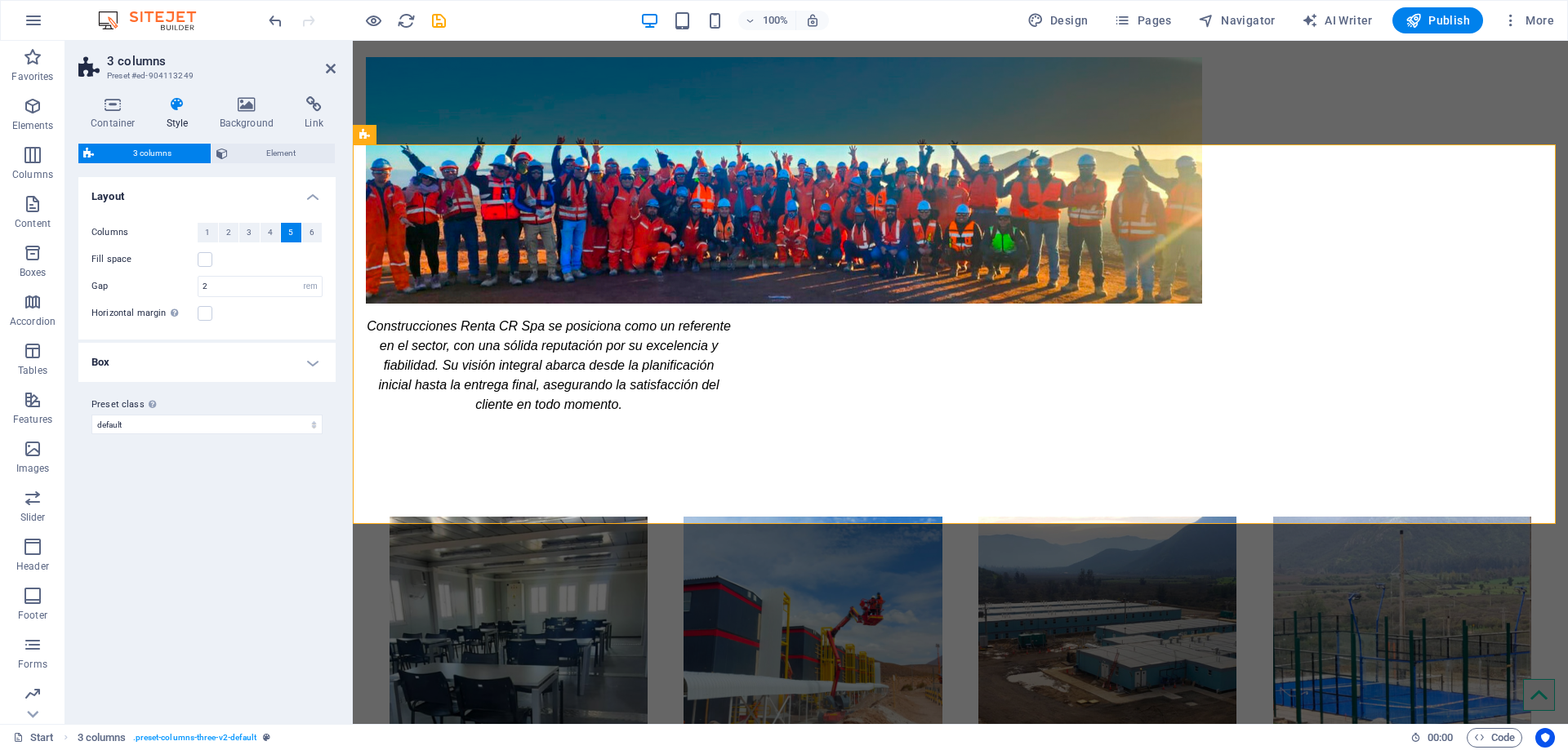
click at [311, 362] on h4 "Box" at bounding box center [207, 362] width 257 height 39
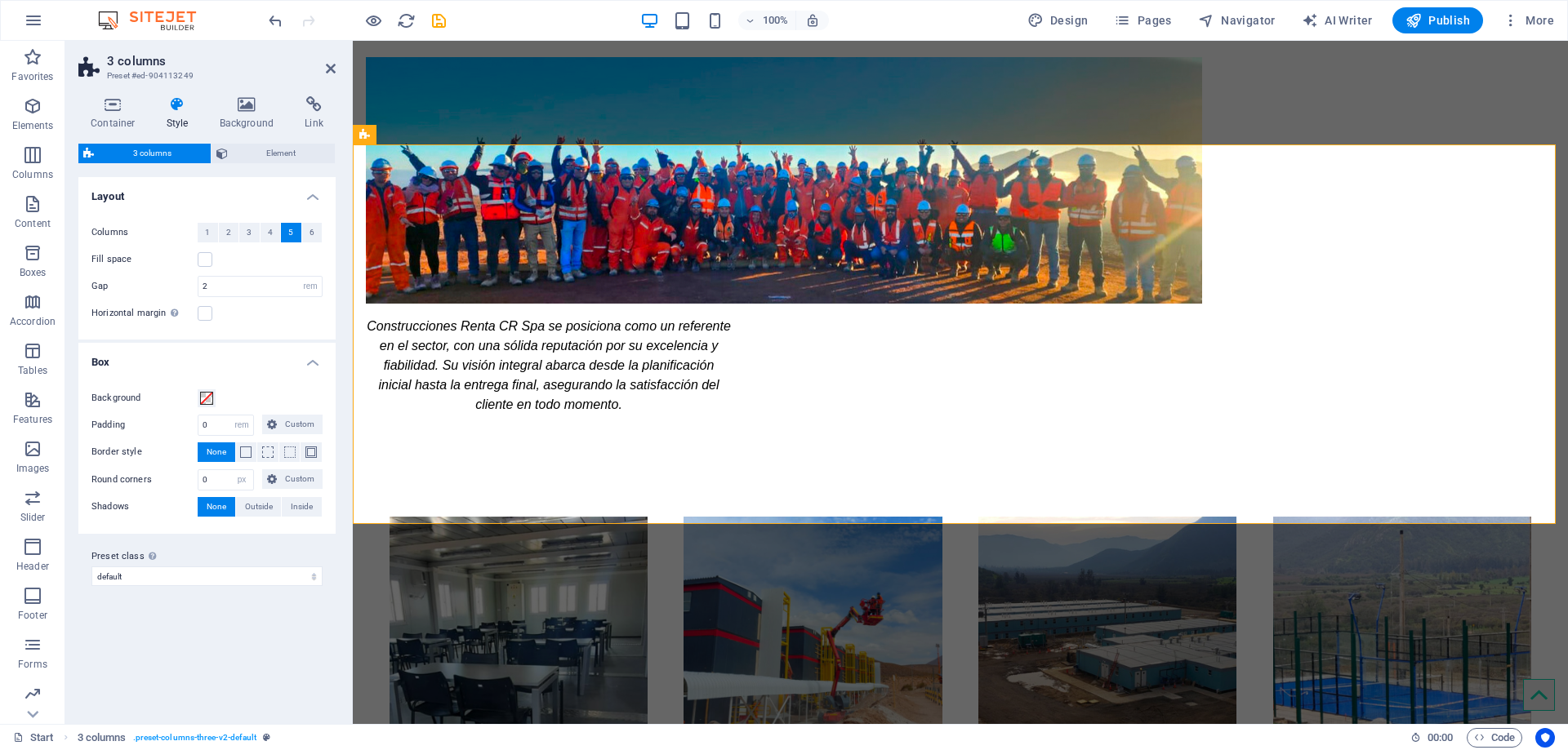
click at [168, 151] on span "3 columns" at bounding box center [152, 153] width 107 height 19
click at [391, 136] on span "3 columns" at bounding box center [399, 135] width 45 height 10
click at [247, 233] on button "3" at bounding box center [250, 232] width 20 height 19
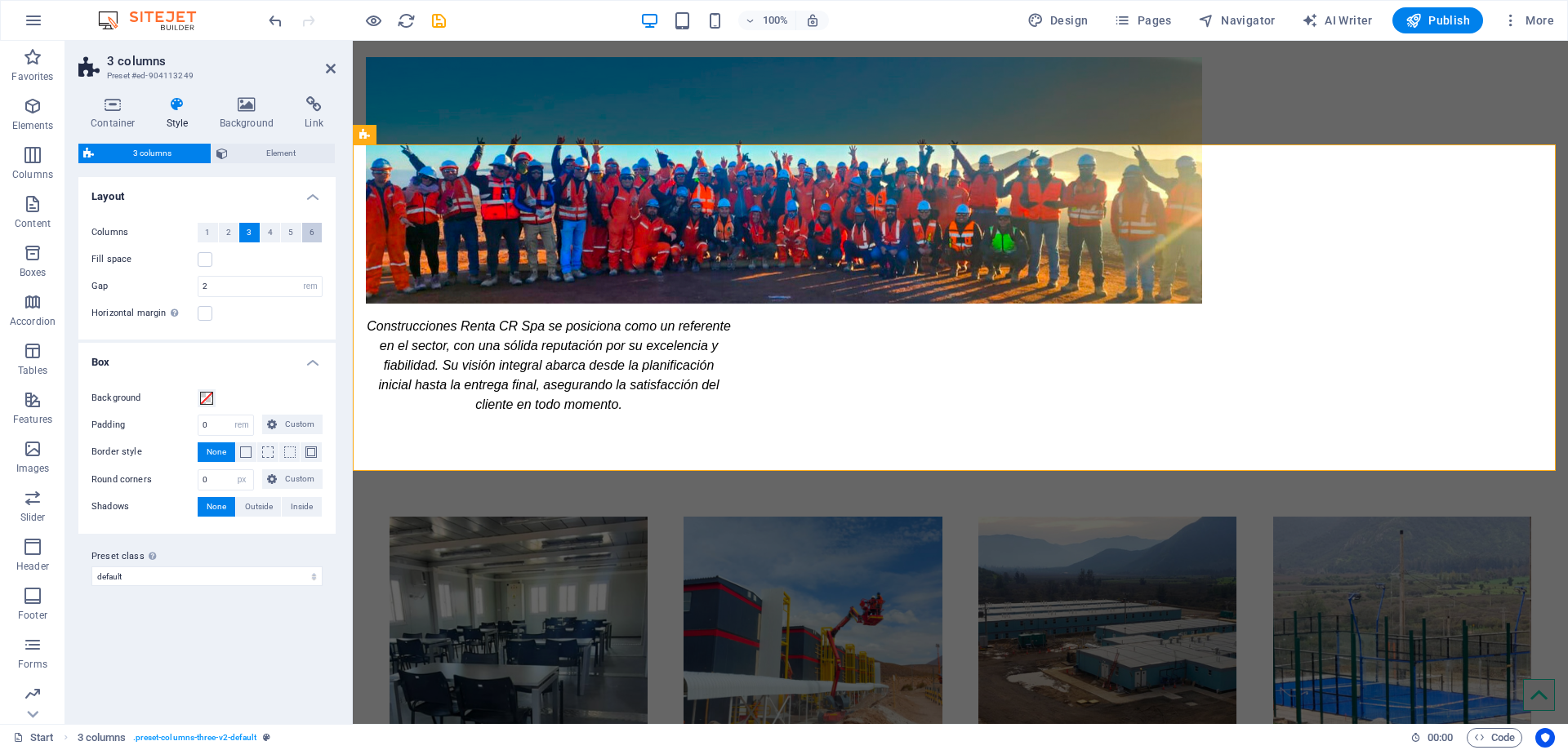
click at [309, 233] on span "6" at bounding box center [312, 232] width 5 height 19
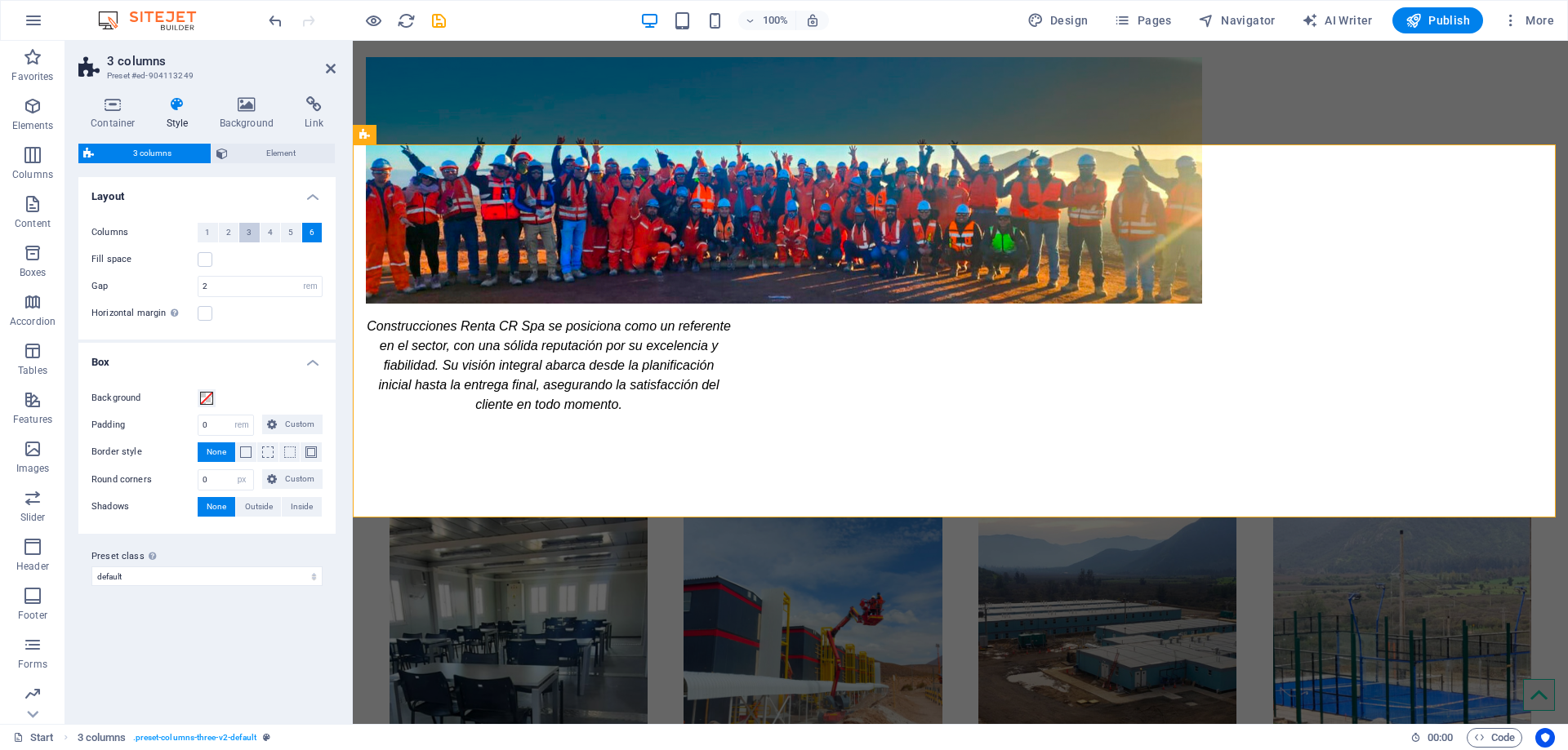
click at [249, 230] on span "3" at bounding box center [250, 232] width 5 height 19
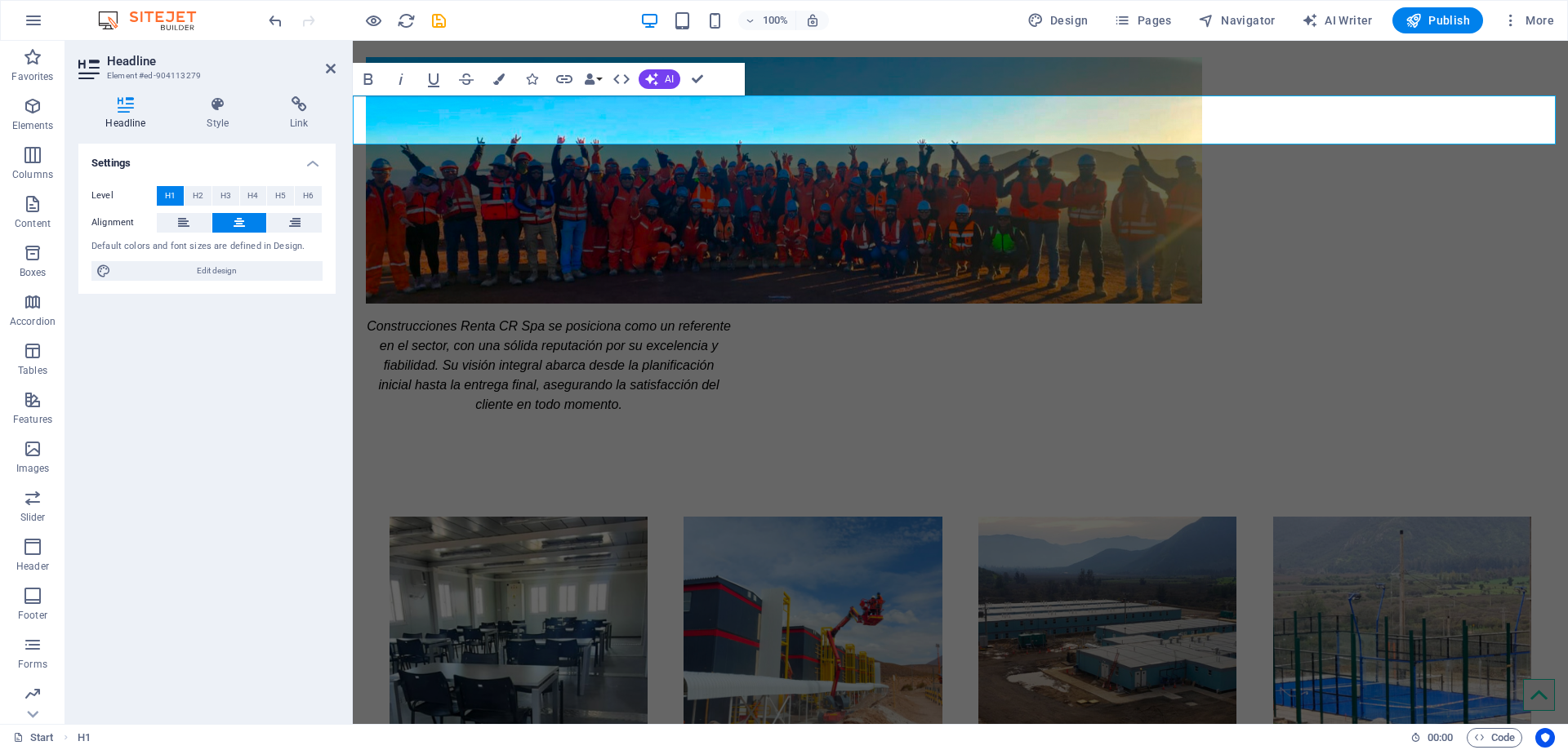
drag, startPoint x: 993, startPoint y: 118, endPoint x: 1279, endPoint y: 133, distance: 286.4
drag, startPoint x: 1417, startPoint y: 315, endPoint x: 1653, endPoint y: 323, distance: 236.1
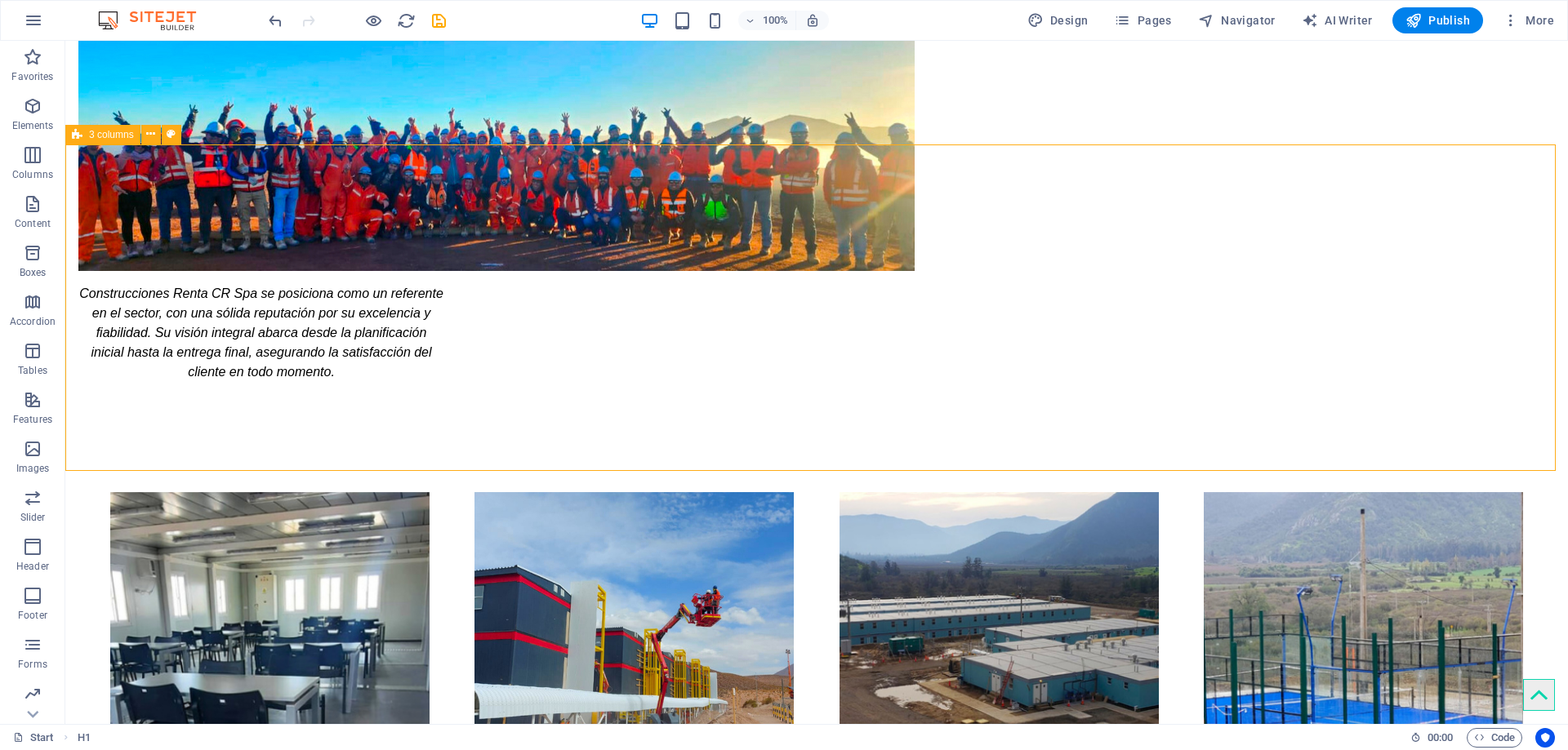
scroll to position [1796, 0]
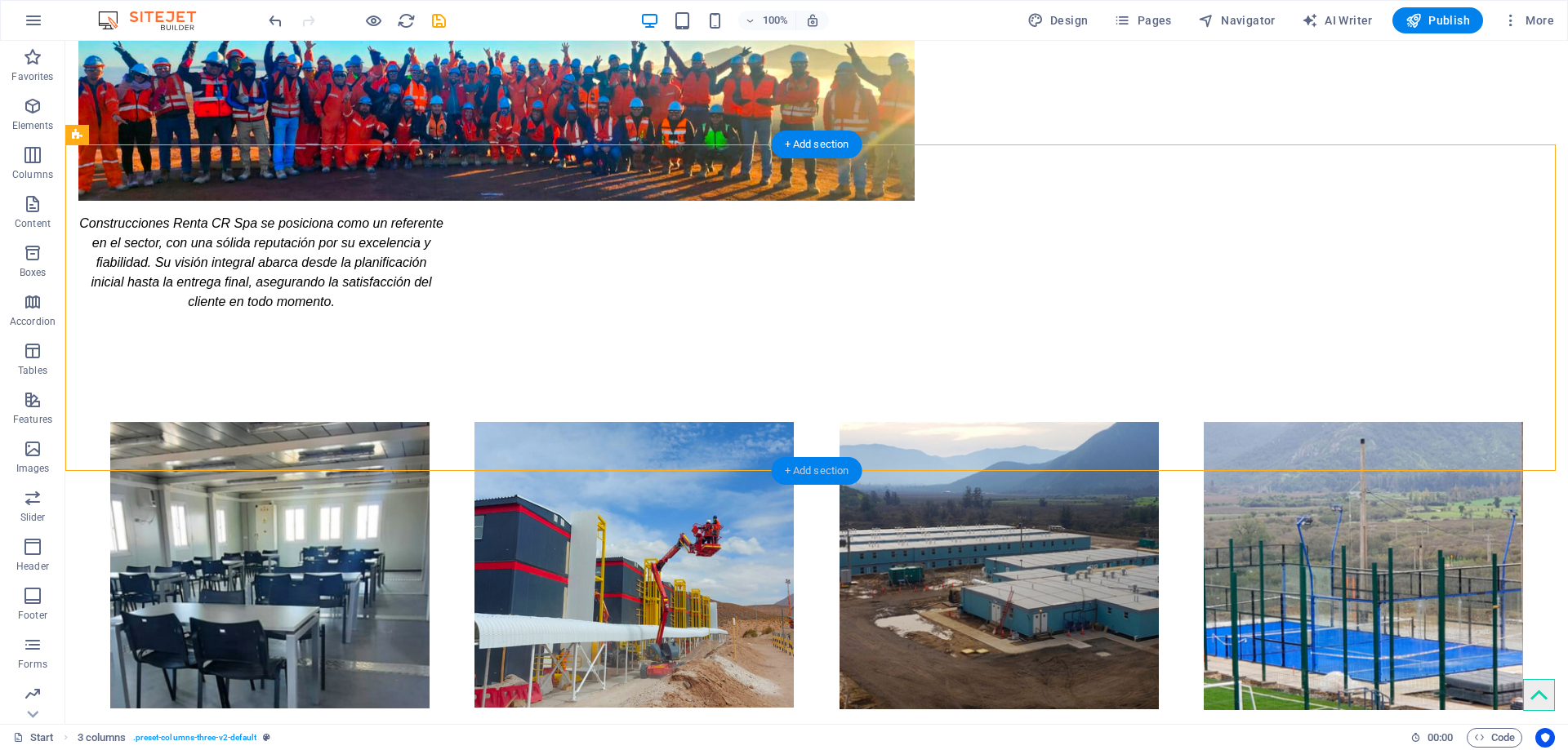
click at [823, 469] on div "+ Add section" at bounding box center [817, 470] width 91 height 28
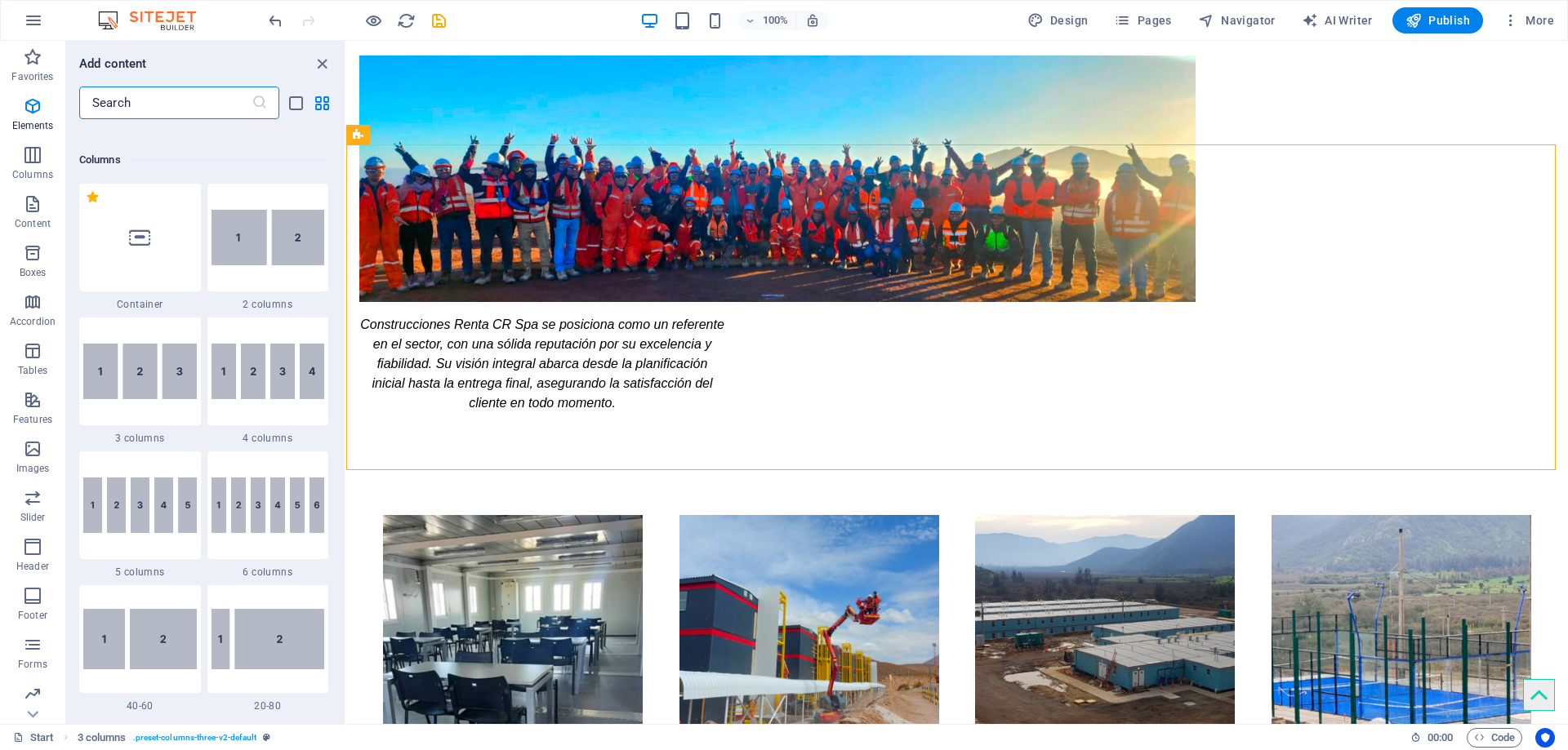
scroll to position [571, 0]
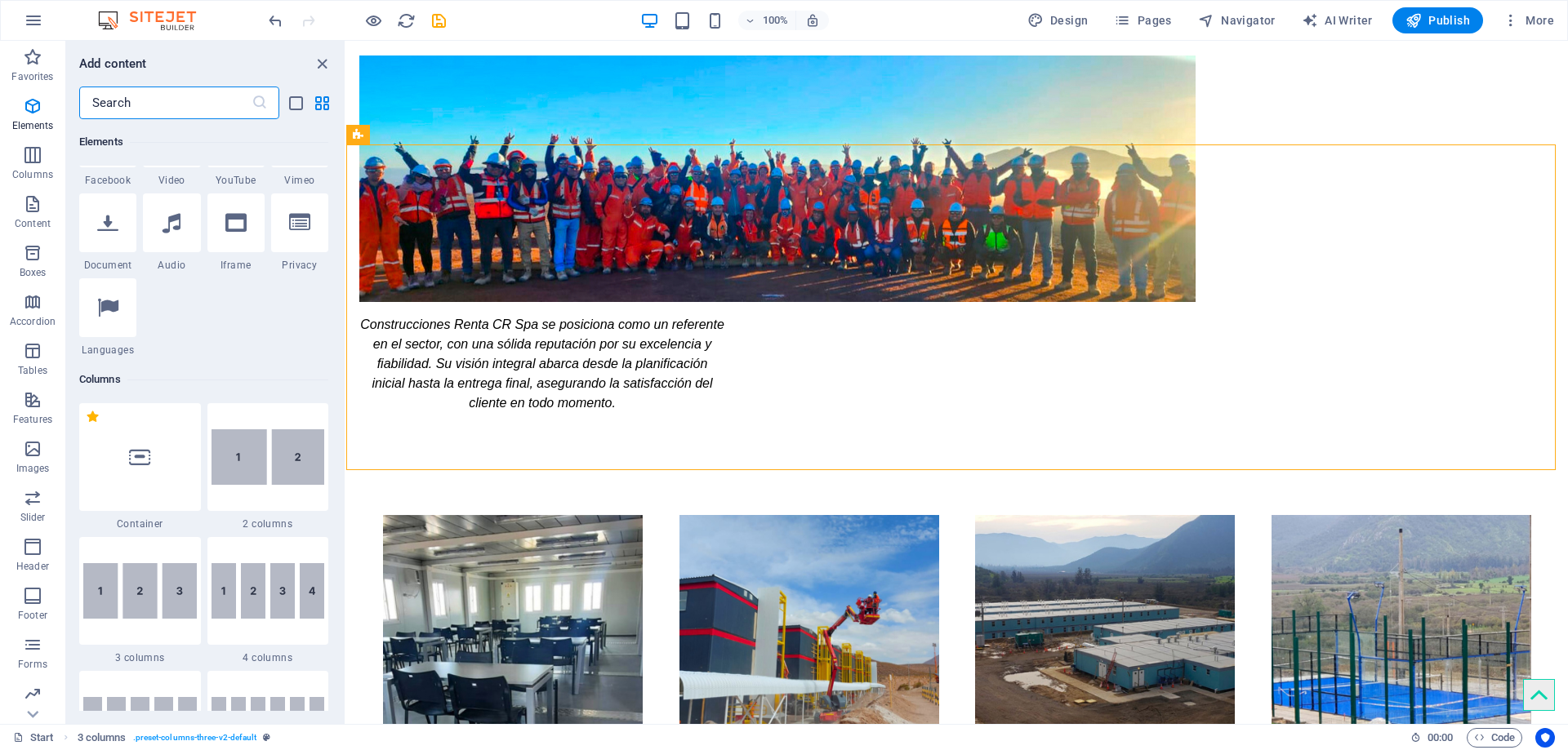
click at [278, 460] on img at bounding box center [268, 457] width 114 height 56
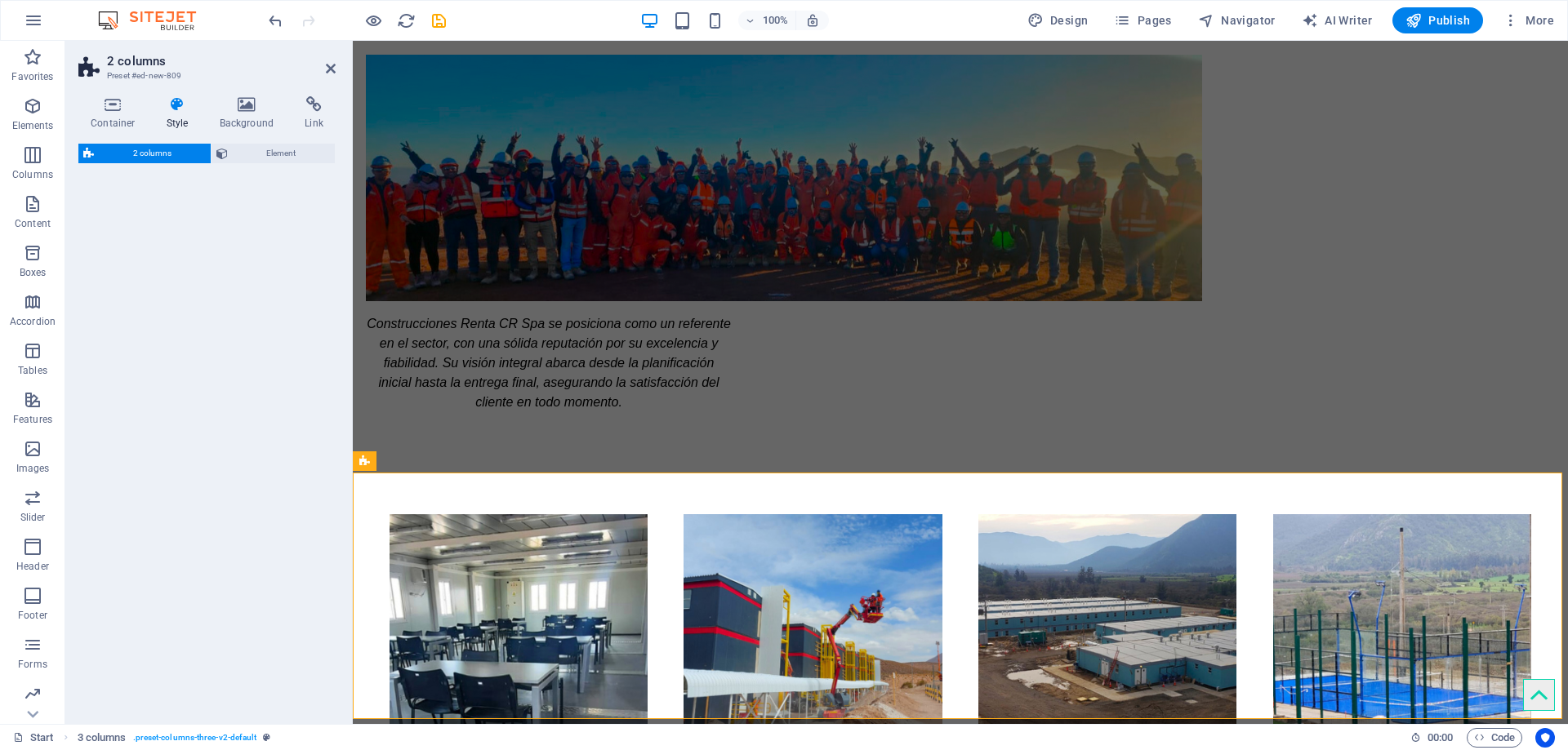
select select "rem"
select select "preset-columns-two-v2-default"
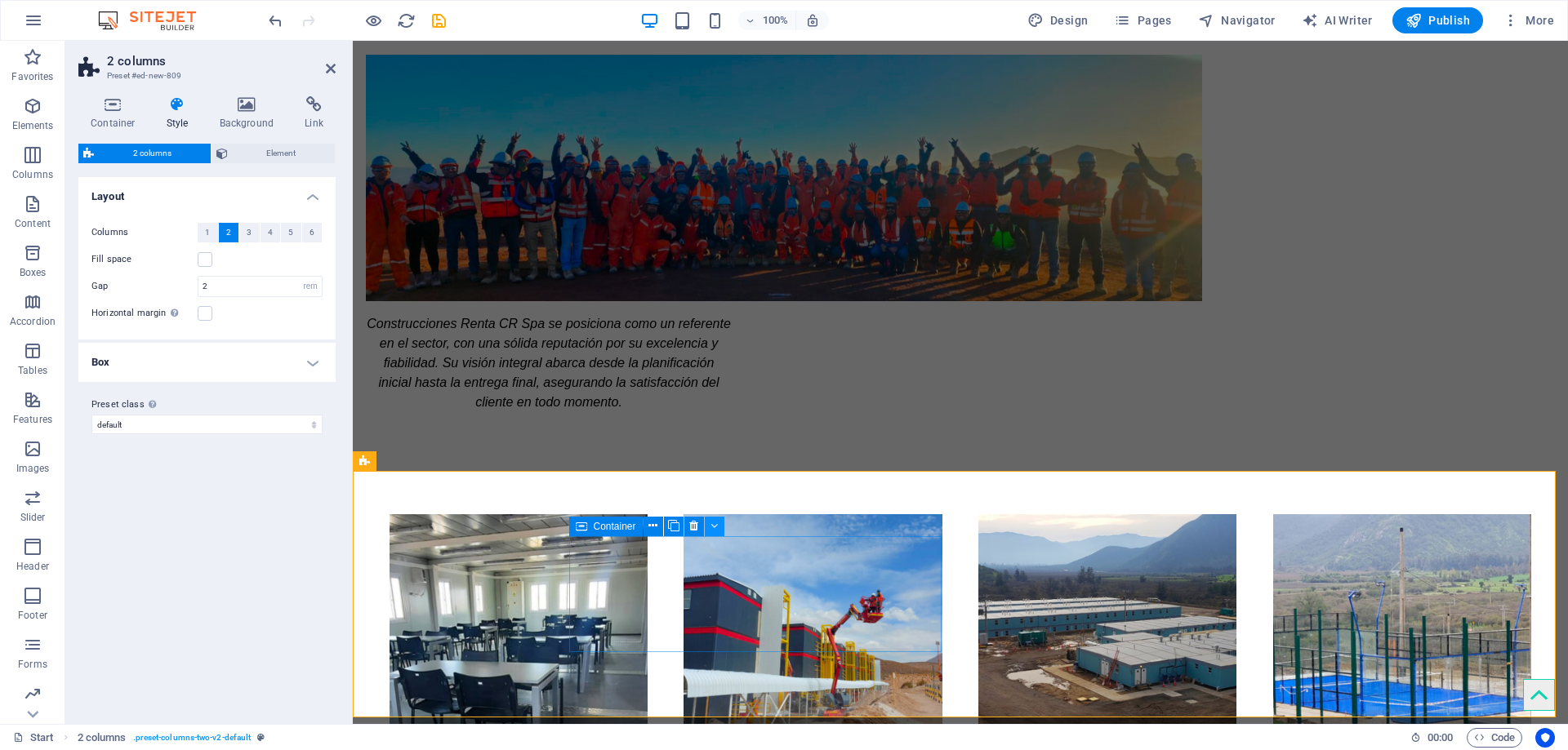
scroll to position [1726, 0]
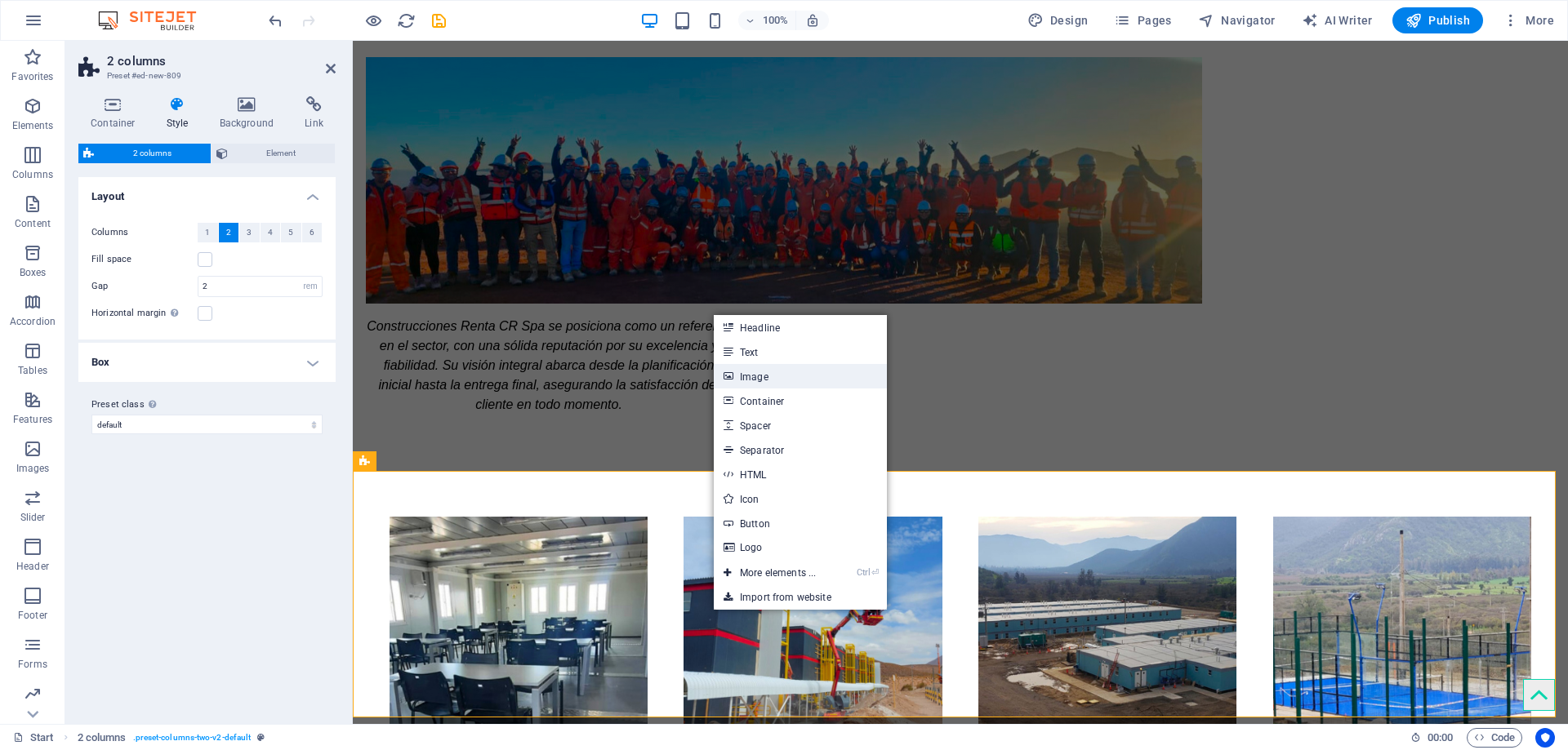
click at [783, 378] on link "Image" at bounding box center [800, 376] width 173 height 24
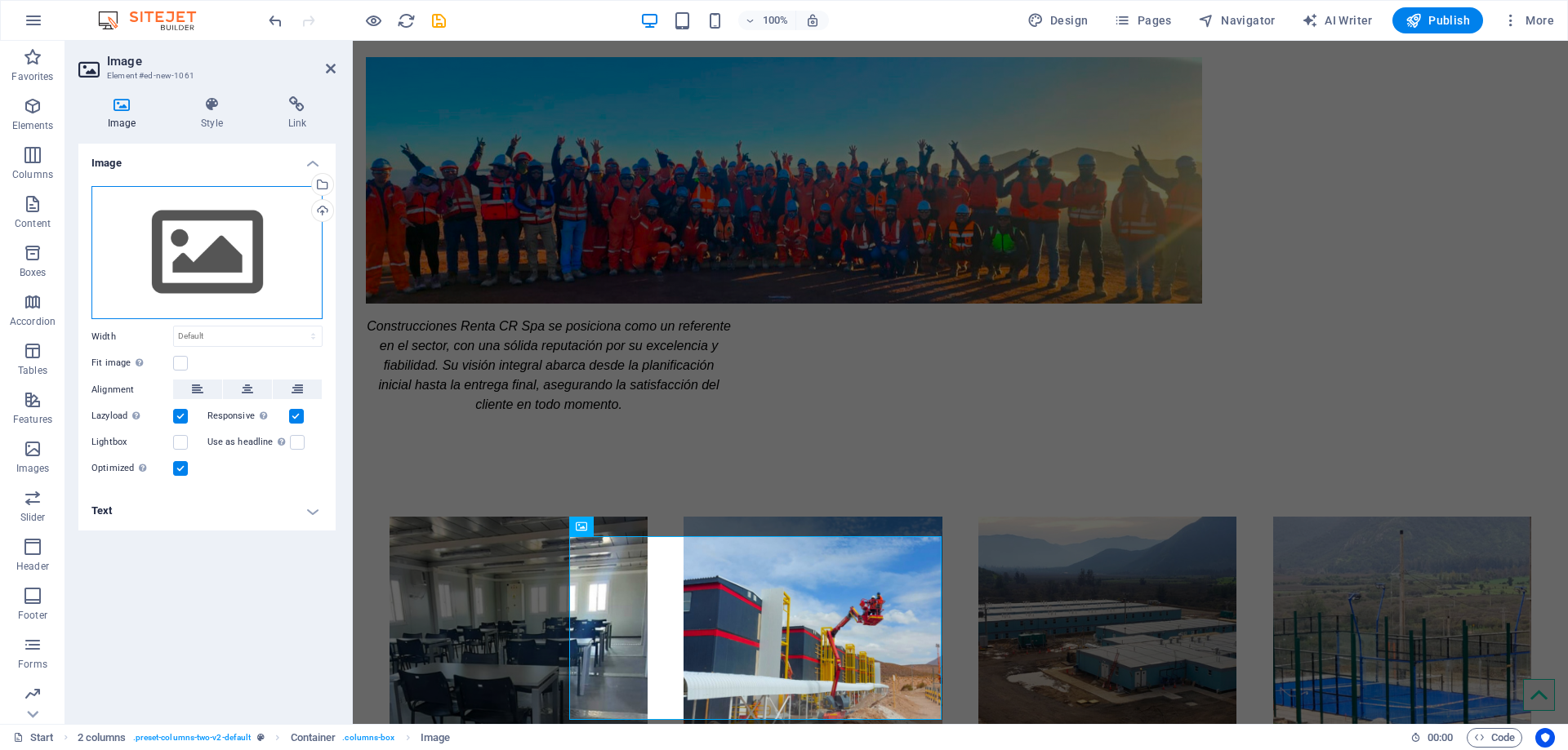
click at [238, 259] on div "Drag files here, click to choose files or select files from Files or our free s…" at bounding box center [207, 253] width 231 height 134
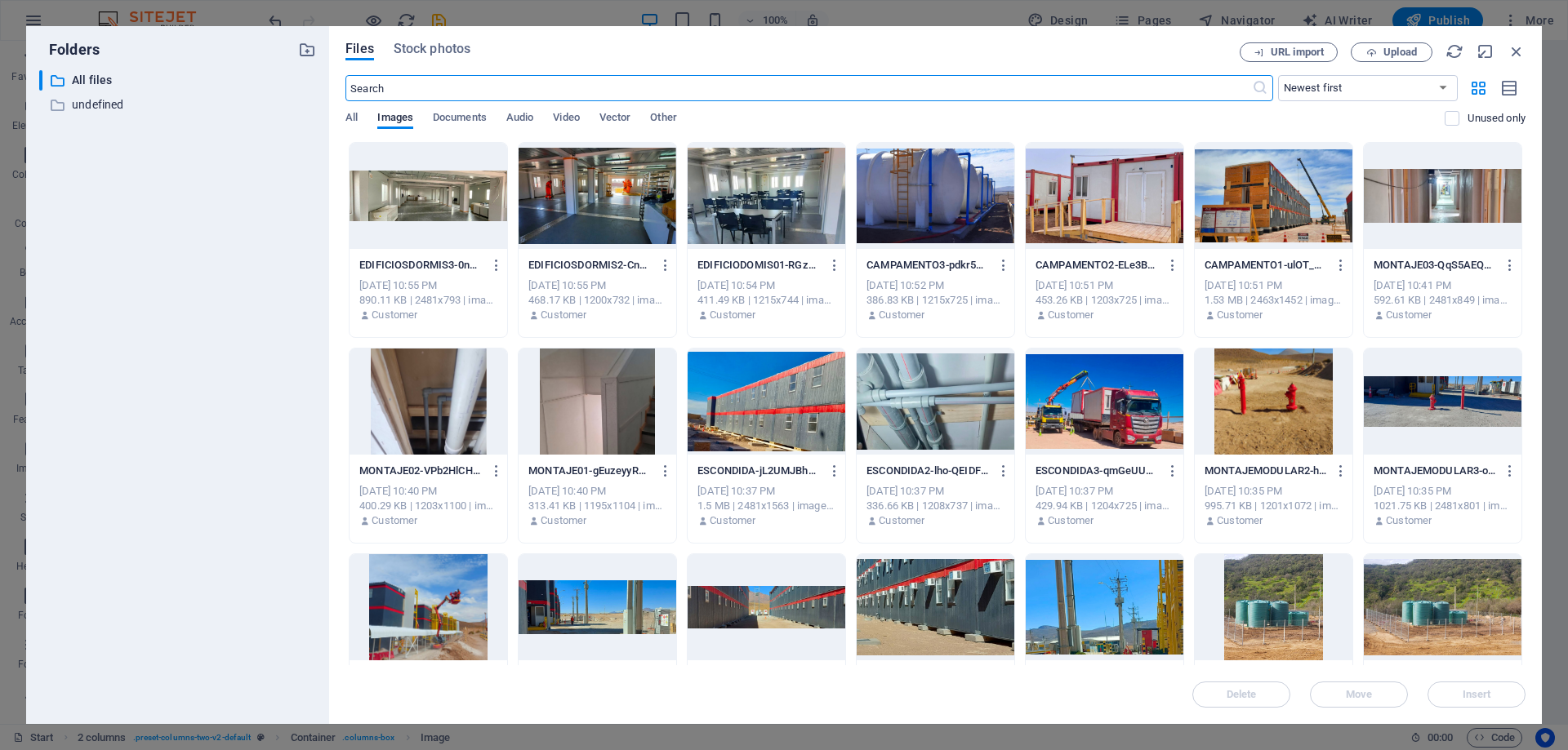
scroll to position [1640, 0]
click at [1394, 52] on span "Upload" at bounding box center [1400, 52] width 34 height 10
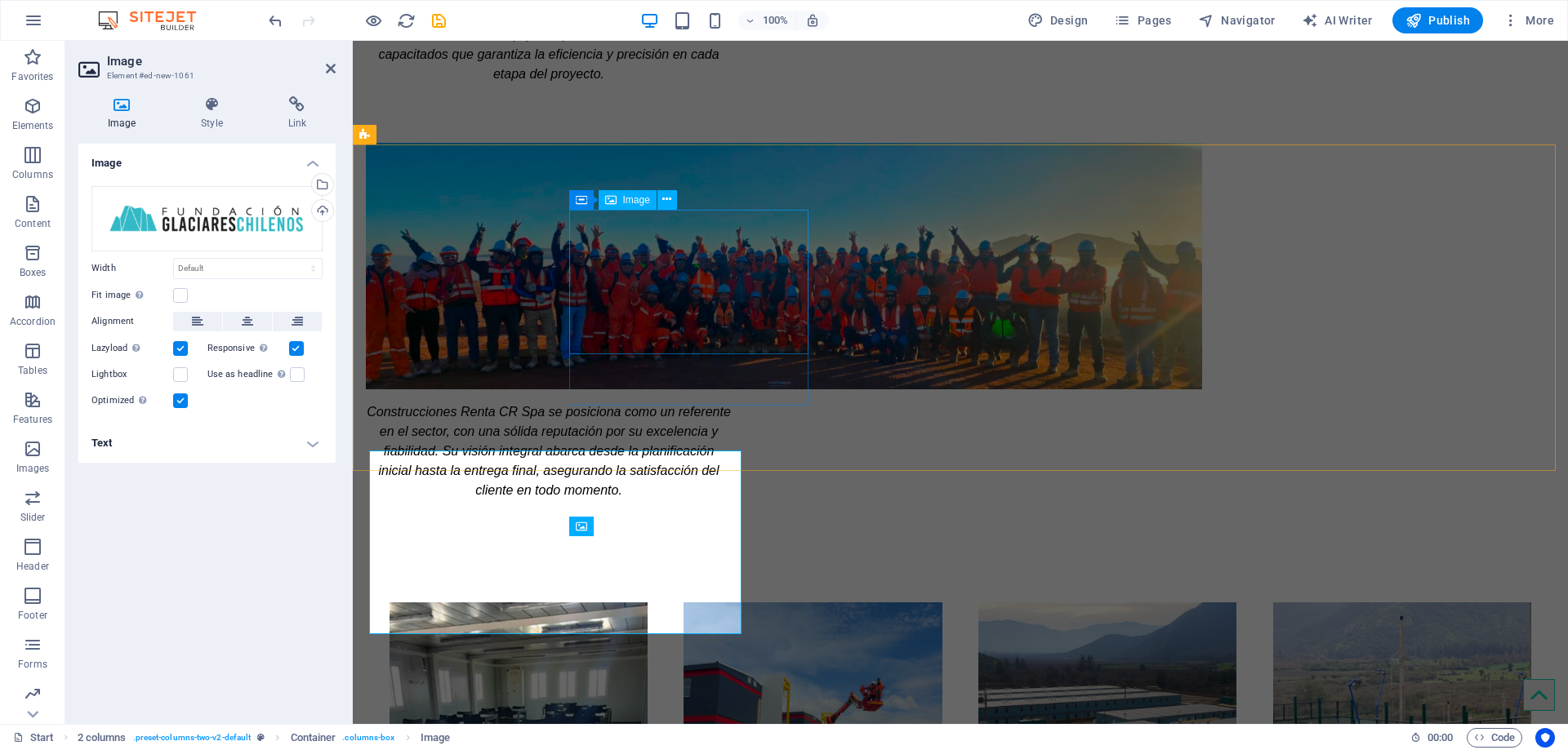
scroll to position [1726, 0]
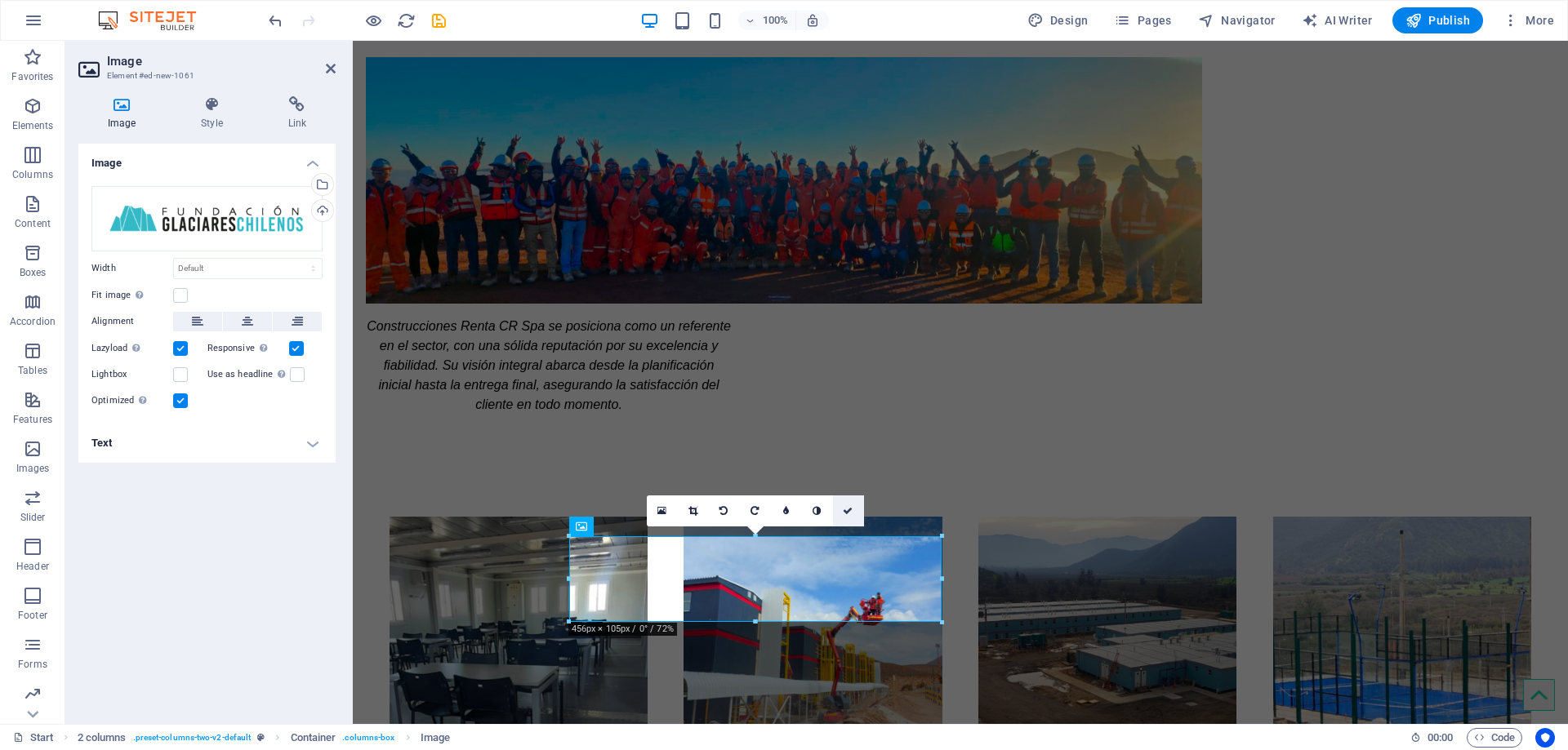
click at [846, 513] on icon at bounding box center [848, 512] width 10 height 10
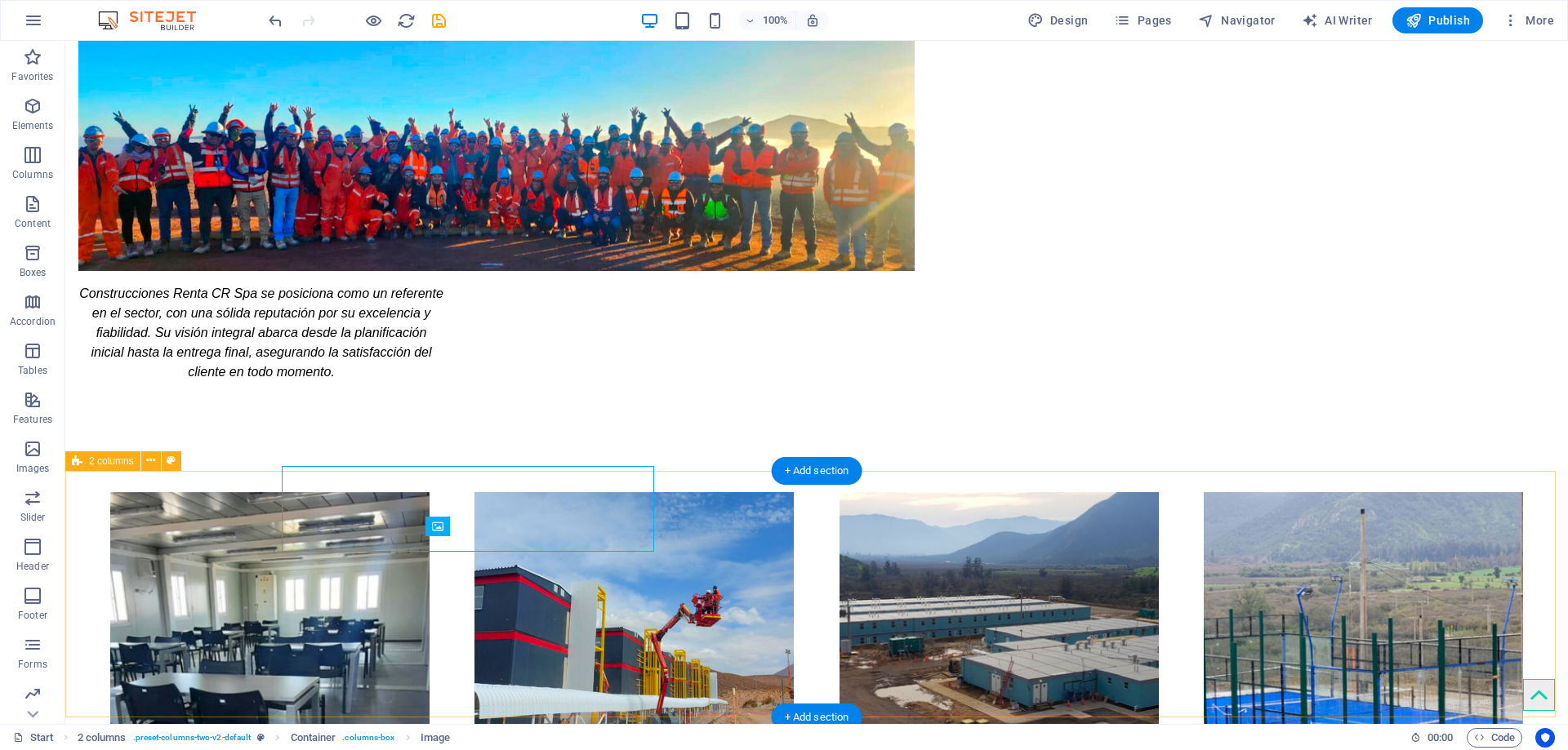
scroll to position [1796, 0]
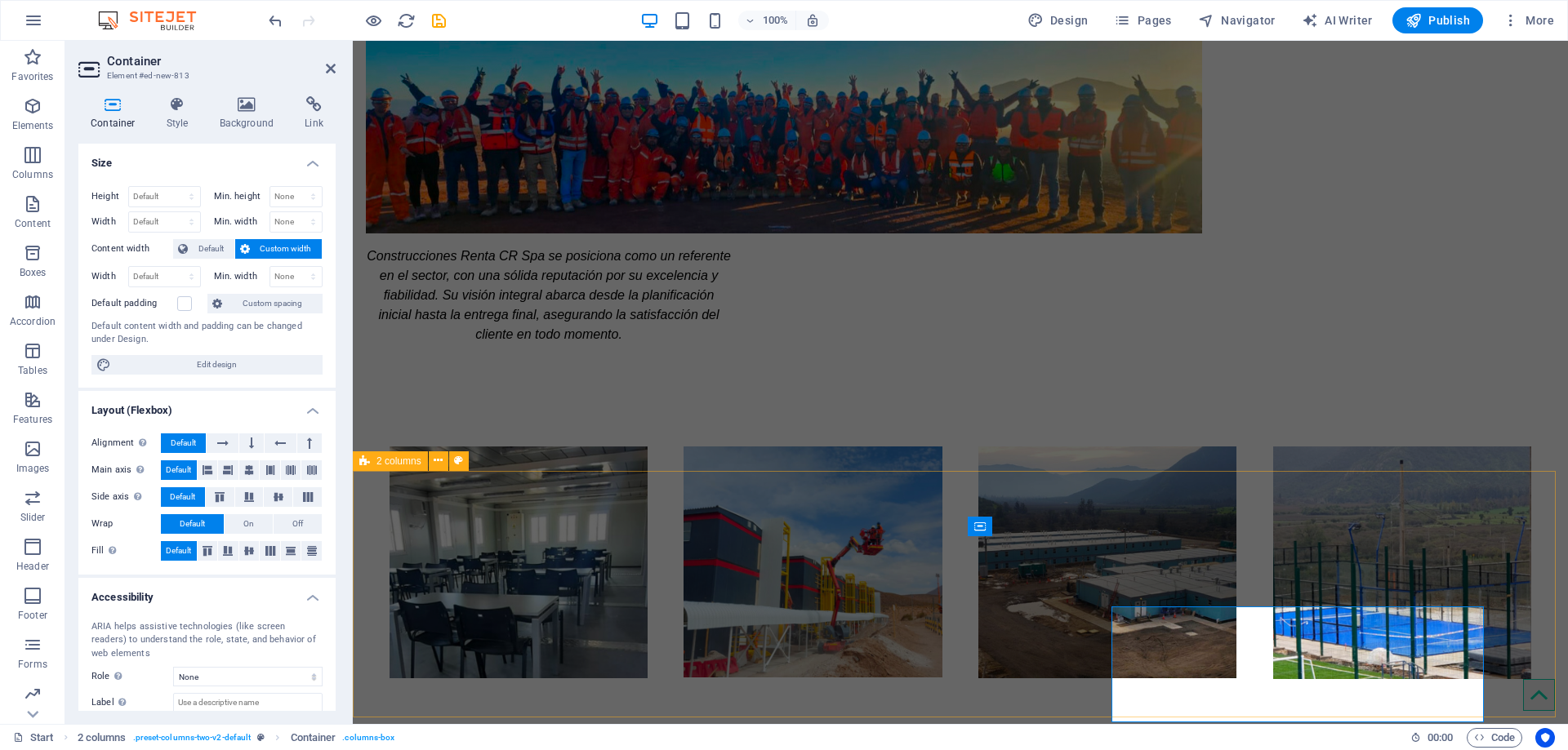
scroll to position [1726, 0]
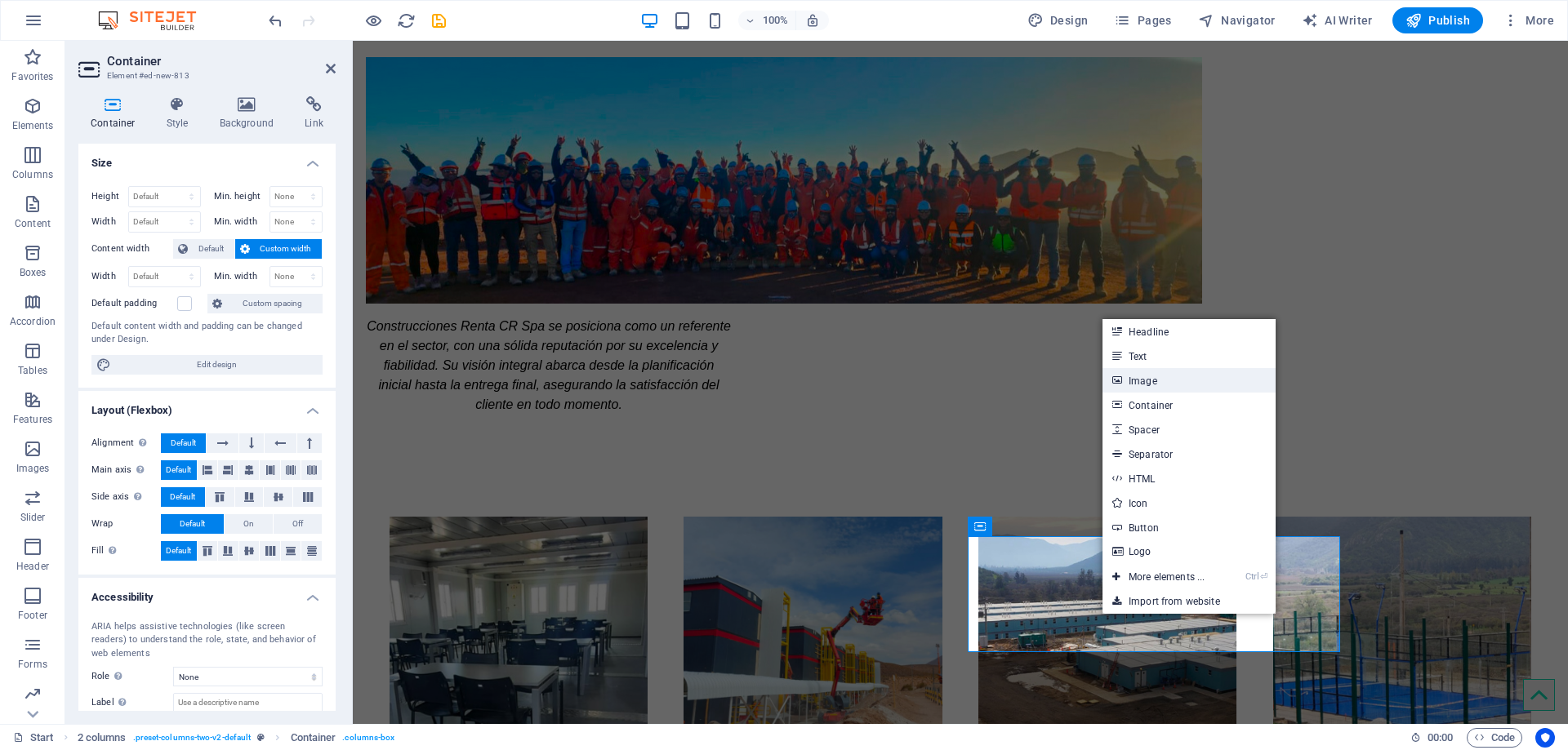
drag, startPoint x: 1184, startPoint y: 380, endPoint x: 344, endPoint y: 378, distance: 840.0
click at [1184, 380] on link "Image" at bounding box center [1189, 380] width 173 height 24
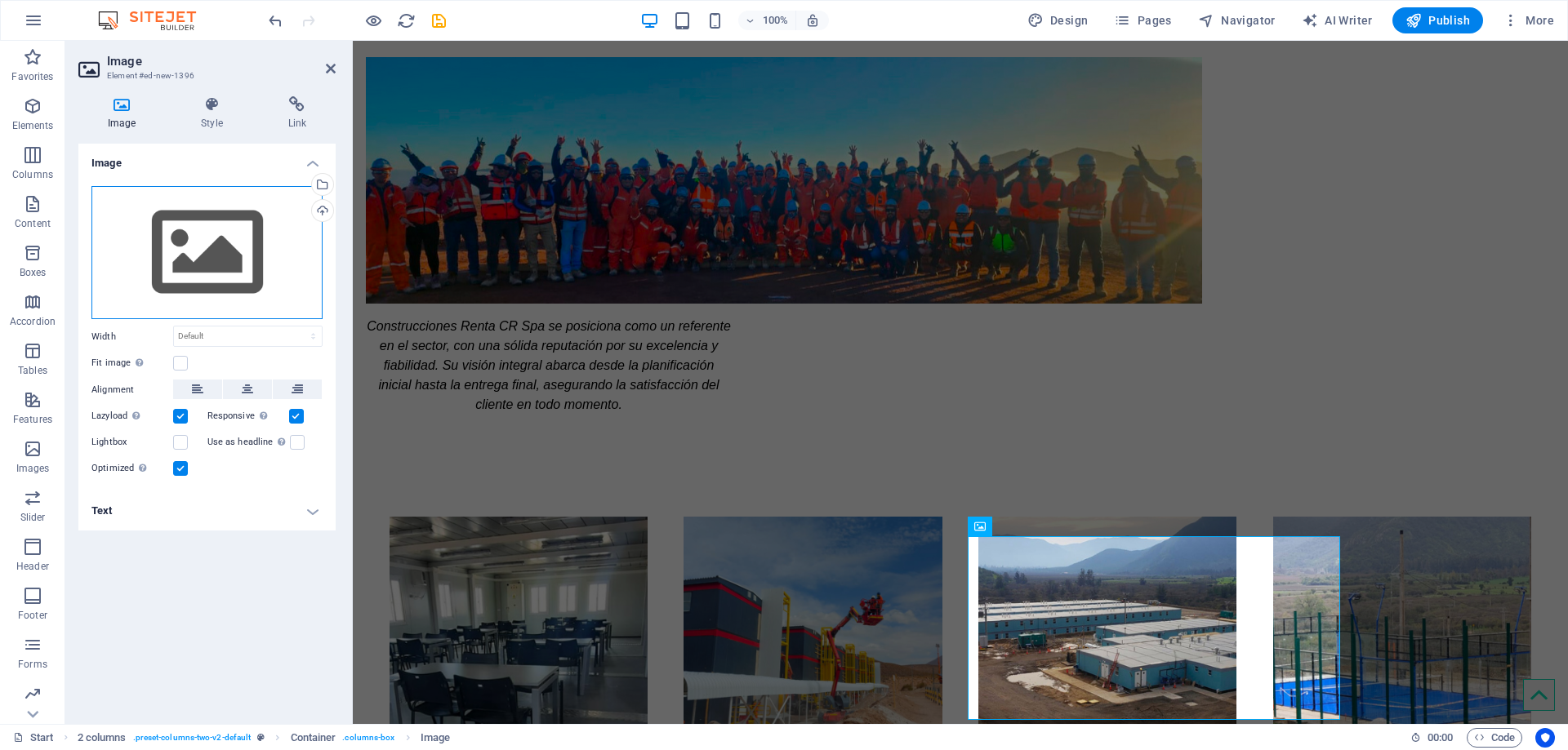
click at [221, 251] on div "Drag files here, click to choose files or select files from Files or our free s…" at bounding box center [207, 253] width 231 height 134
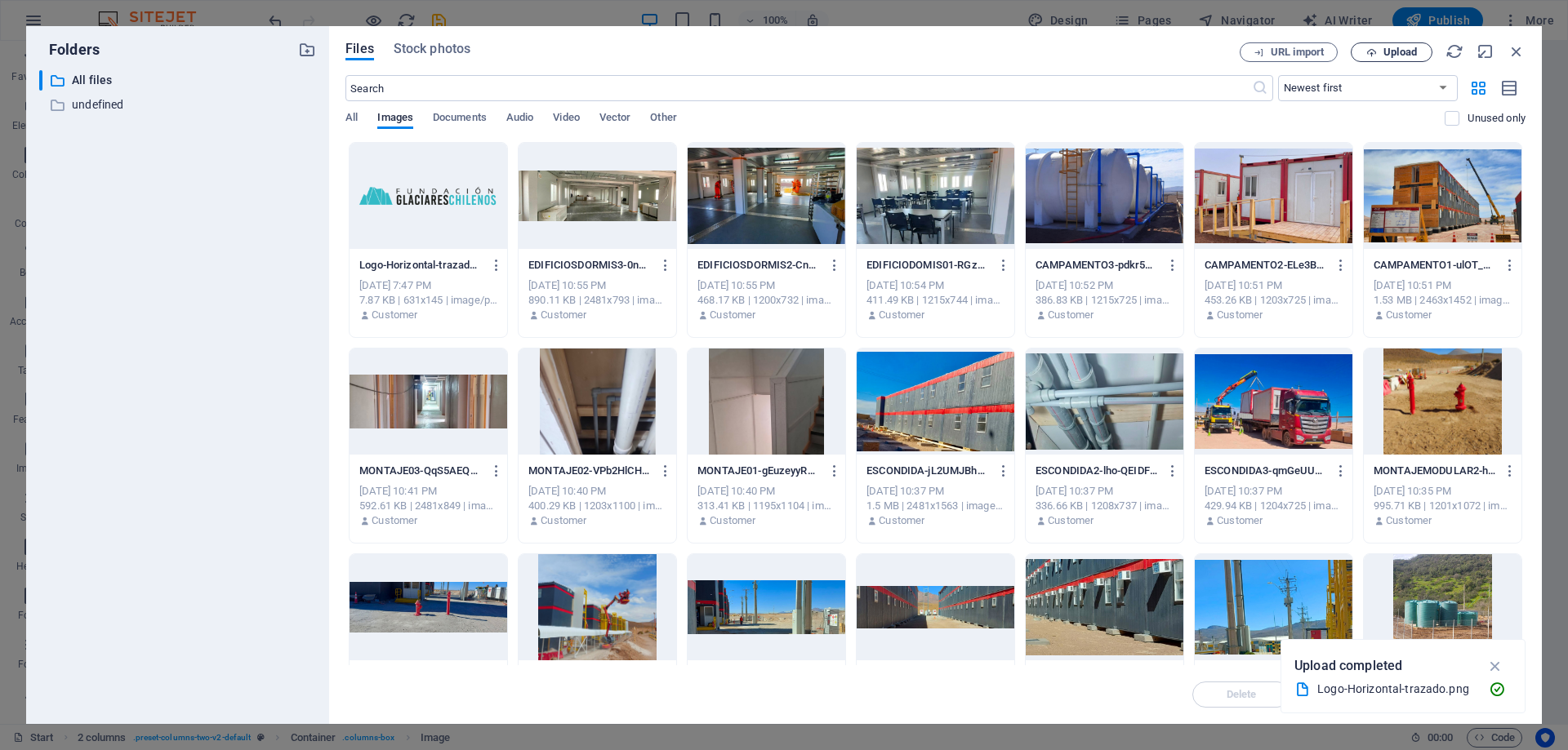
click at [1391, 50] on span "Upload" at bounding box center [1400, 52] width 34 height 10
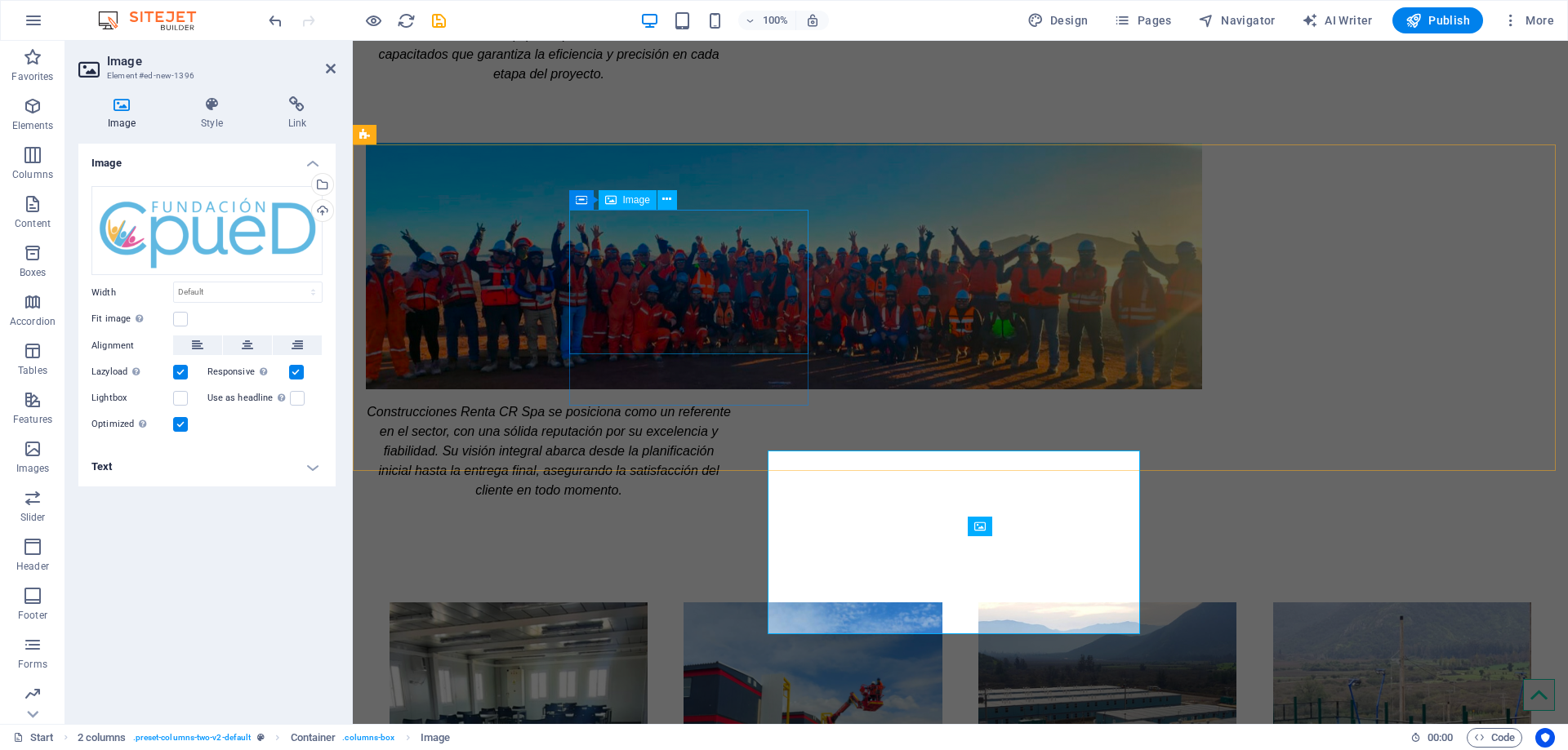
scroll to position [1726, 0]
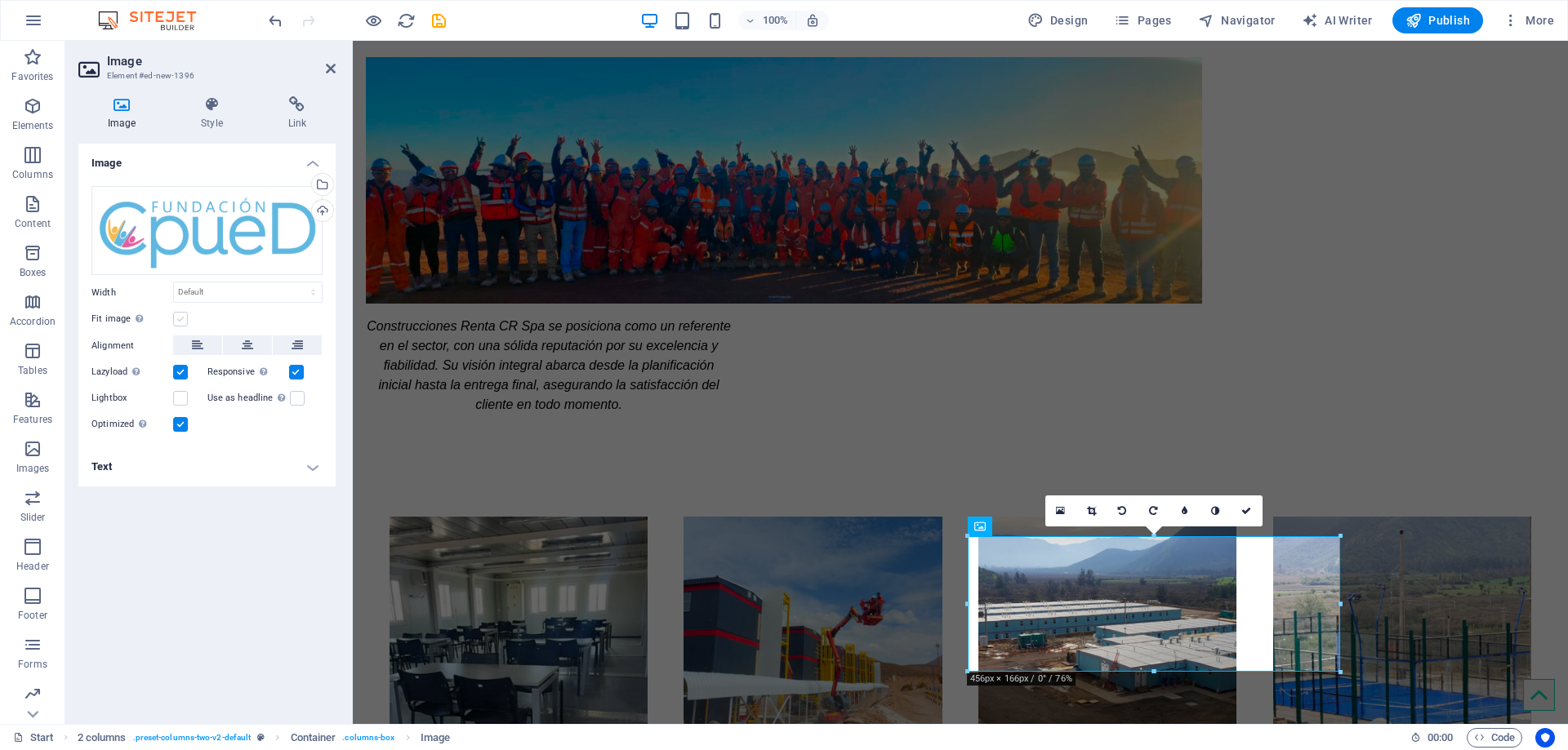
click at [179, 317] on label at bounding box center [180, 319] width 14 height 14
click at [0, 0] on input "Fit image Automatically fit image to a fixed width and height" at bounding box center [0, 0] width 0 height 0
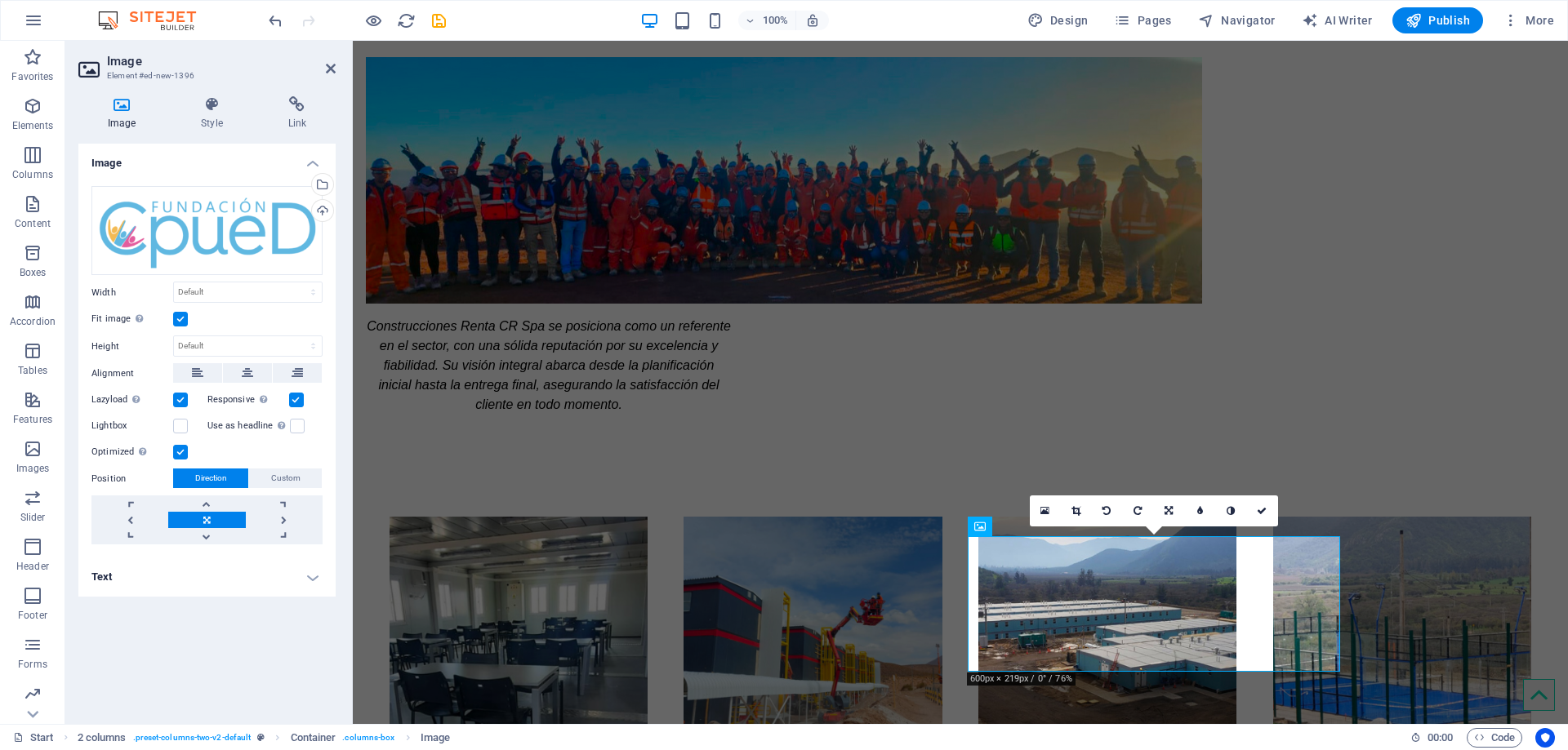
click at [179, 317] on label at bounding box center [180, 319] width 14 height 14
click at [0, 0] on input "Fit image Automatically fit image to a fixed width and height" at bounding box center [0, 0] width 0 height 0
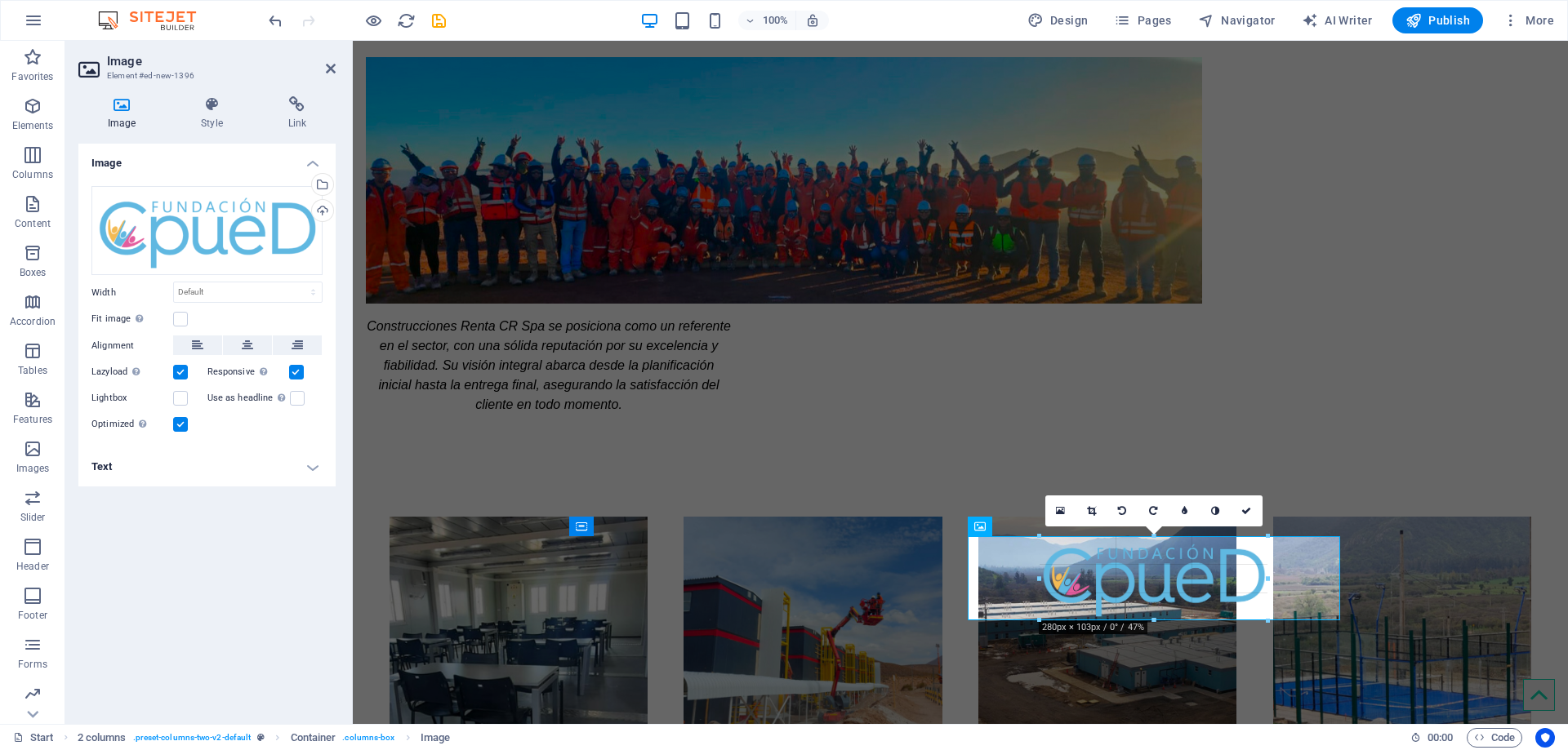
drag, startPoint x: 1152, startPoint y: 670, endPoint x: 1157, endPoint y: 620, distance: 50.2
type input "277"
select select "px"
click at [1246, 512] on icon at bounding box center [1246, 512] width 10 height 10
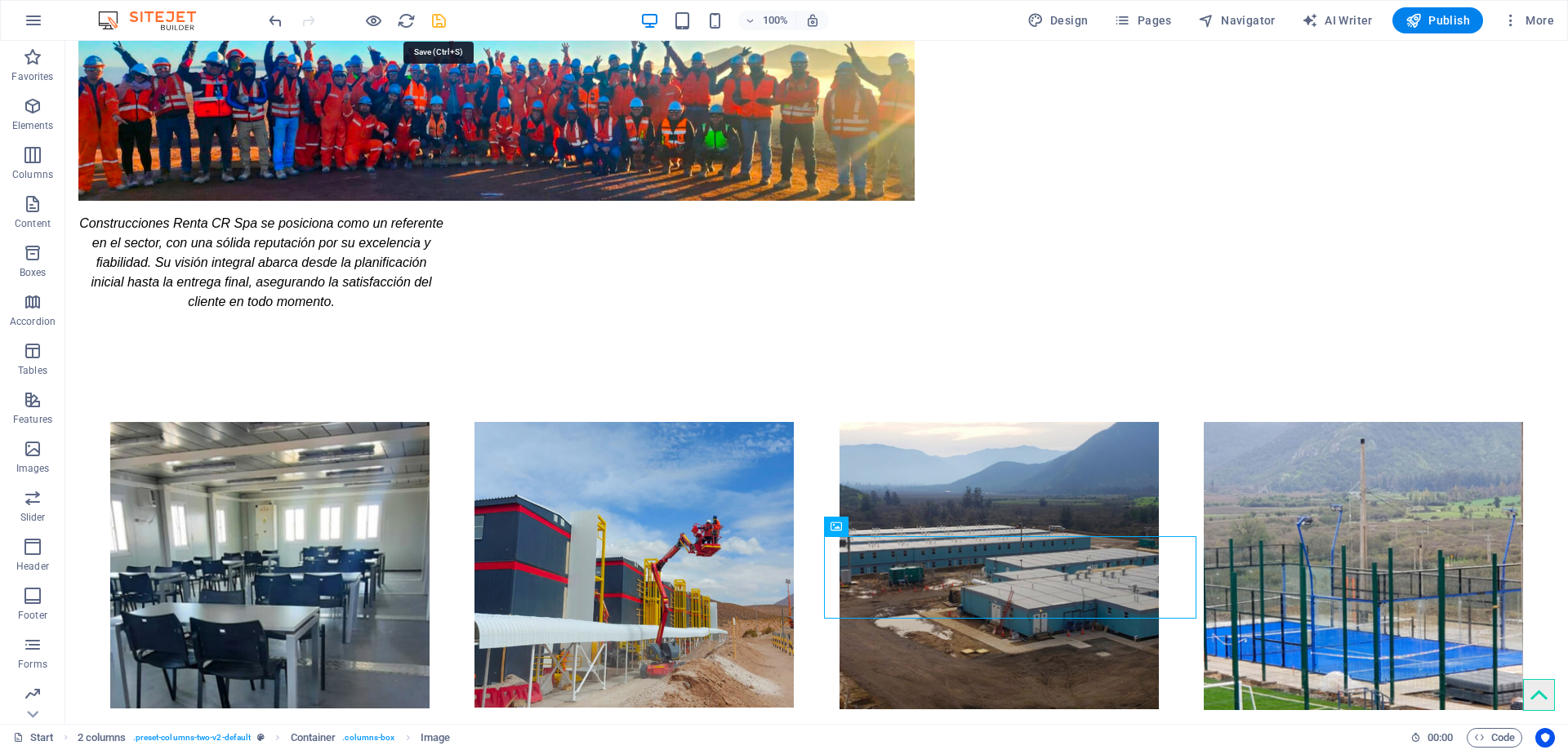
click at [440, 20] on icon "save" at bounding box center [438, 21] width 19 height 19
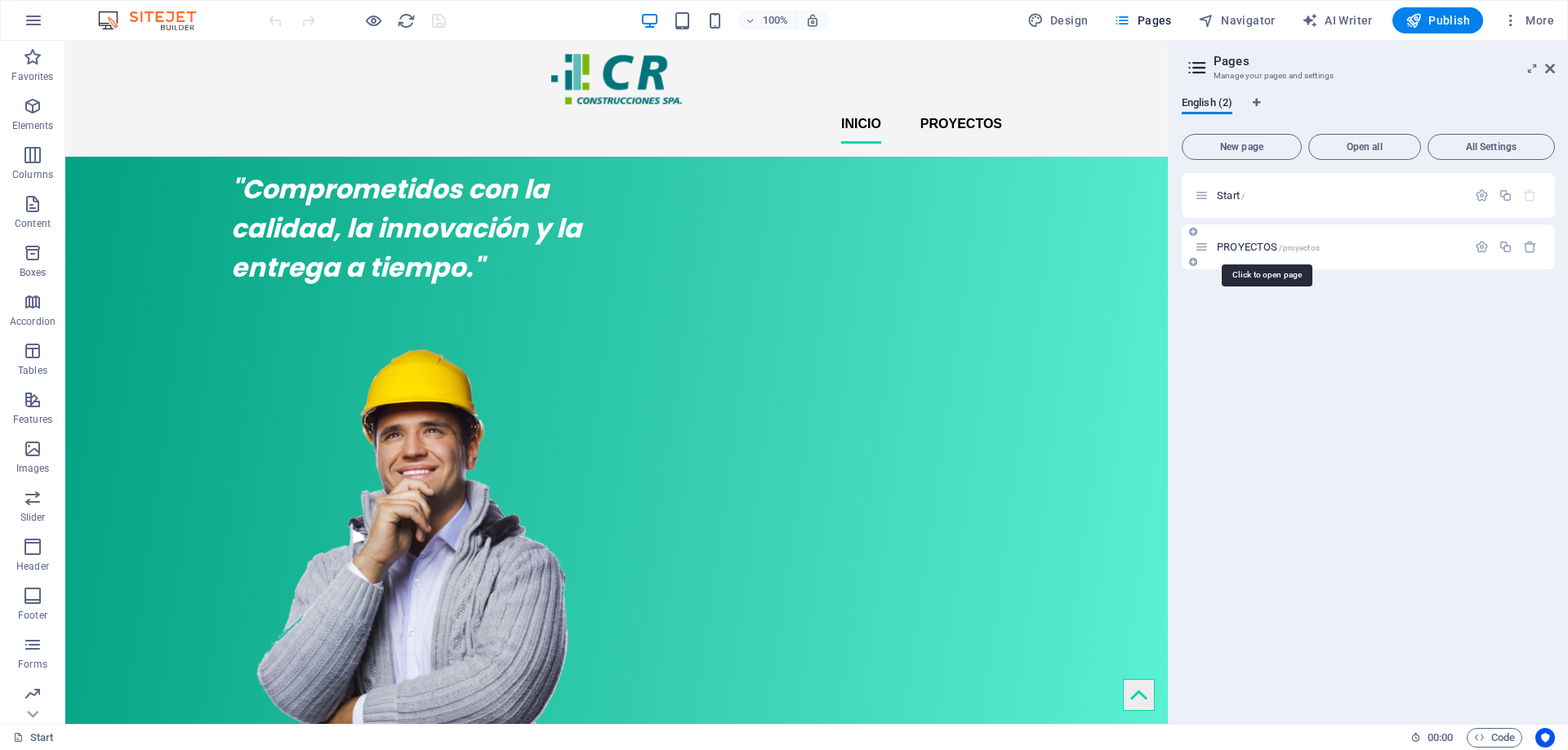
click at [1270, 249] on span "PROYECTOS /proyectos" at bounding box center [1268, 247] width 103 height 13
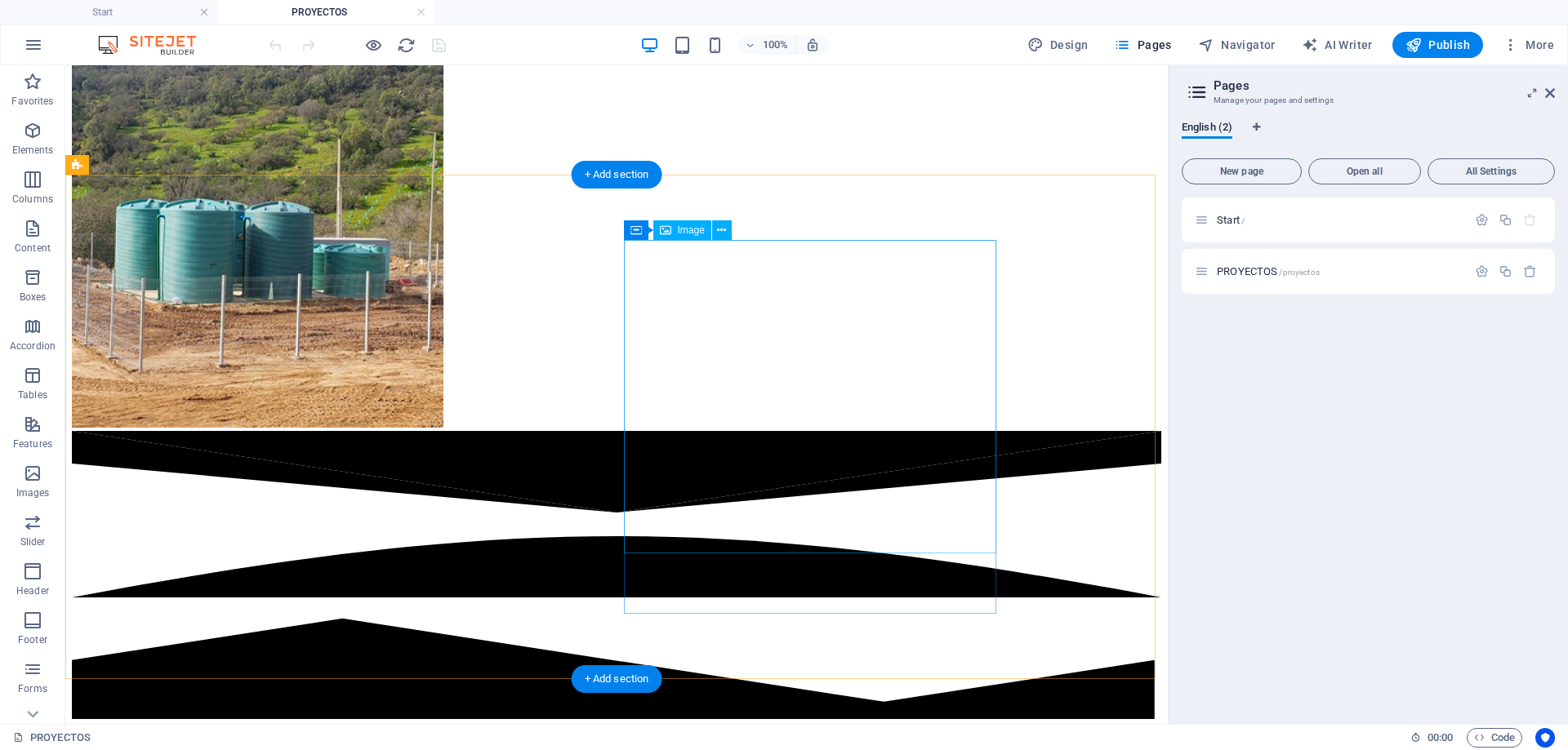
scroll to position [5226, 0]
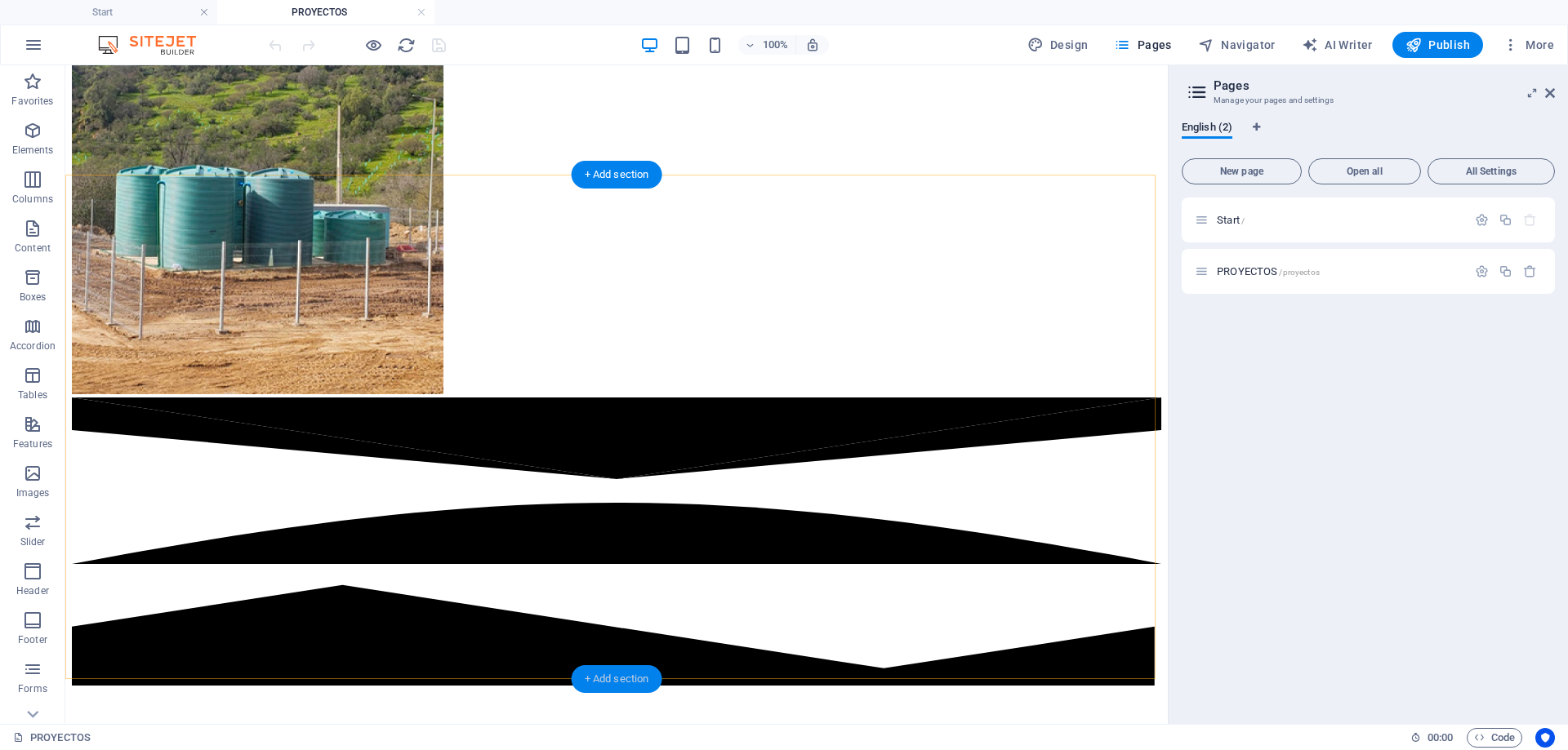
click at [590, 678] on div "+ Add section" at bounding box center [617, 678] width 91 height 28
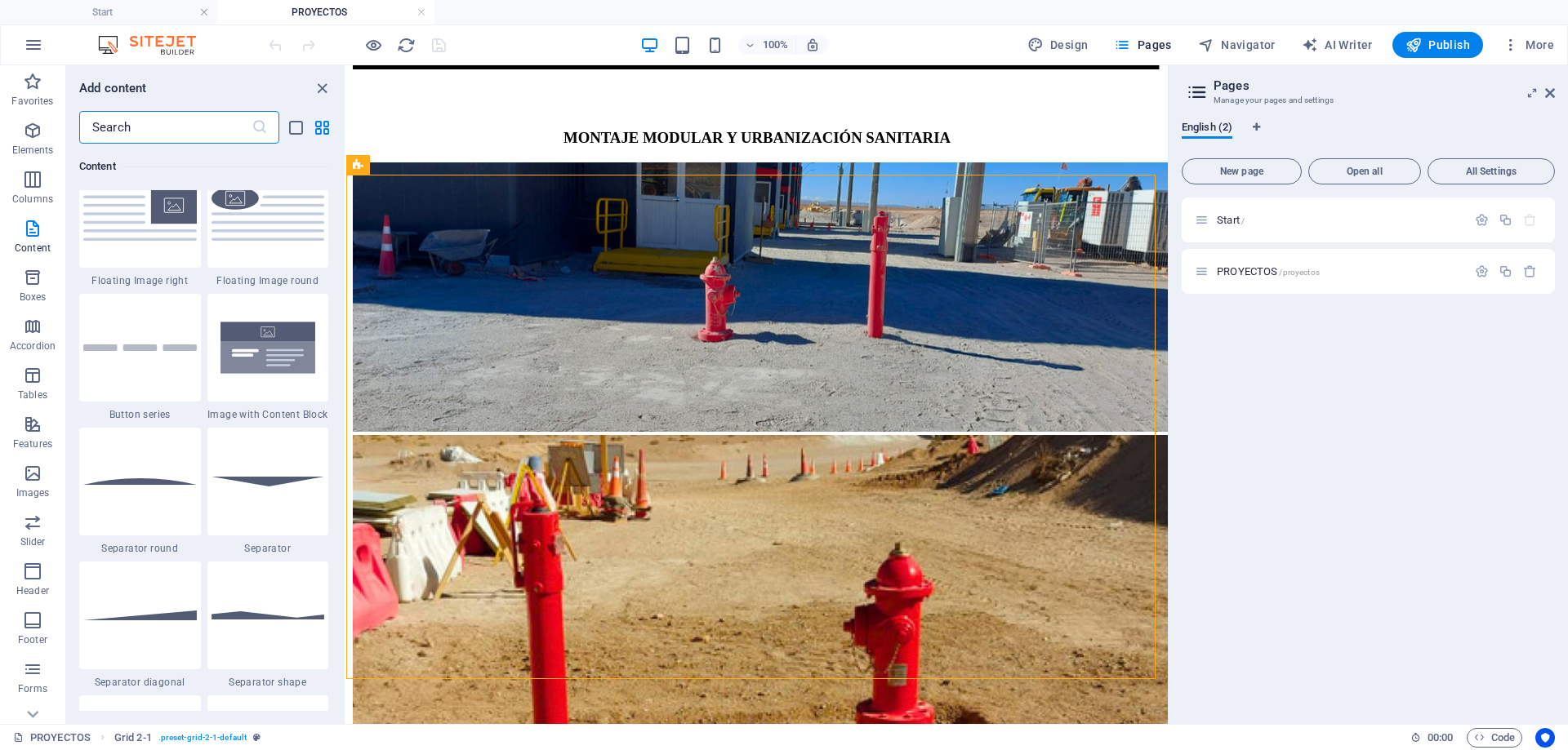
scroll to position [3835, 0]
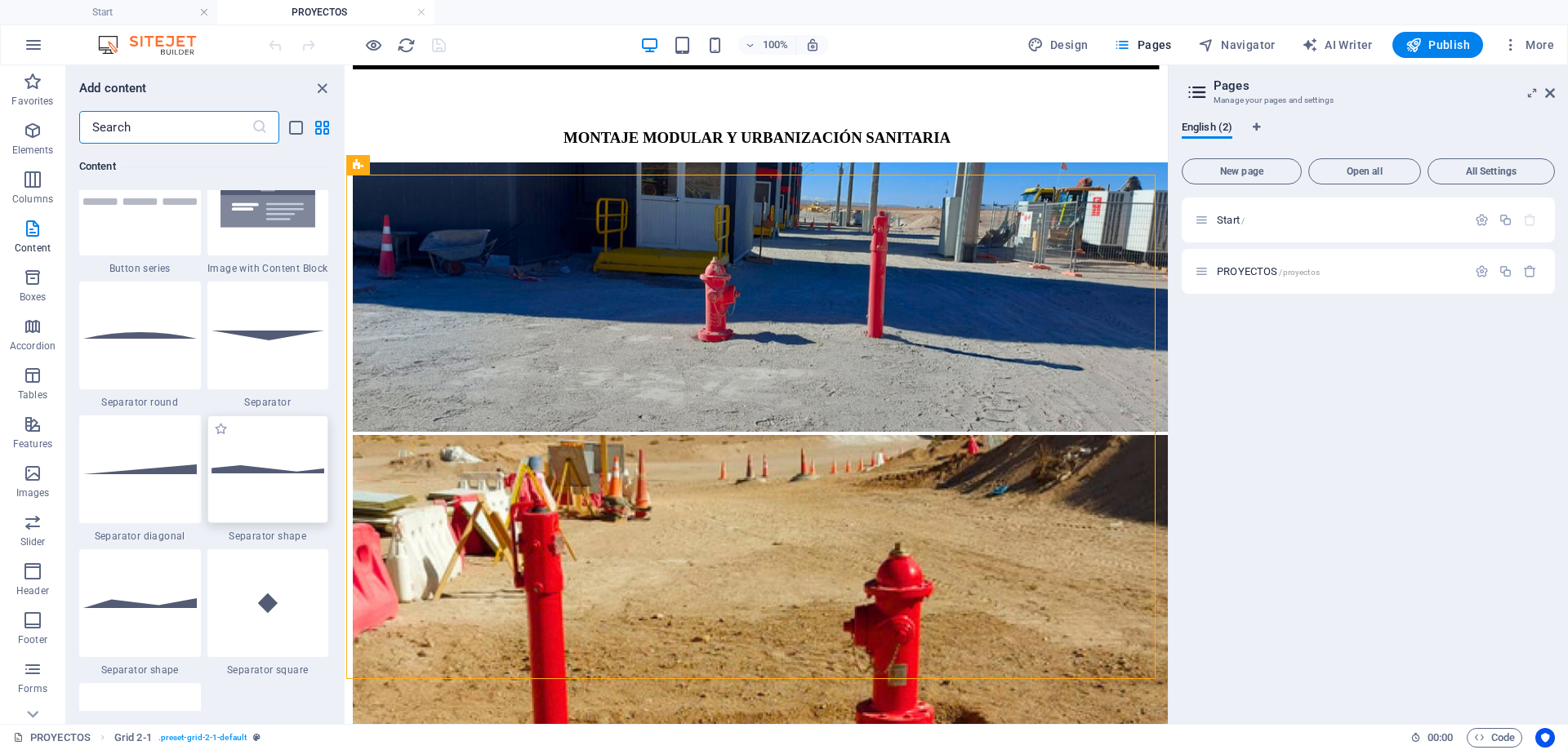
click at [250, 474] on img at bounding box center [268, 469] width 114 height 8
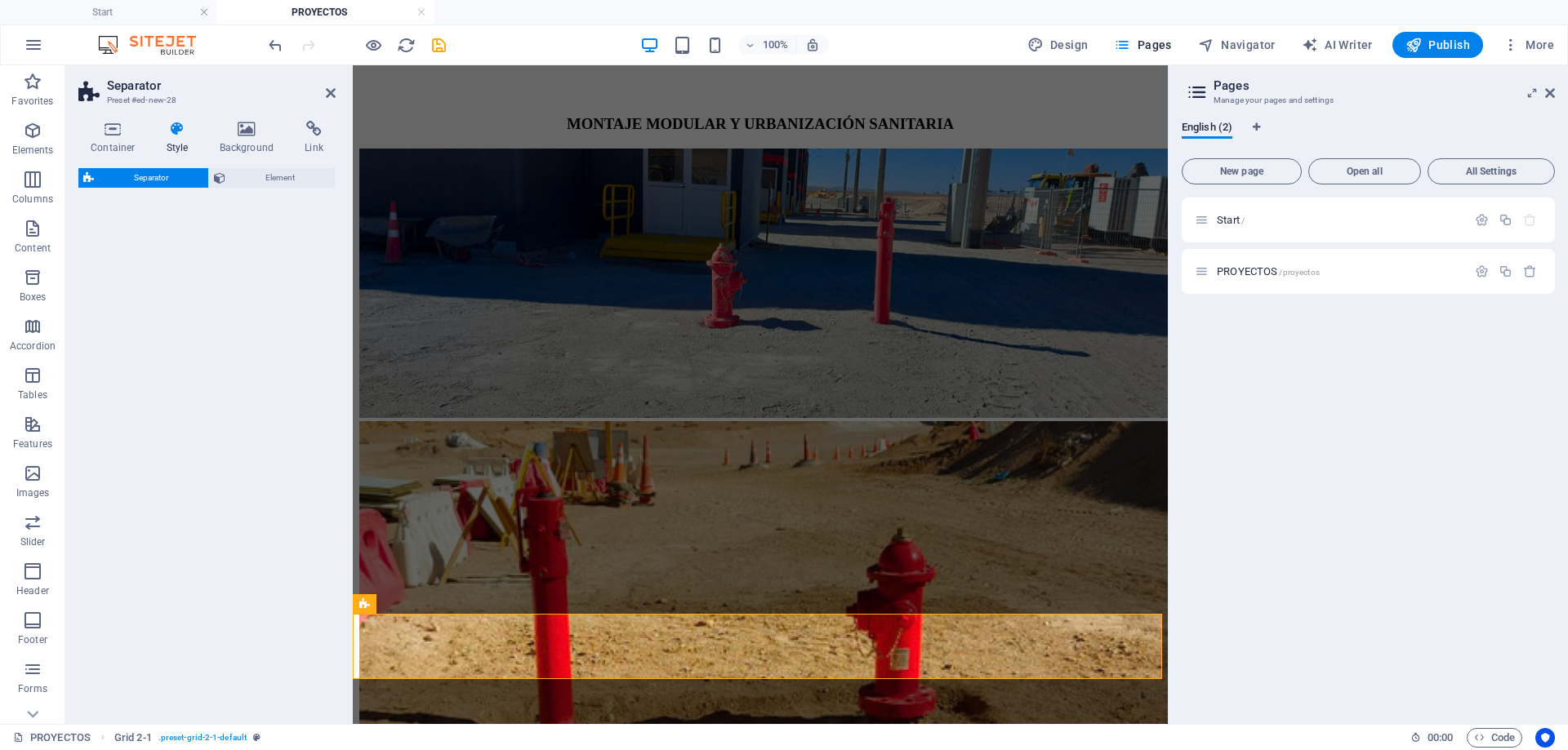
scroll to position [5326, 0]
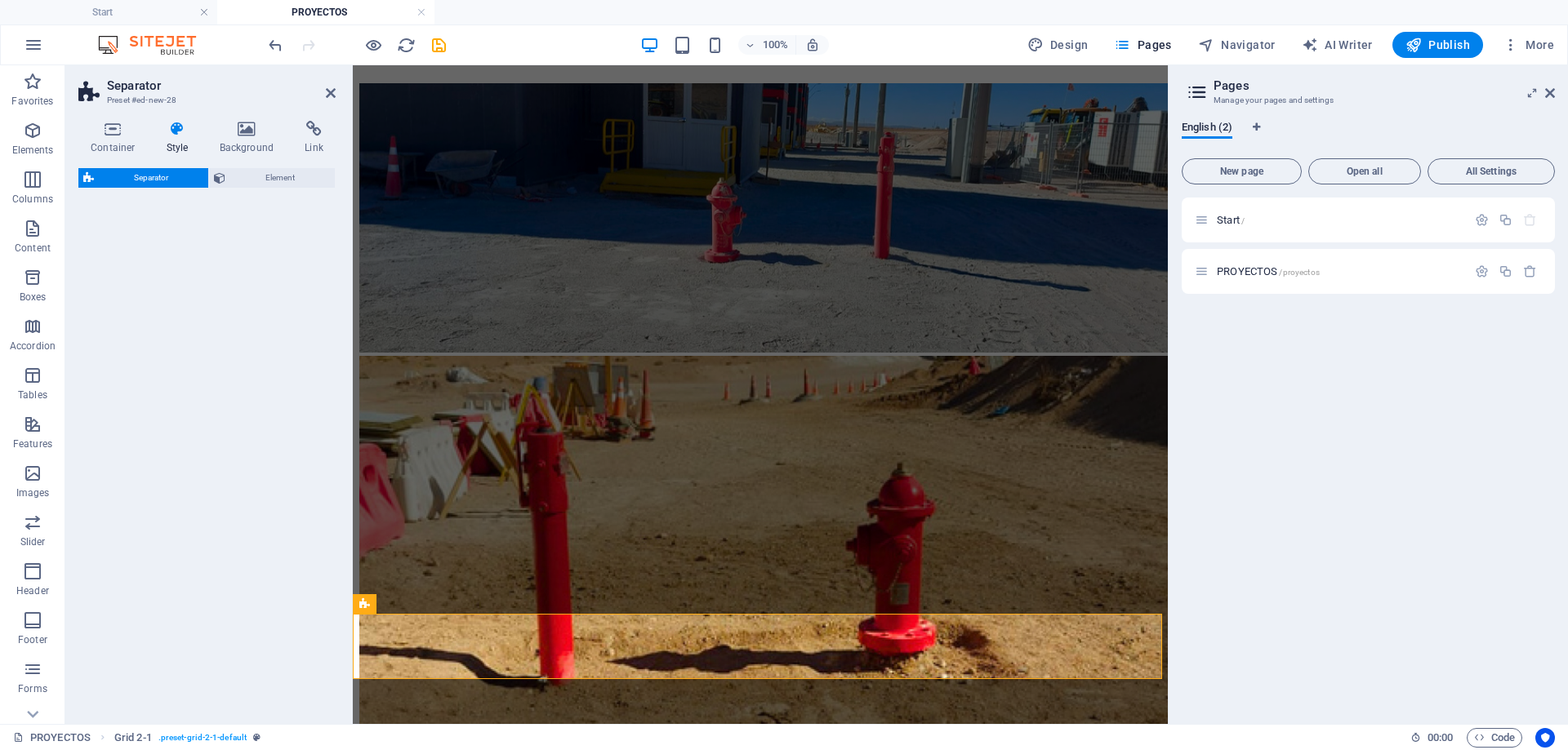
select select "polygon1"
select select "rem"
select select "preset-separator-v3-polygon1"
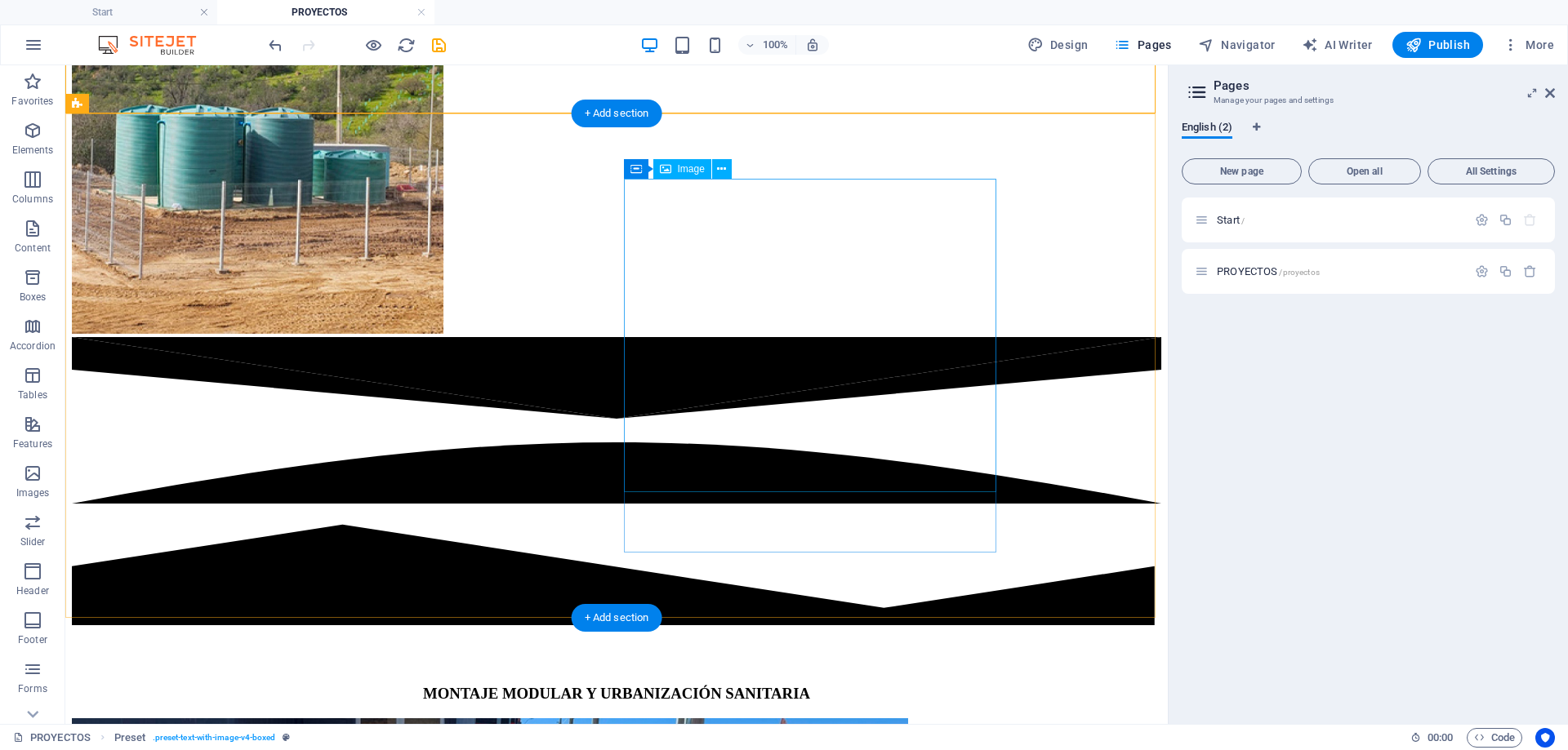
scroll to position [5291, 0]
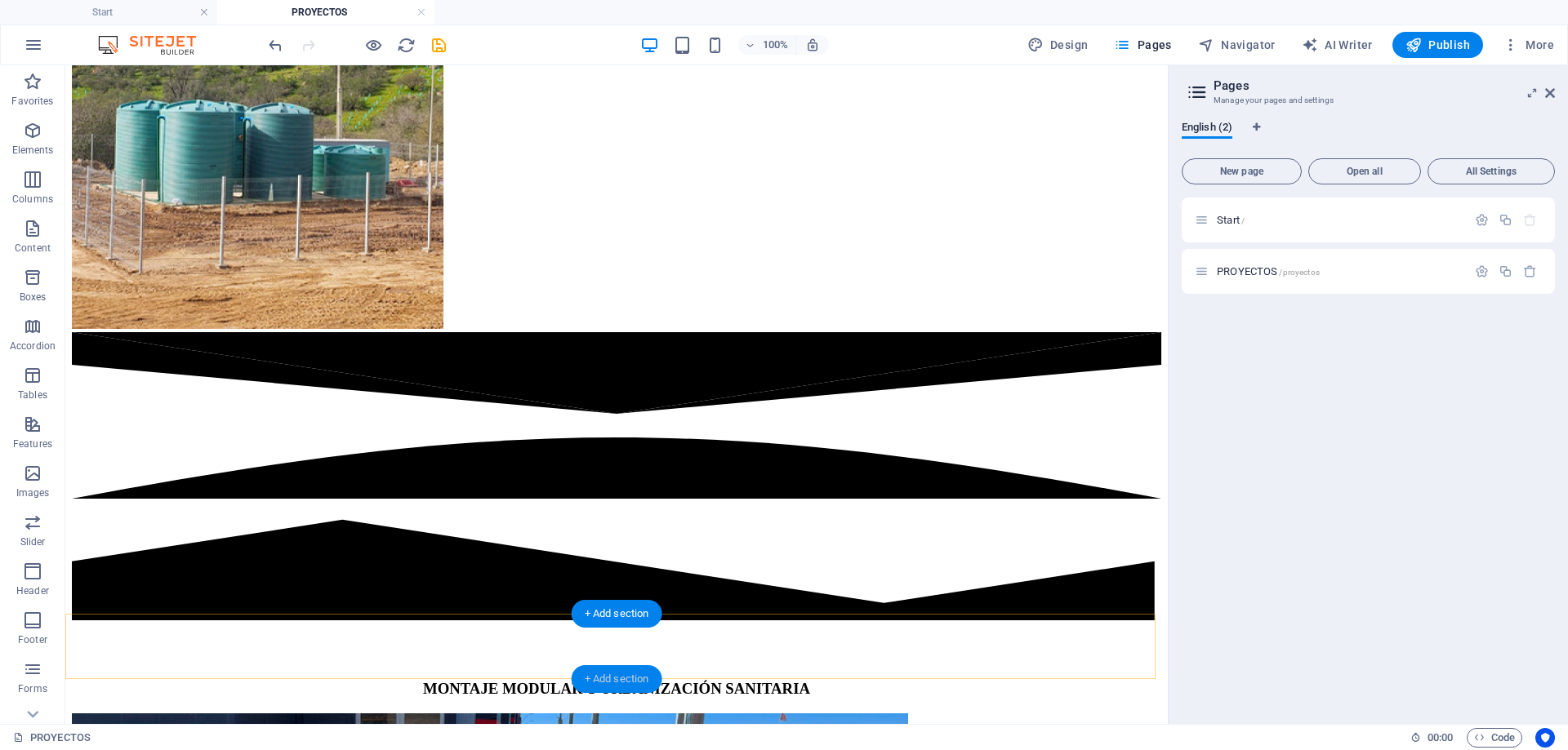
click at [615, 679] on div "+ Add section" at bounding box center [617, 678] width 91 height 28
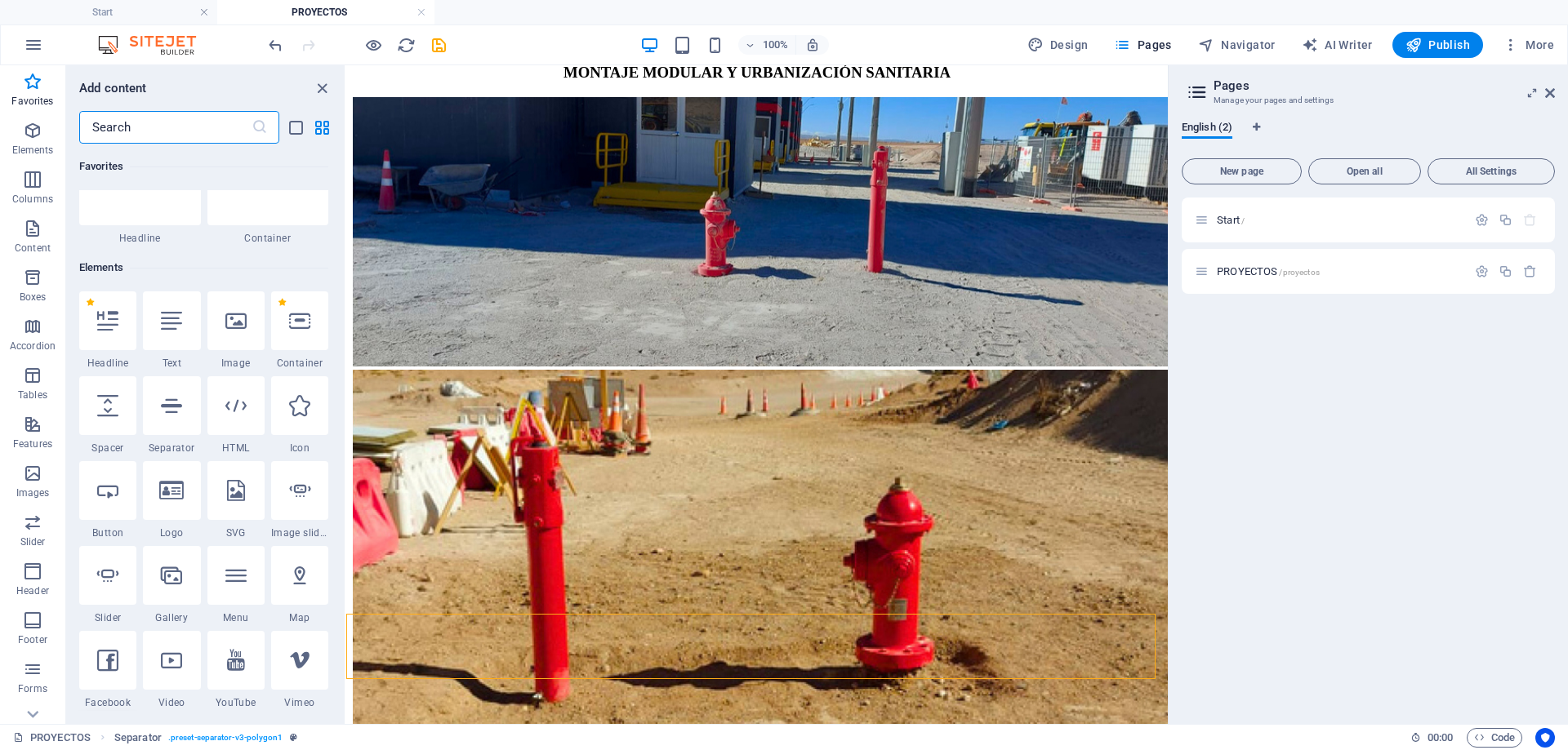
scroll to position [59, 0]
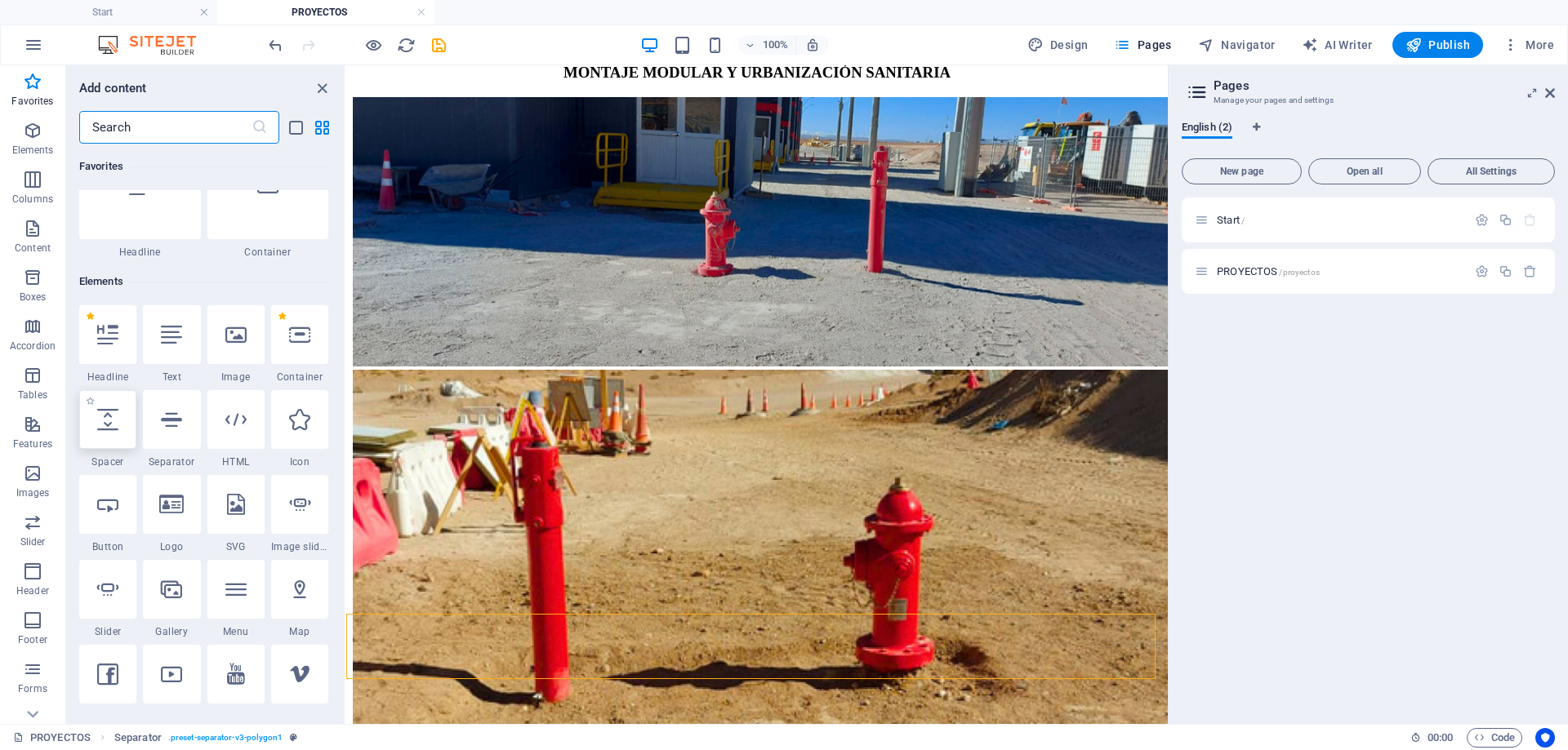
click at [110, 427] on icon at bounding box center [107, 419] width 21 height 21
select select "px"
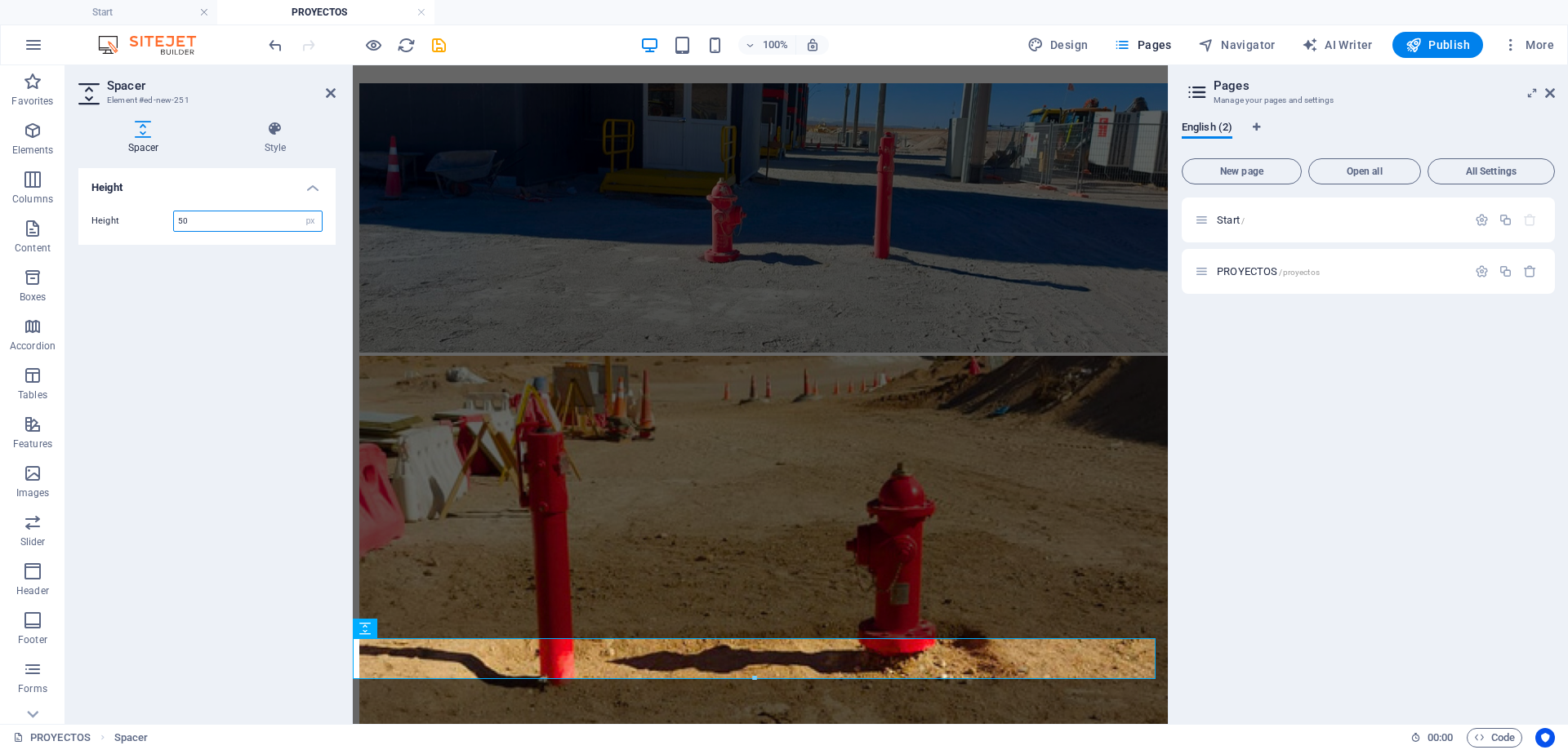
scroll to position [5366, 0]
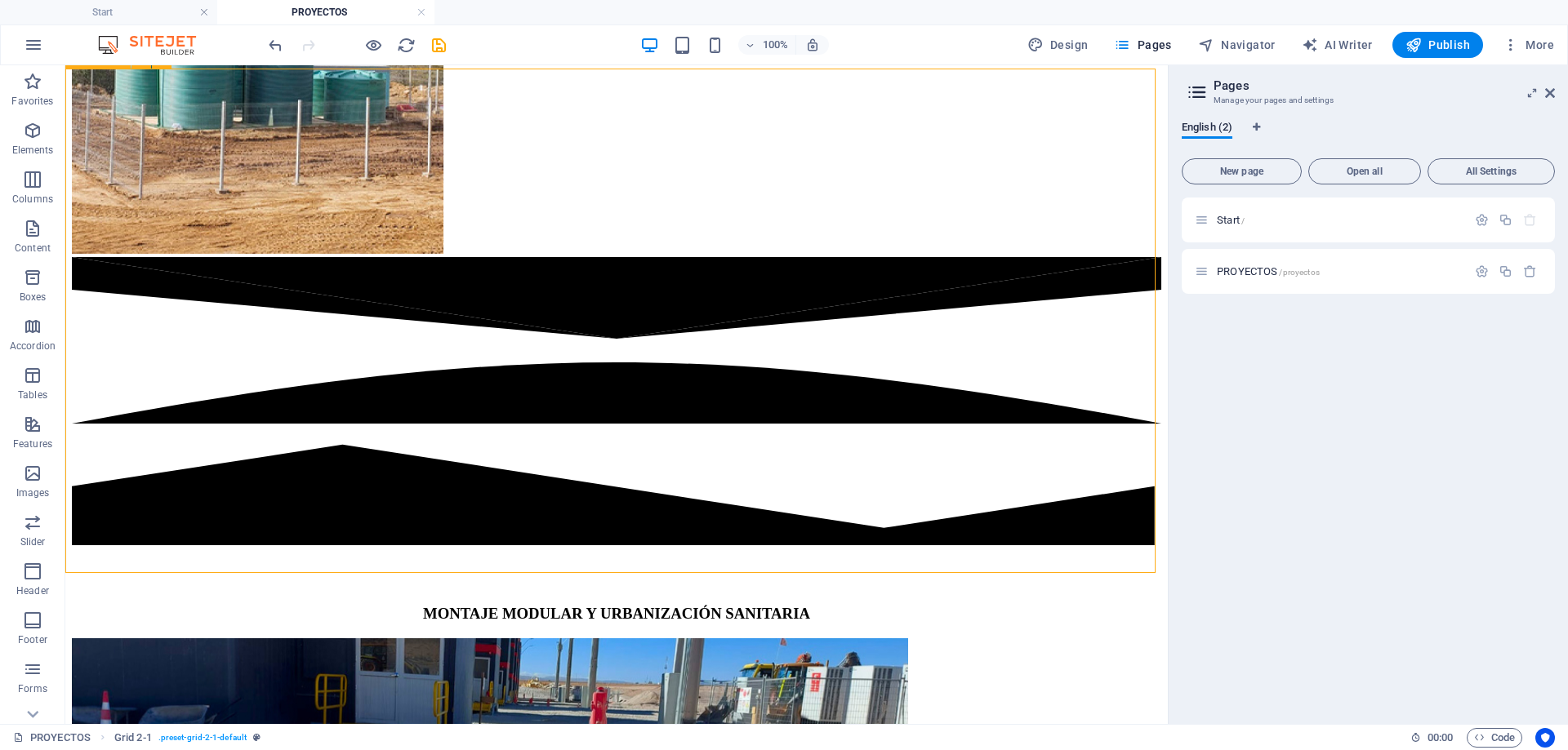
scroll to position [5333, 0]
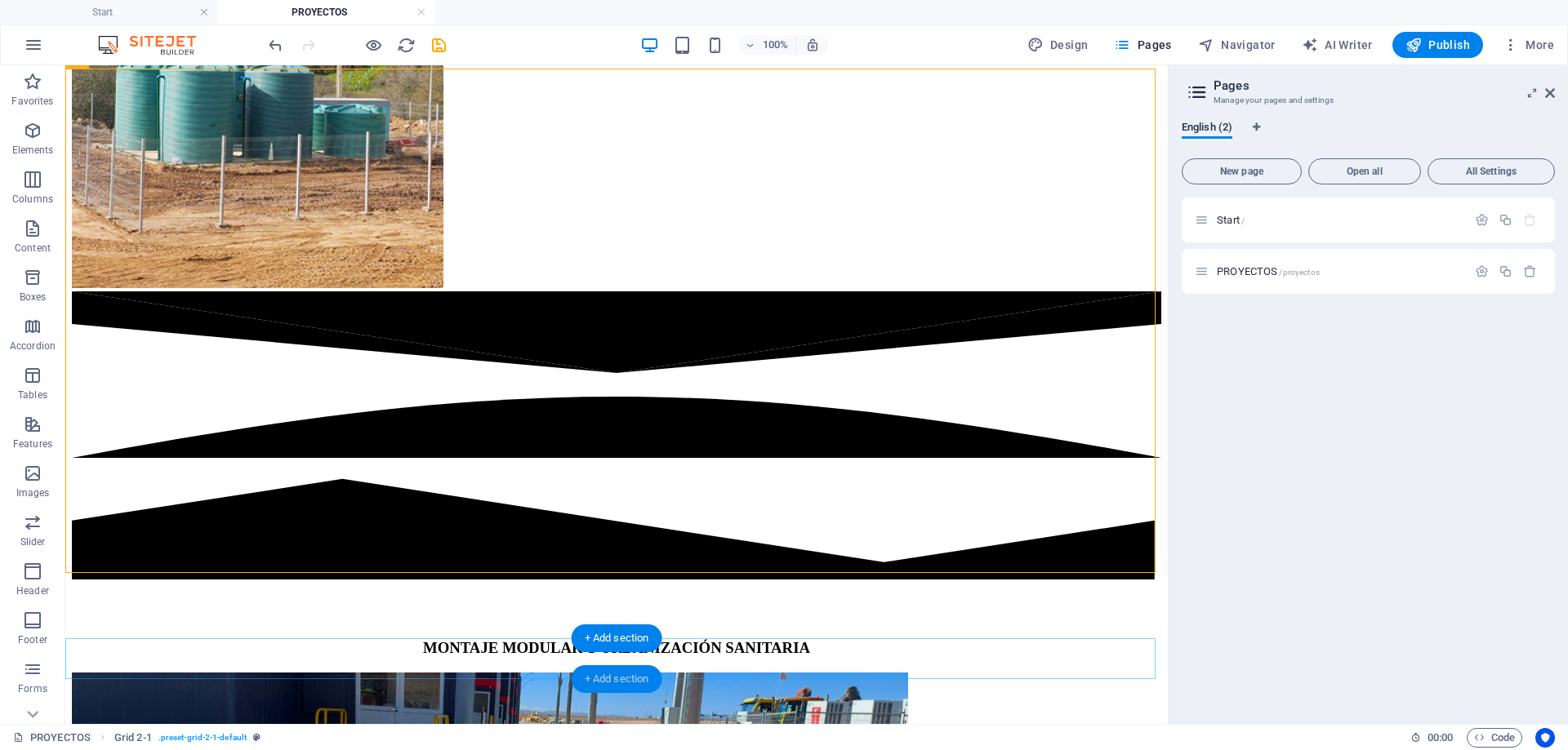
click at [604, 675] on div "+ Add section" at bounding box center [617, 678] width 91 height 28
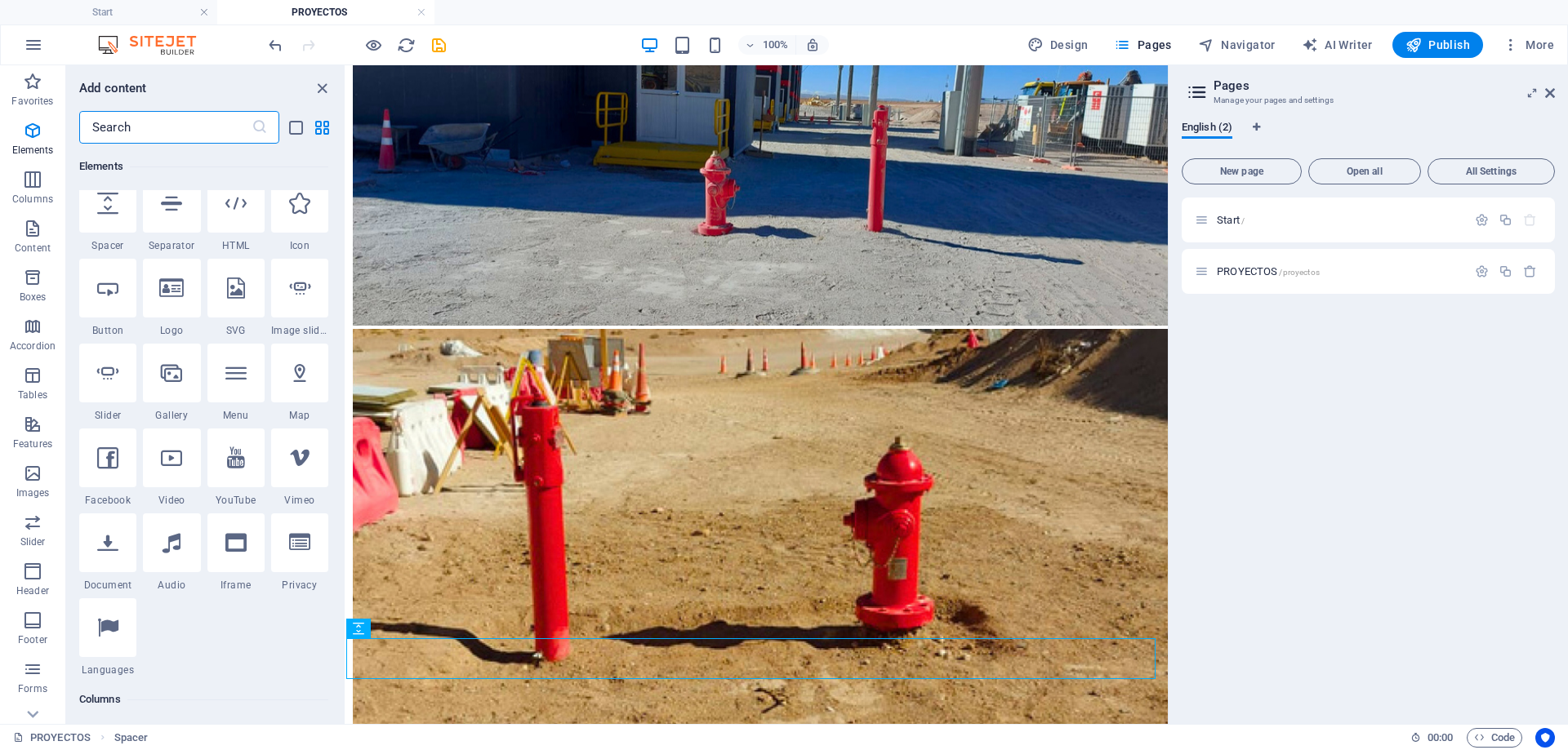
scroll to position [0, 0]
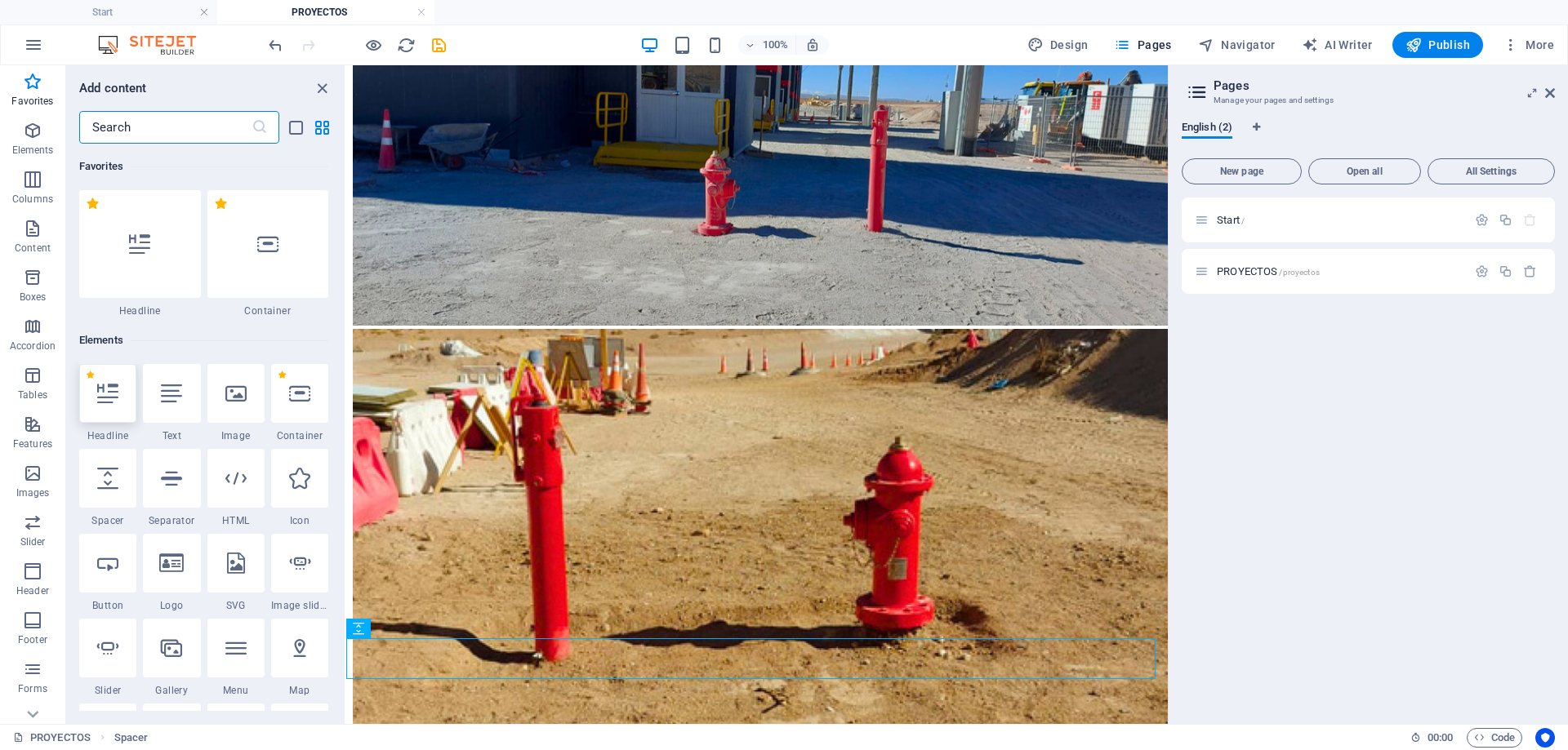
click at [106, 401] on icon at bounding box center [107, 393] width 21 height 21
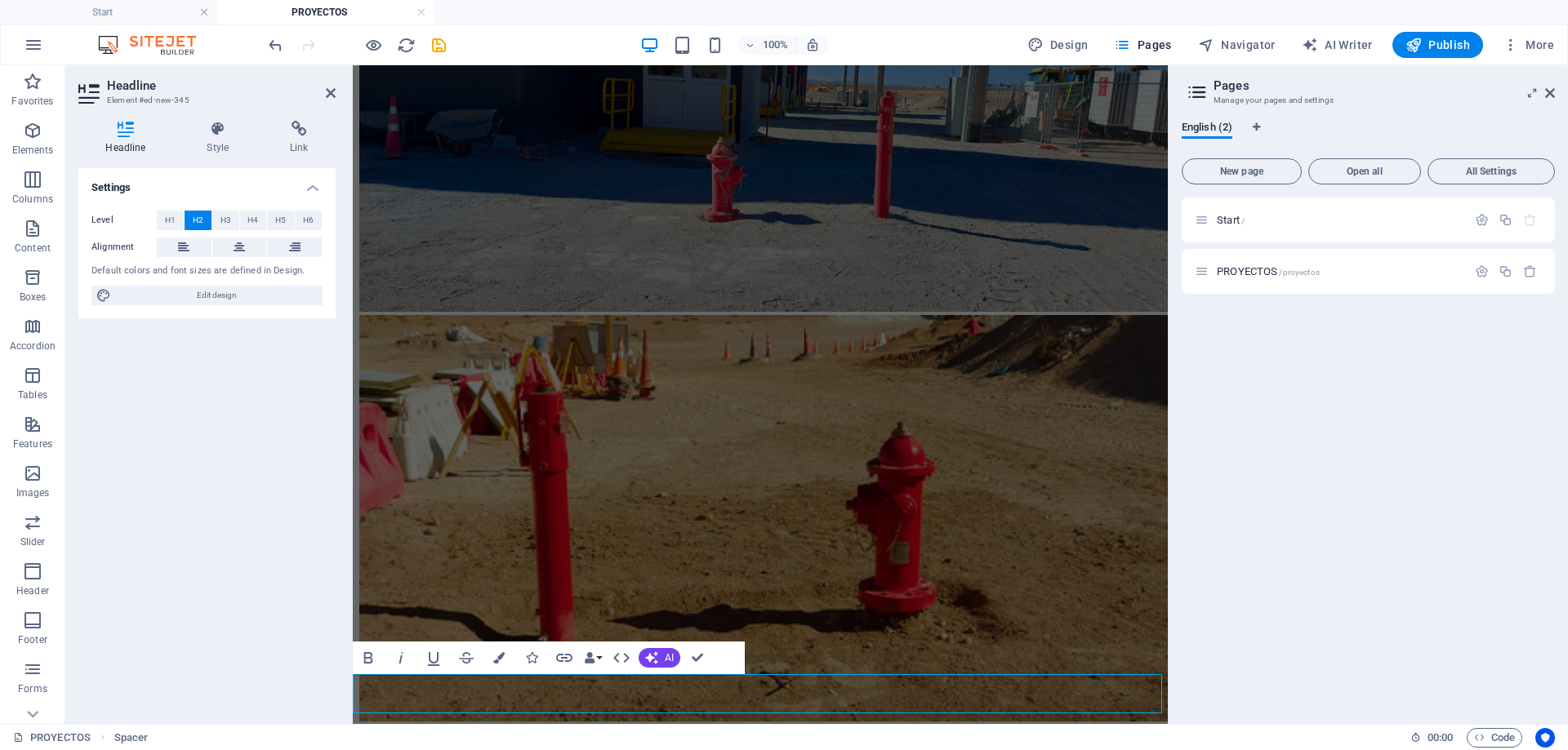
scroll to position [5371, 0]
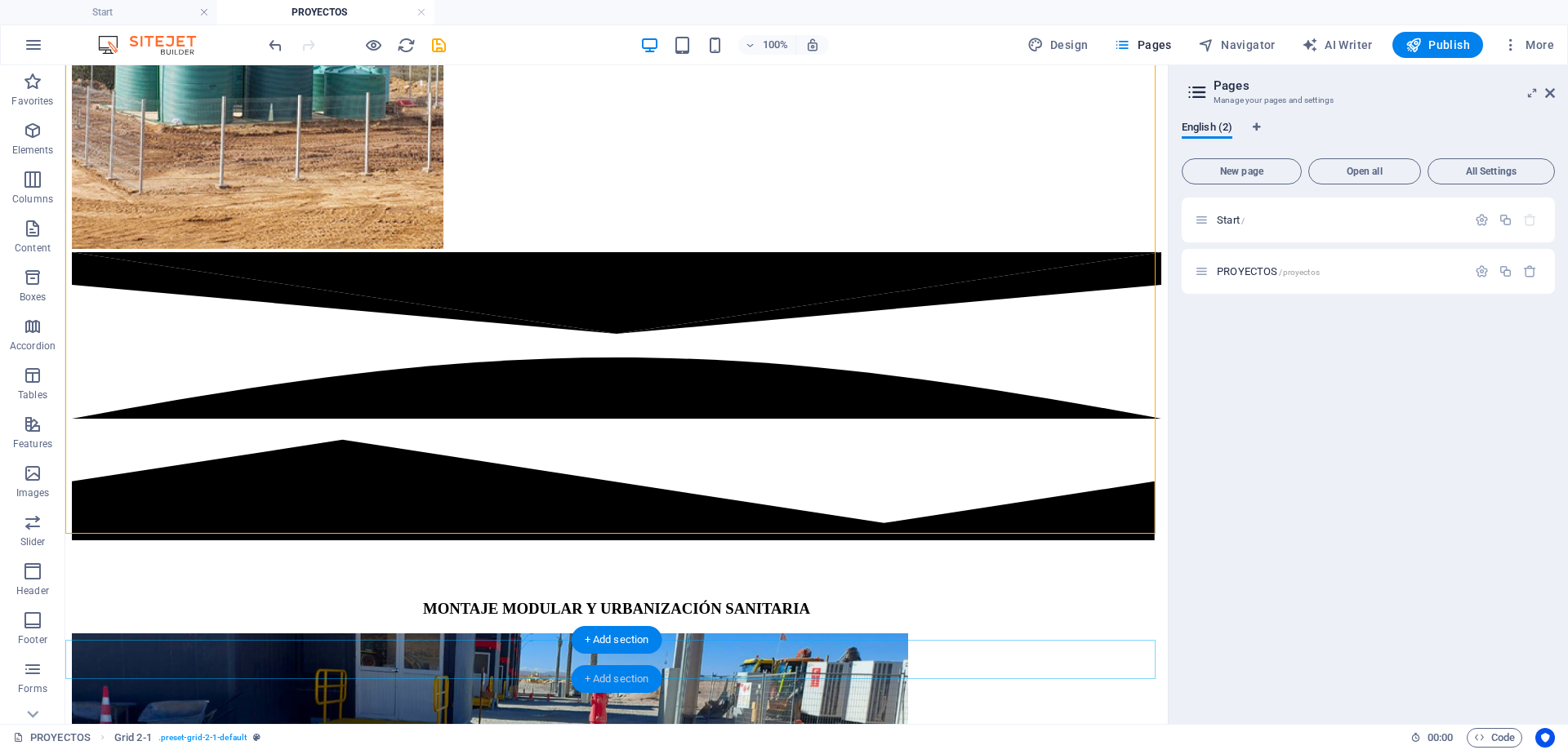
click at [619, 681] on div "+ Add section" at bounding box center [617, 678] width 91 height 28
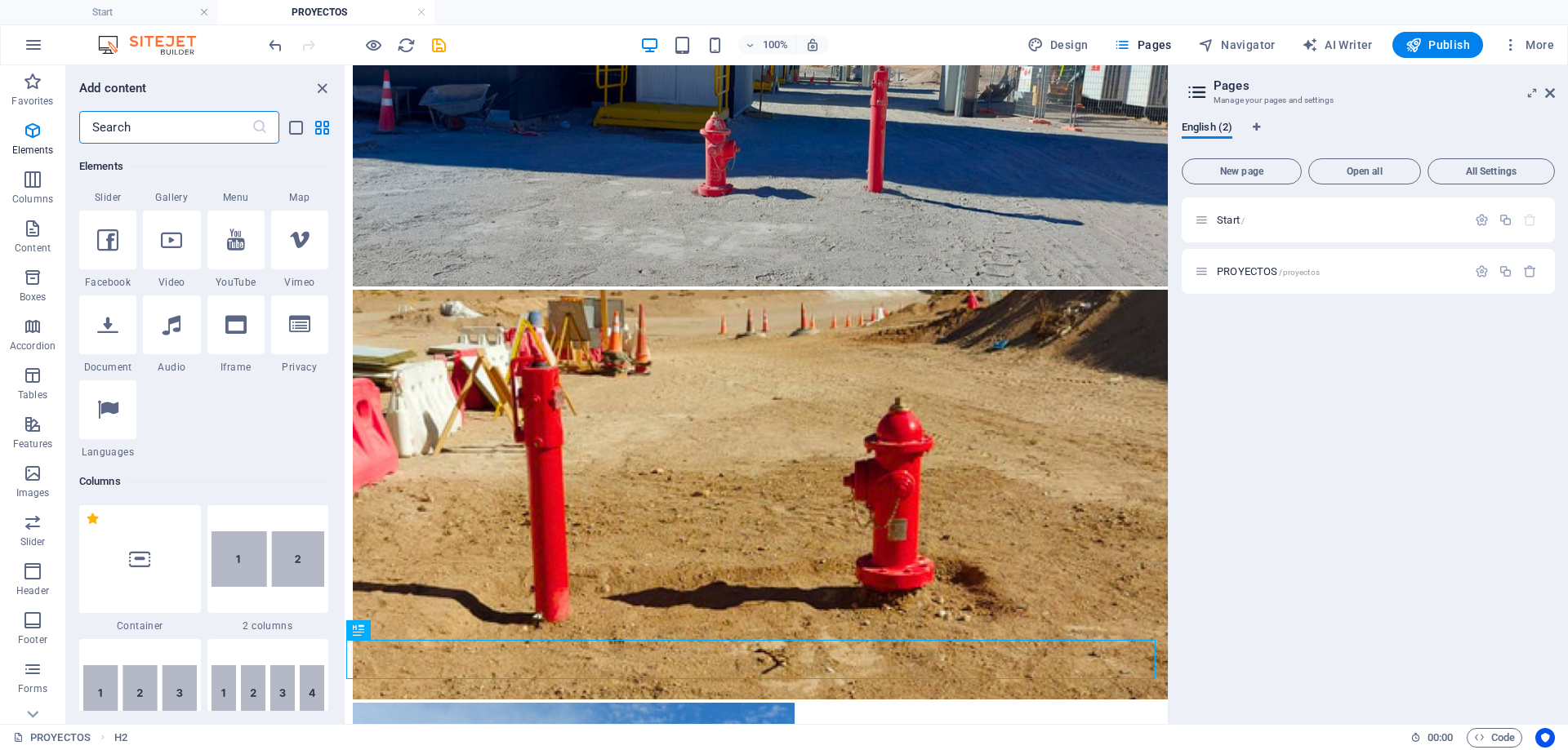
scroll to position [407, 0]
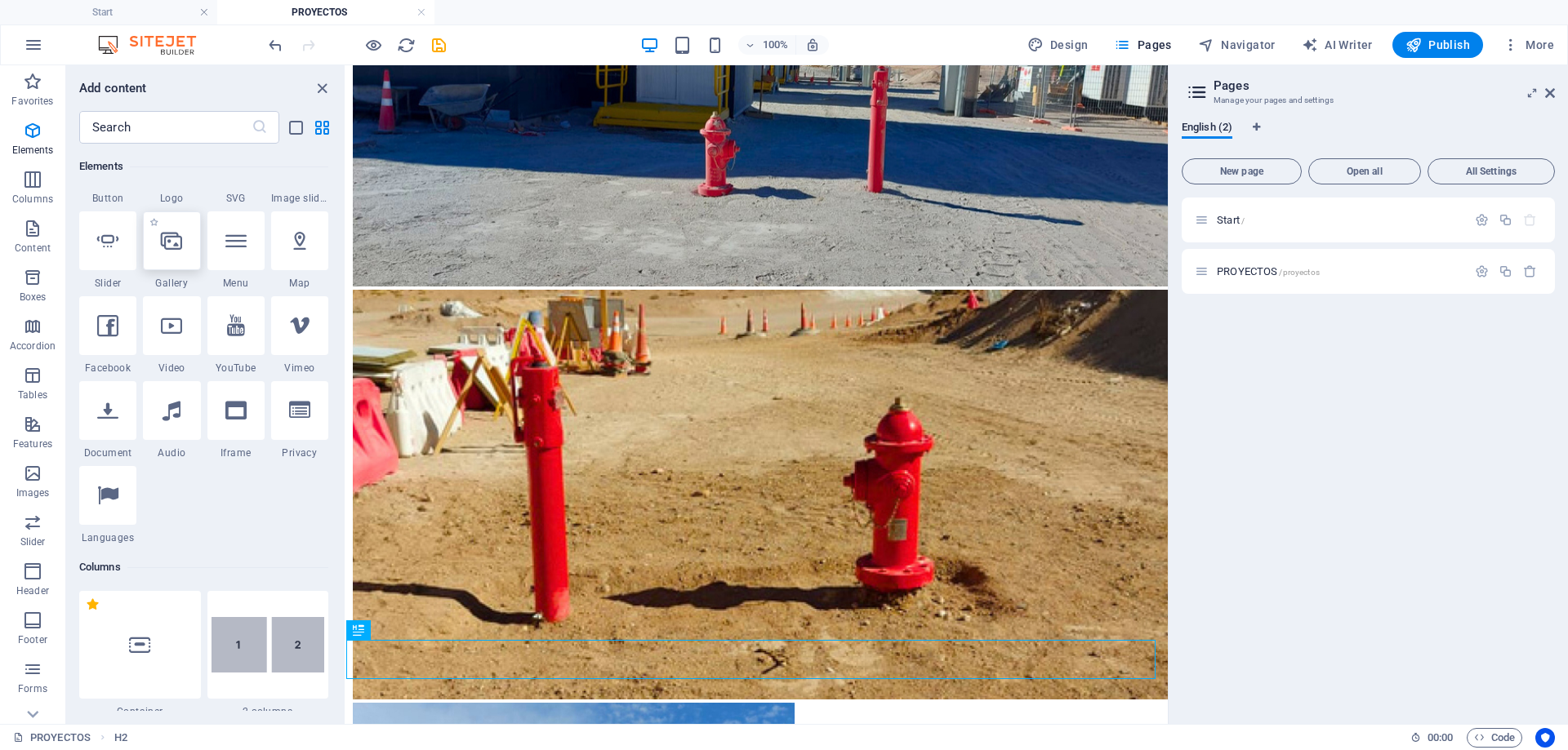
click at [169, 246] on icon at bounding box center [171, 240] width 21 height 21
select select "4"
select select "%"
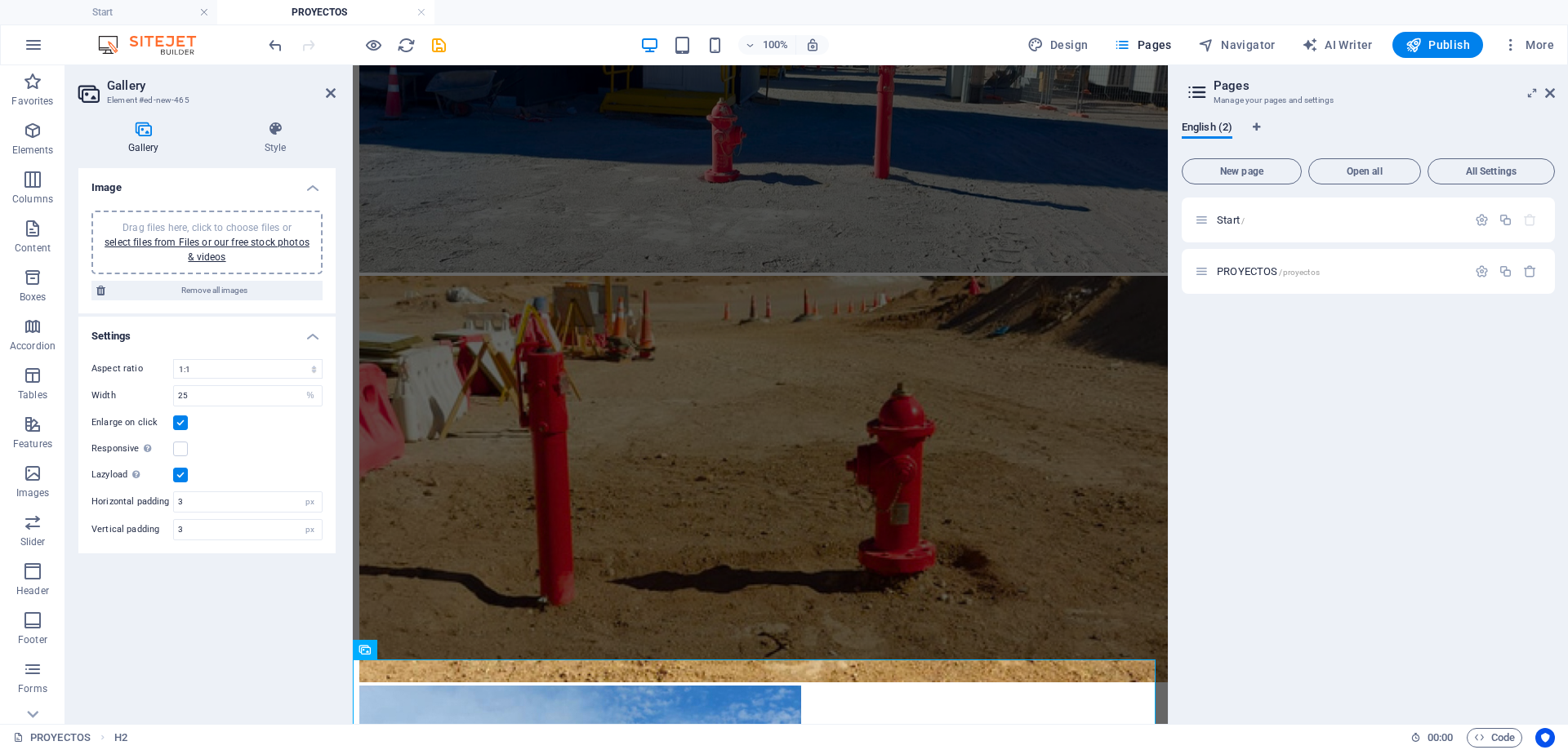
scroll to position [5425, 0]
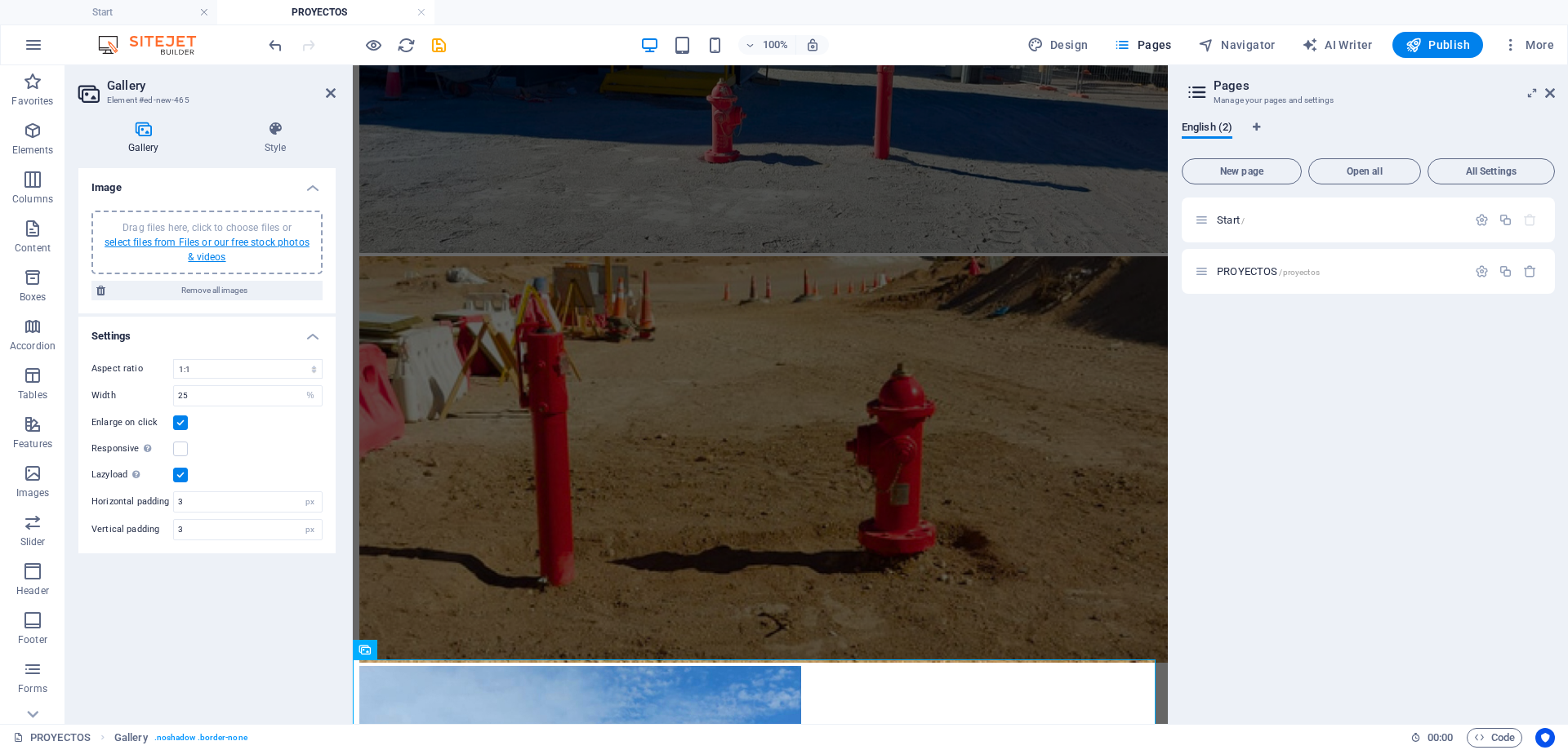
click at [191, 244] on link "select files from Files or our free stock photos & videos" at bounding box center [207, 249] width 205 height 26
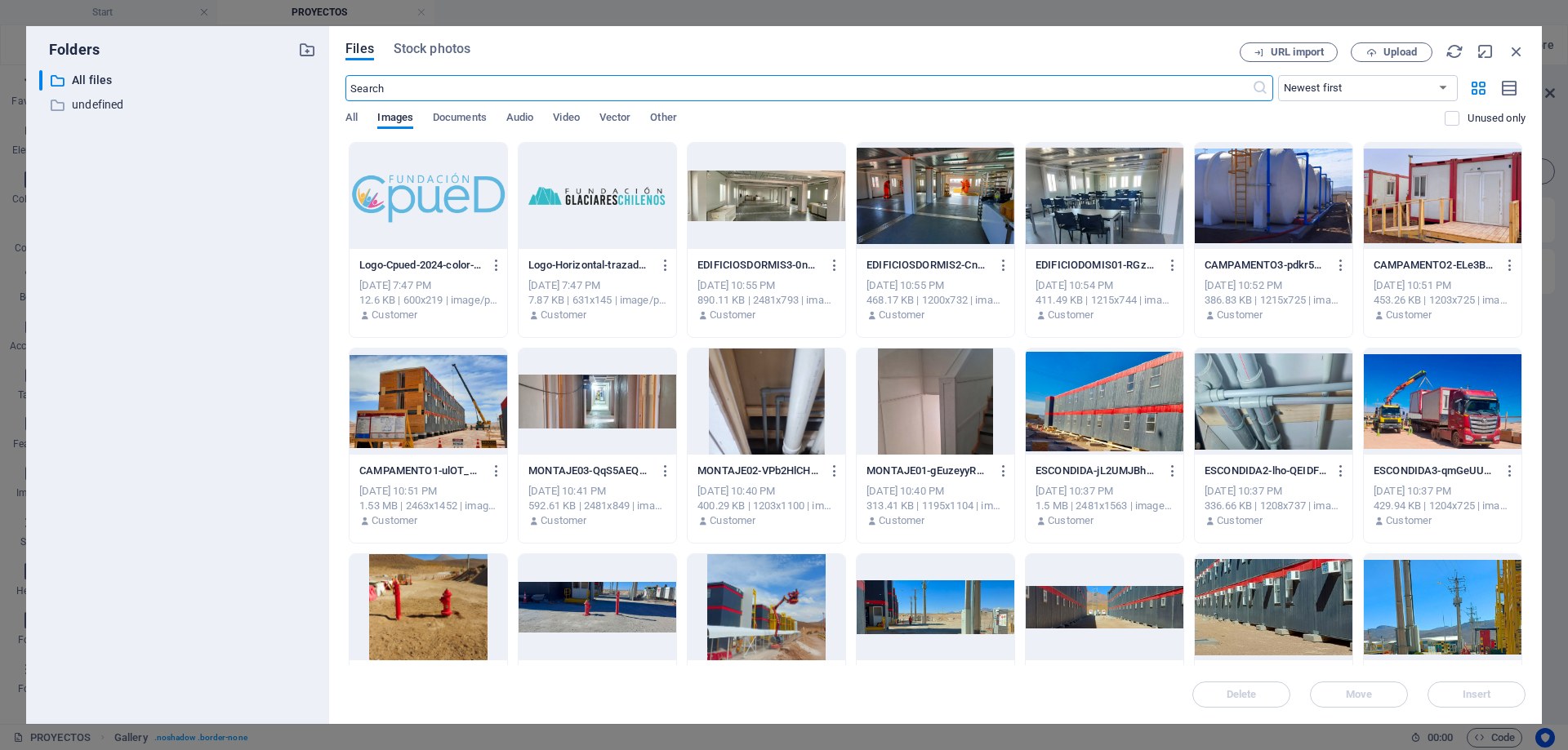
scroll to position [4931, 0]
drag, startPoint x: 159, startPoint y: 146, endPoint x: 132, endPoint y: 169, distance: 35.5
click at [114, 185] on div "​ All files All files ​ undefined undefined" at bounding box center [177, 390] width 277 height 640
click at [308, 52] on icon "button" at bounding box center [307, 49] width 18 height 18
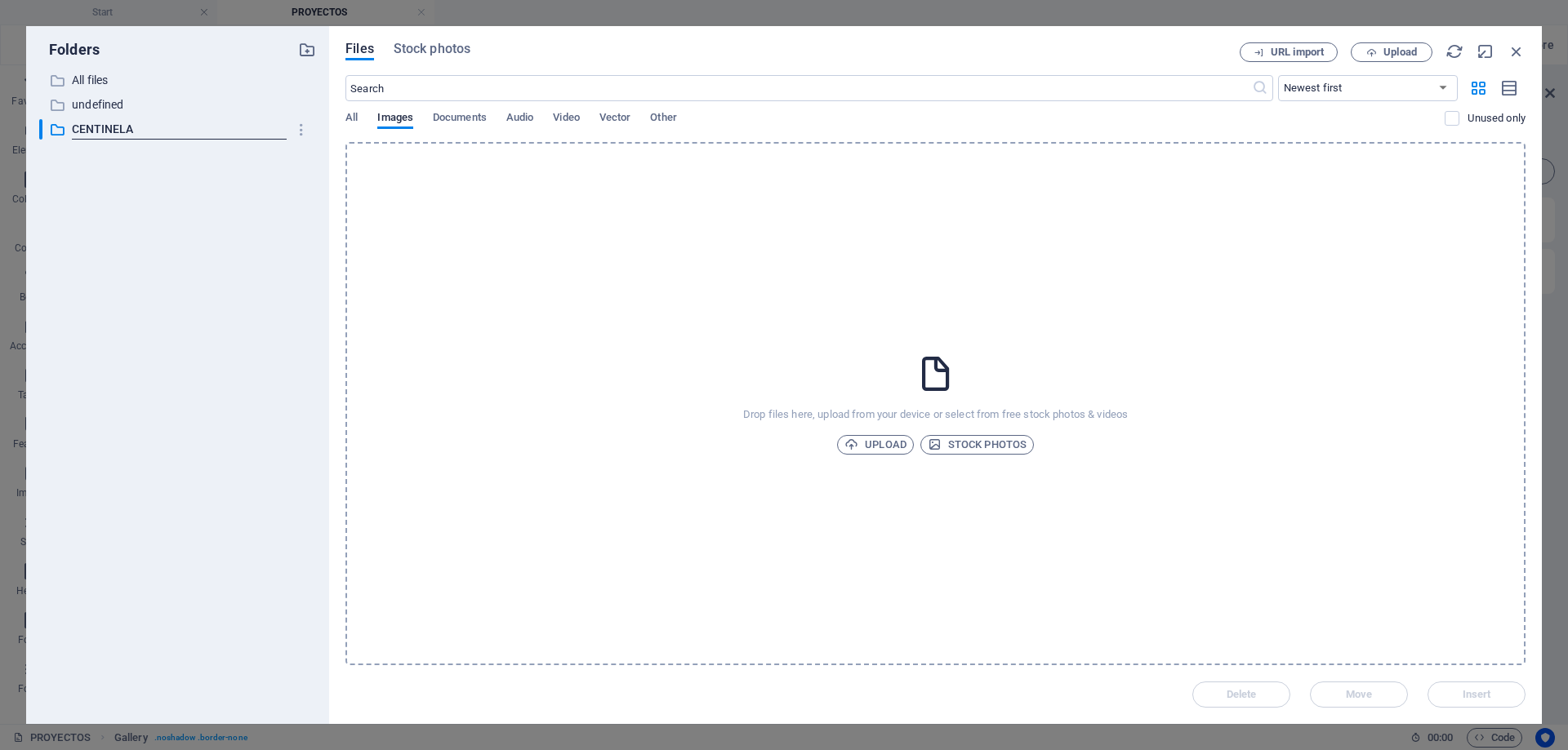
type input "CENTINELA"
click at [252, 229] on div "​ All files All files ​ undefined undefined ​ CENTINELA New folder" at bounding box center [177, 390] width 277 height 640
click at [876, 443] on span "Upload" at bounding box center [876, 444] width 62 height 19
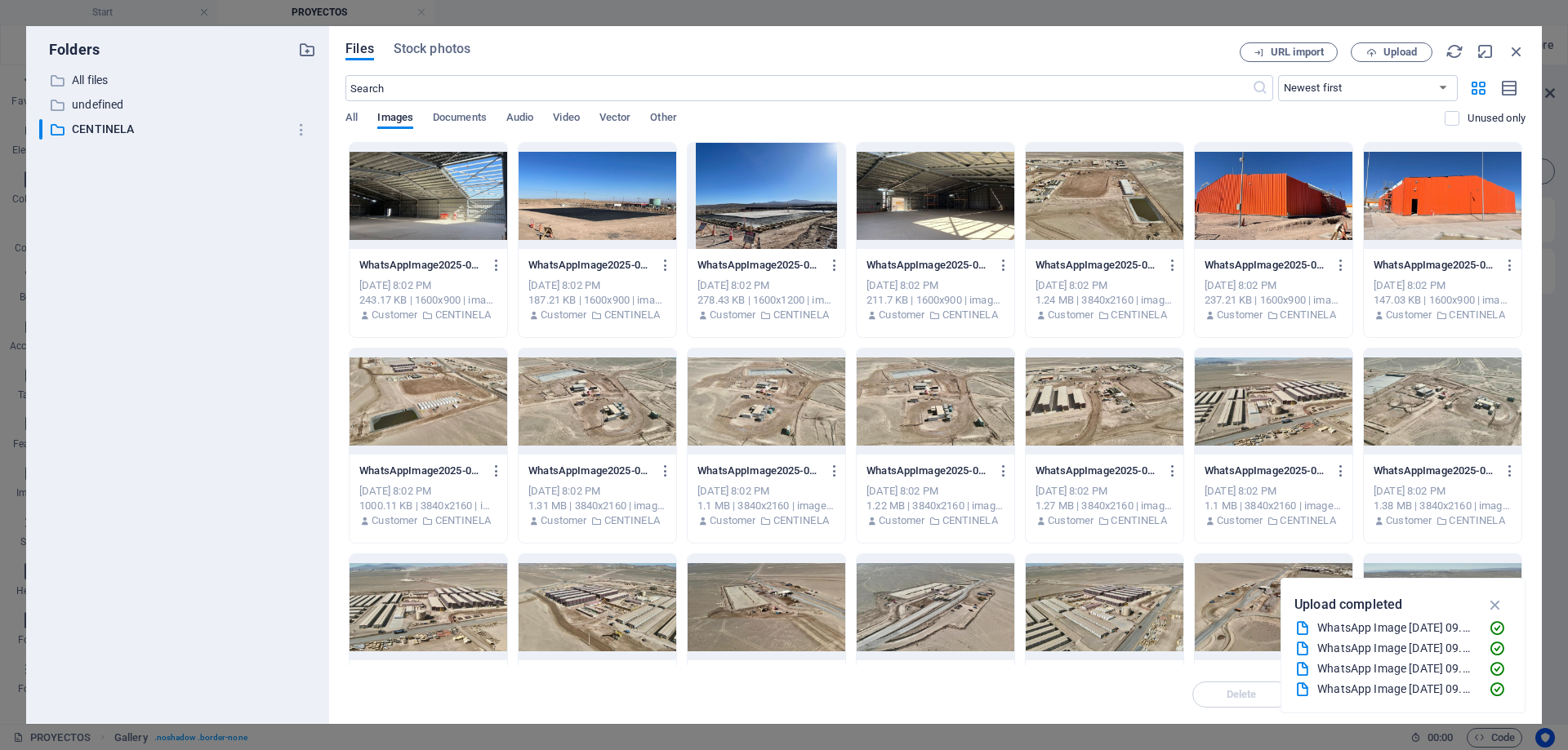
click at [427, 205] on div at bounding box center [428, 196] width 158 height 106
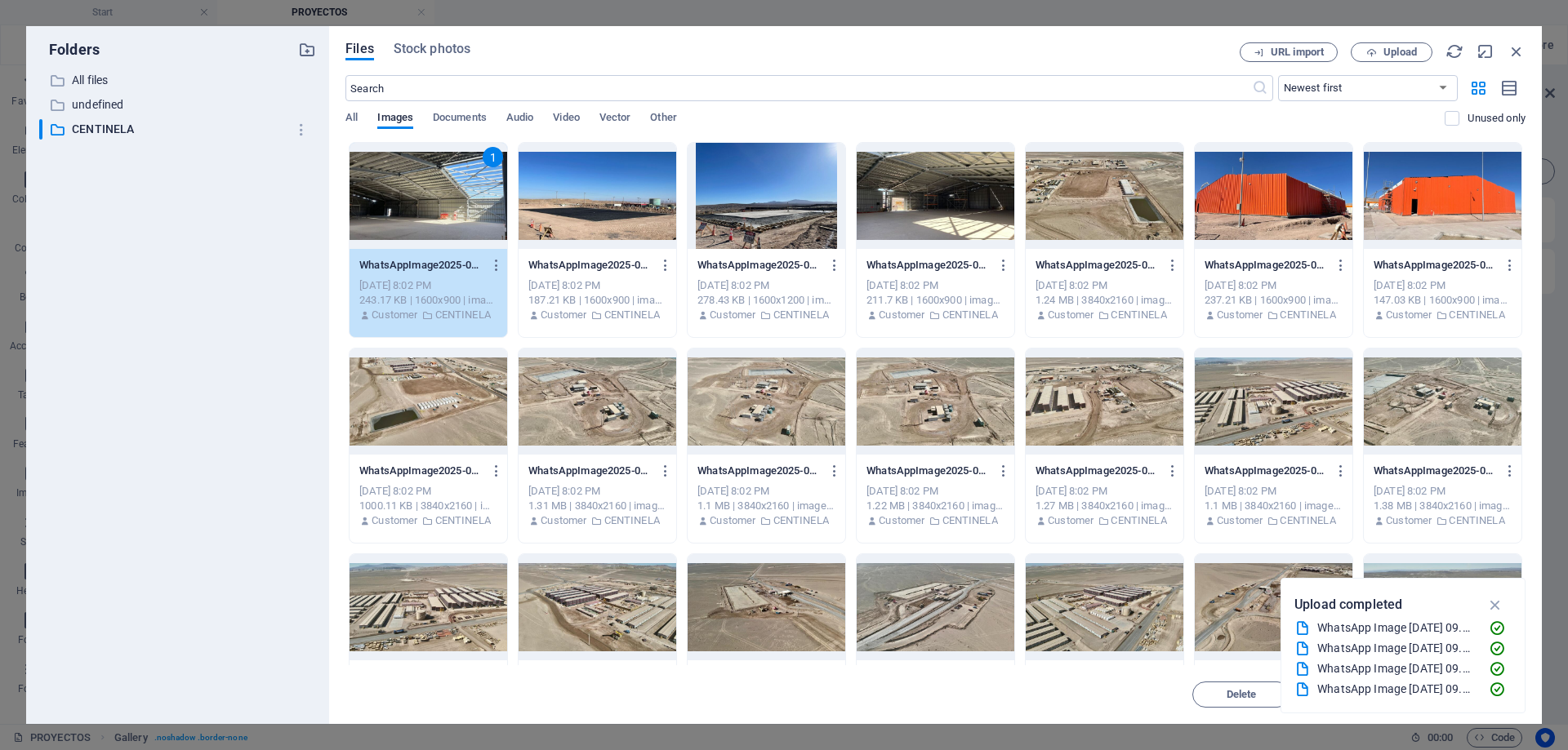
scroll to position [290, 0]
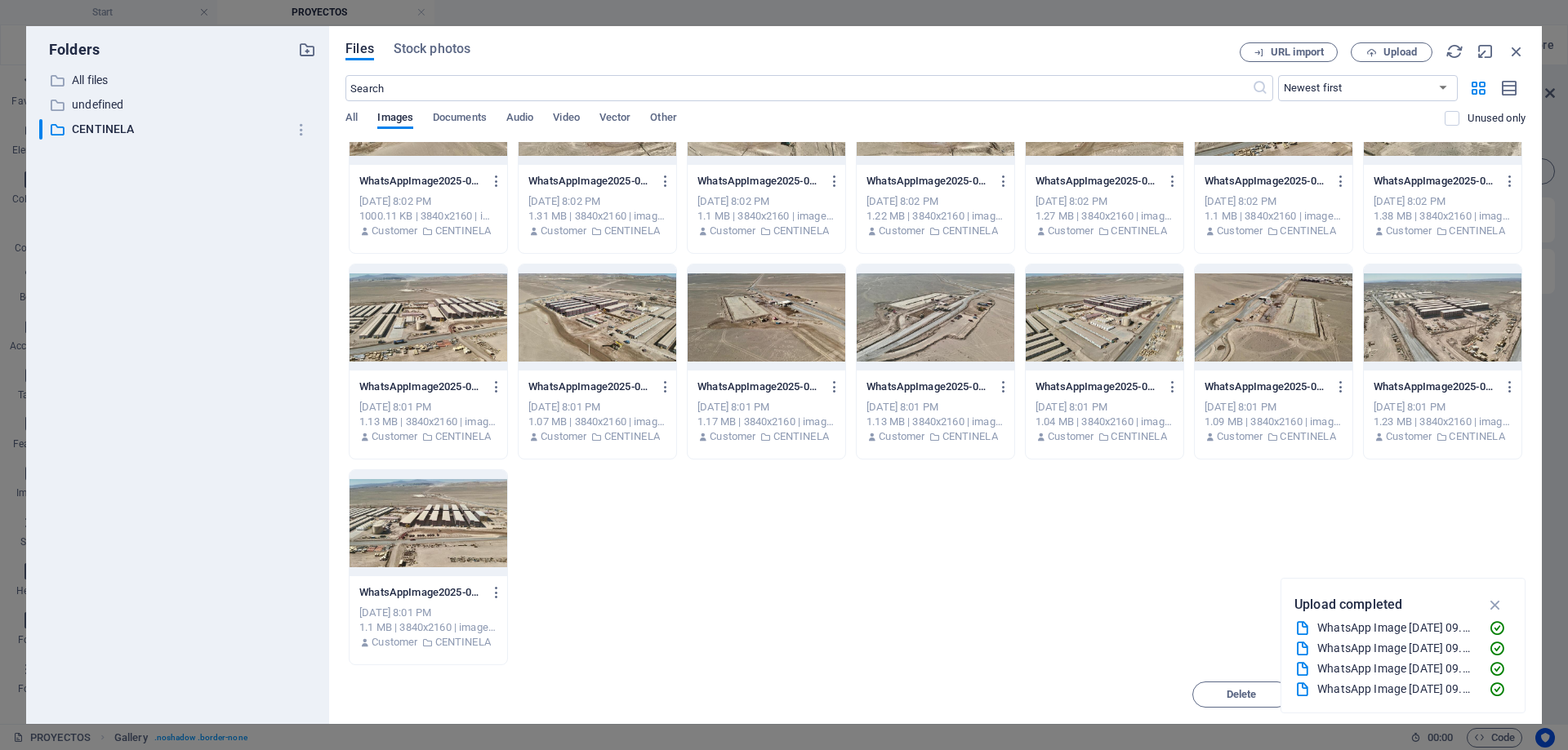
click at [474, 522] on div at bounding box center [428, 523] width 158 height 106
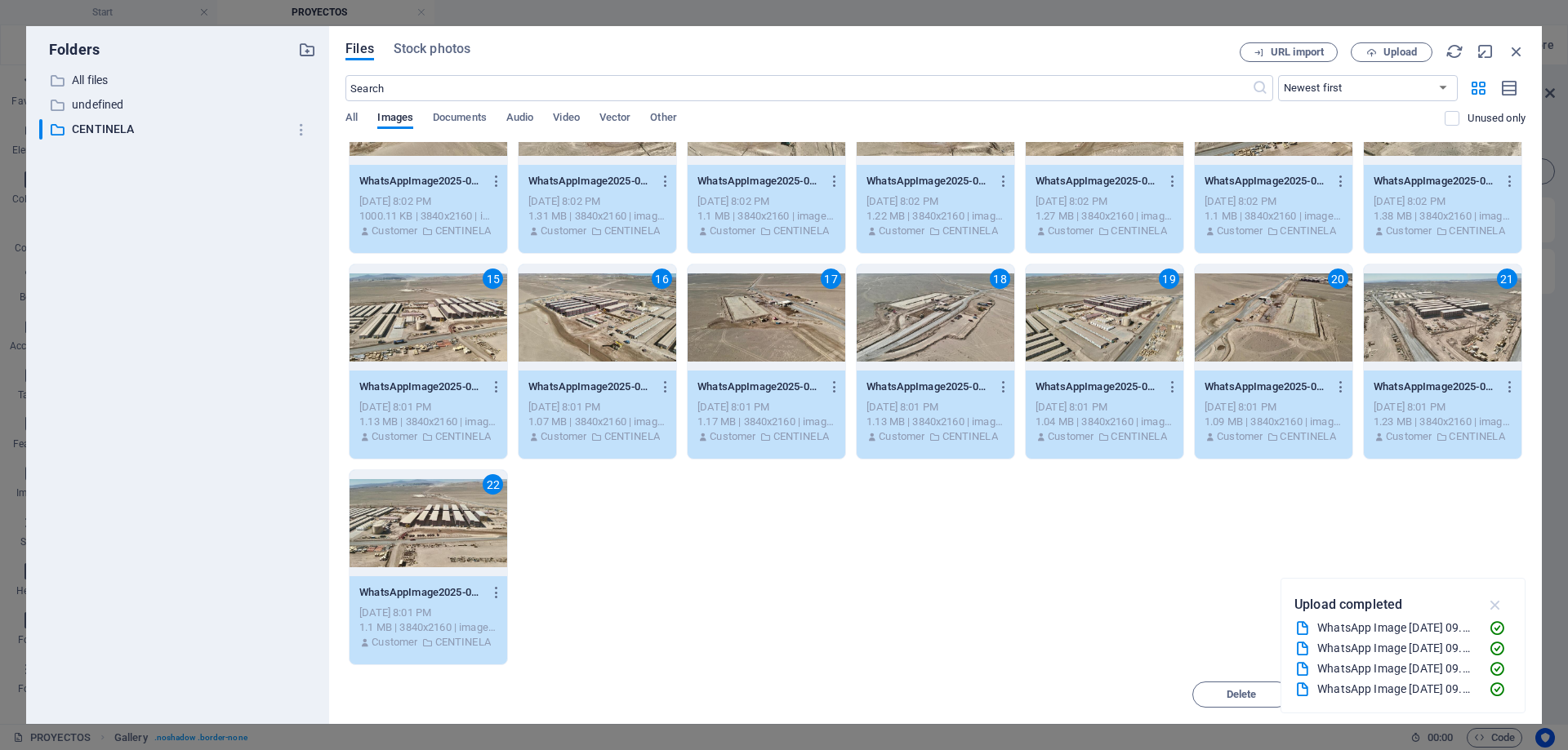
click at [1494, 597] on icon "button" at bounding box center [1496, 604] width 19 height 18
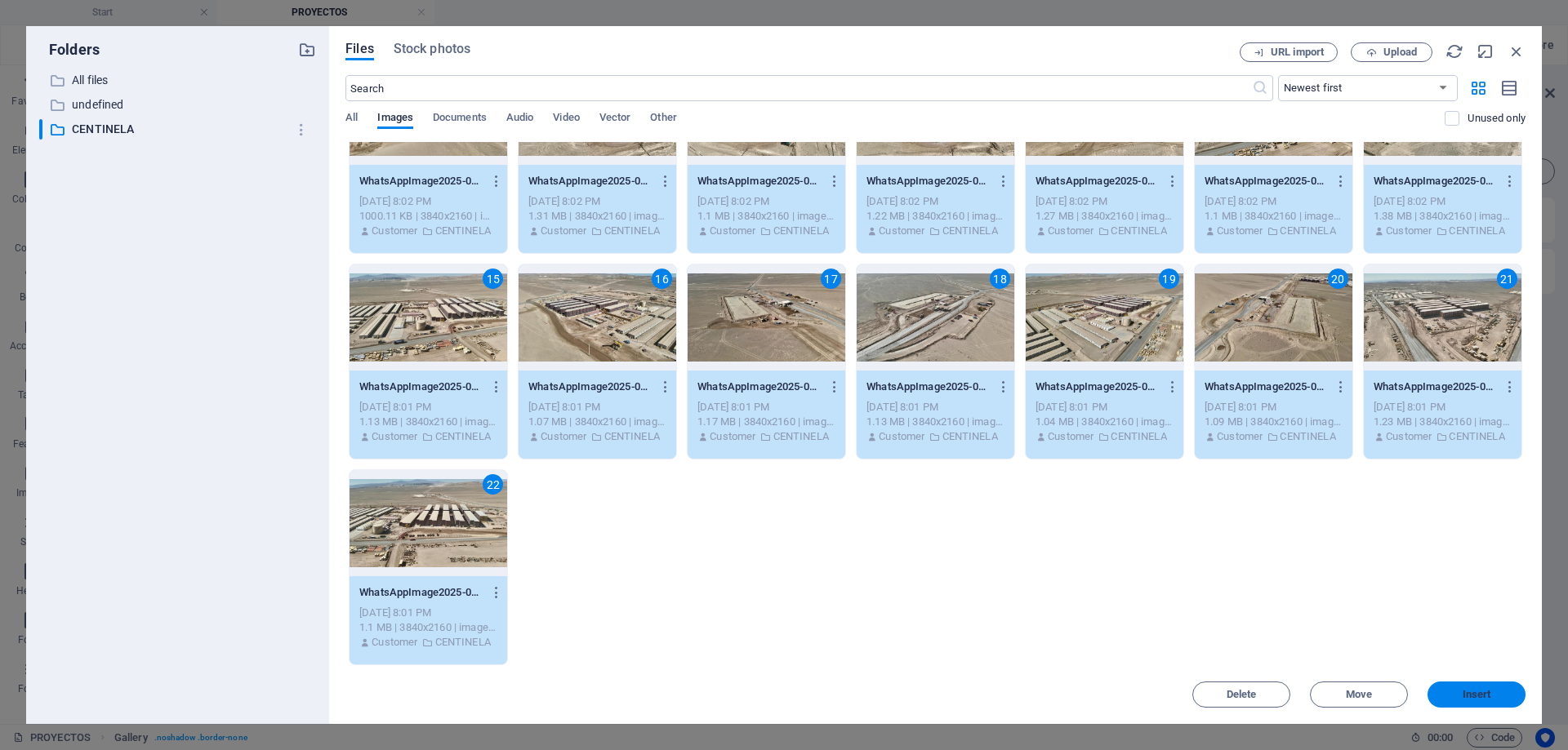
click at [1474, 697] on span "Insert" at bounding box center [1477, 694] width 29 height 10
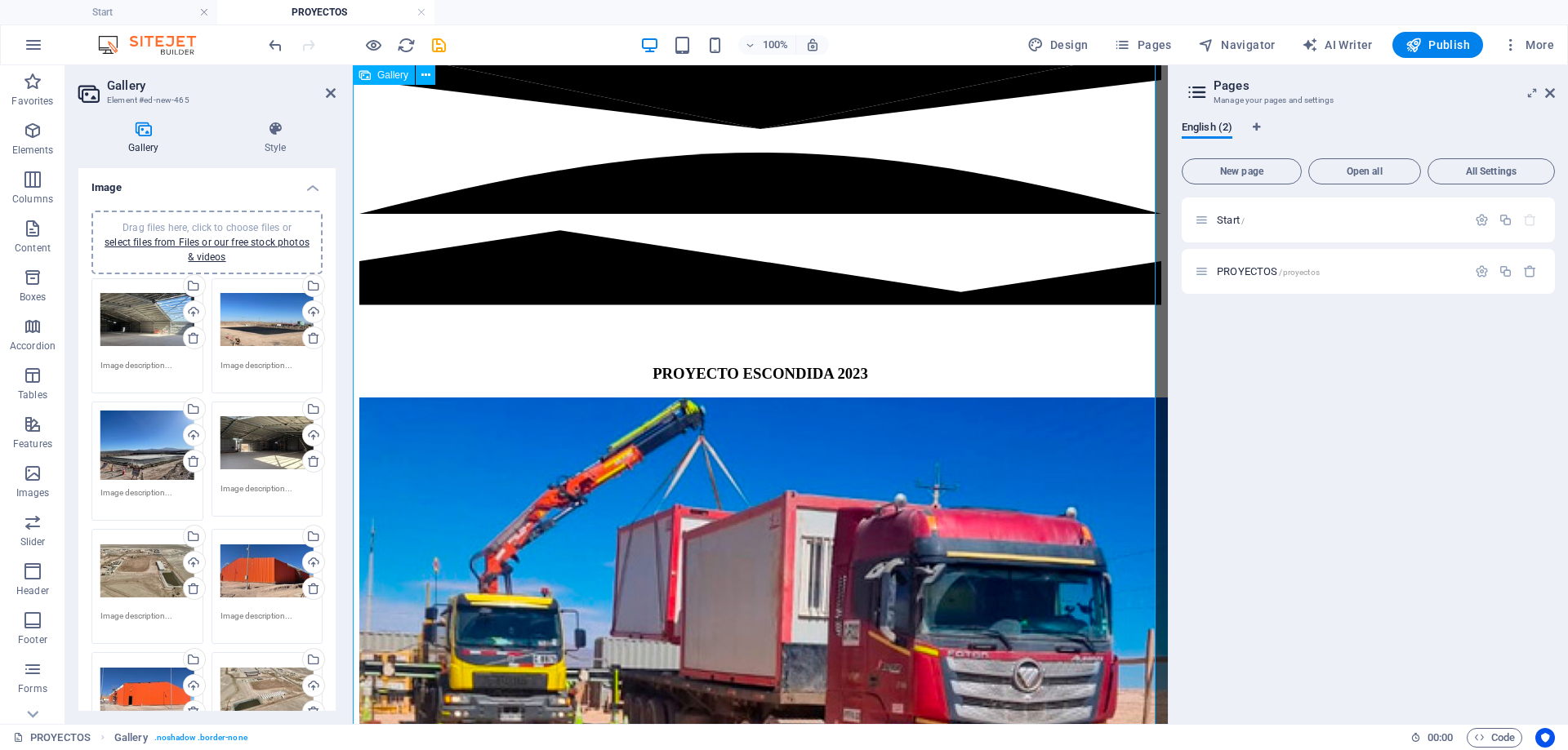
scroll to position [6612, 0]
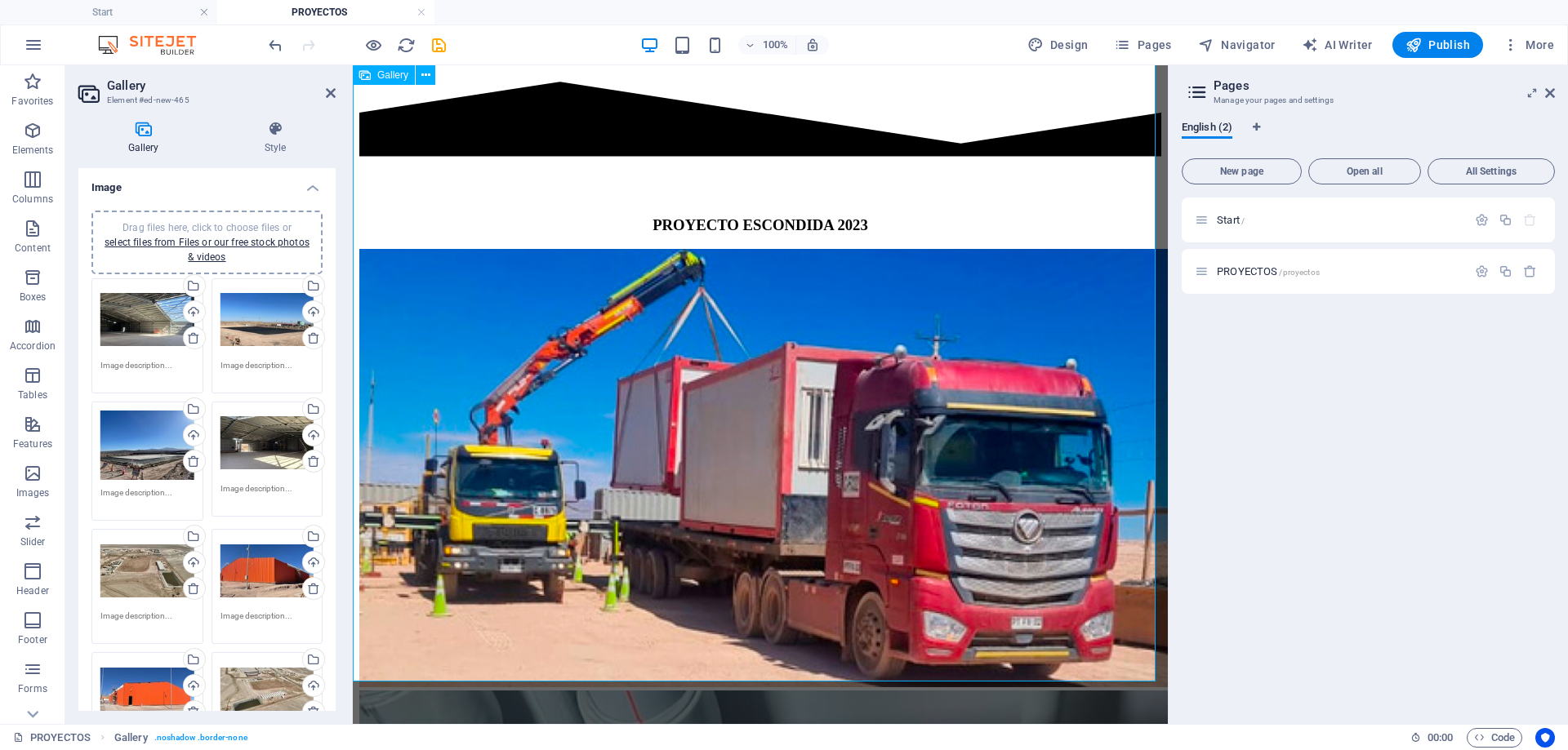
click at [1549, 92] on icon at bounding box center [1550, 93] width 10 height 13
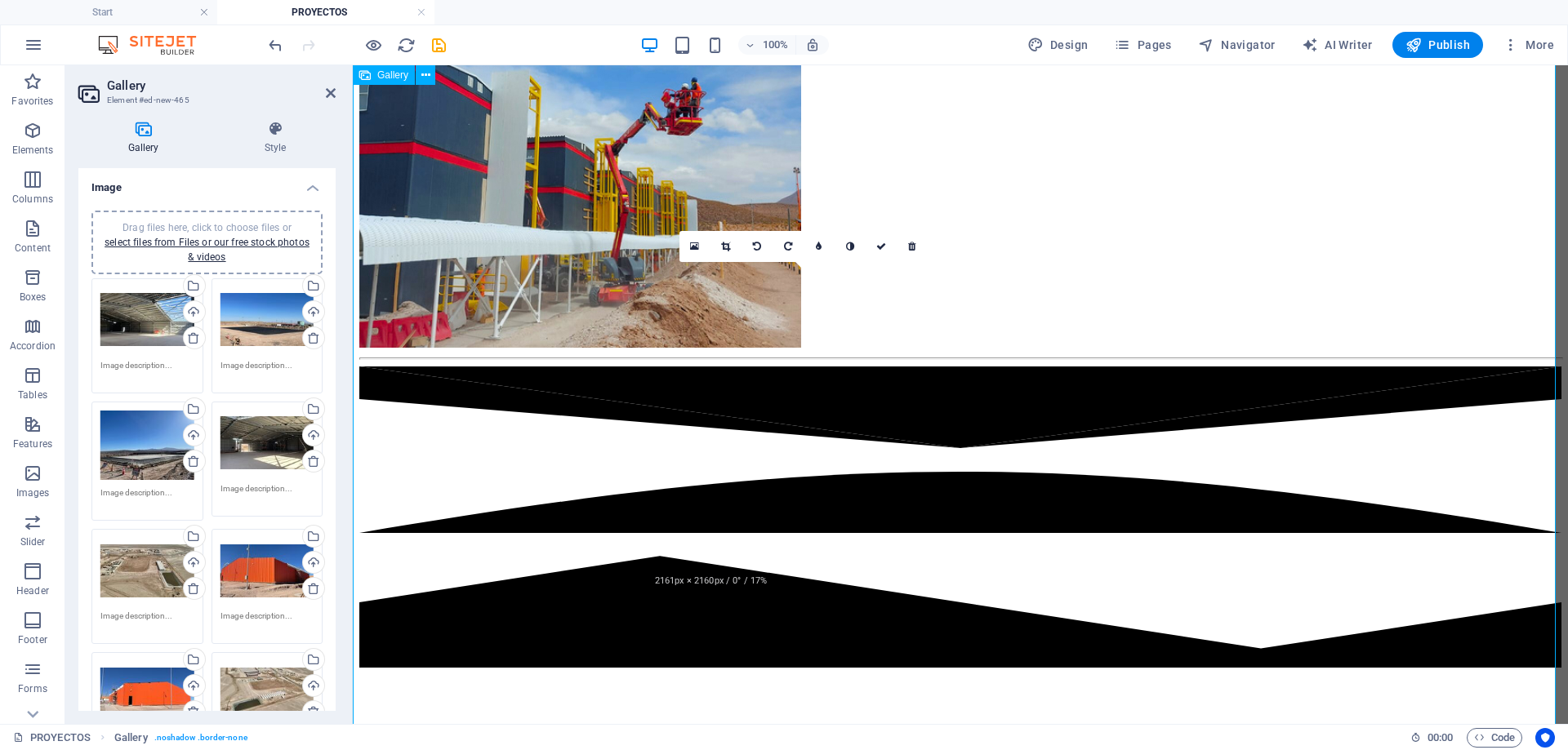
scroll to position [7178, 0]
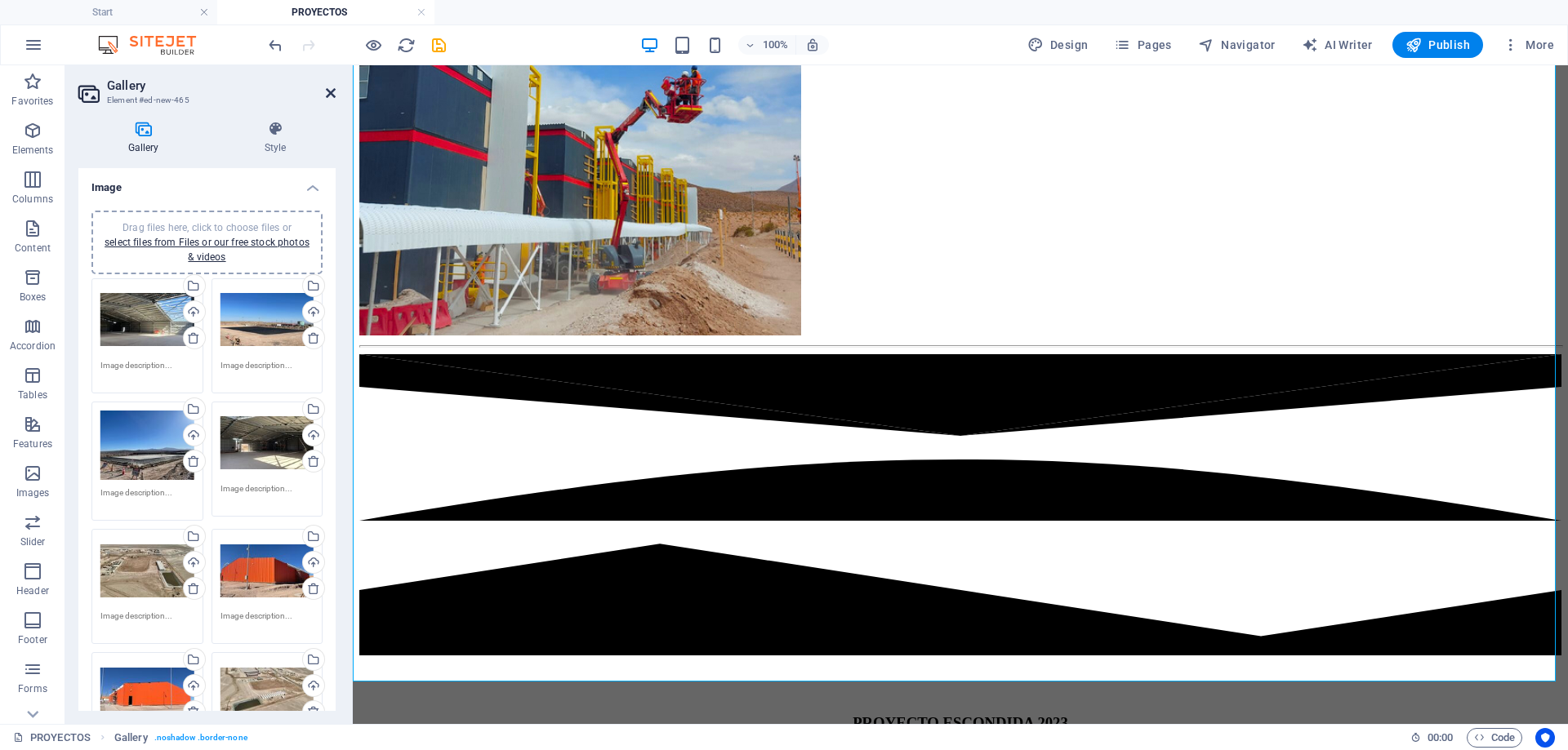
click at [330, 94] on icon at bounding box center [330, 93] width 10 height 13
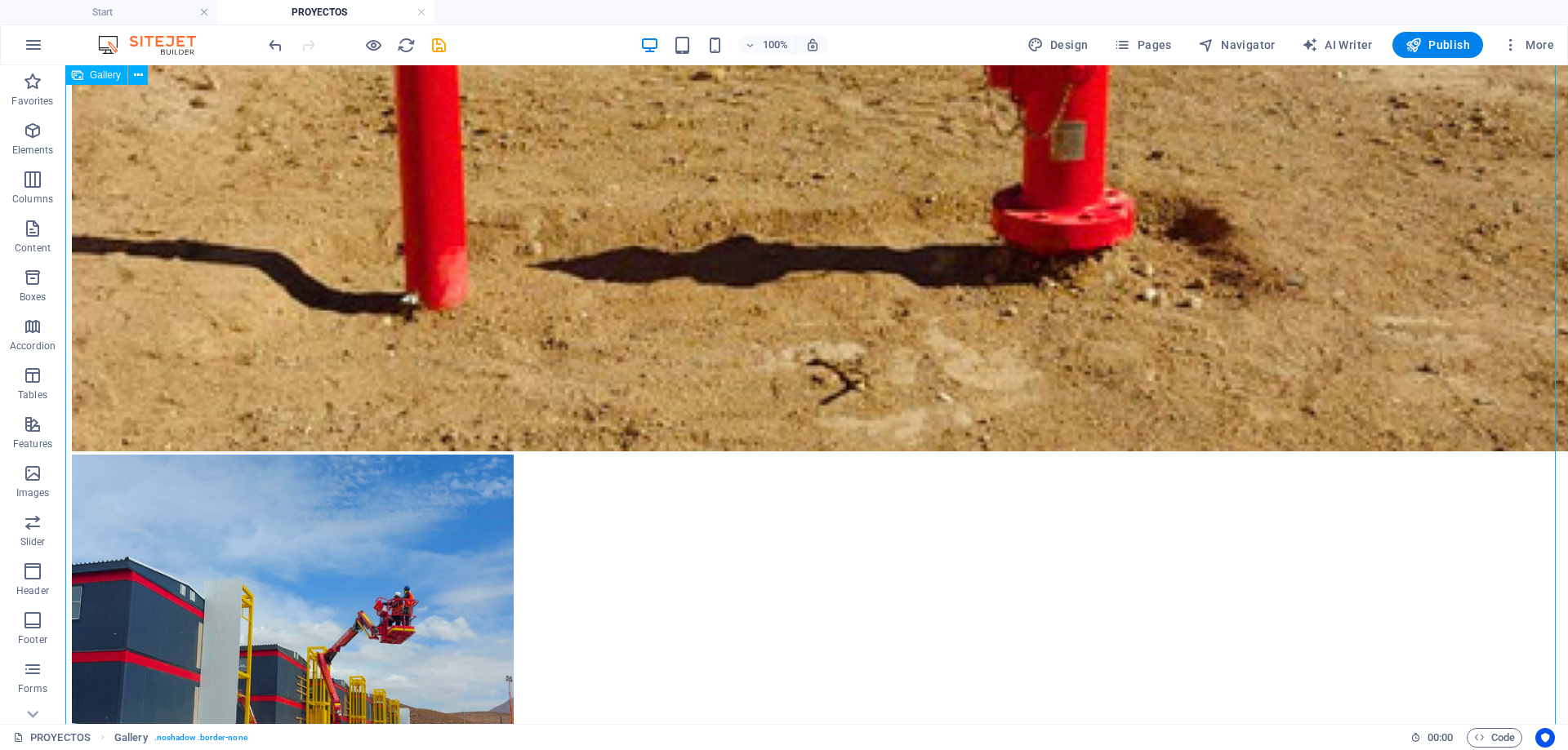
scroll to position [7609, 0]
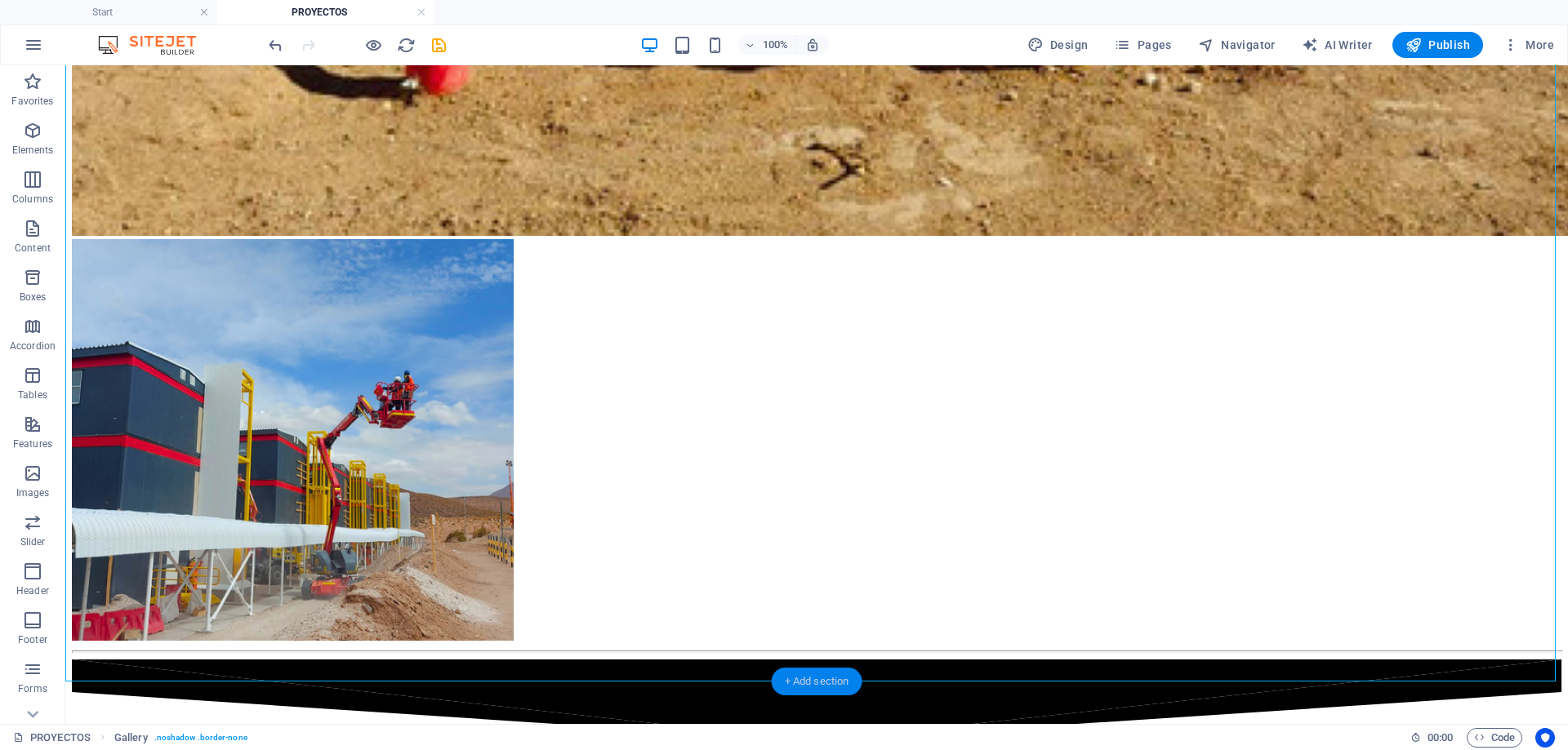
click at [827, 676] on div "+ Add section" at bounding box center [817, 681] width 91 height 28
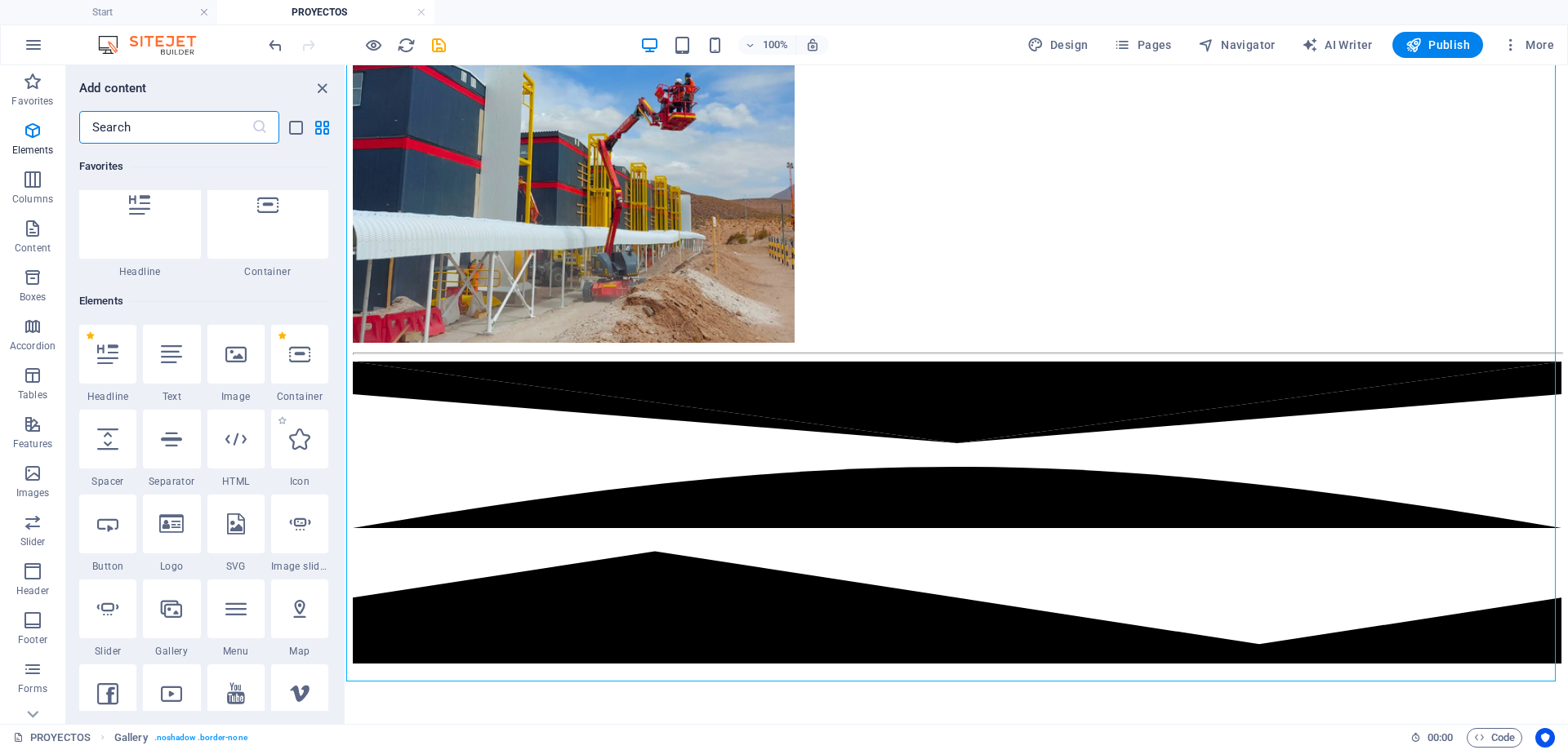
scroll to position [0, 0]
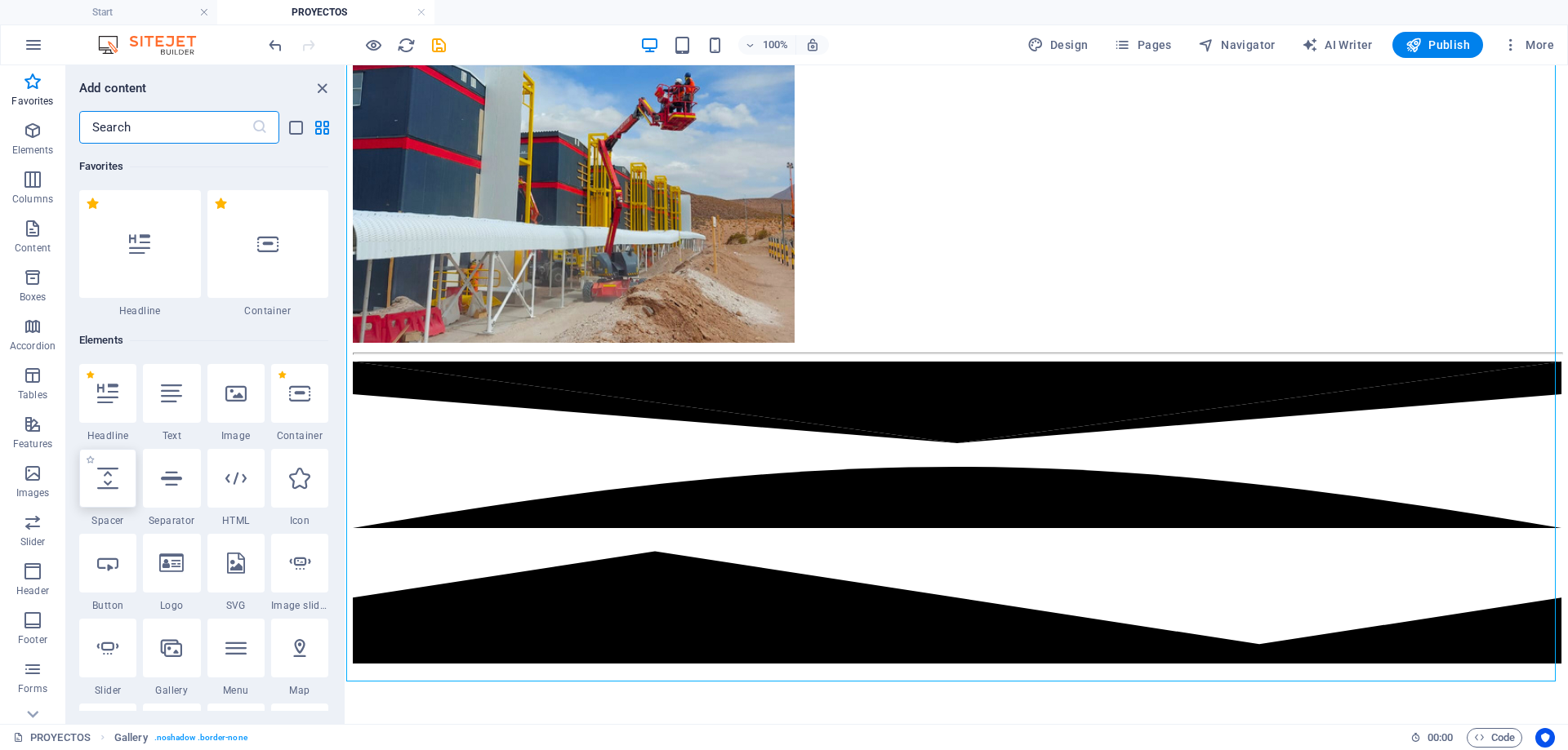
click at [107, 488] on icon at bounding box center [107, 478] width 21 height 21
select select "px"
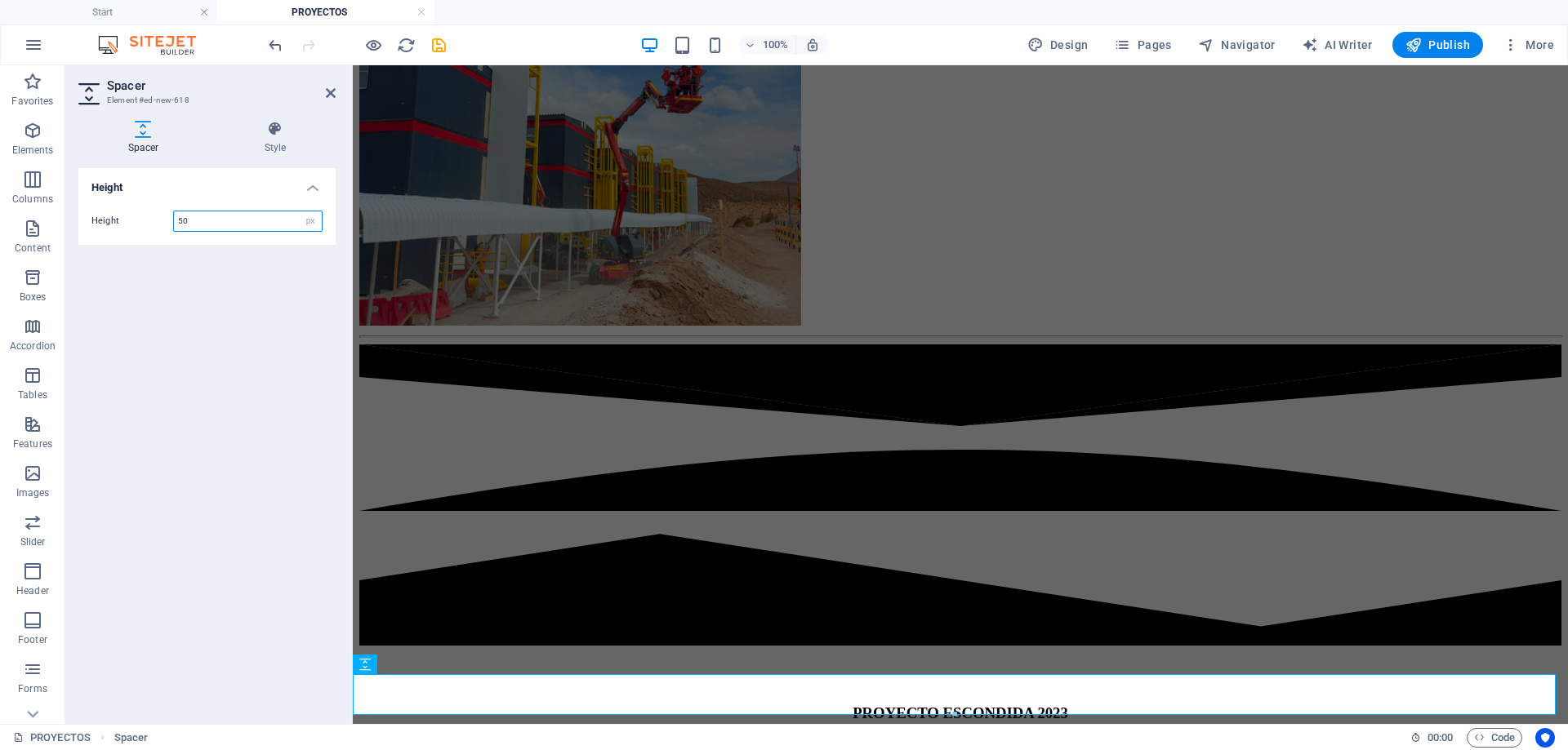
scroll to position [7182, 0]
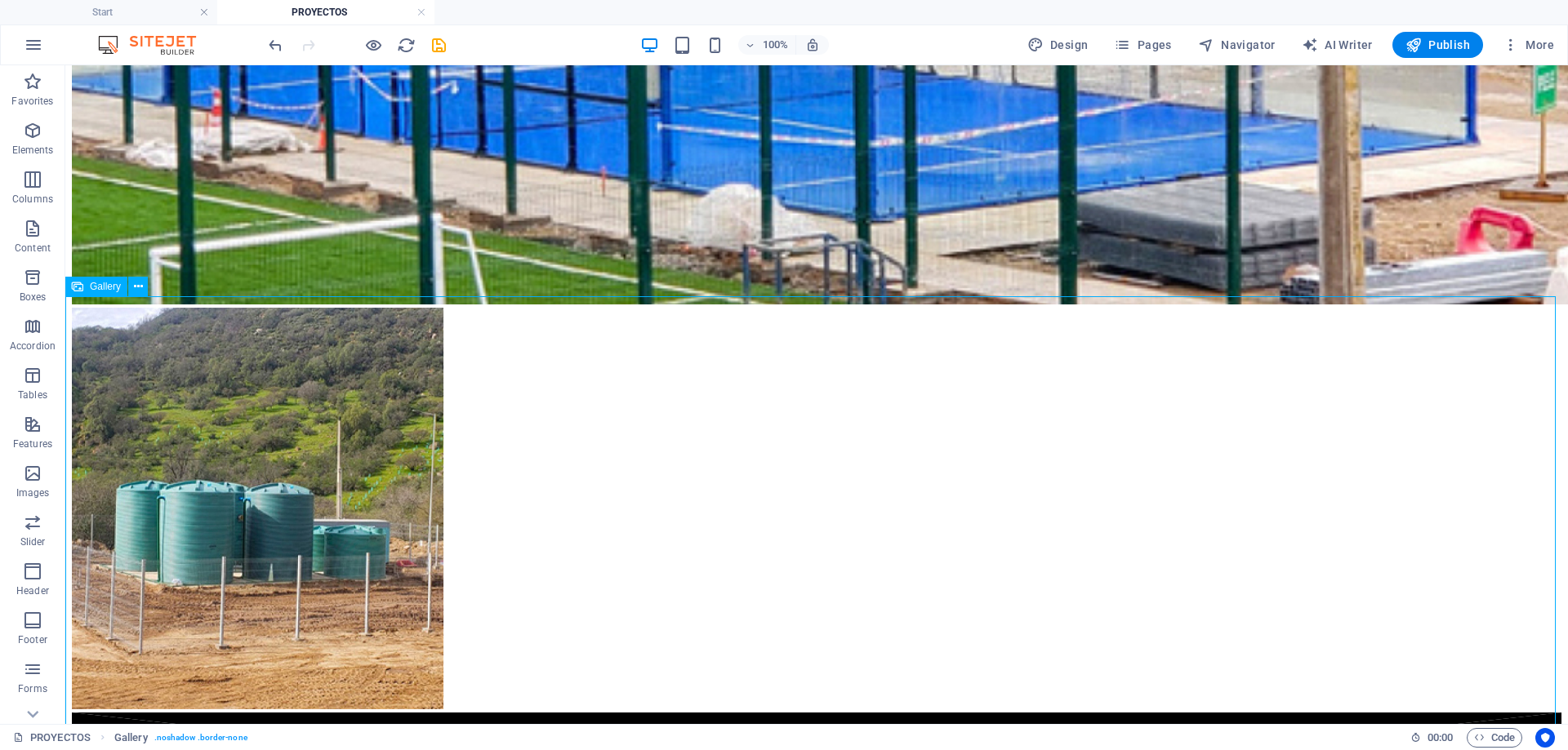
scroll to position [5684, 0]
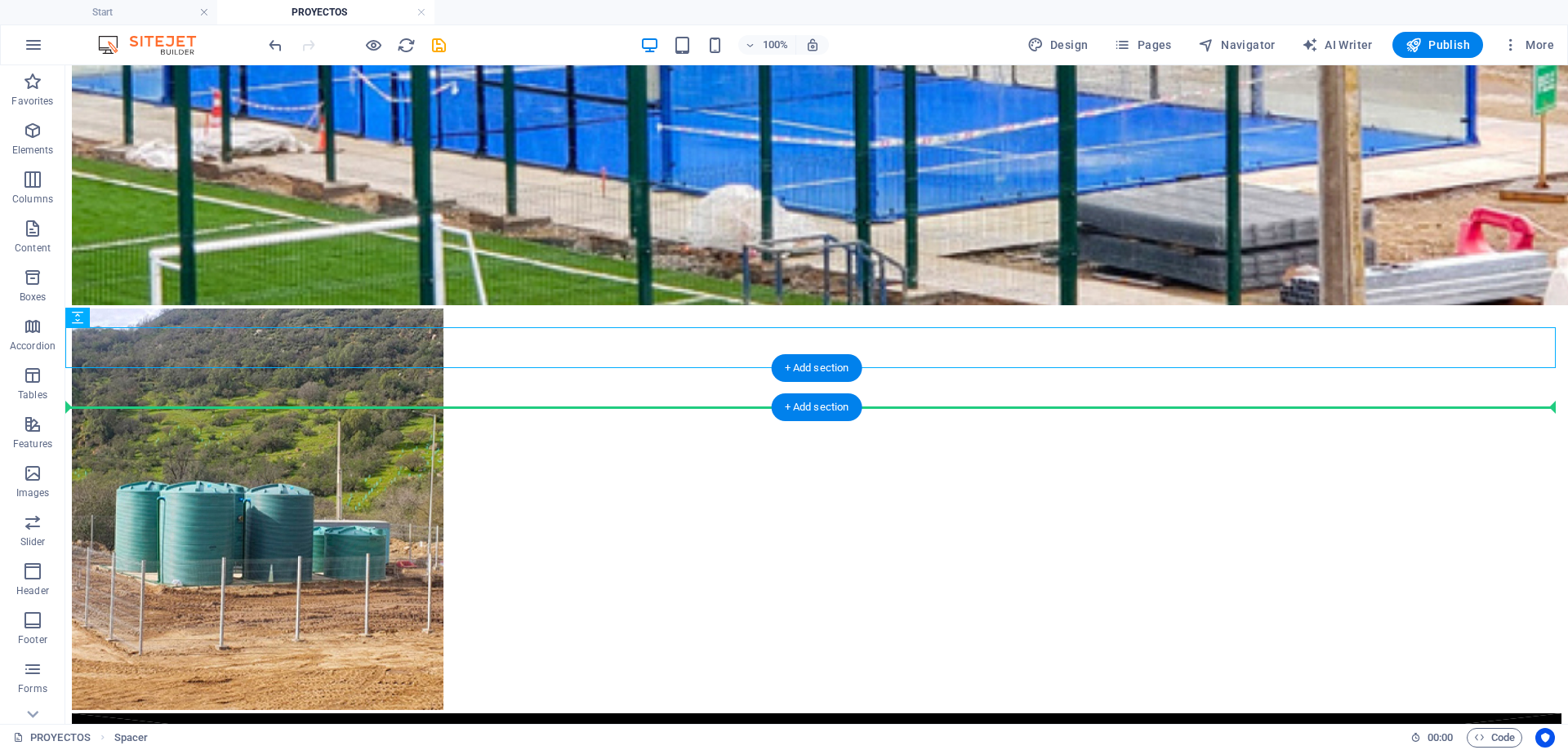
drag, startPoint x: 878, startPoint y: 339, endPoint x: 873, endPoint y: 403, distance: 64.2
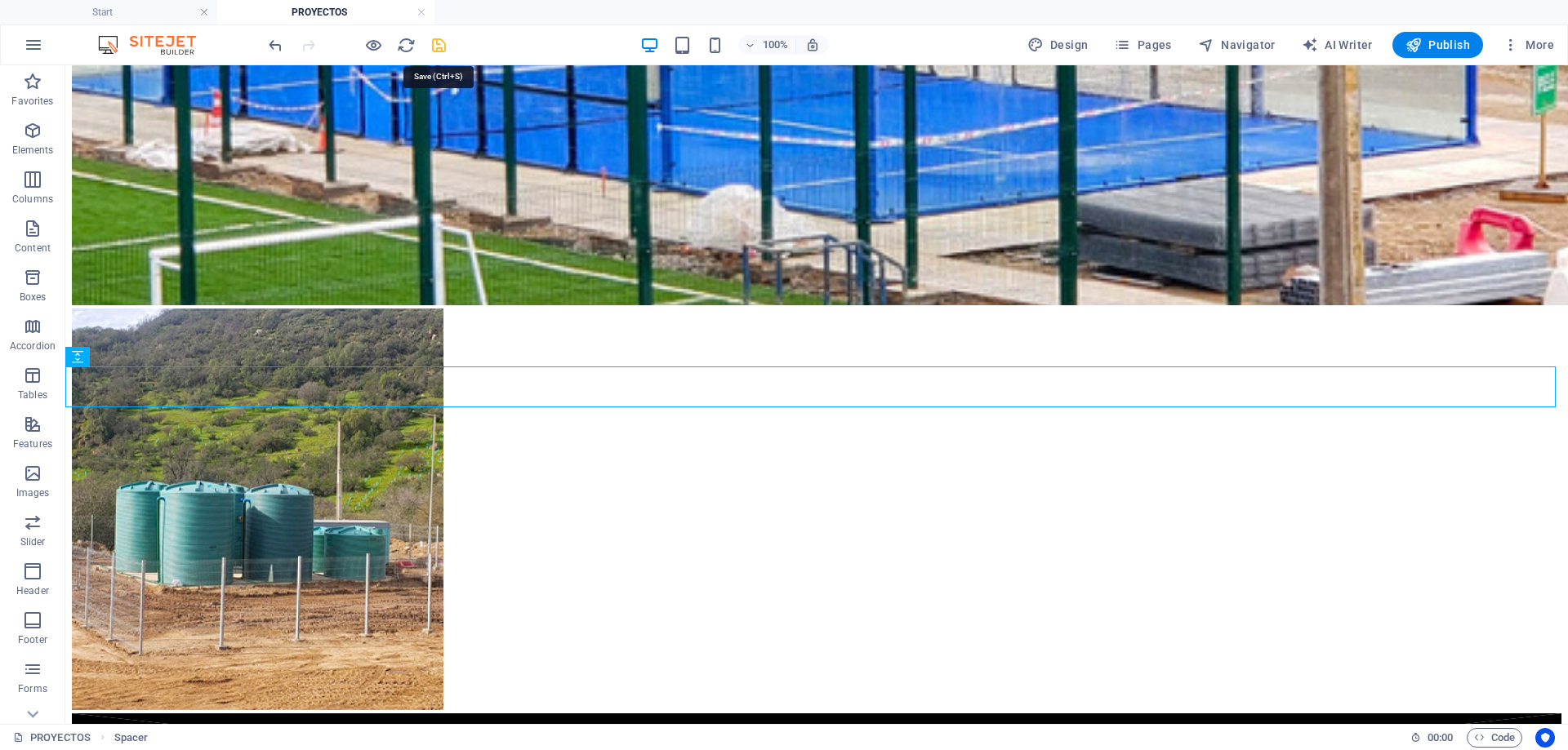
click at [442, 43] on icon "save" at bounding box center [438, 46] width 19 height 19
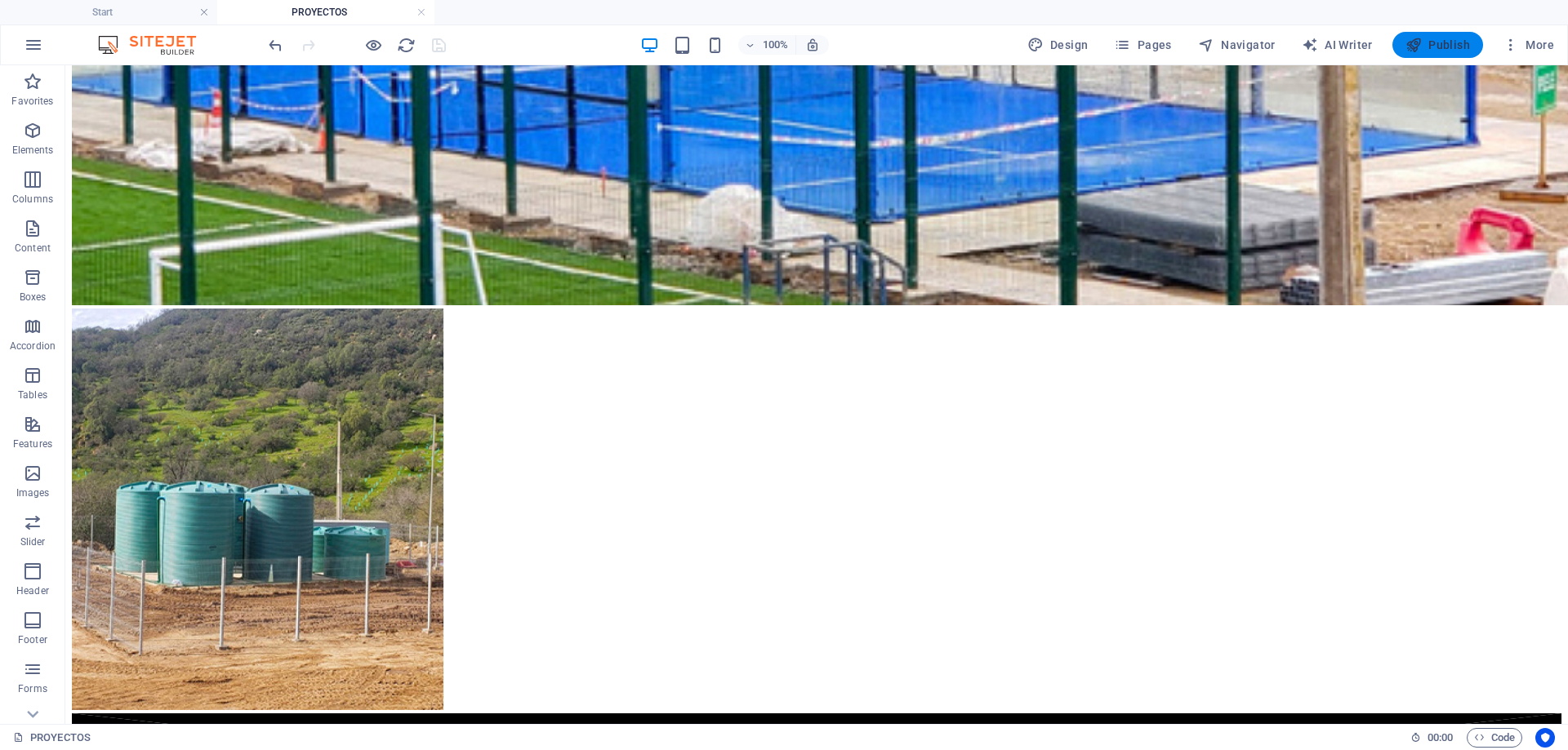
click at [1449, 47] on span "Publish" at bounding box center [1437, 45] width 65 height 16
